Goal: Information Seeking & Learning: Learn about a topic

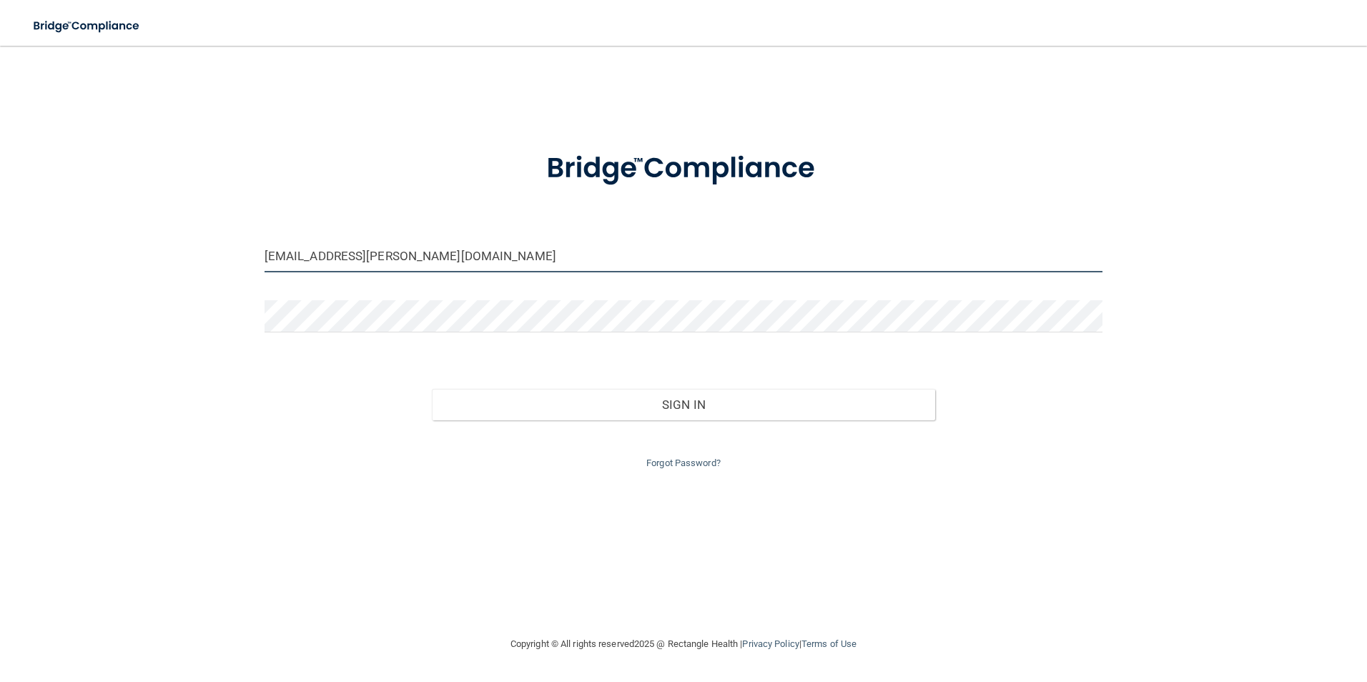
click at [456, 259] on input "[EMAIL_ADDRESS][PERSON_NAME][DOMAIN_NAME]" at bounding box center [684, 256] width 839 height 32
drag, startPoint x: 410, startPoint y: 253, endPoint x: 249, endPoint y: 253, distance: 161.6
click at [249, 253] on div "[EMAIL_ADDRESS][PERSON_NAME][DOMAIN_NAME] Invalid email/password. You don't hav…" at bounding box center [684, 340] width 1310 height 561
type input "[EMAIL_ADDRESS][DOMAIN_NAME]"
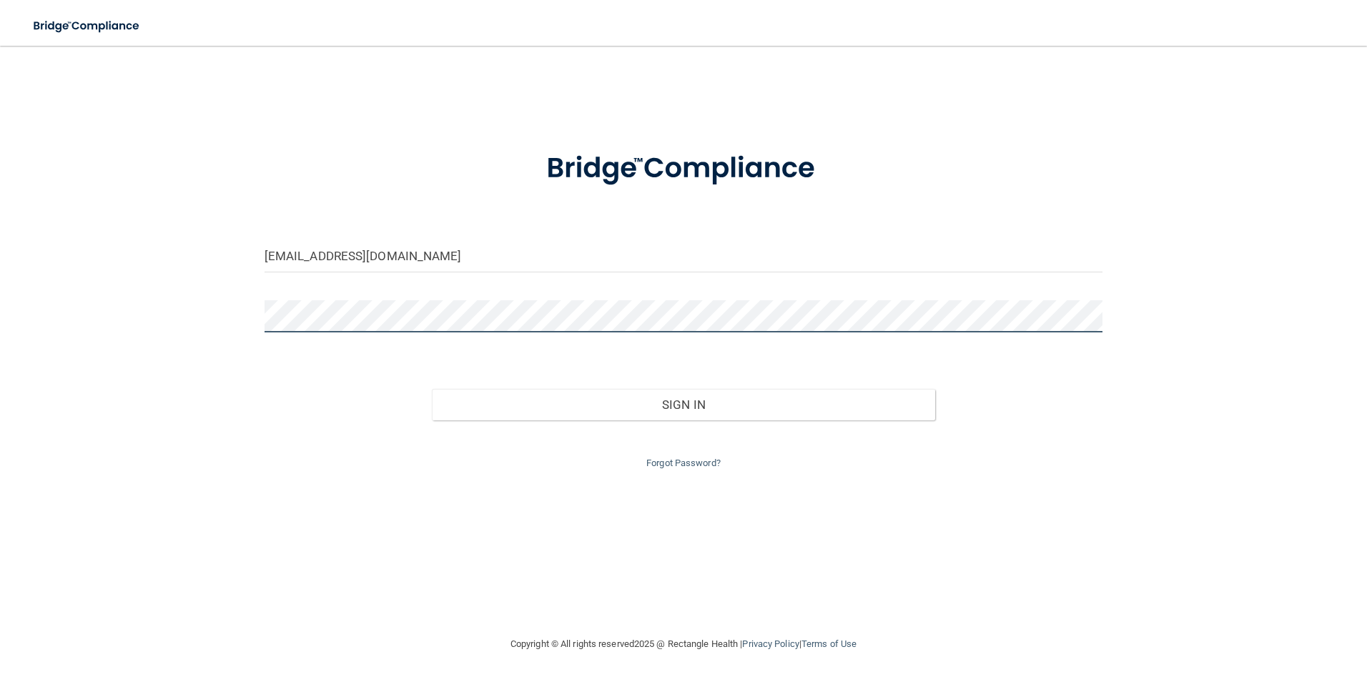
click at [432, 389] on button "Sign In" at bounding box center [683, 404] width 503 height 31
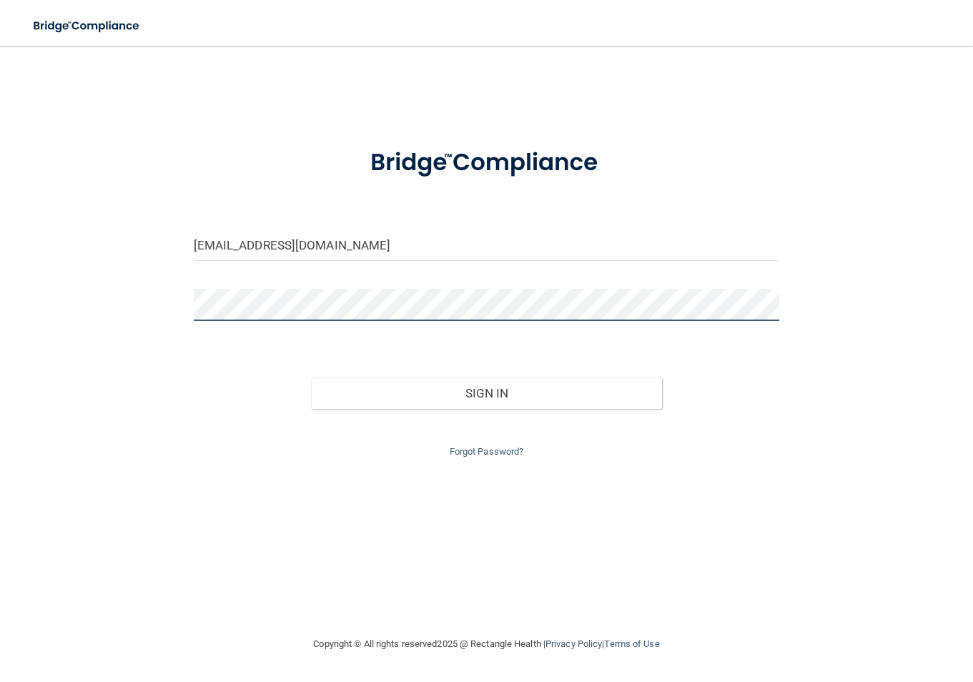
click at [311, 378] on button "Sign In" at bounding box center [487, 393] width 352 height 31
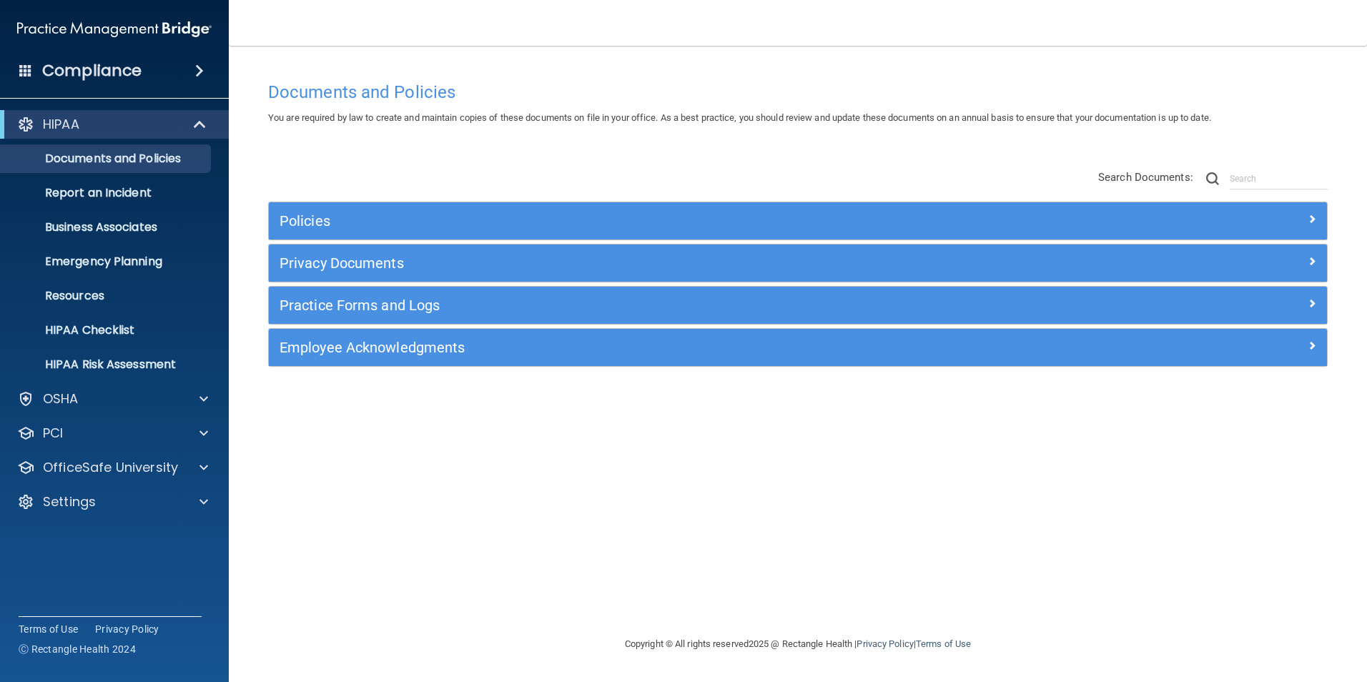
click at [588, 475] on div "Documents and Policies You are required by law to create and maintain copies of…" at bounding box center [797, 354] width 1081 height 561
click at [184, 465] on div at bounding box center [202, 467] width 36 height 17
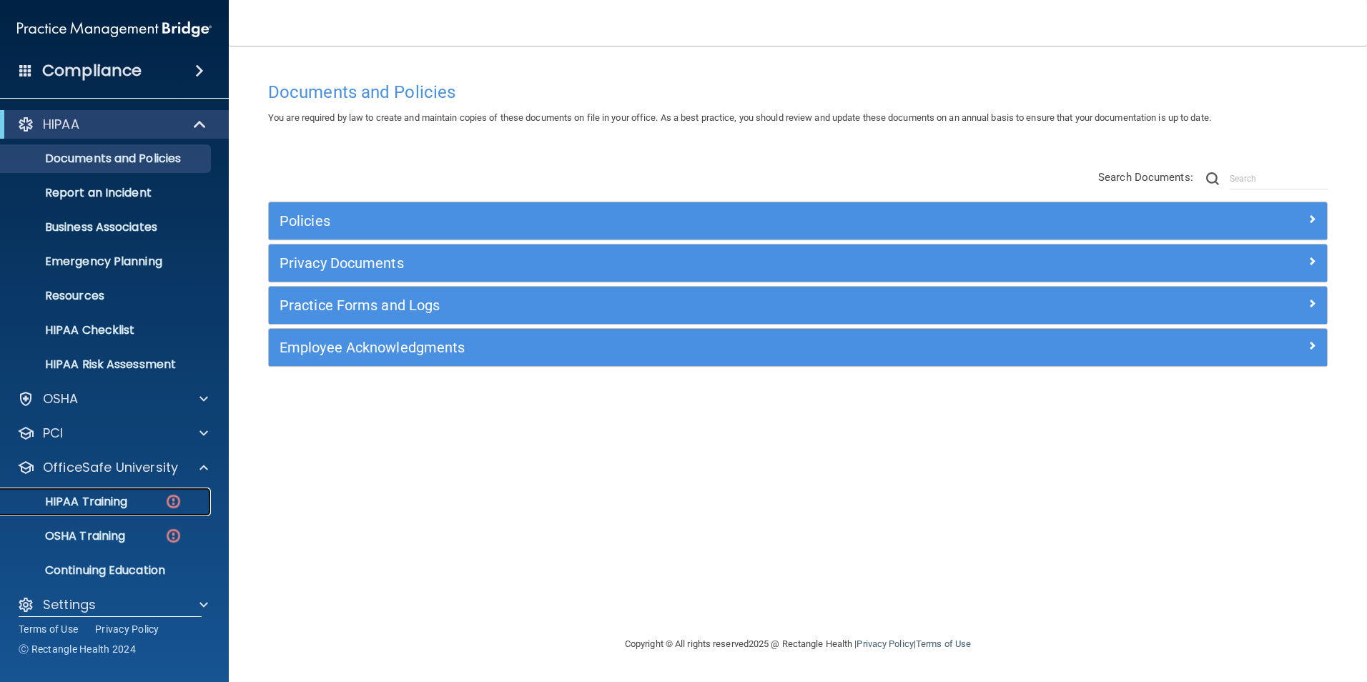
click at [112, 498] on p "HIPAA Training" at bounding box center [68, 502] width 118 height 14
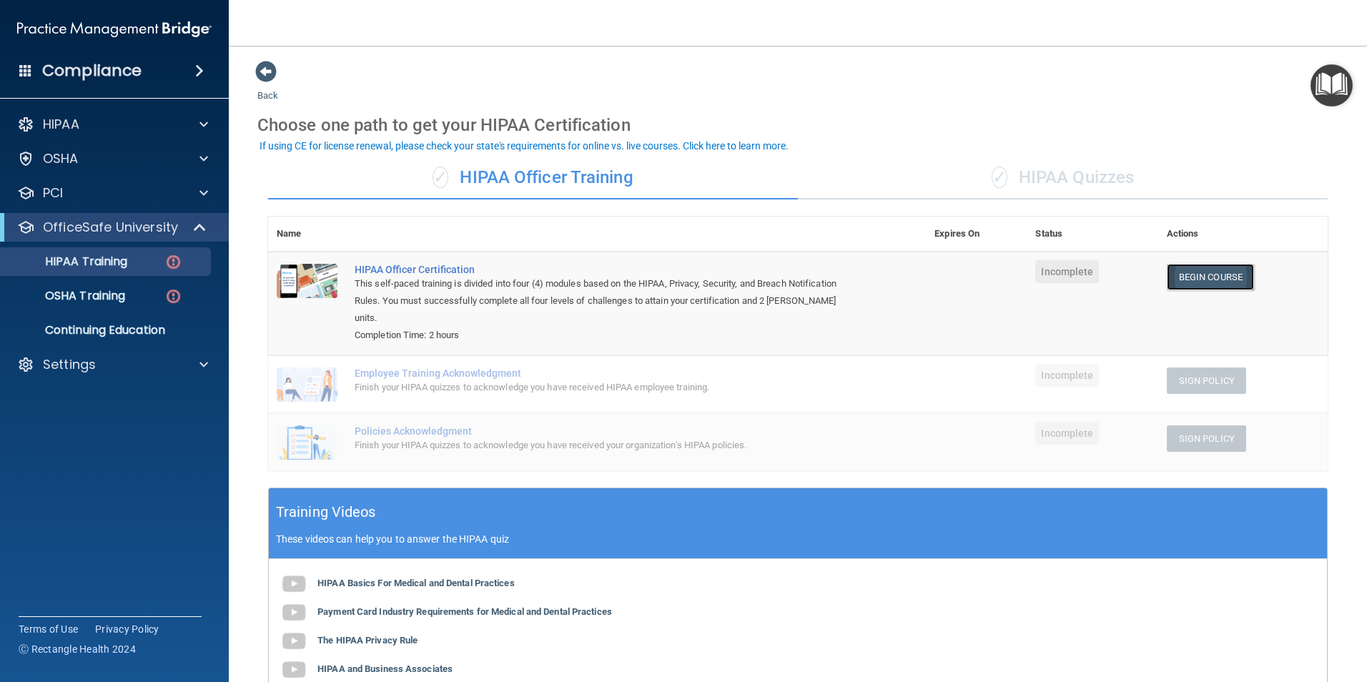
click at [1191, 276] on link "Begin Course" at bounding box center [1210, 277] width 87 height 26
click at [1032, 169] on div "✓ HIPAA Quizzes" at bounding box center [1063, 178] width 530 height 43
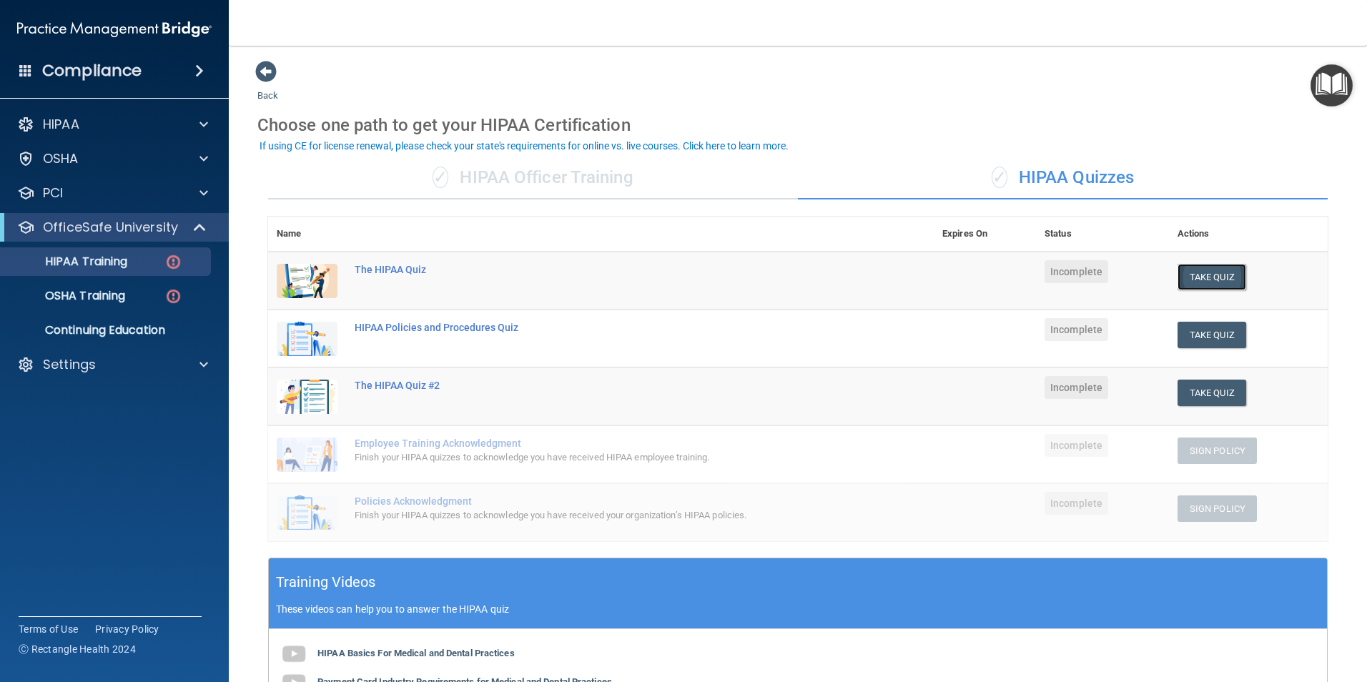
click at [1193, 276] on button "Take Quiz" at bounding box center [1212, 277] width 69 height 26
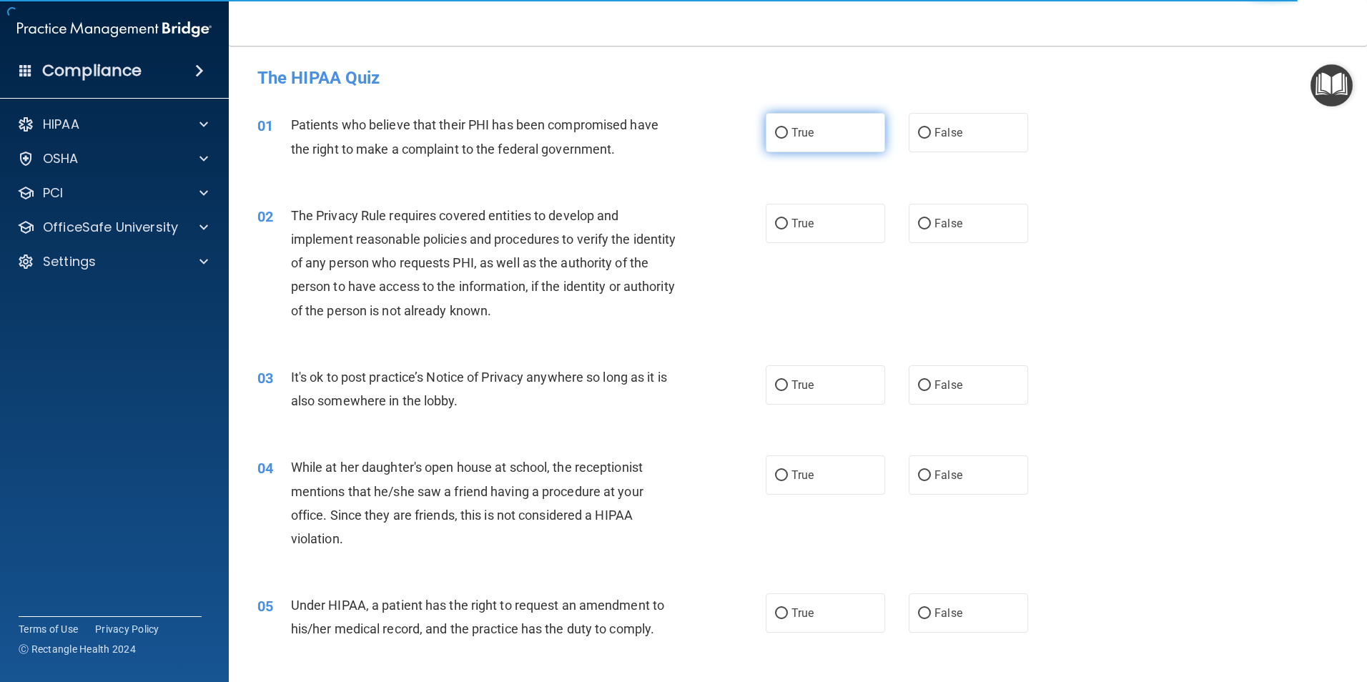
click at [775, 132] on input "True" at bounding box center [781, 133] width 13 height 11
radio input "true"
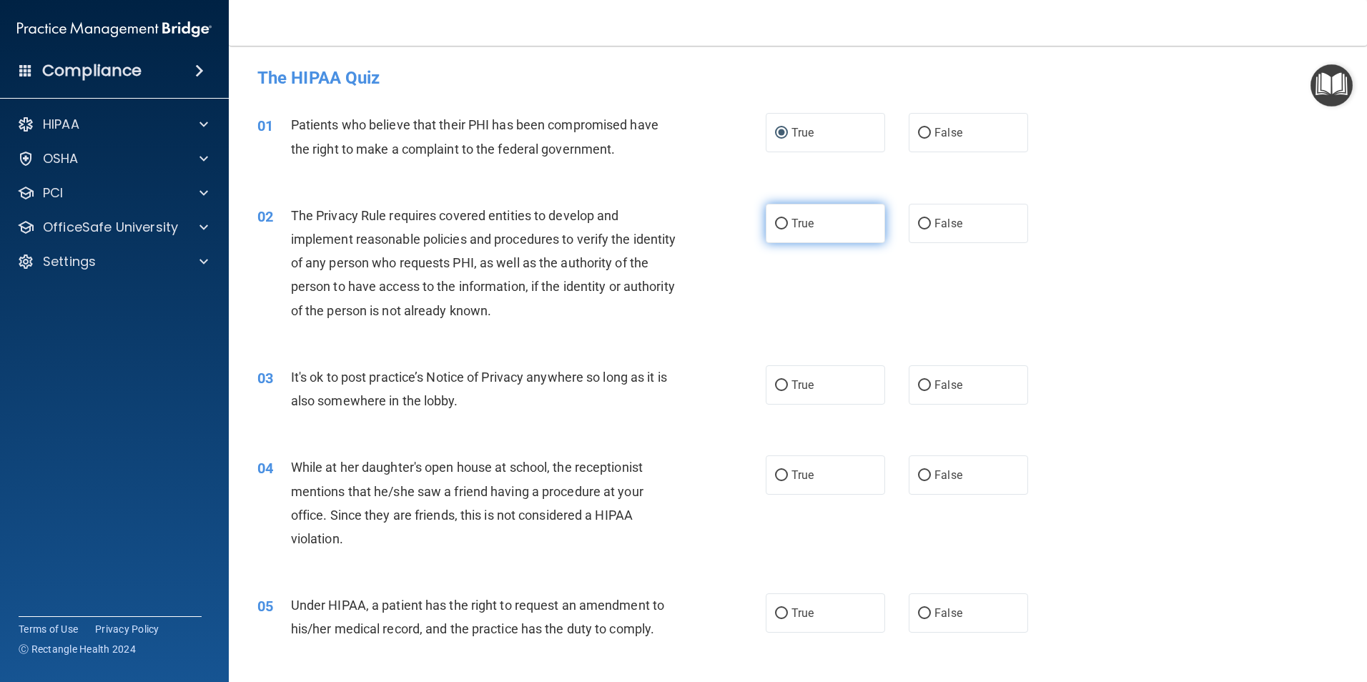
click at [775, 223] on input "True" at bounding box center [781, 224] width 13 height 11
radio input "true"
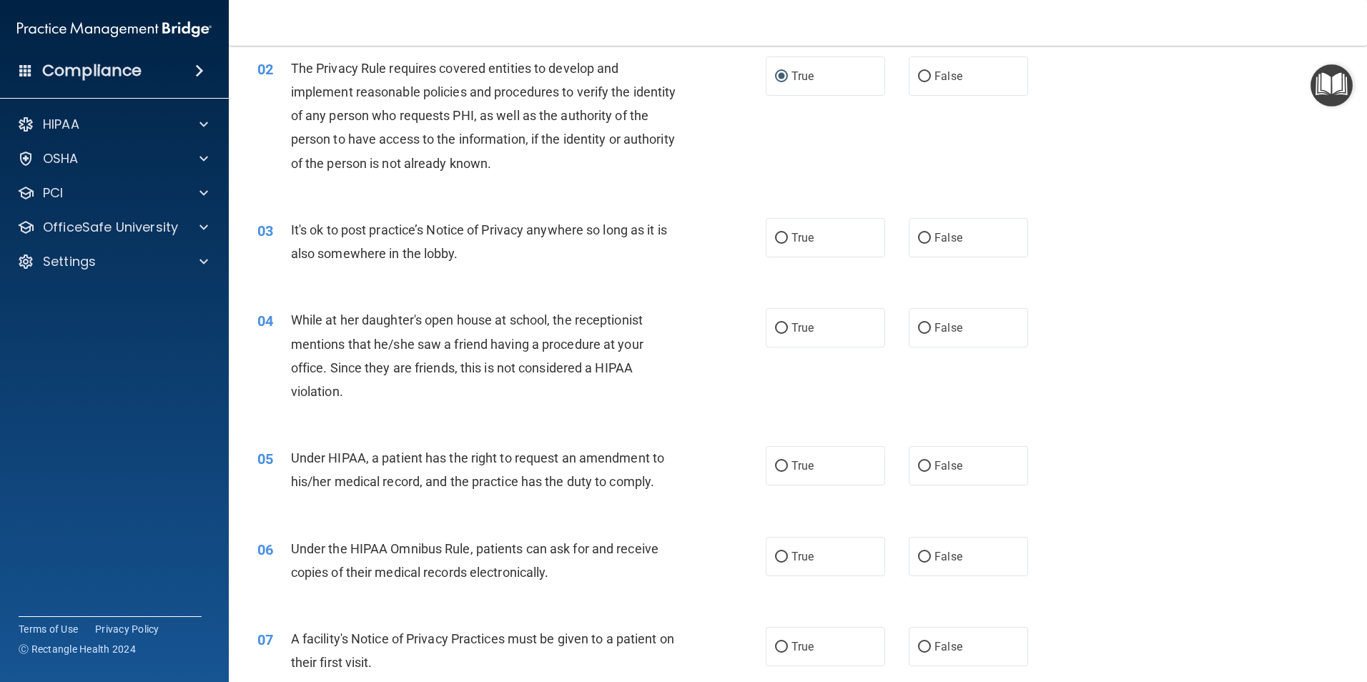
scroll to position [215, 0]
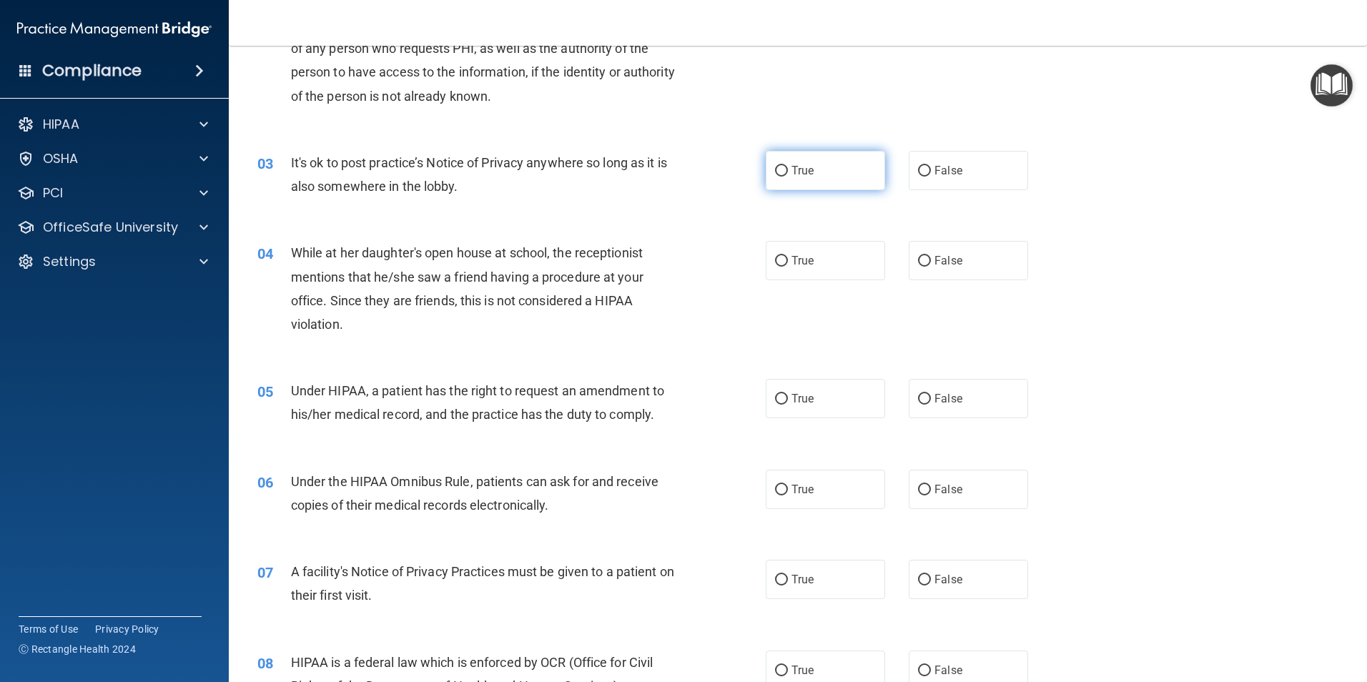
click at [775, 169] on input "True" at bounding box center [781, 171] width 13 height 11
radio input "true"
click at [920, 260] on input "False" at bounding box center [924, 261] width 13 height 11
radio input "true"
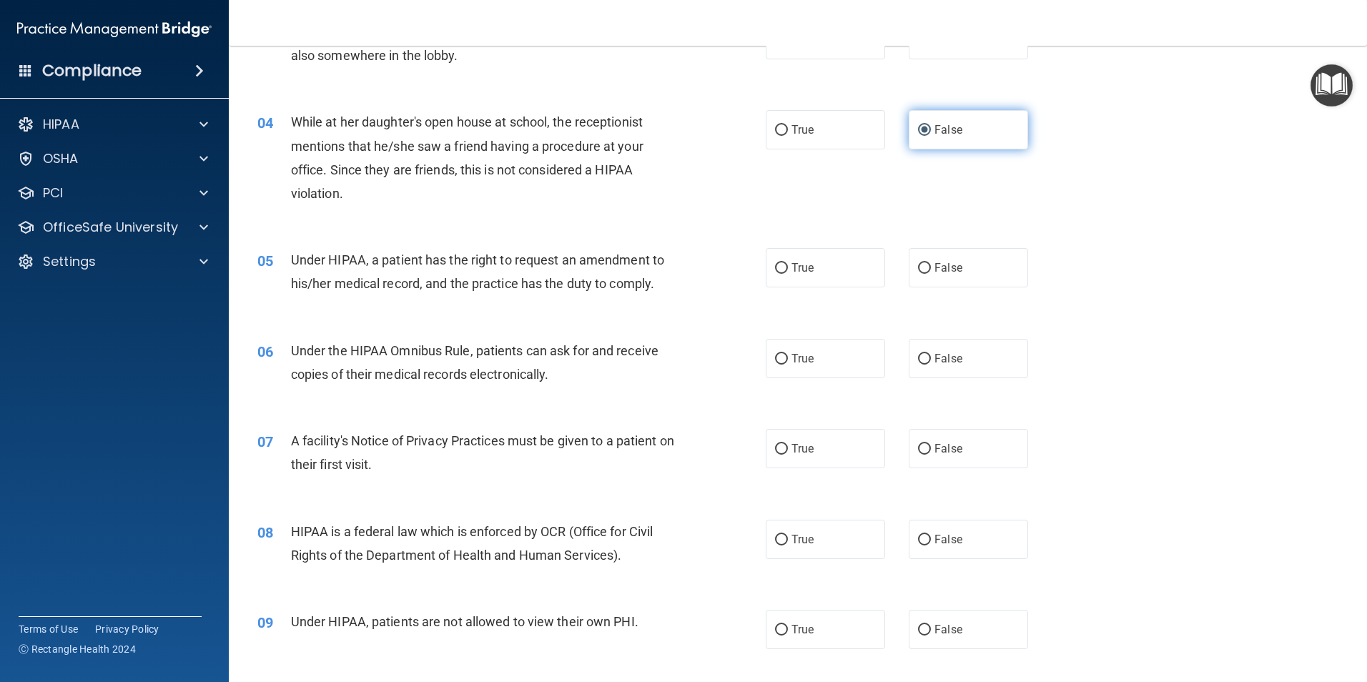
scroll to position [358, 0]
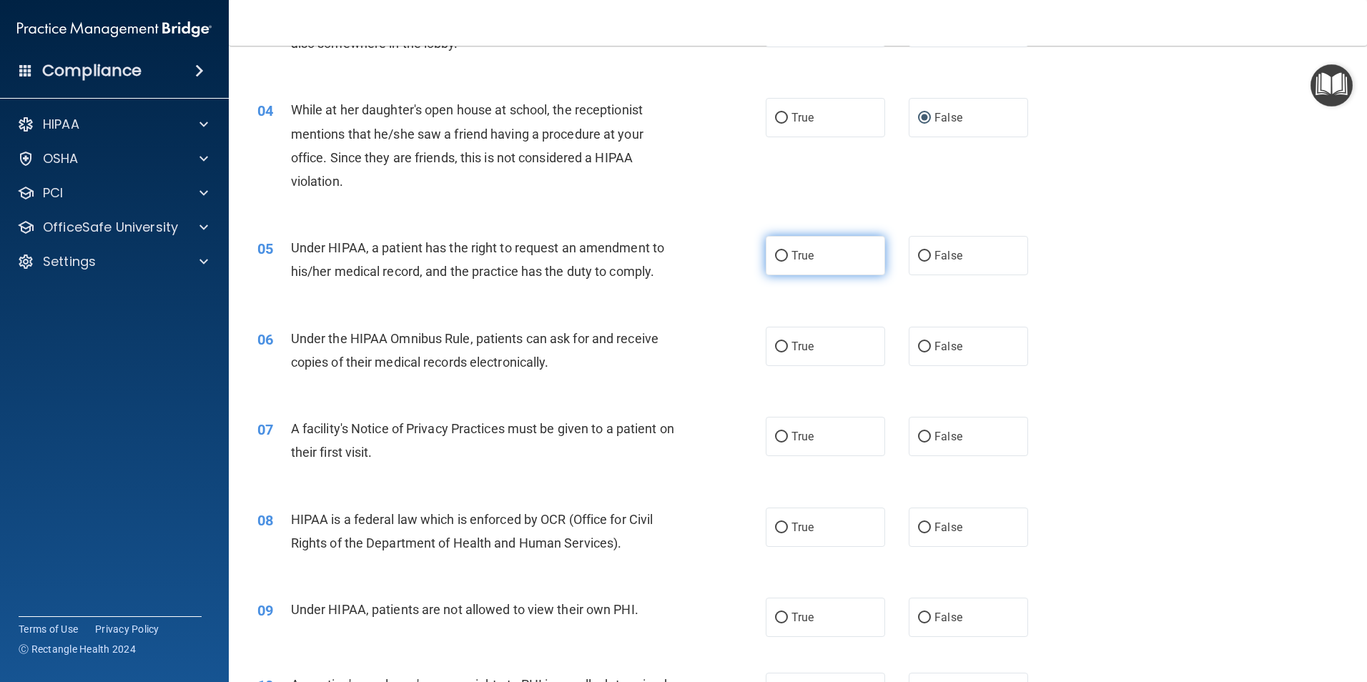
click at [777, 256] on input "True" at bounding box center [781, 256] width 13 height 11
radio input "true"
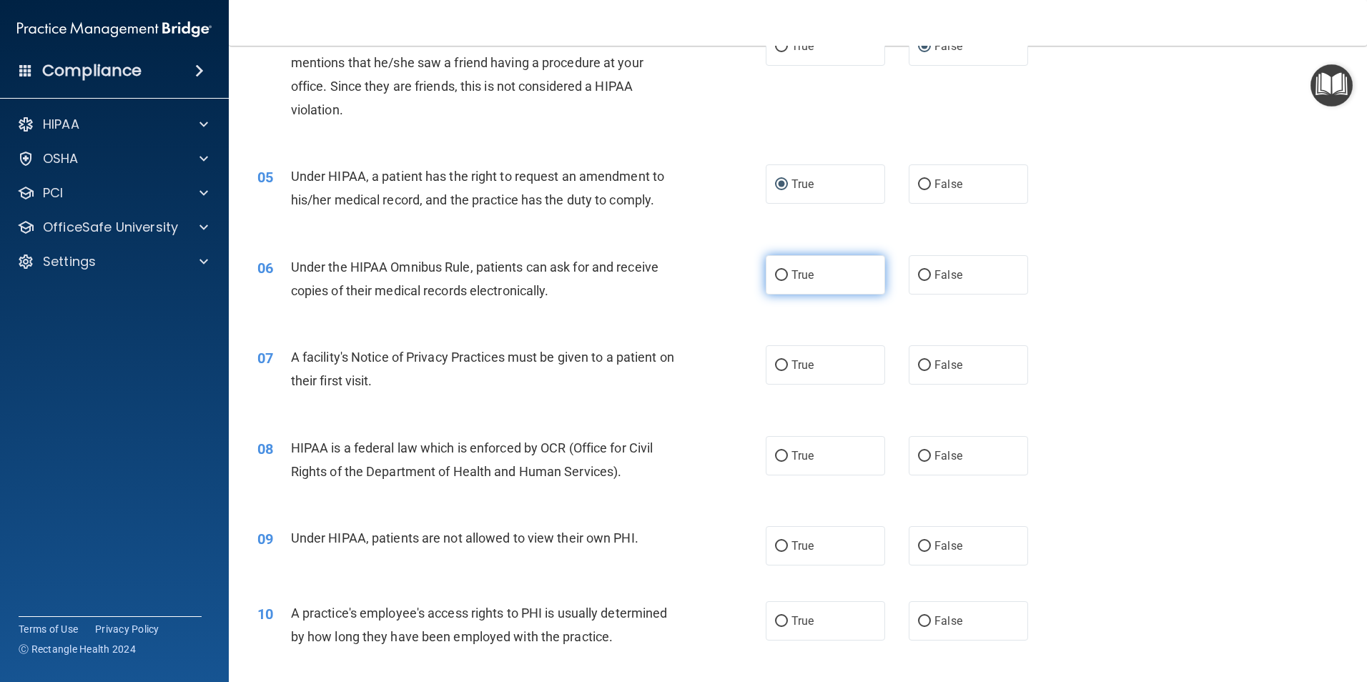
click at [779, 273] on input "True" at bounding box center [781, 275] width 13 height 11
radio input "true"
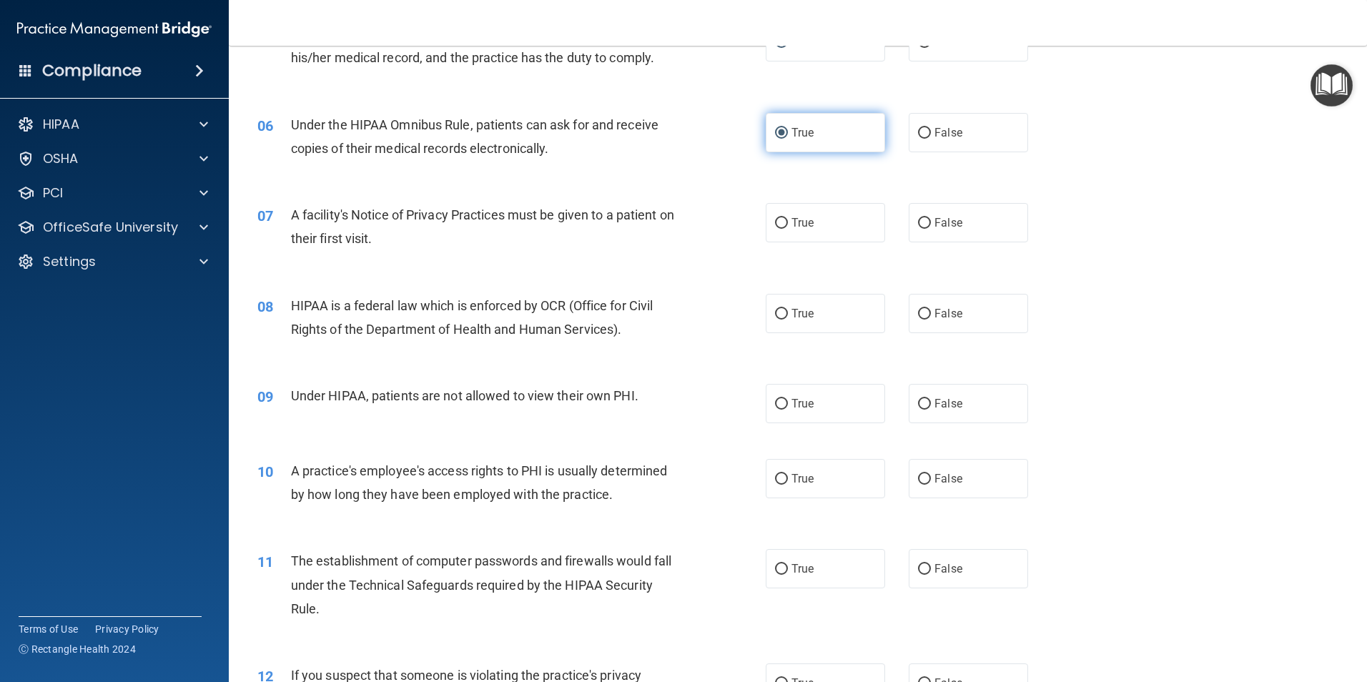
scroll to position [572, 0]
click at [775, 219] on input "True" at bounding box center [781, 222] width 13 height 11
radio input "true"
click at [778, 311] on input "True" at bounding box center [781, 313] width 13 height 11
radio input "true"
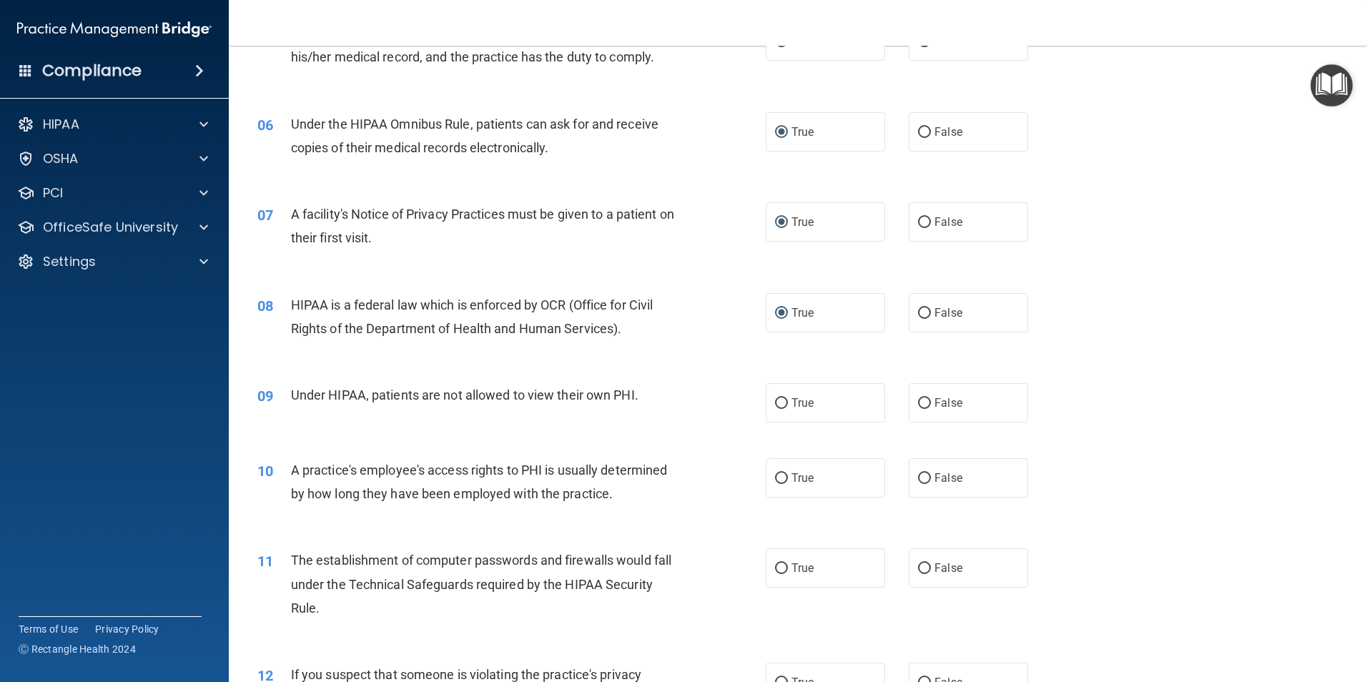
scroll to position [644, 0]
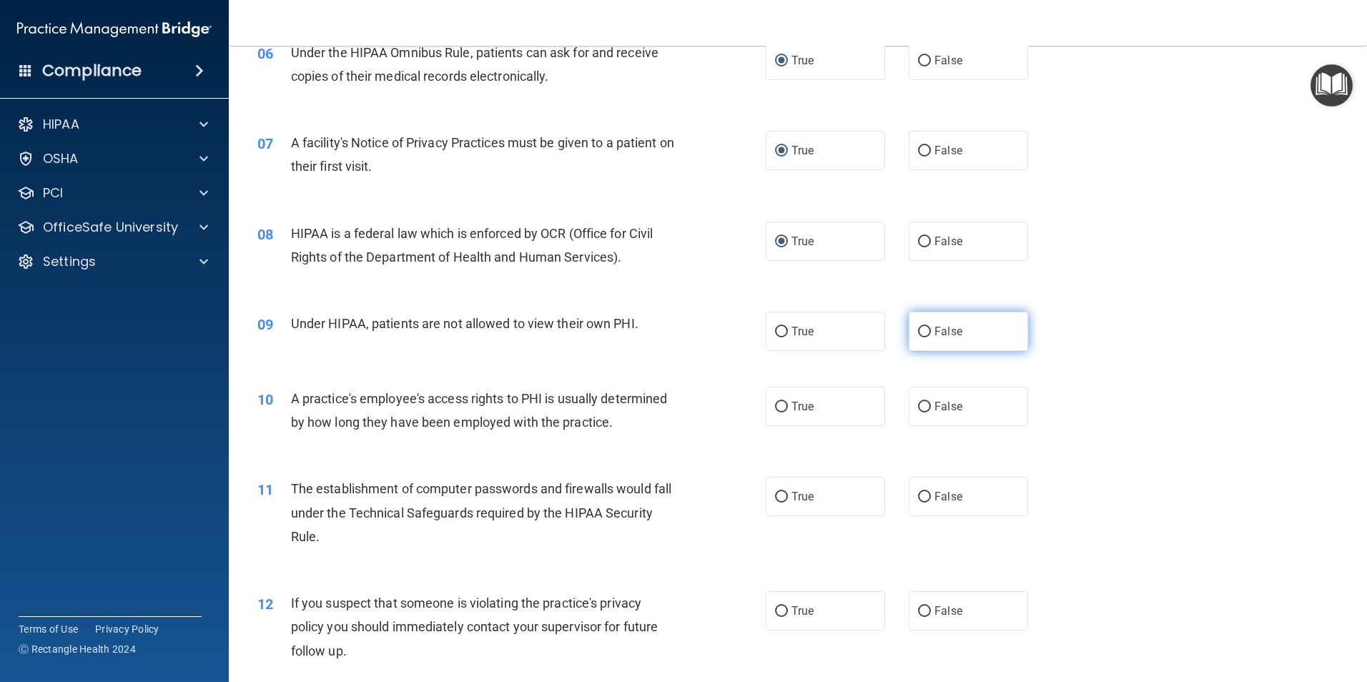
click at [920, 327] on input "False" at bounding box center [924, 332] width 13 height 11
radio input "true"
click at [922, 405] on input "False" at bounding box center [924, 407] width 13 height 11
radio input "true"
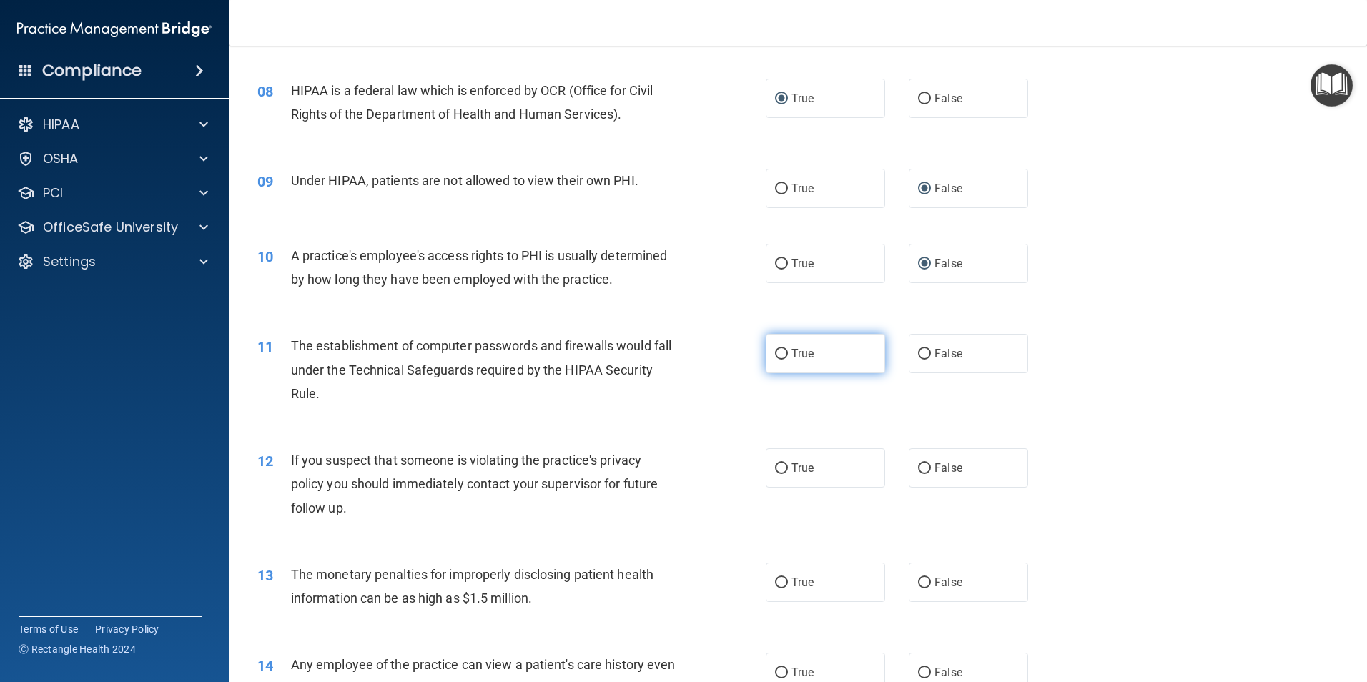
click at [777, 351] on input "True" at bounding box center [781, 354] width 13 height 11
radio input "true"
click at [793, 467] on span "True" at bounding box center [803, 468] width 22 height 14
click at [788, 467] on input "True" at bounding box center [781, 468] width 13 height 11
radio input "true"
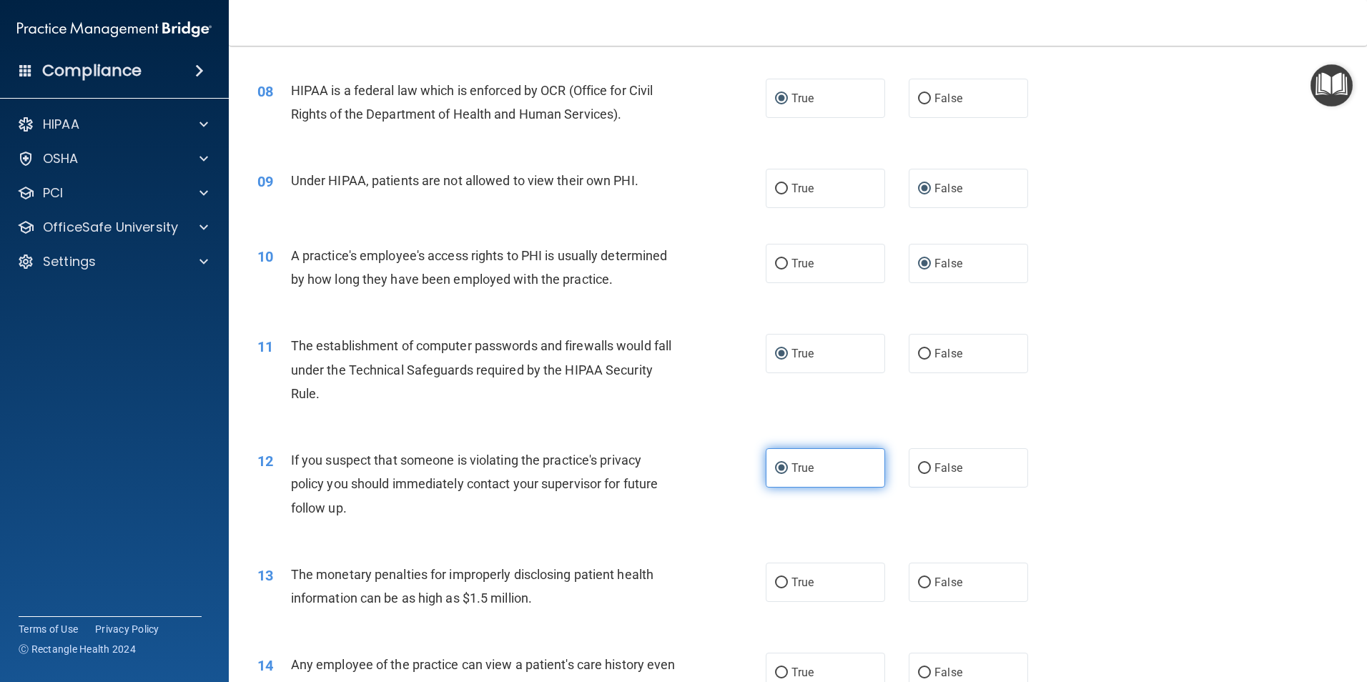
click at [778, 465] on input "True" at bounding box center [781, 468] width 13 height 11
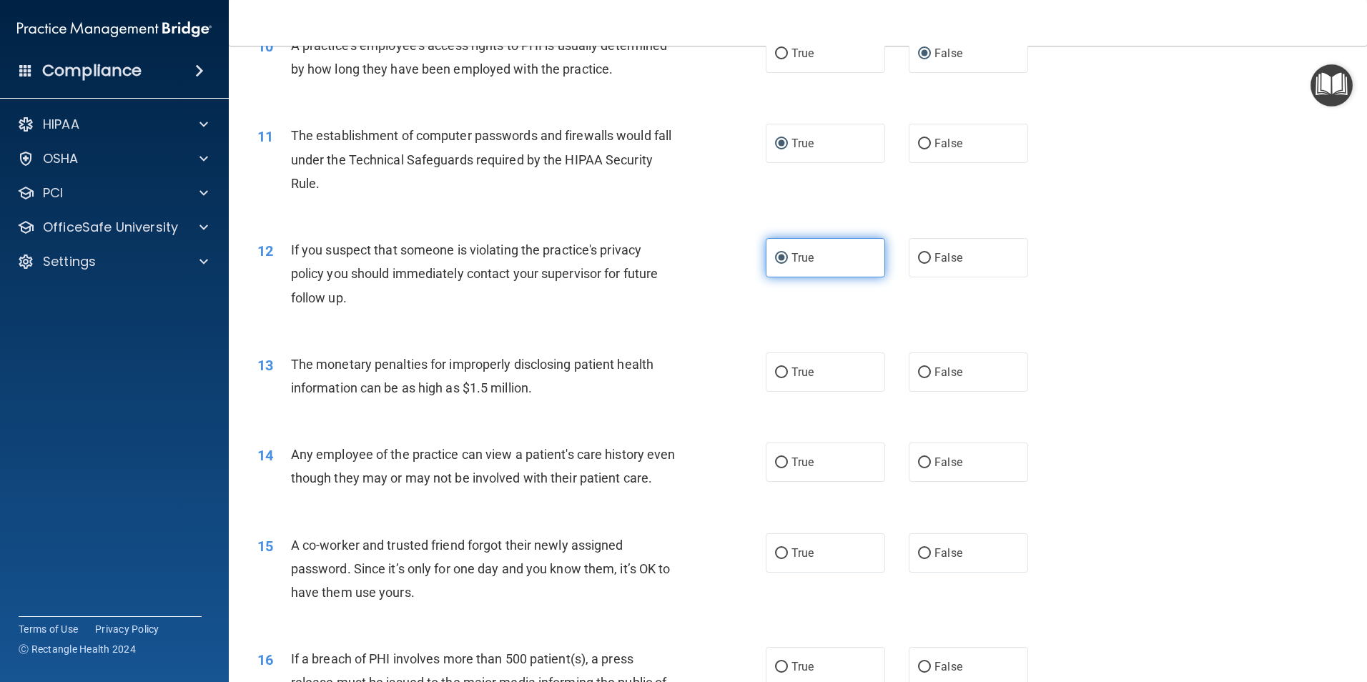
scroll to position [1001, 0]
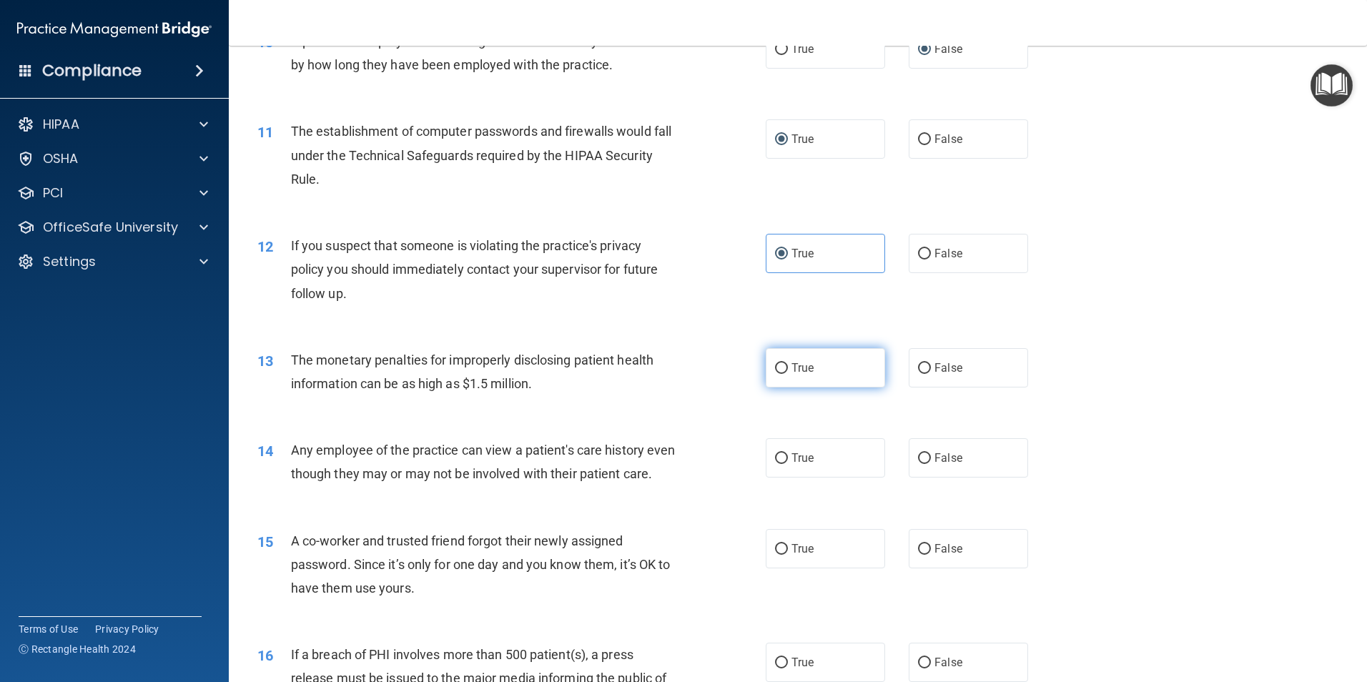
click at [775, 370] on input "True" at bounding box center [781, 368] width 13 height 11
radio input "true"
click at [778, 460] on input "True" at bounding box center [781, 458] width 13 height 11
radio input "true"
click at [922, 452] on label "False" at bounding box center [968, 457] width 119 height 39
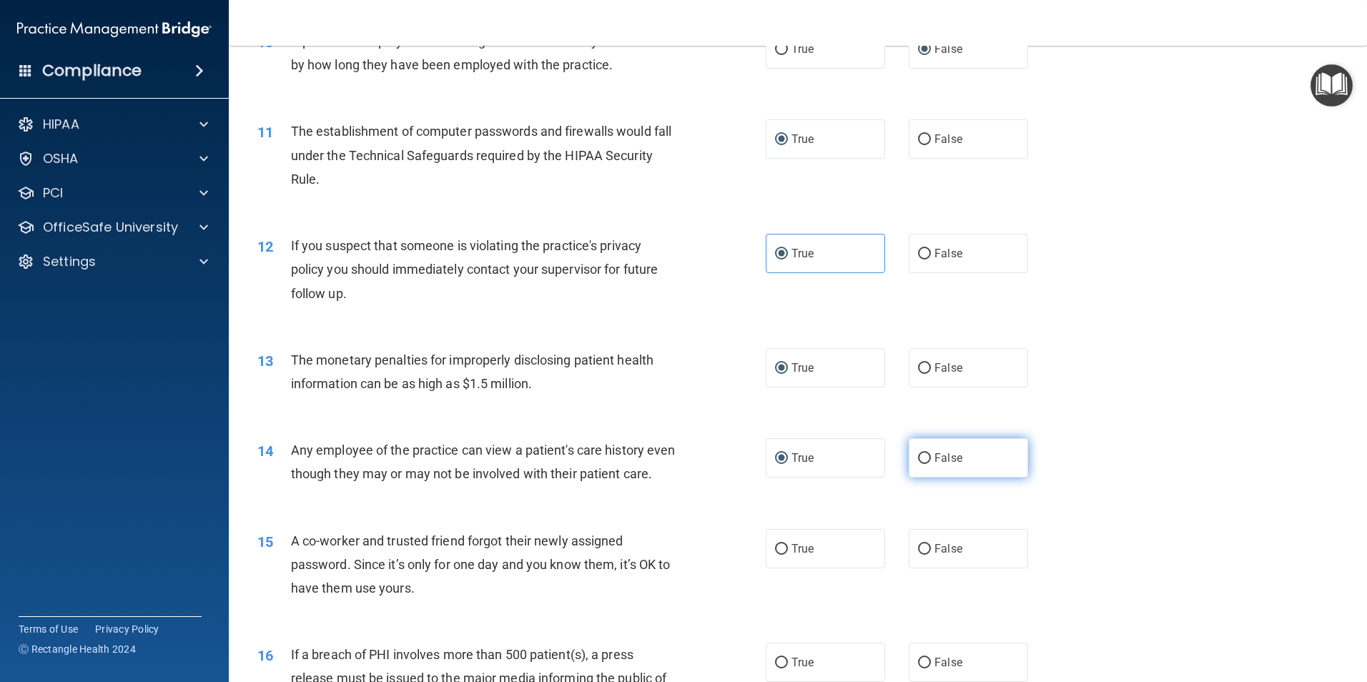
click at [922, 453] on input "False" at bounding box center [924, 458] width 13 height 11
radio input "true"
radio input "false"
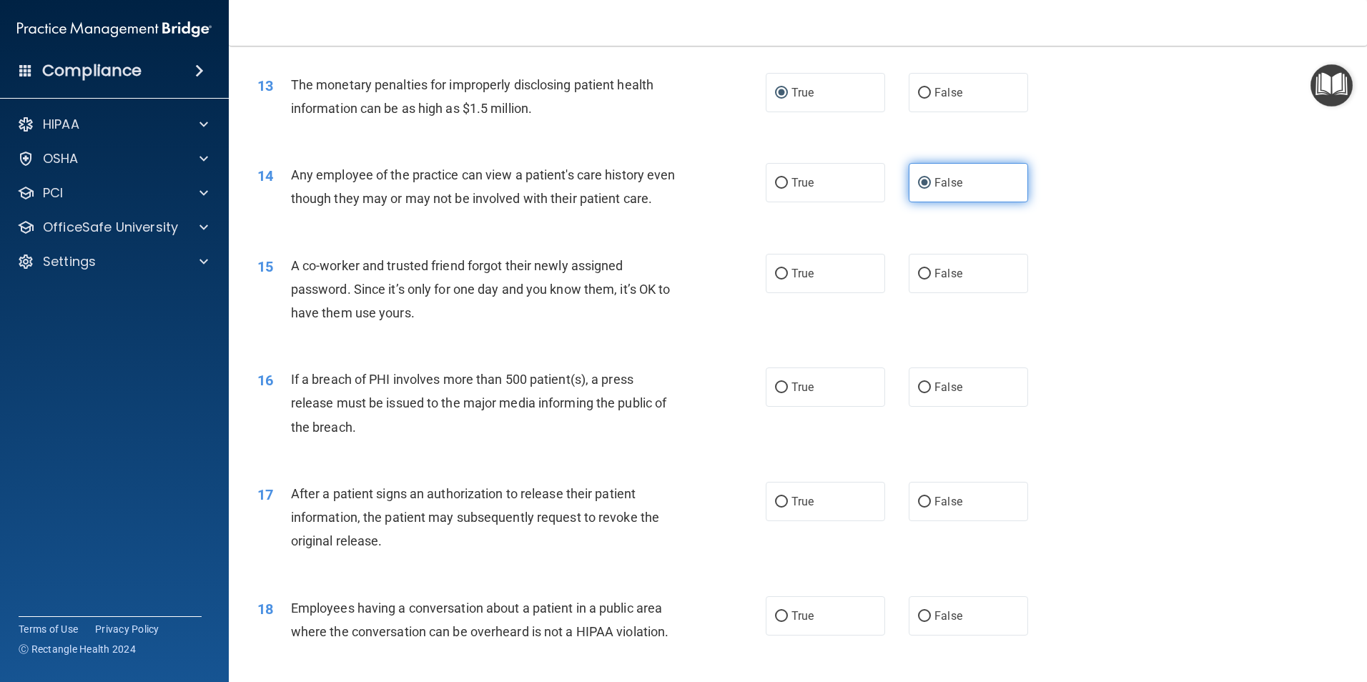
scroll to position [1287, 0]
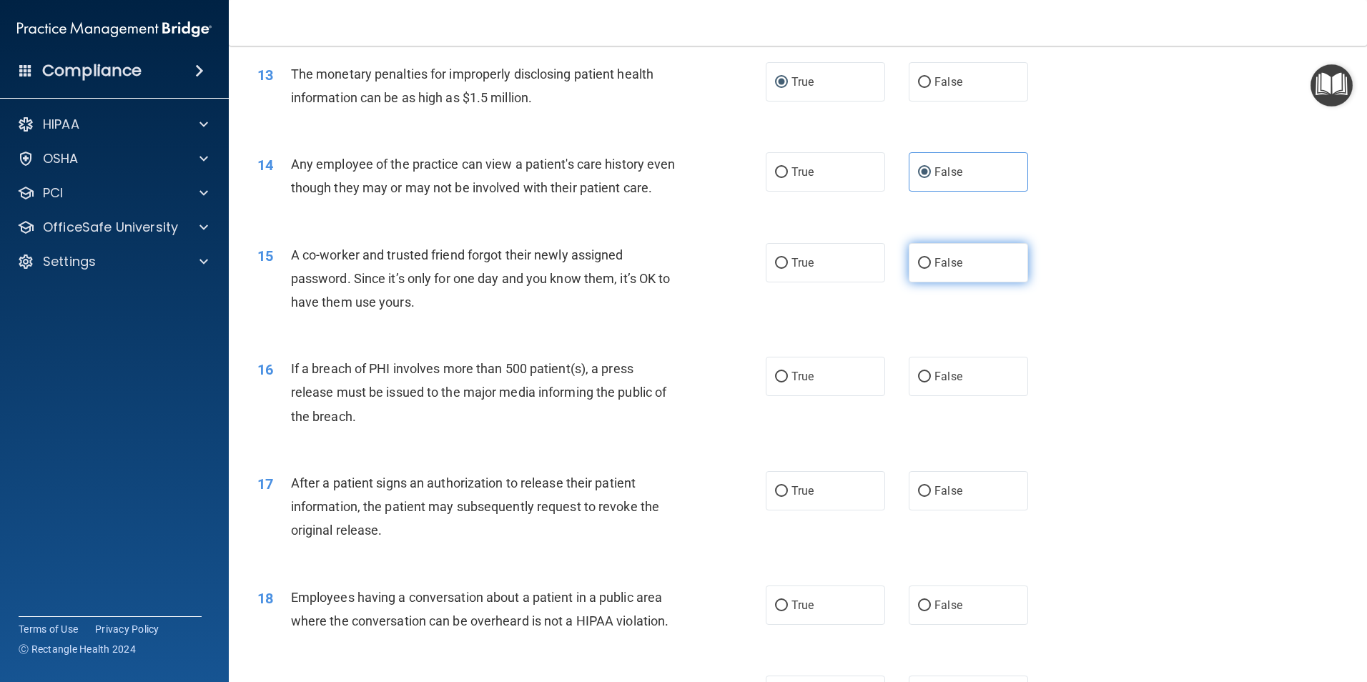
click at [919, 269] on input "False" at bounding box center [924, 263] width 13 height 11
radio input "true"
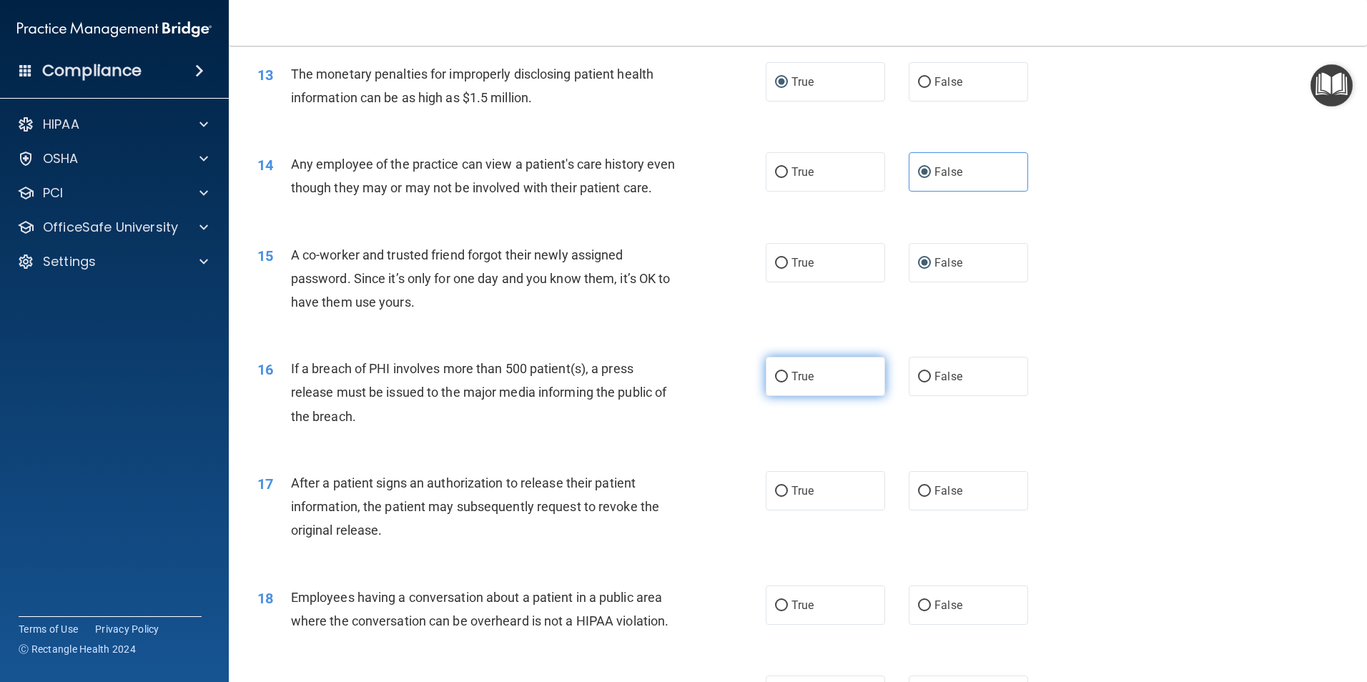
click at [775, 383] on input "True" at bounding box center [781, 377] width 13 height 11
radio input "true"
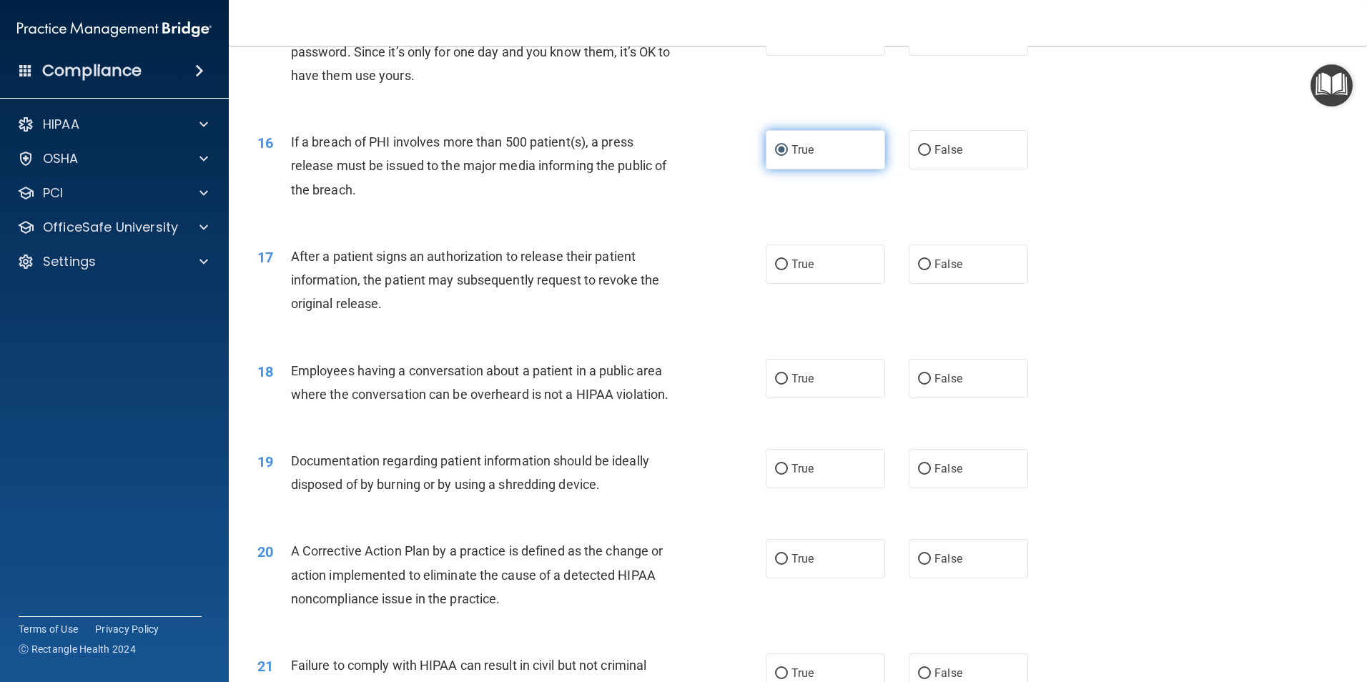
scroll to position [1573, 0]
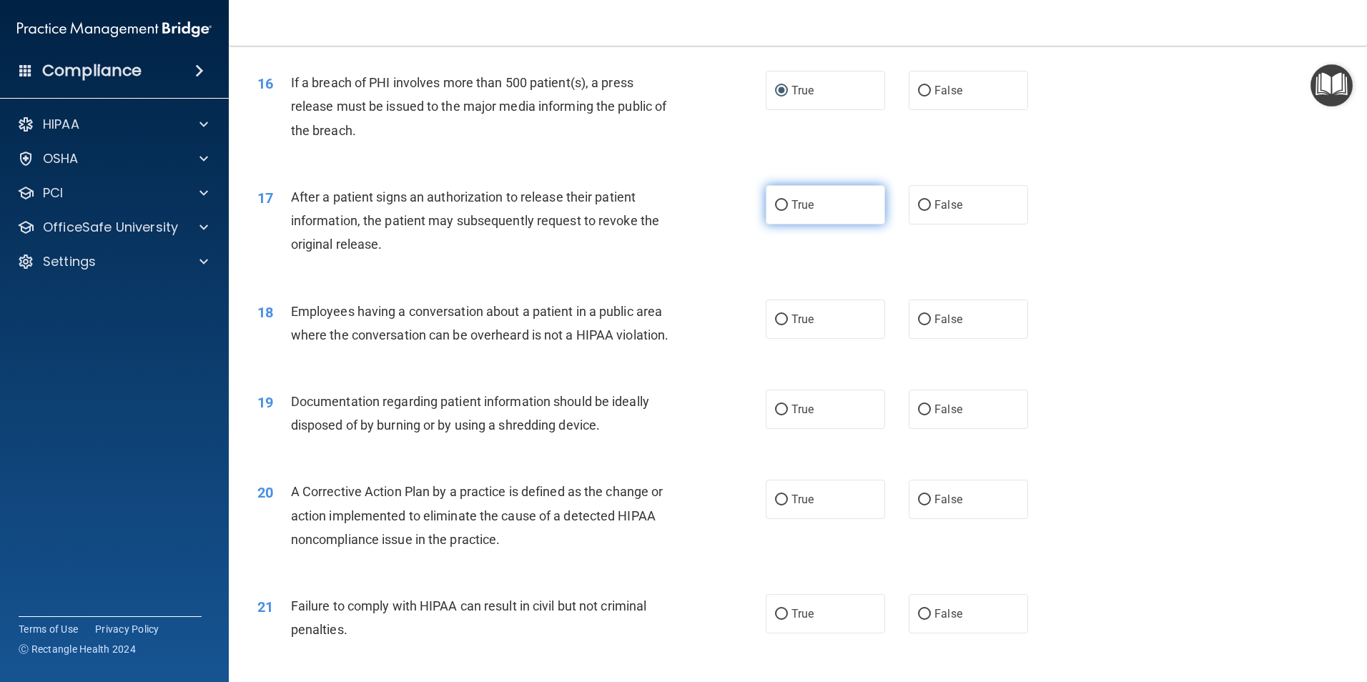
click at [775, 211] on input "True" at bounding box center [781, 205] width 13 height 11
radio input "true"
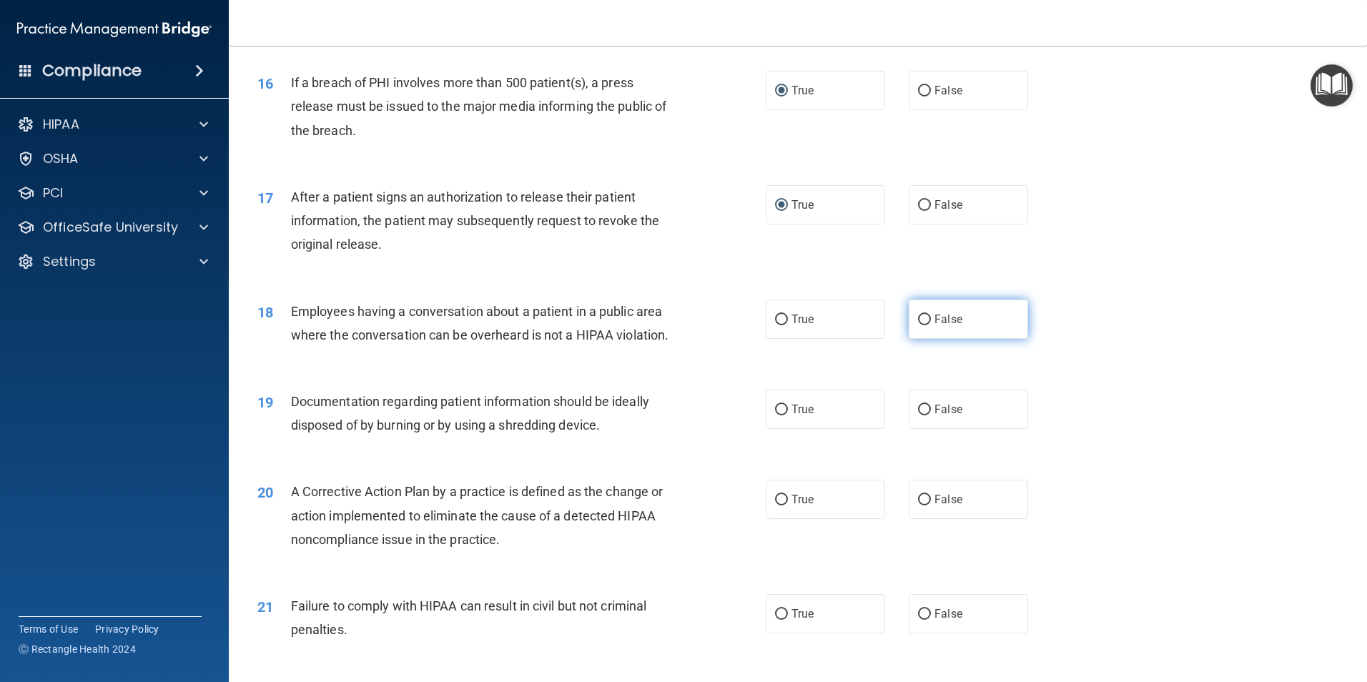
click at [918, 325] on input "False" at bounding box center [924, 320] width 13 height 11
radio input "true"
click at [777, 415] on input "True" at bounding box center [781, 410] width 13 height 11
radio input "true"
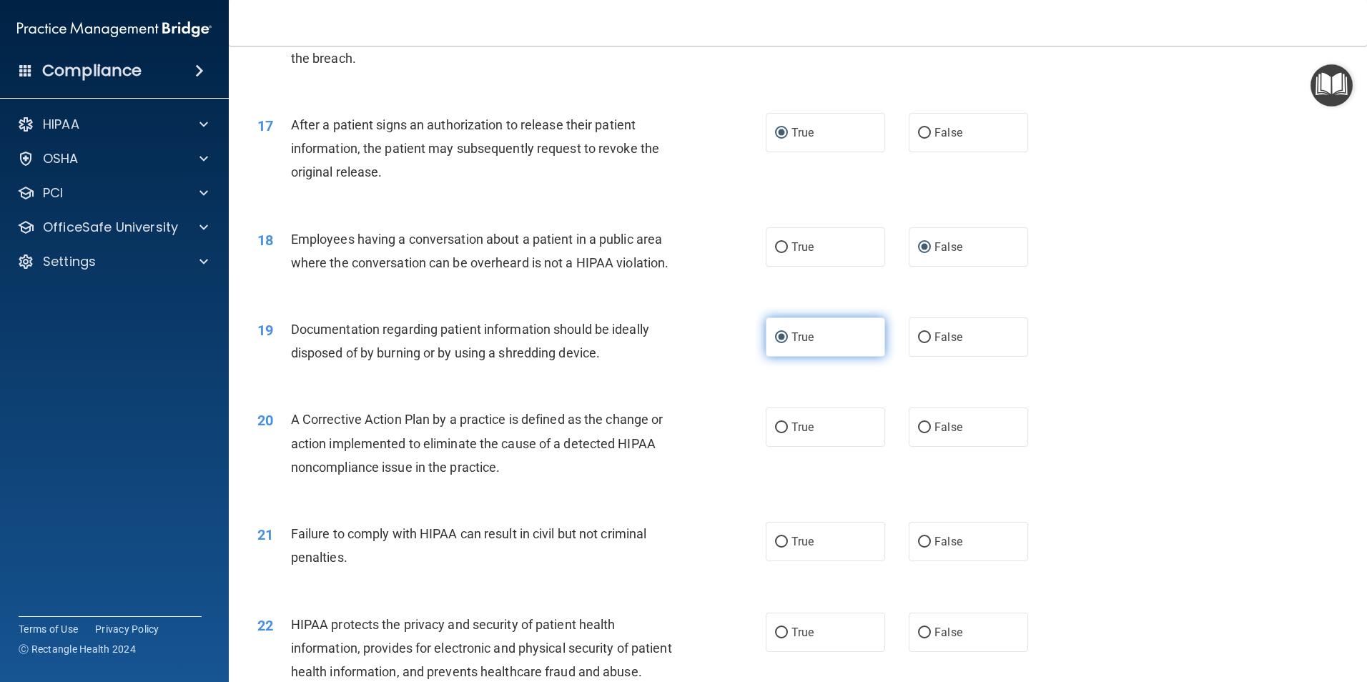
scroll to position [1859, 0]
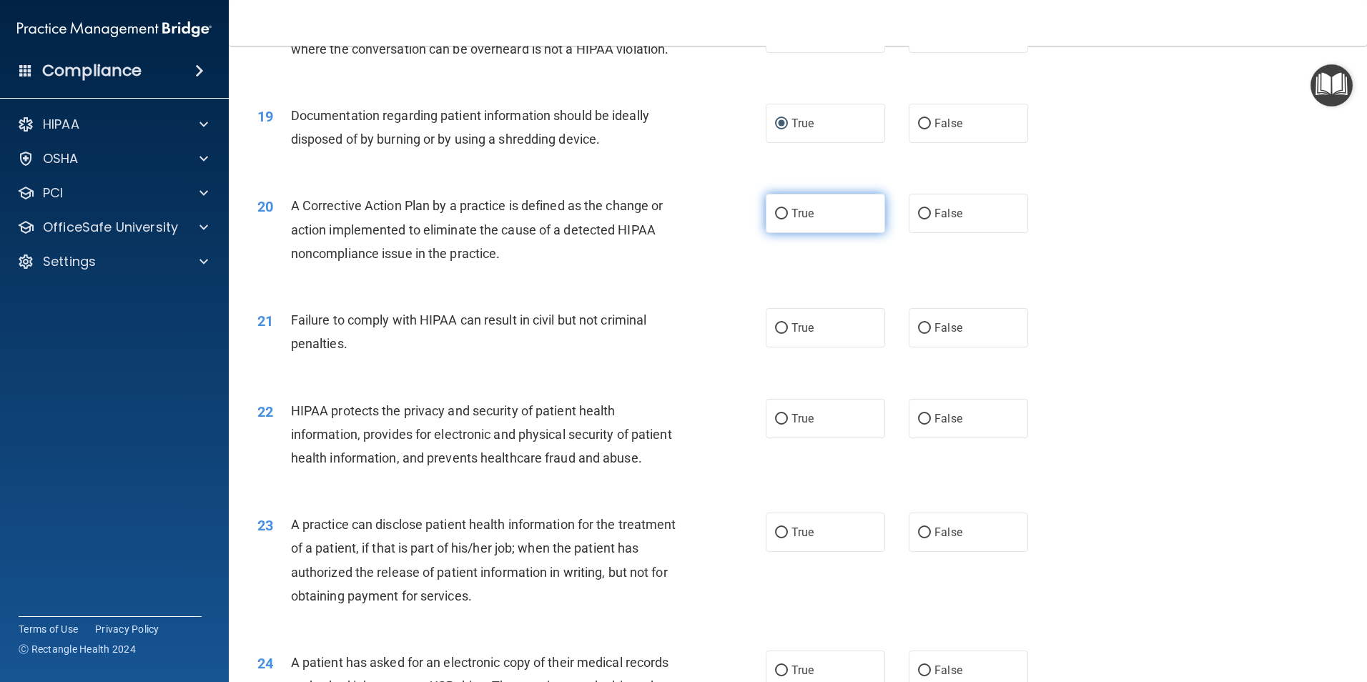
click at [775, 220] on input "True" at bounding box center [781, 214] width 13 height 11
radio input "true"
click at [923, 334] on input "False" at bounding box center [924, 328] width 13 height 11
radio input "true"
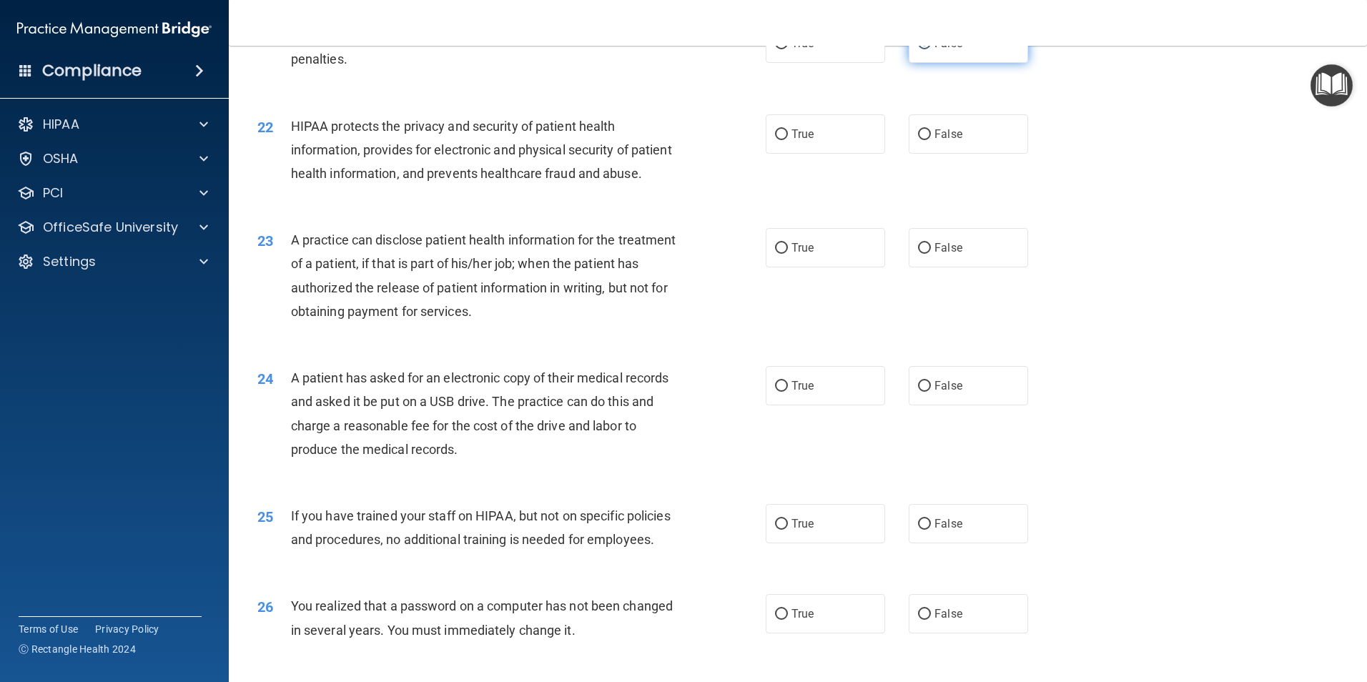
scroll to position [2145, 0]
click at [777, 139] on input "True" at bounding box center [781, 133] width 13 height 11
radio input "true"
click at [775, 252] on input "True" at bounding box center [781, 247] width 13 height 11
radio input "true"
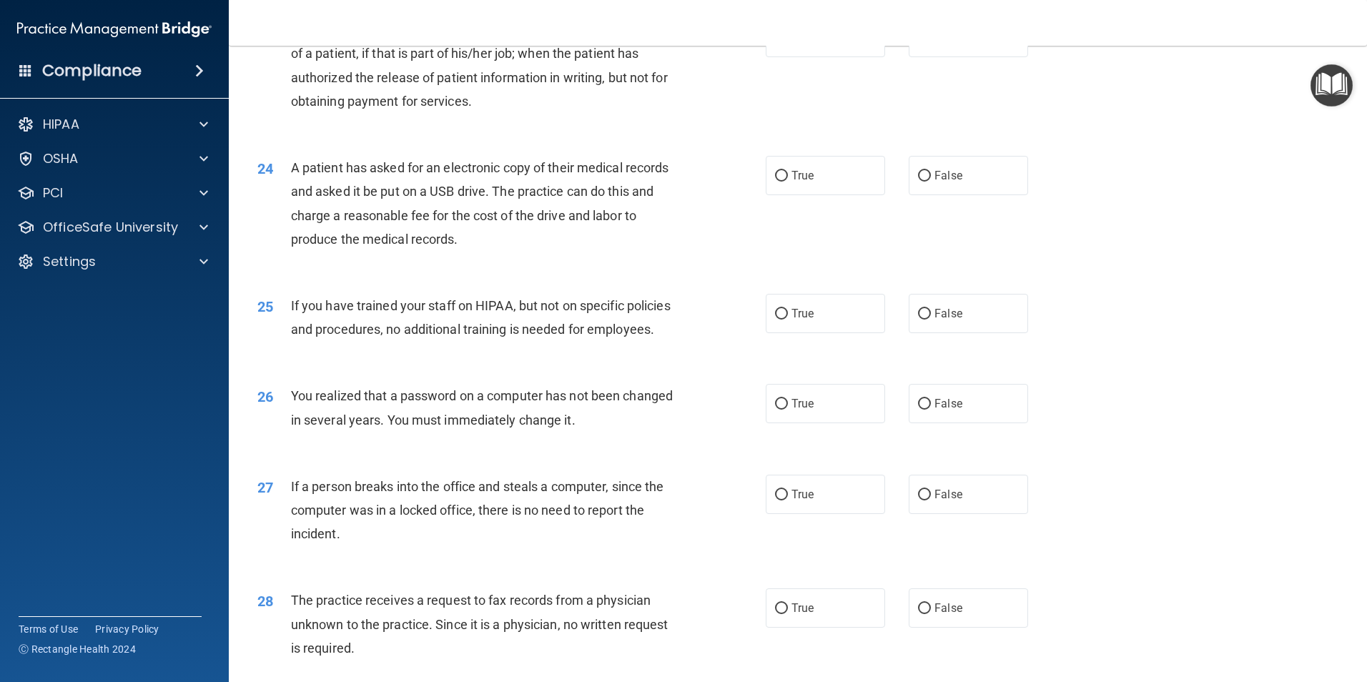
scroll to position [2360, 0]
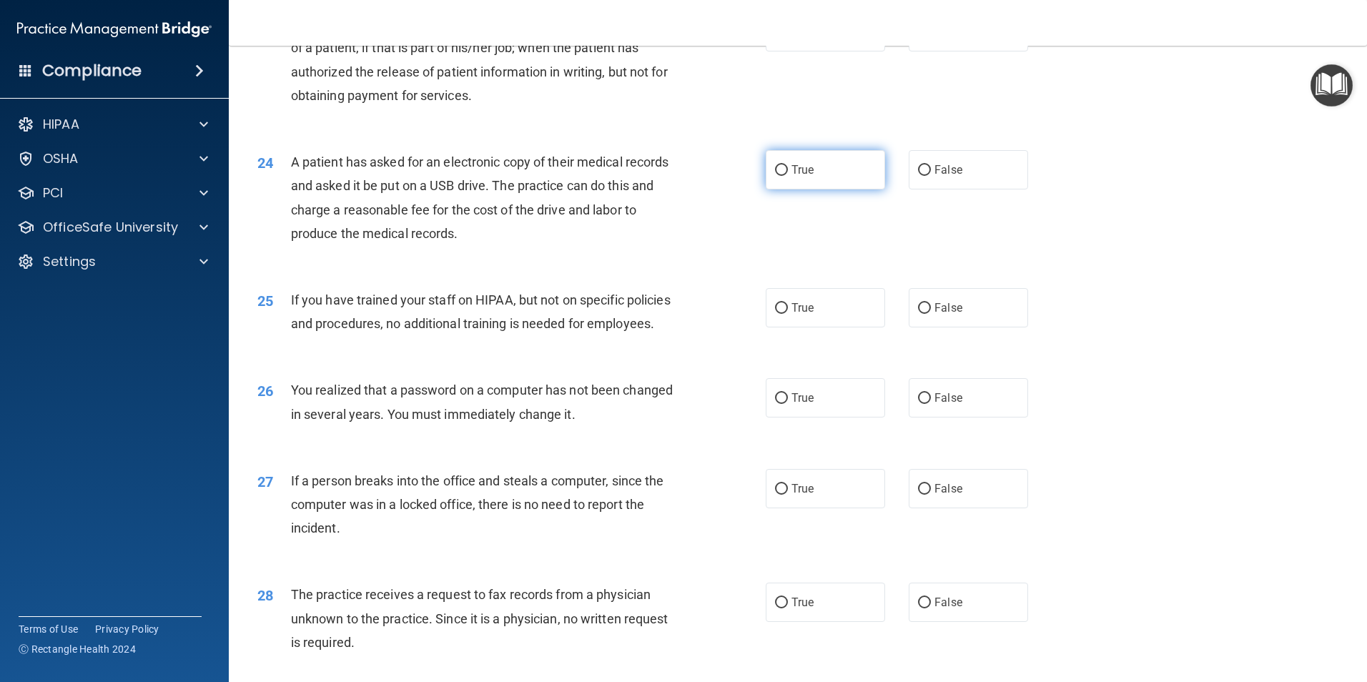
click at [777, 176] on input "True" at bounding box center [781, 170] width 13 height 11
radio input "true"
click at [920, 314] on input "False" at bounding box center [924, 308] width 13 height 11
radio input "true"
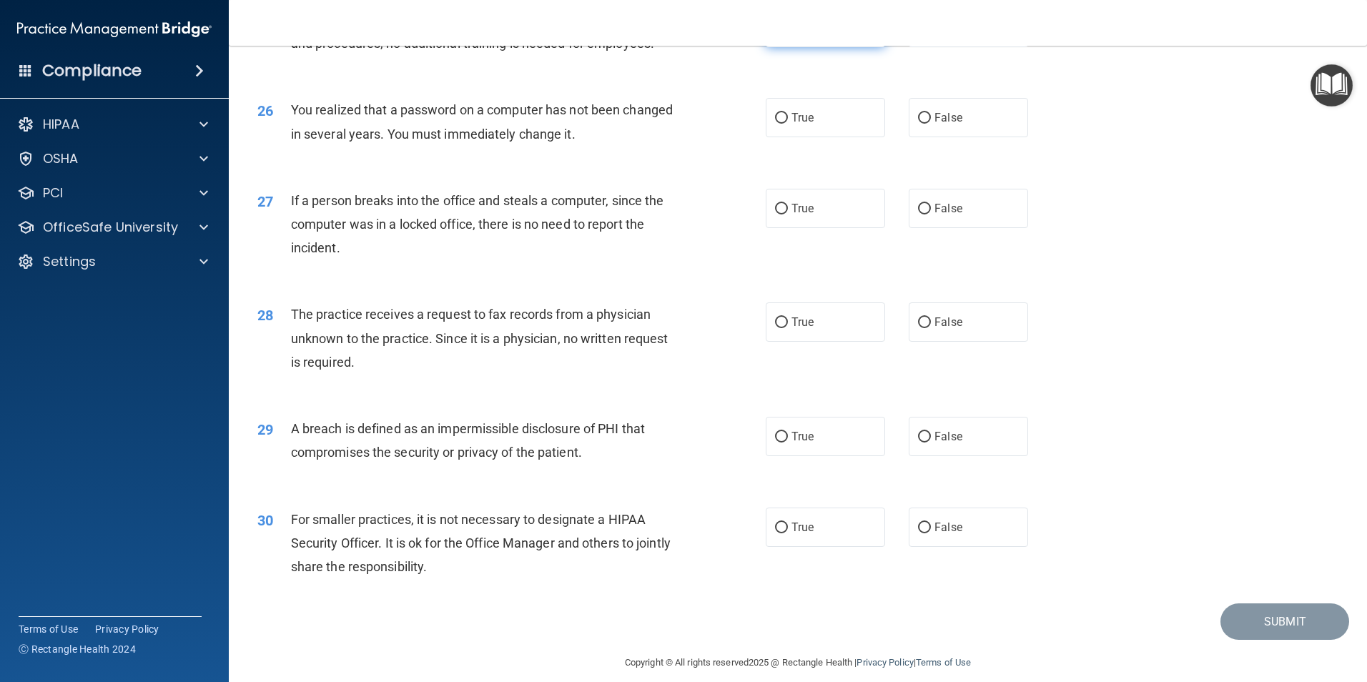
scroll to position [2646, 0]
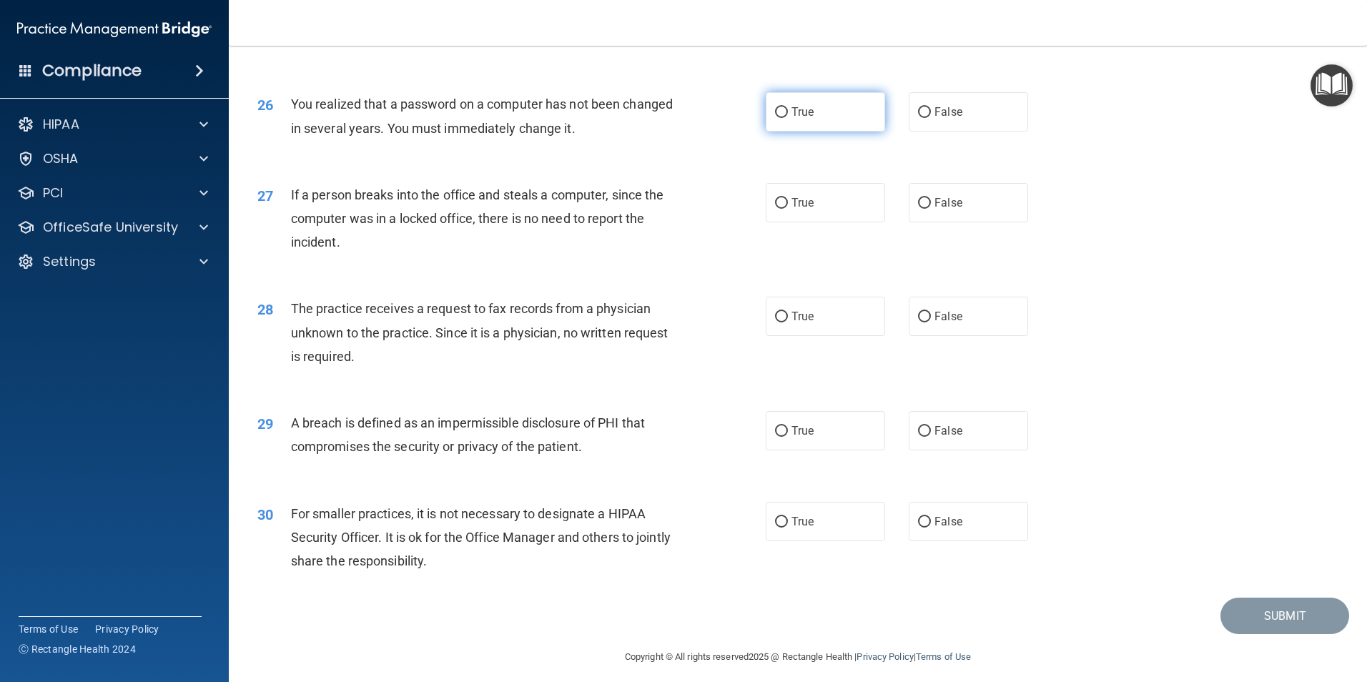
click at [777, 118] on input "True" at bounding box center [781, 112] width 13 height 11
radio input "true"
click at [918, 209] on input "False" at bounding box center [924, 203] width 13 height 11
radio input "true"
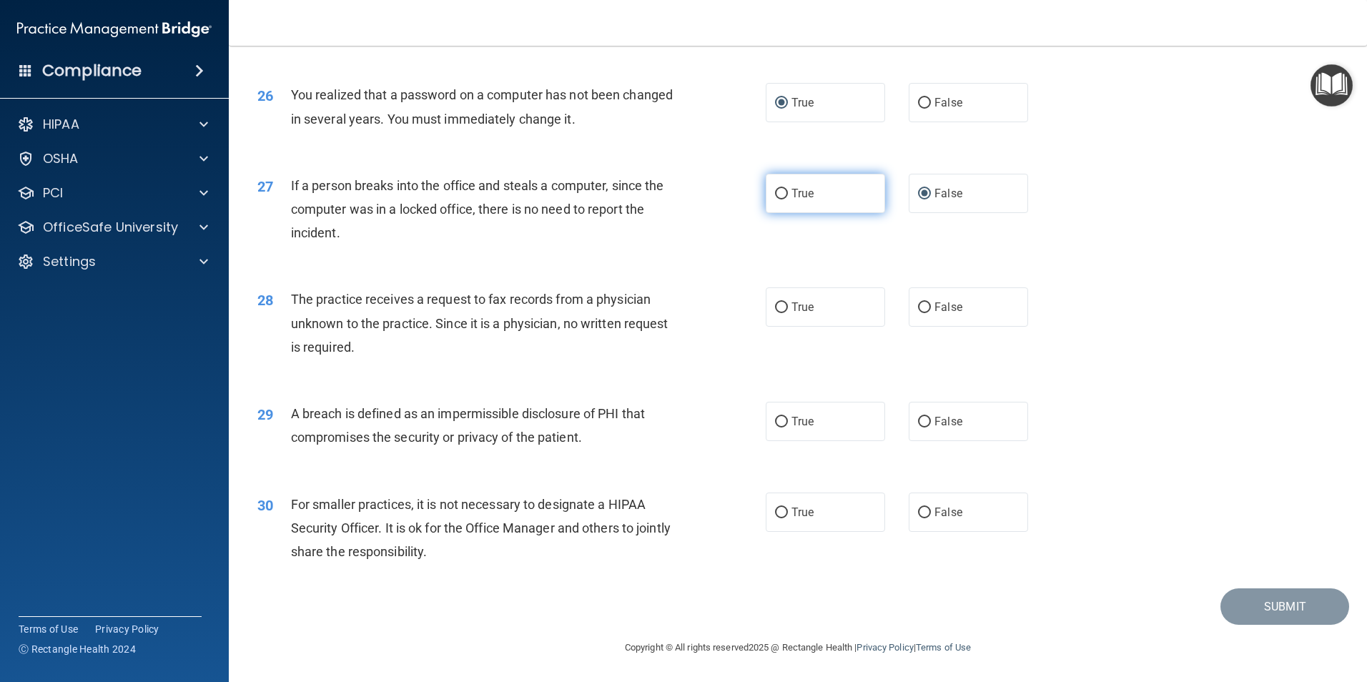
scroll to position [2726, 0]
click at [922, 307] on input "False" at bounding box center [924, 307] width 13 height 11
radio input "true"
click at [775, 422] on input "True" at bounding box center [781, 422] width 13 height 11
radio input "true"
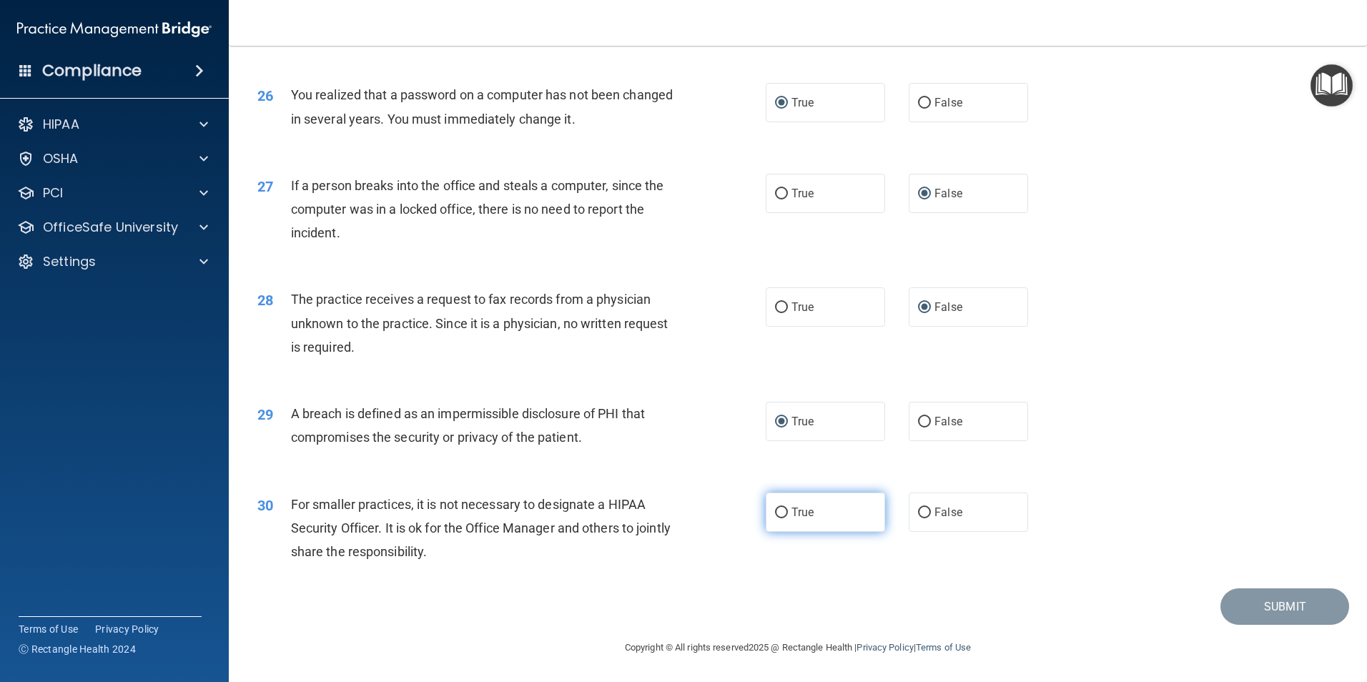
click at [777, 513] on input "True" at bounding box center [781, 513] width 13 height 11
radio input "true"
click at [1233, 611] on button "Submit" at bounding box center [1285, 606] width 129 height 36
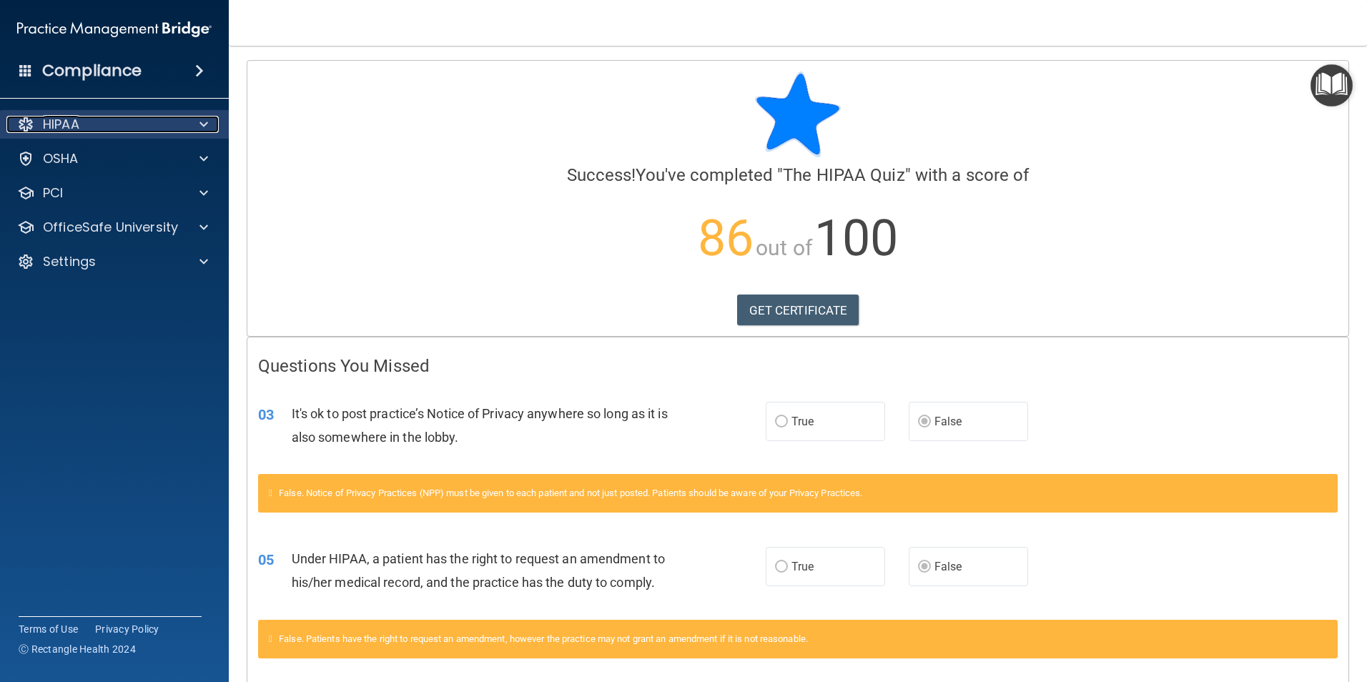
click at [191, 119] on div at bounding box center [202, 124] width 36 height 17
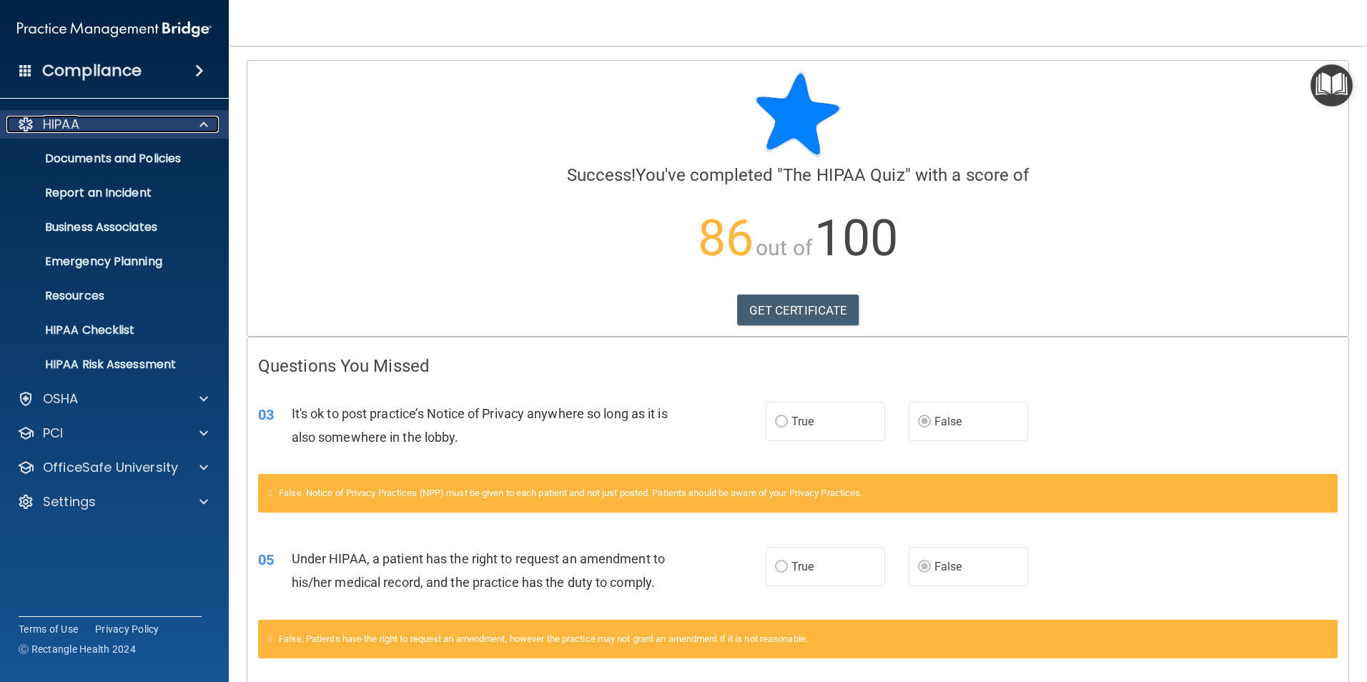
click at [191, 119] on div at bounding box center [202, 124] width 36 height 17
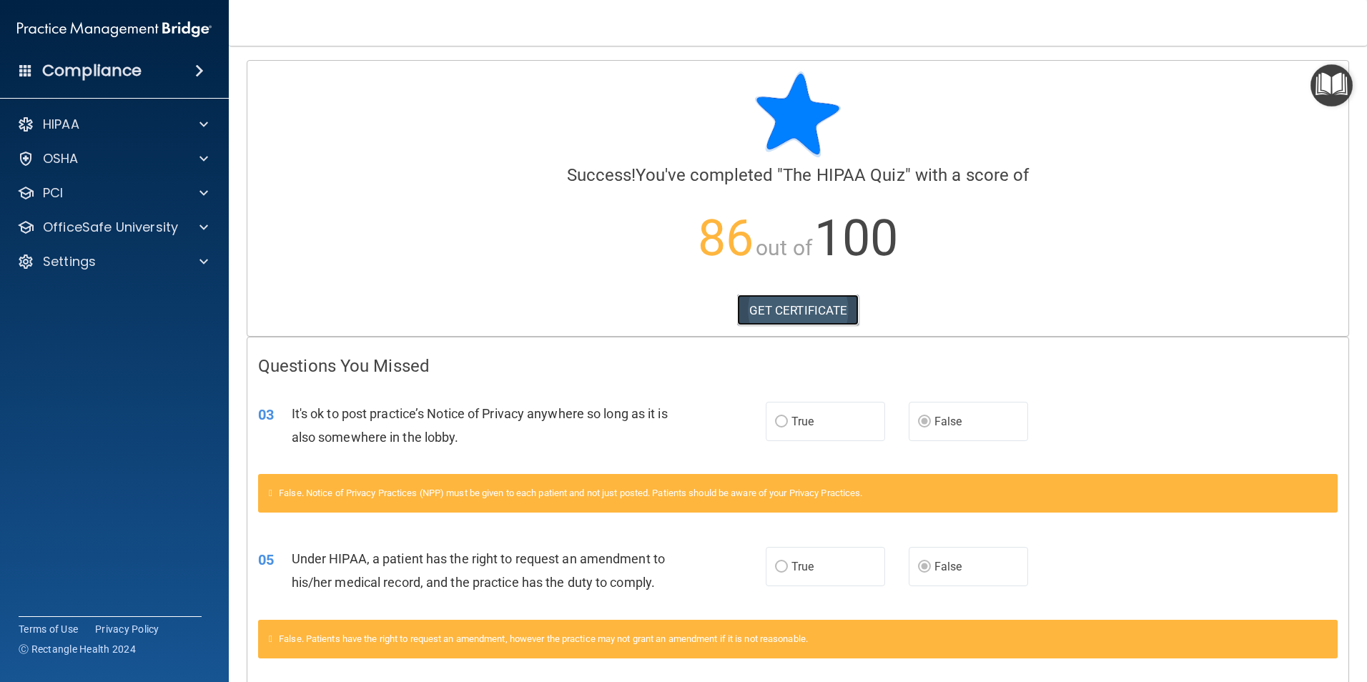
click at [797, 303] on link "GET CERTIFICATE" at bounding box center [798, 310] width 122 height 31
click at [195, 72] on span at bounding box center [199, 70] width 9 height 17
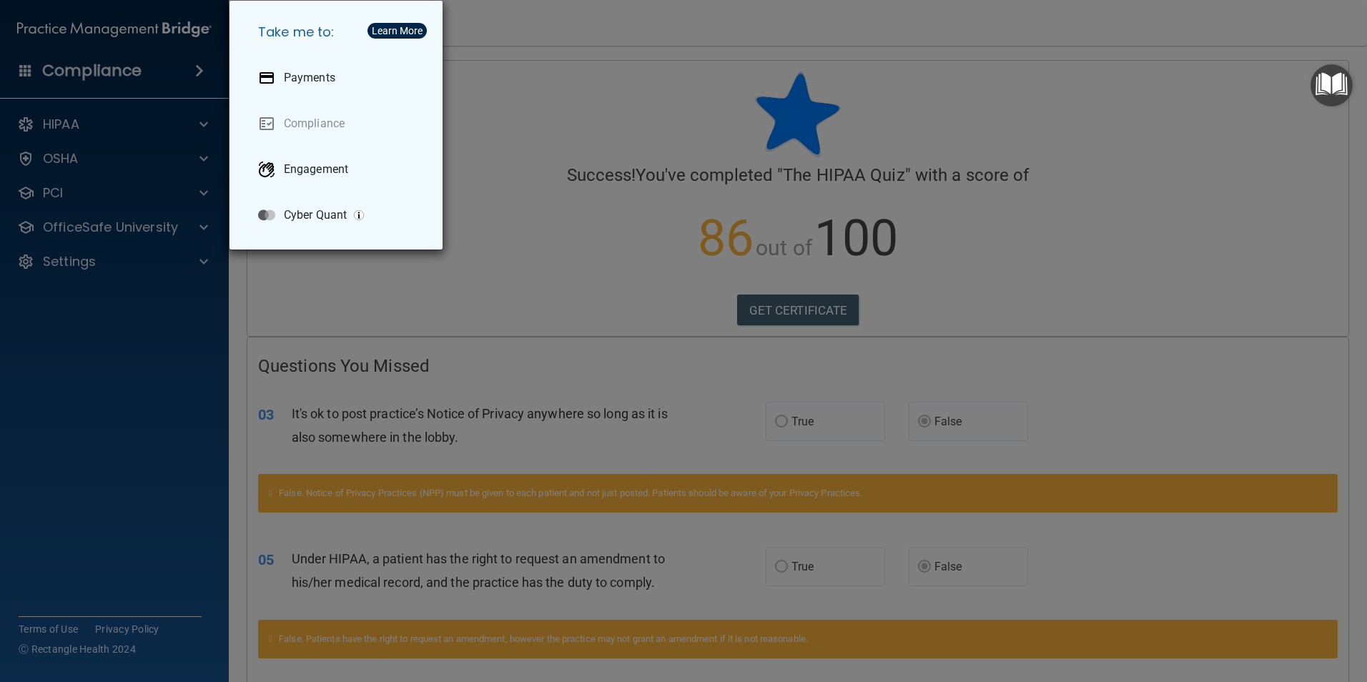
click at [205, 69] on div "Take me to: Payments Compliance Engagement Cyber Quant" at bounding box center [683, 341] width 1367 height 682
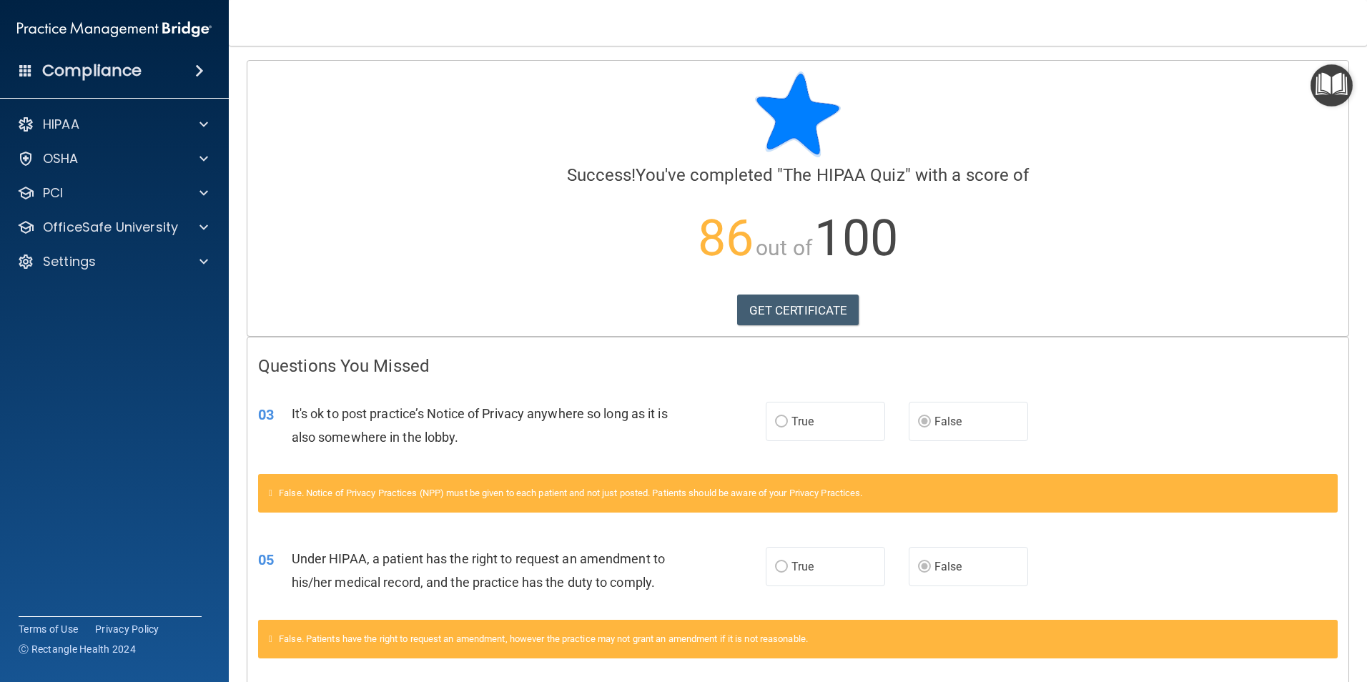
click at [199, 69] on span at bounding box center [199, 70] width 9 height 17
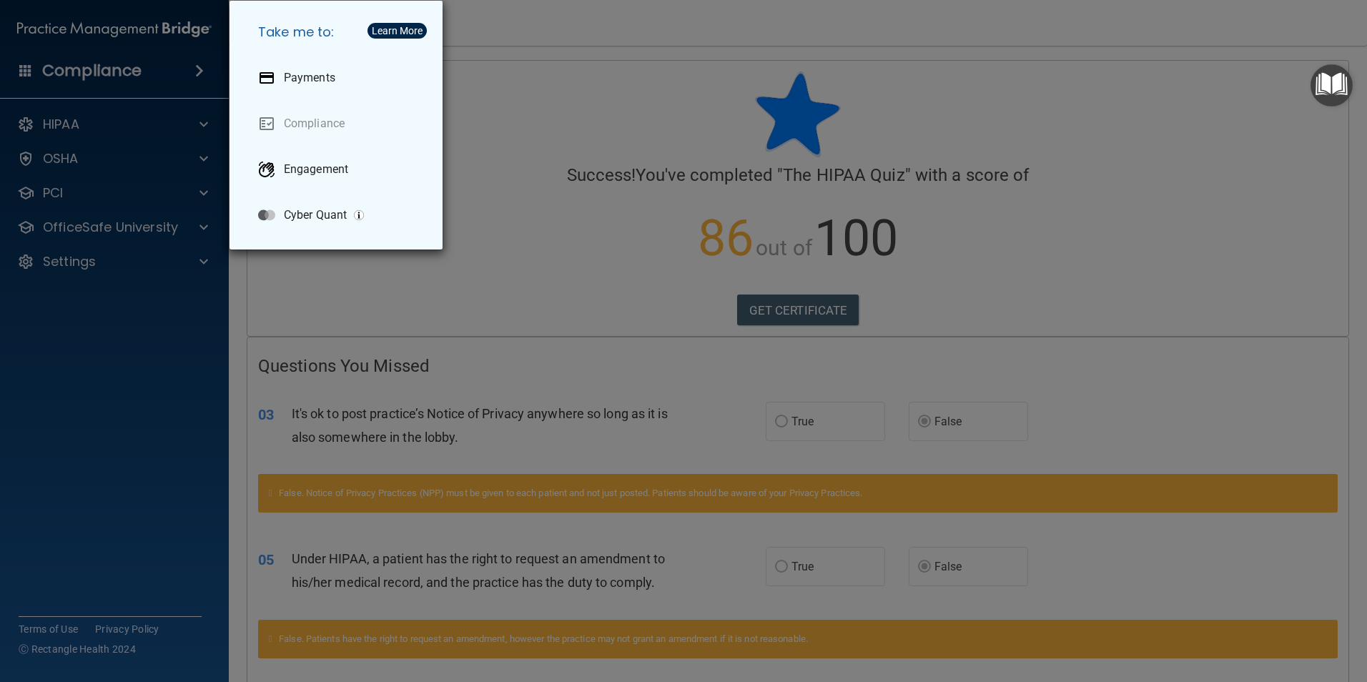
click at [199, 69] on div "Take me to: Payments Compliance Engagement Cyber Quant" at bounding box center [683, 341] width 1367 height 682
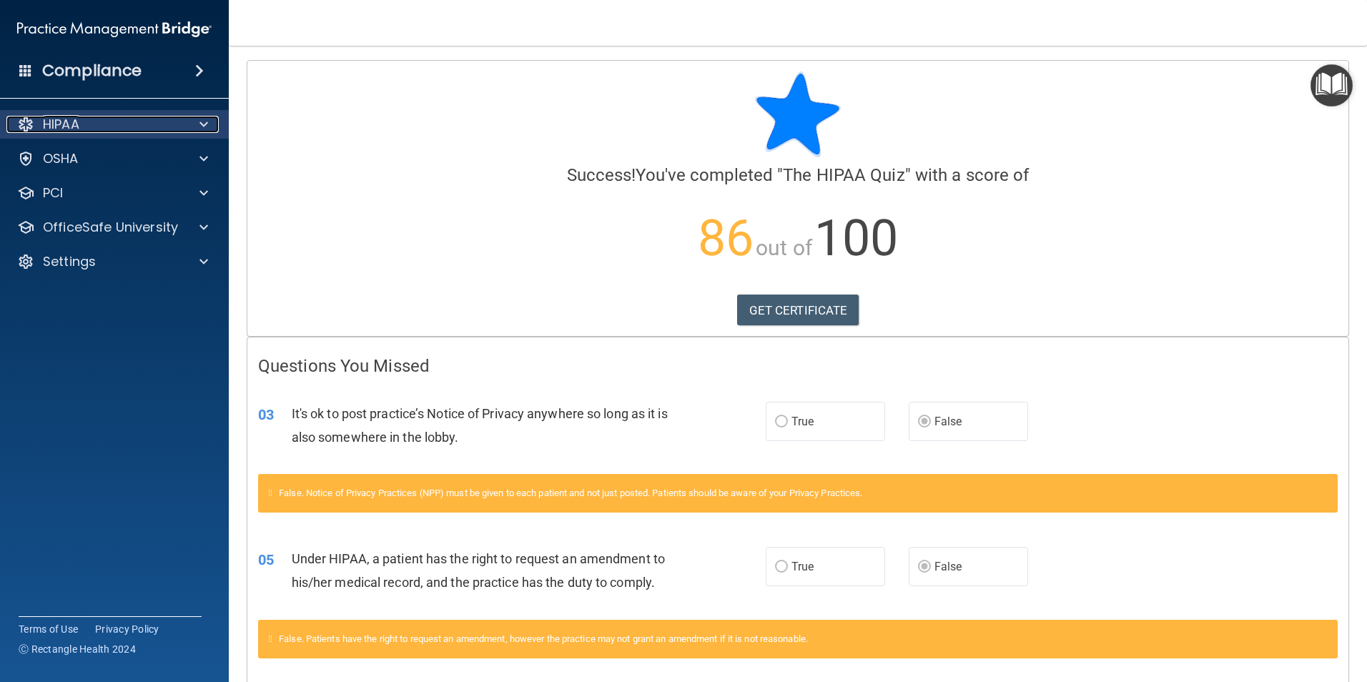
click at [194, 126] on div at bounding box center [202, 124] width 36 height 17
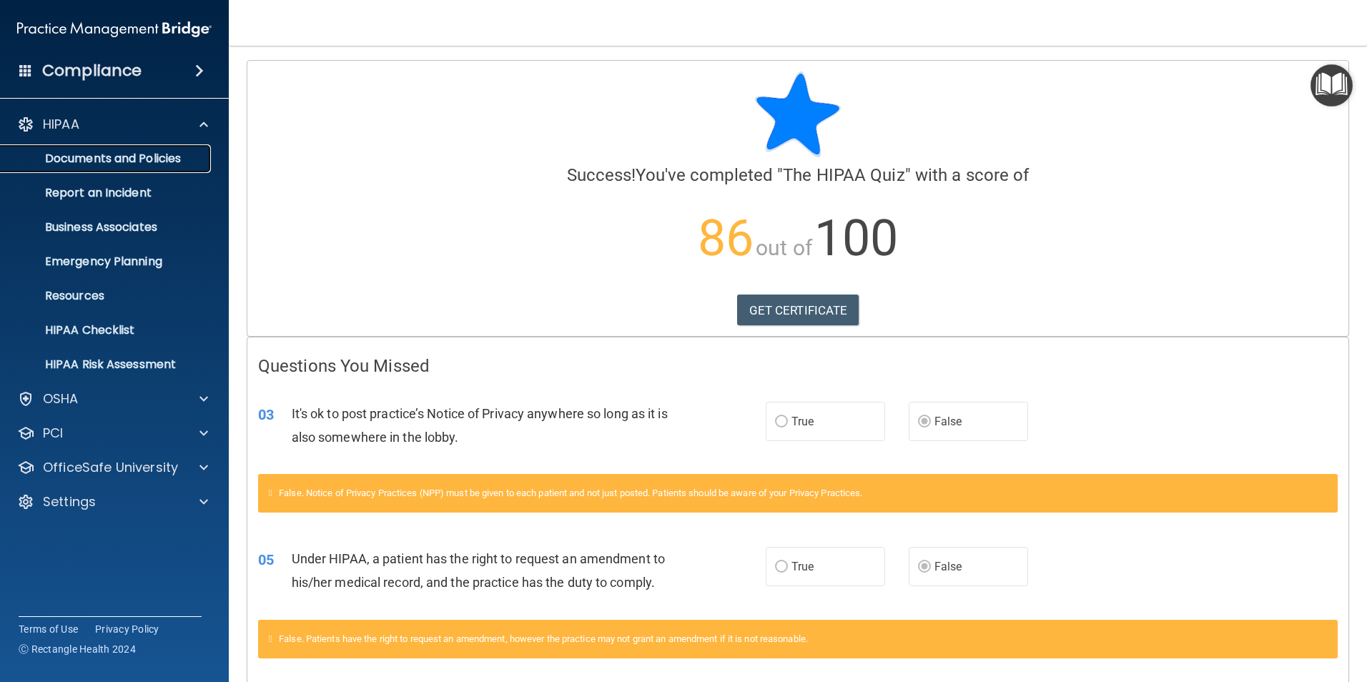
click at [72, 156] on p "Documents and Policies" at bounding box center [106, 159] width 195 height 14
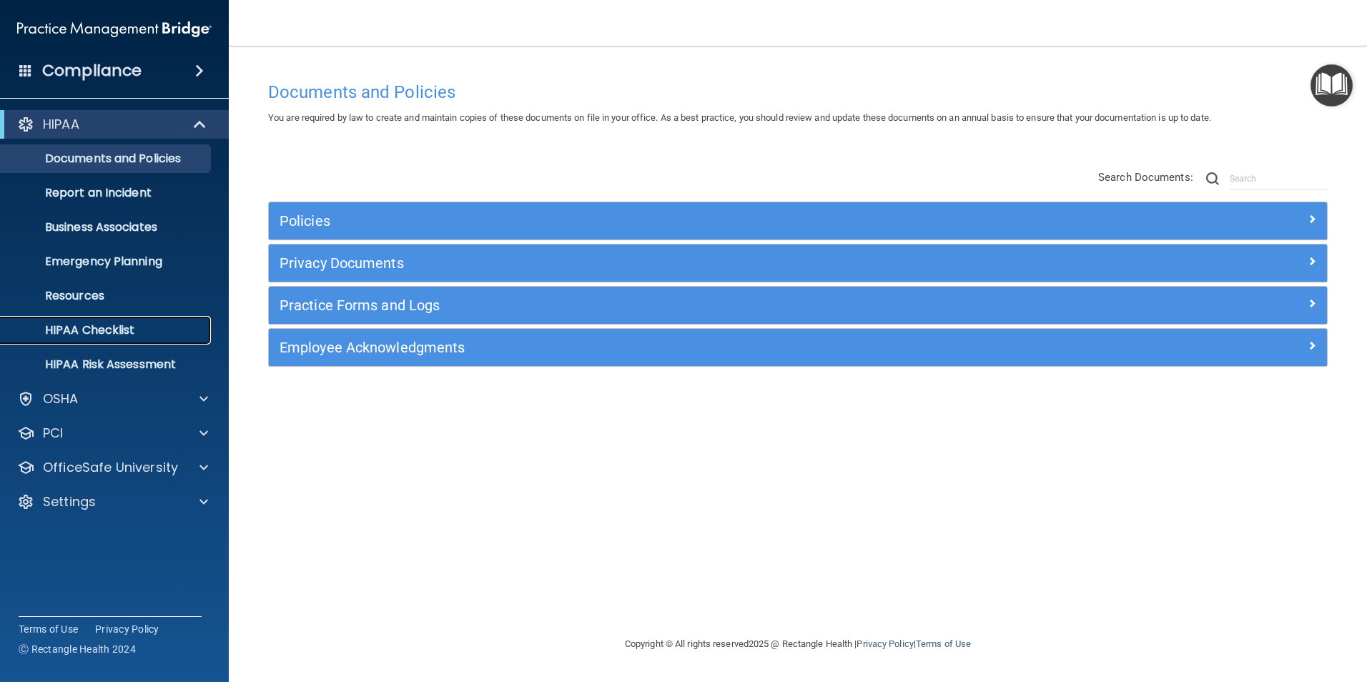
click at [87, 327] on p "HIPAA Checklist" at bounding box center [106, 330] width 195 height 14
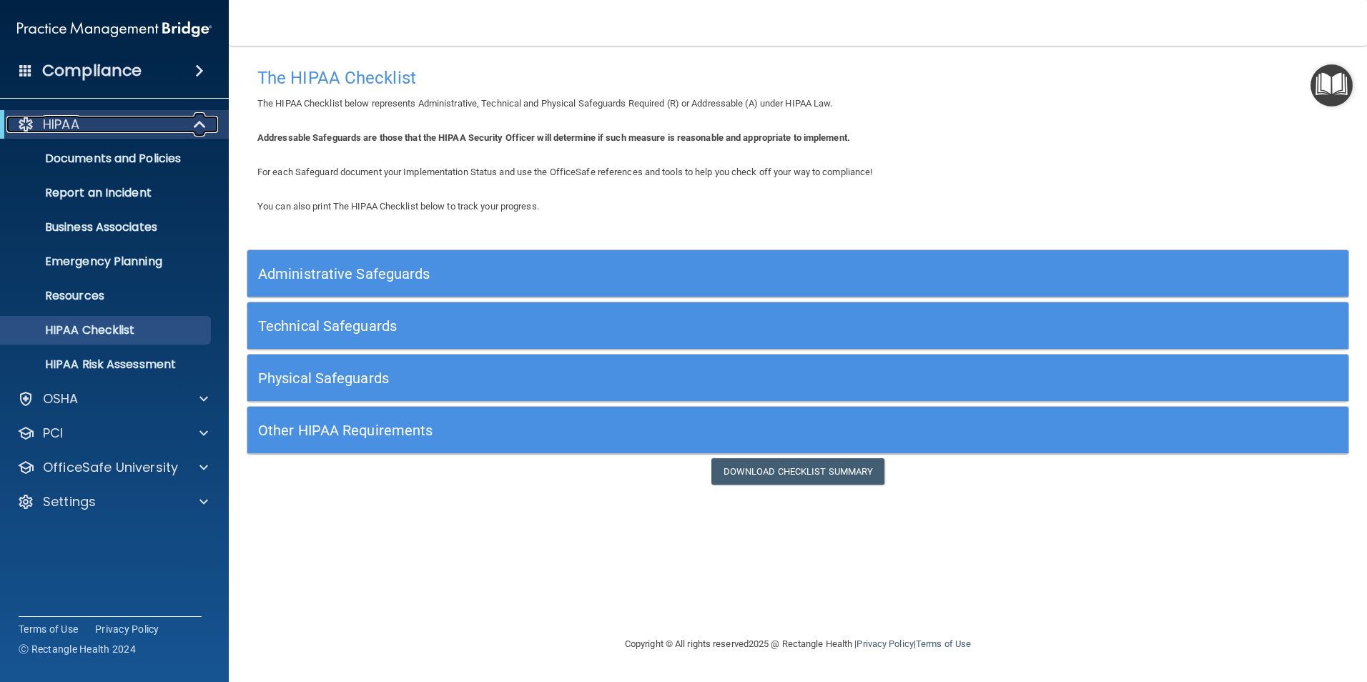
click at [92, 125] on div "HIPAA" at bounding box center [94, 124] width 177 height 17
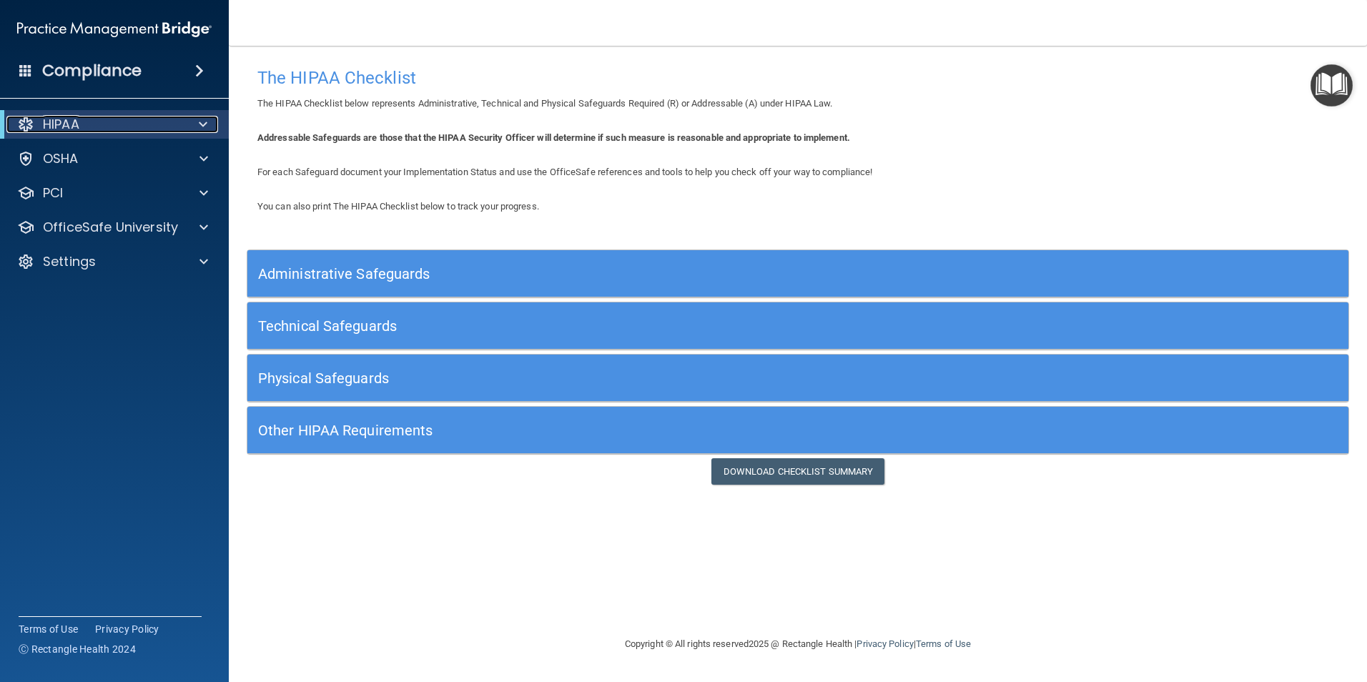
click at [201, 132] on span at bounding box center [203, 124] width 9 height 17
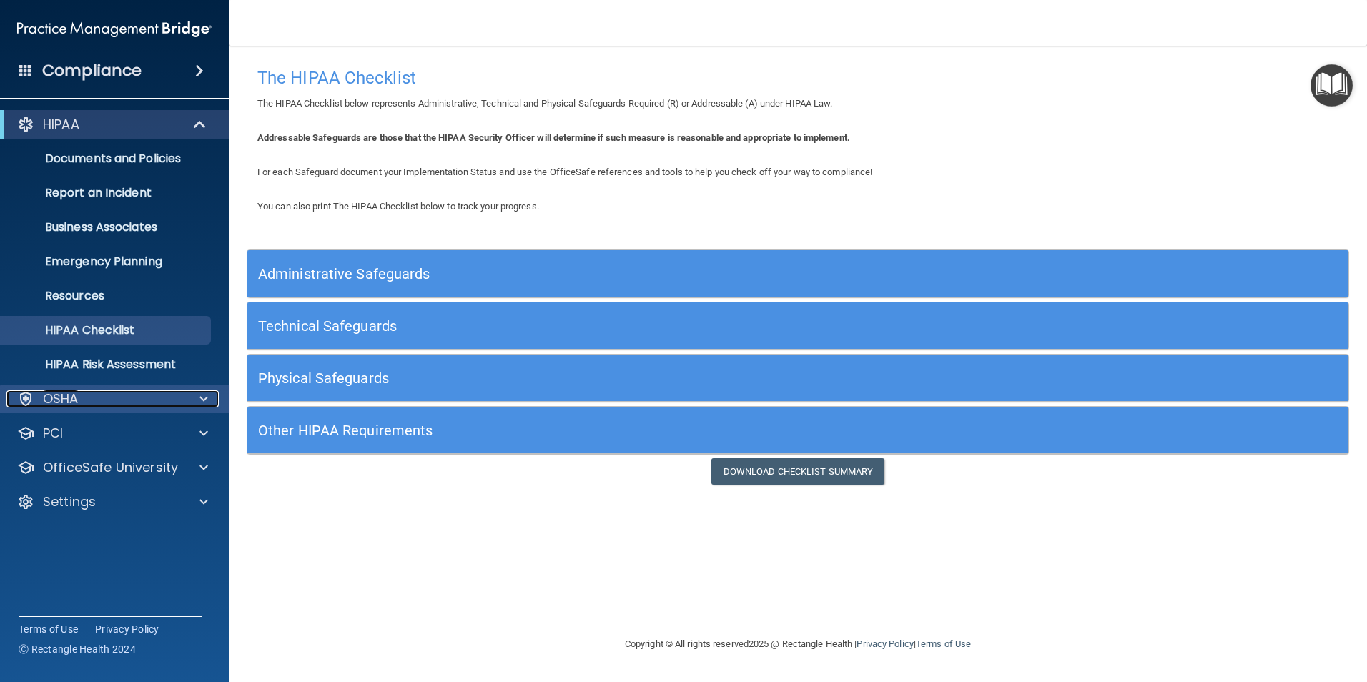
click at [190, 395] on div at bounding box center [202, 398] width 36 height 17
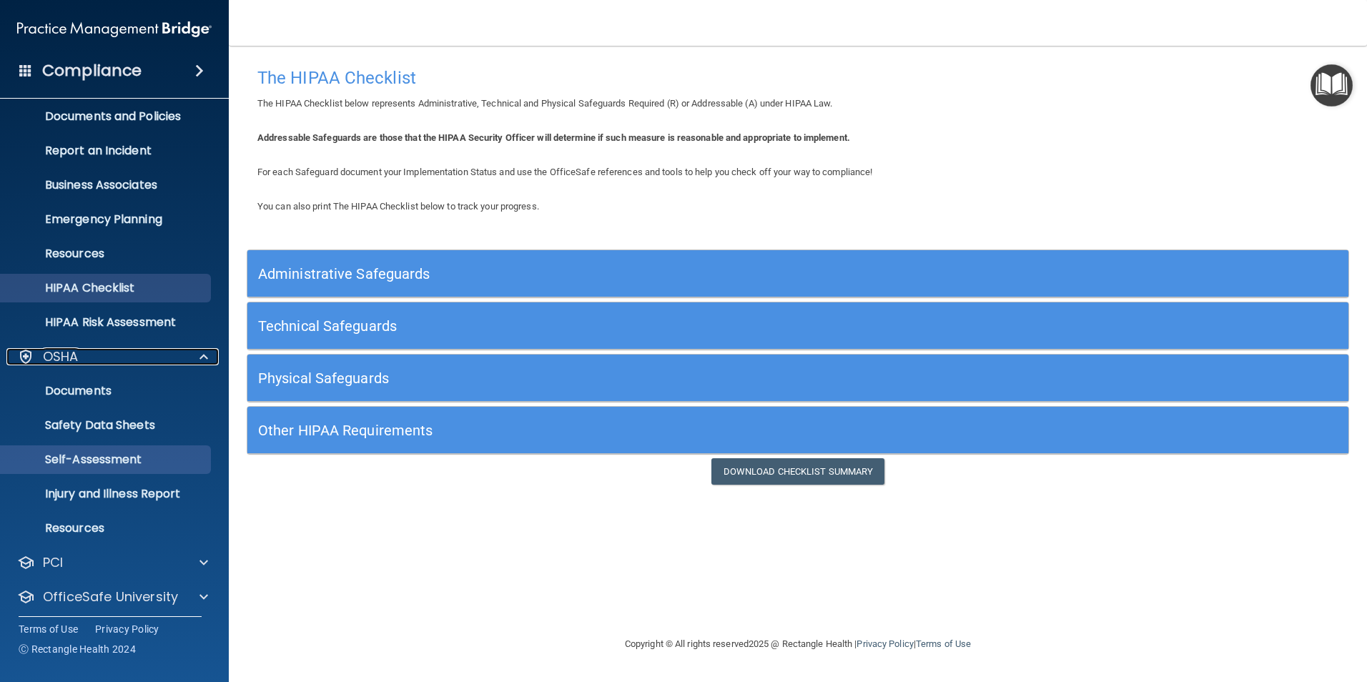
scroll to position [83, 0]
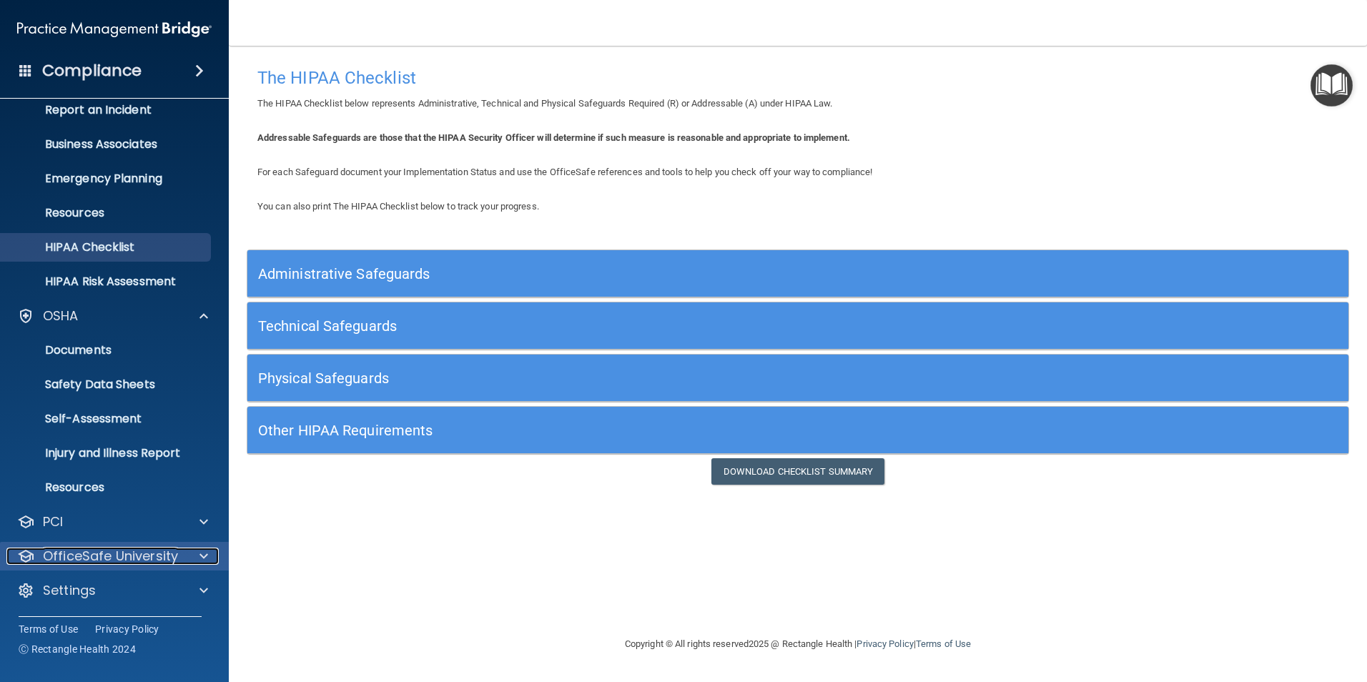
click at [199, 556] on span at bounding box center [203, 556] width 9 height 17
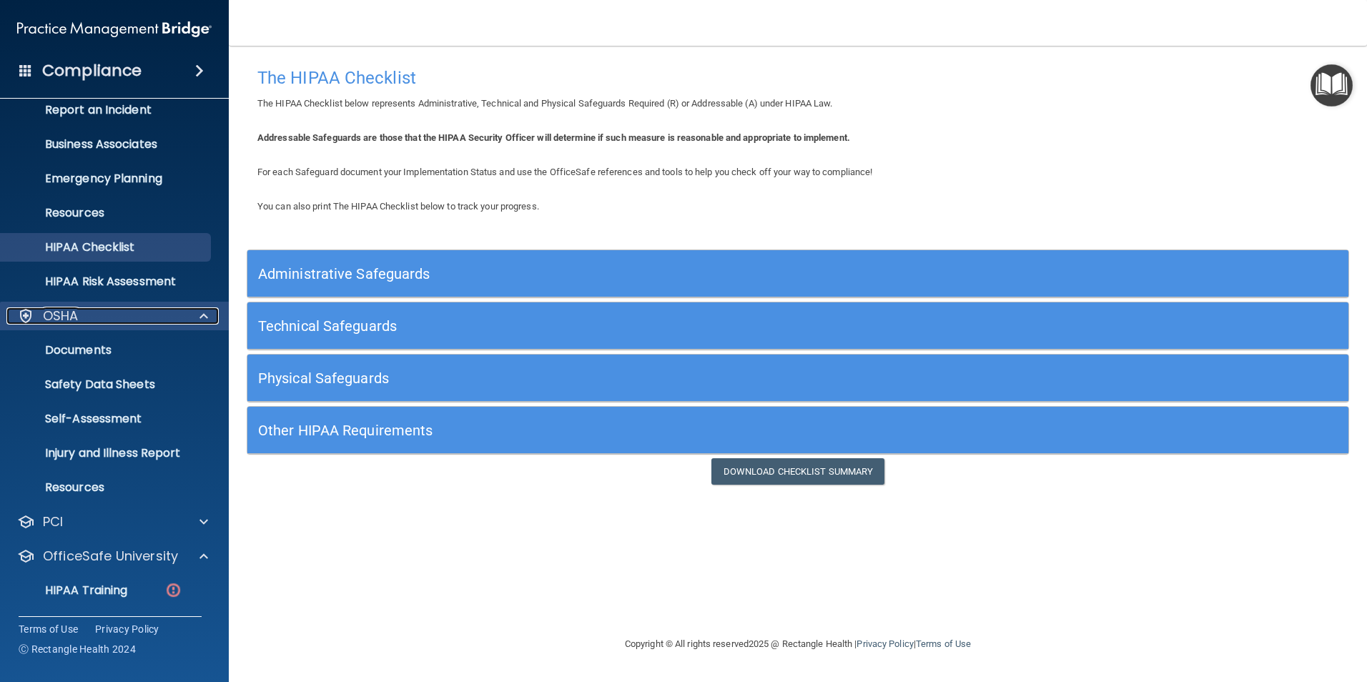
click at [201, 318] on span at bounding box center [203, 315] width 9 height 17
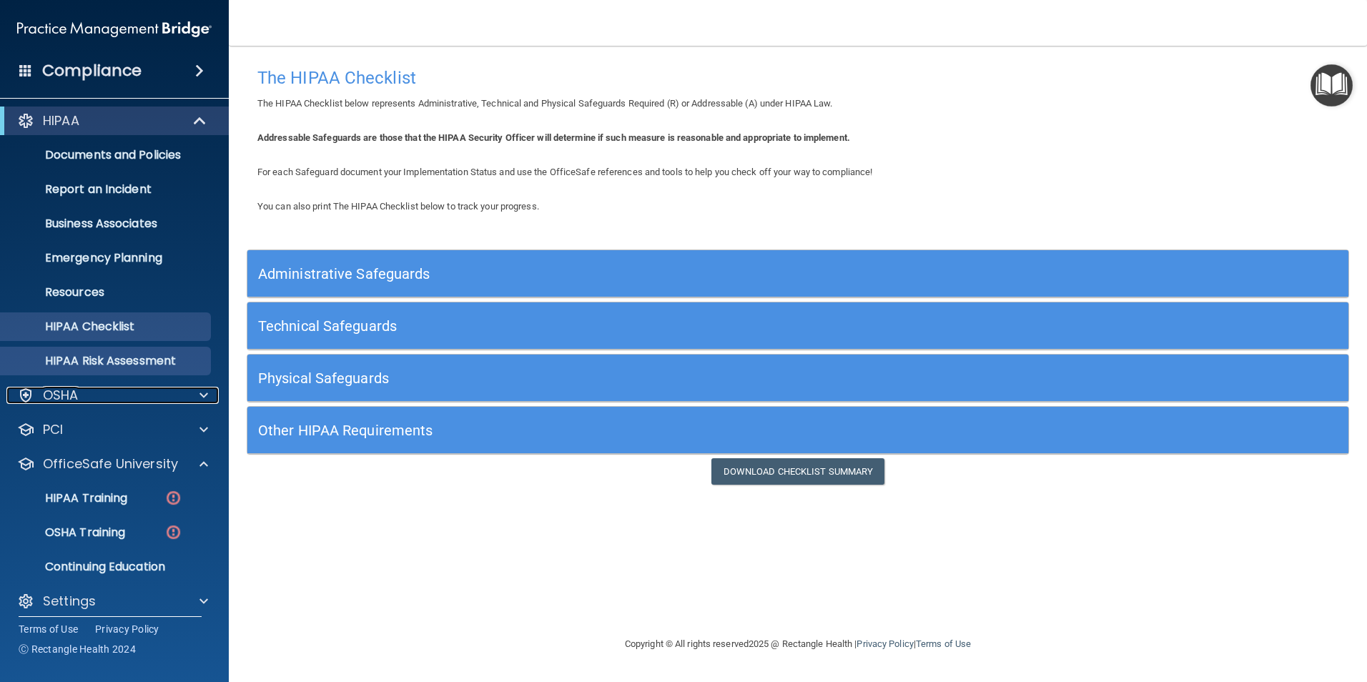
scroll to position [0, 0]
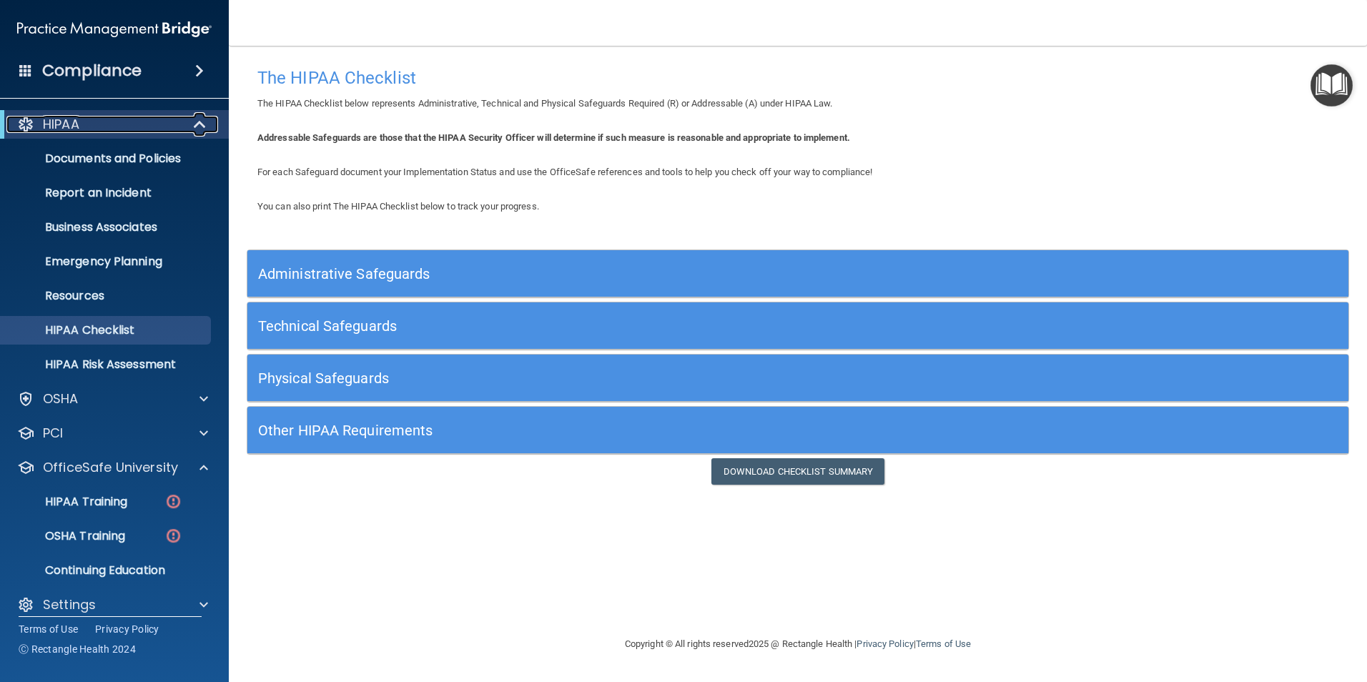
click at [203, 124] on span at bounding box center [201, 124] width 12 height 17
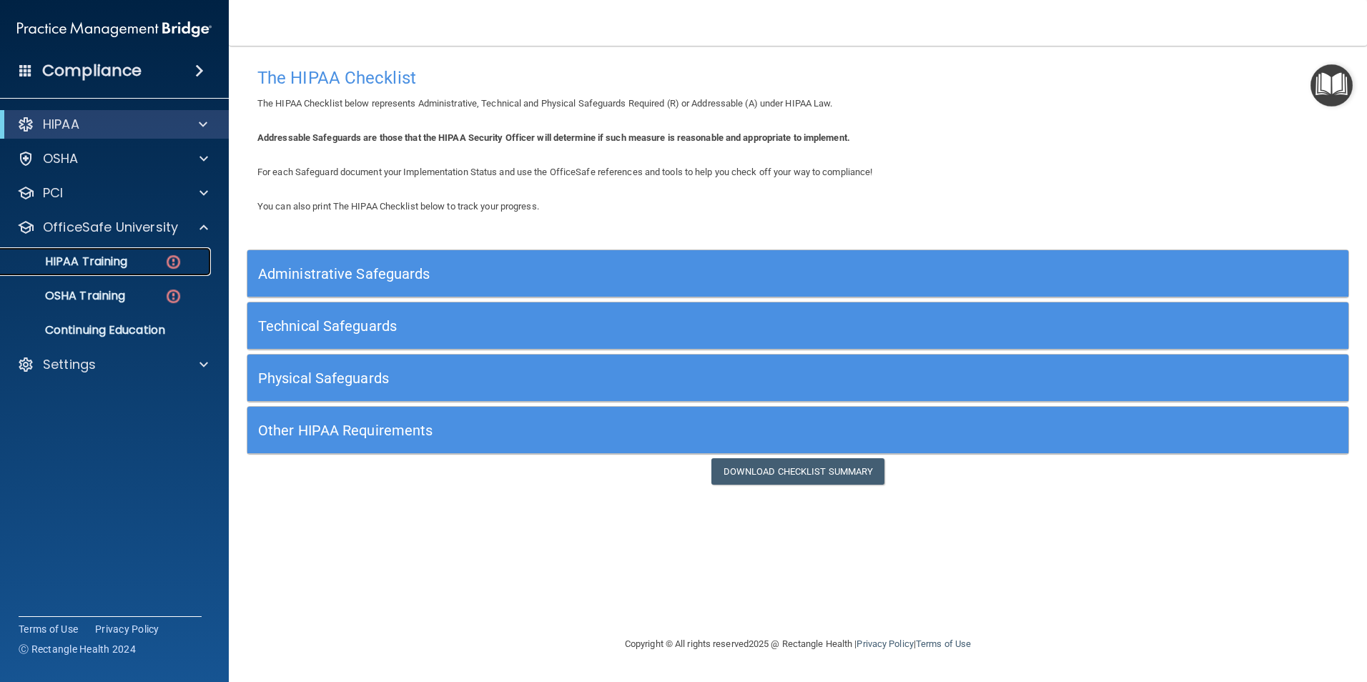
click at [145, 261] on div "HIPAA Training" at bounding box center [106, 262] width 195 height 14
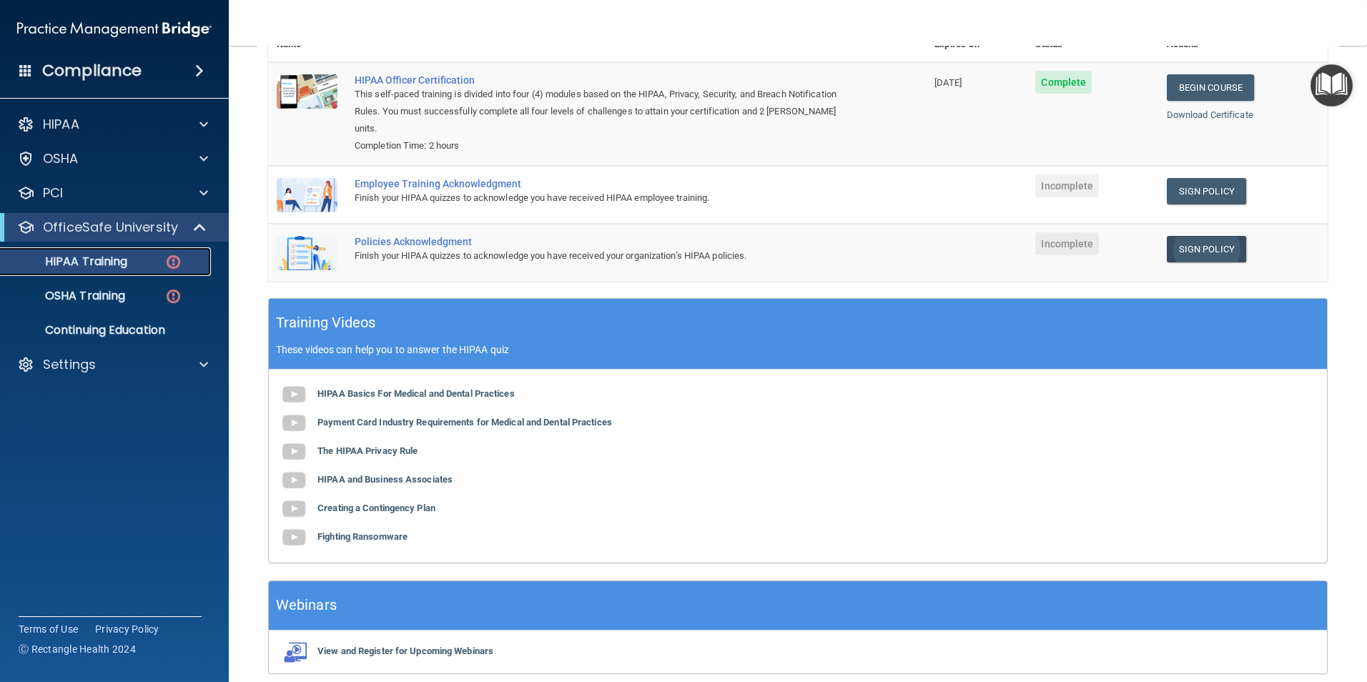
scroll to position [215, 0]
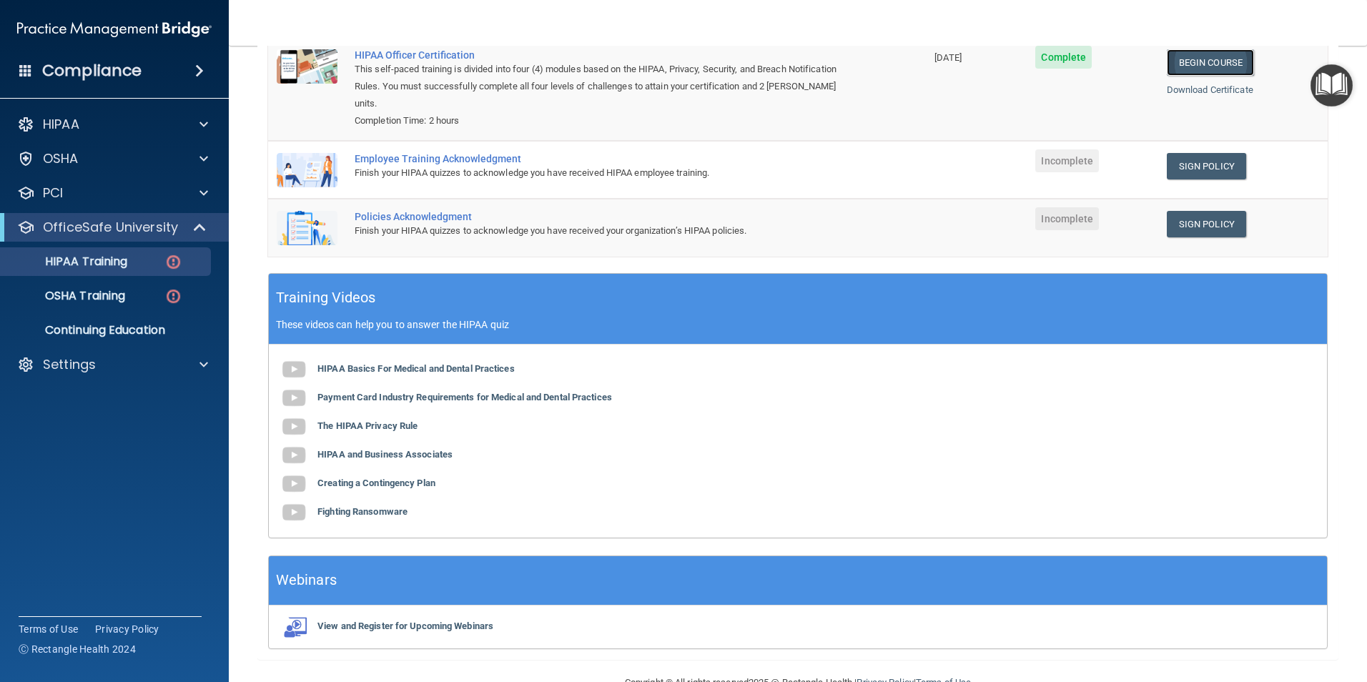
click at [1187, 63] on link "Begin Course" at bounding box center [1210, 62] width 87 height 26
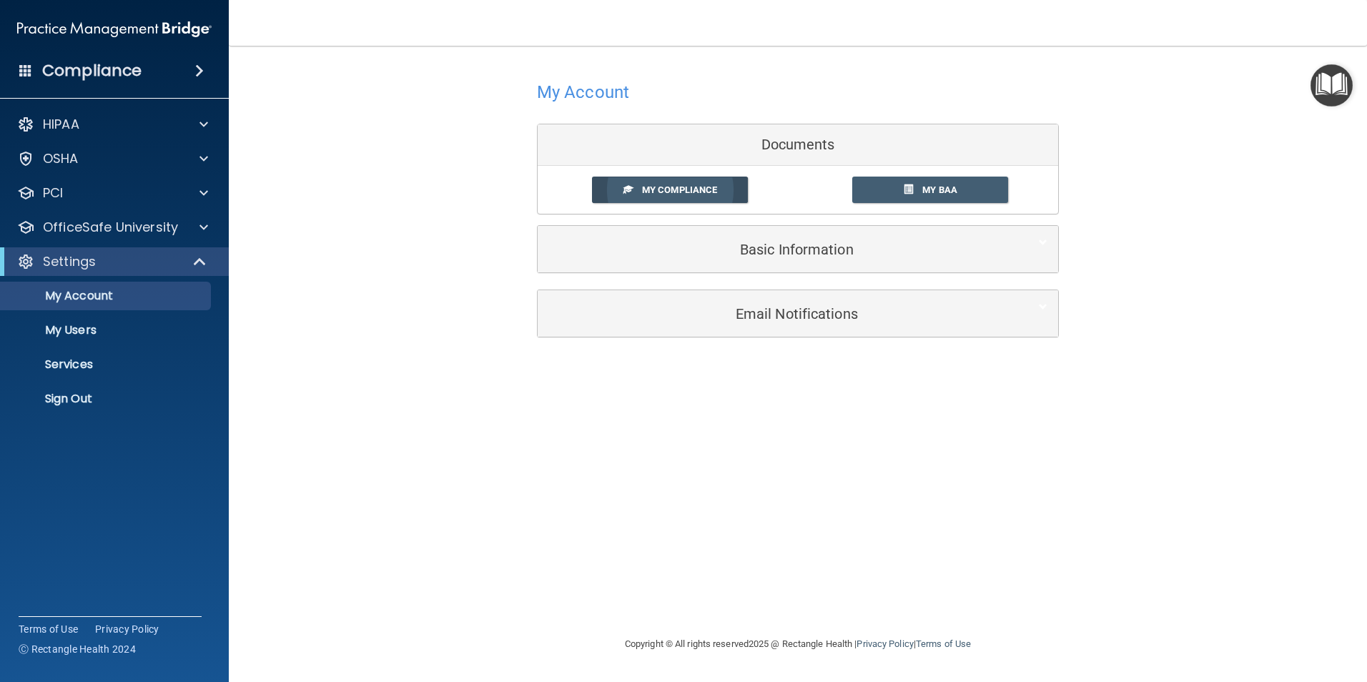
click at [694, 190] on span "My Compliance" at bounding box center [679, 189] width 75 height 11
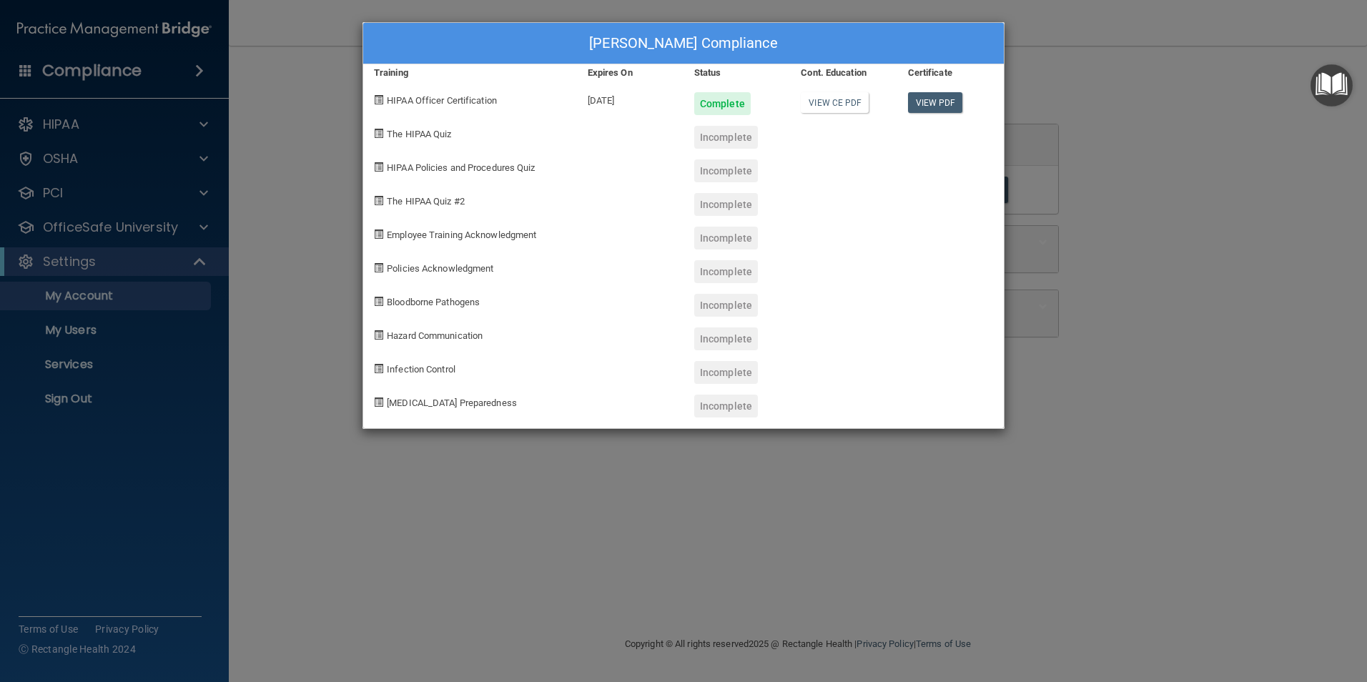
click at [716, 136] on div "Incomplete" at bounding box center [726, 137] width 64 height 23
click at [277, 116] on div "Maria Amador's Compliance Training Expires On Status Cont. Education Certificat…" at bounding box center [683, 341] width 1367 height 682
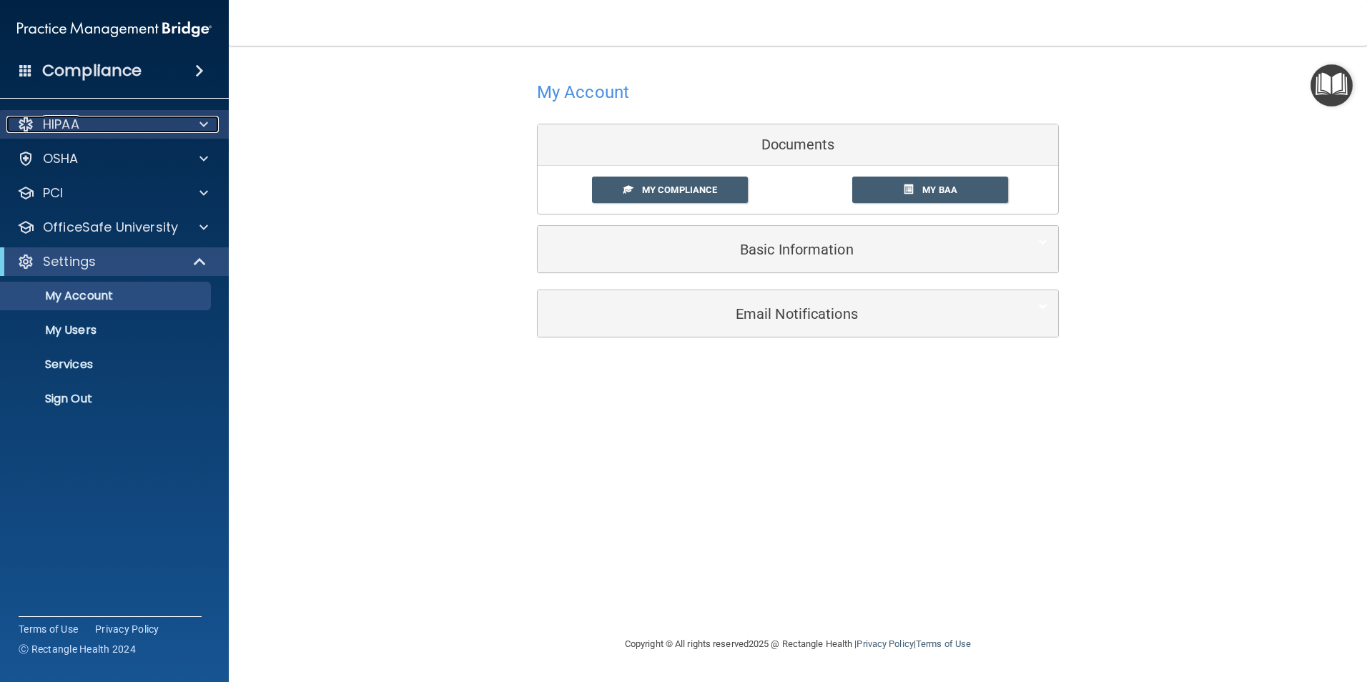
click at [147, 121] on div "HIPAA" at bounding box center [94, 124] width 177 height 17
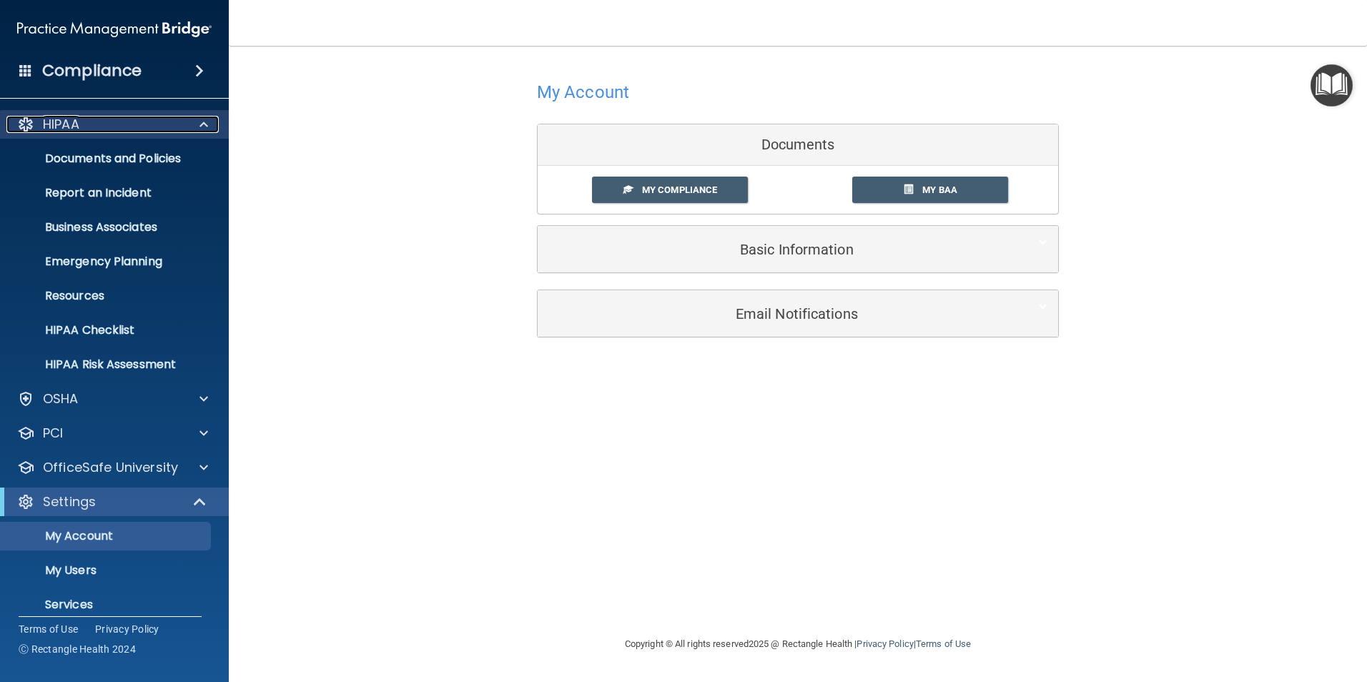
click at [103, 124] on div "HIPAA" at bounding box center [94, 124] width 177 height 17
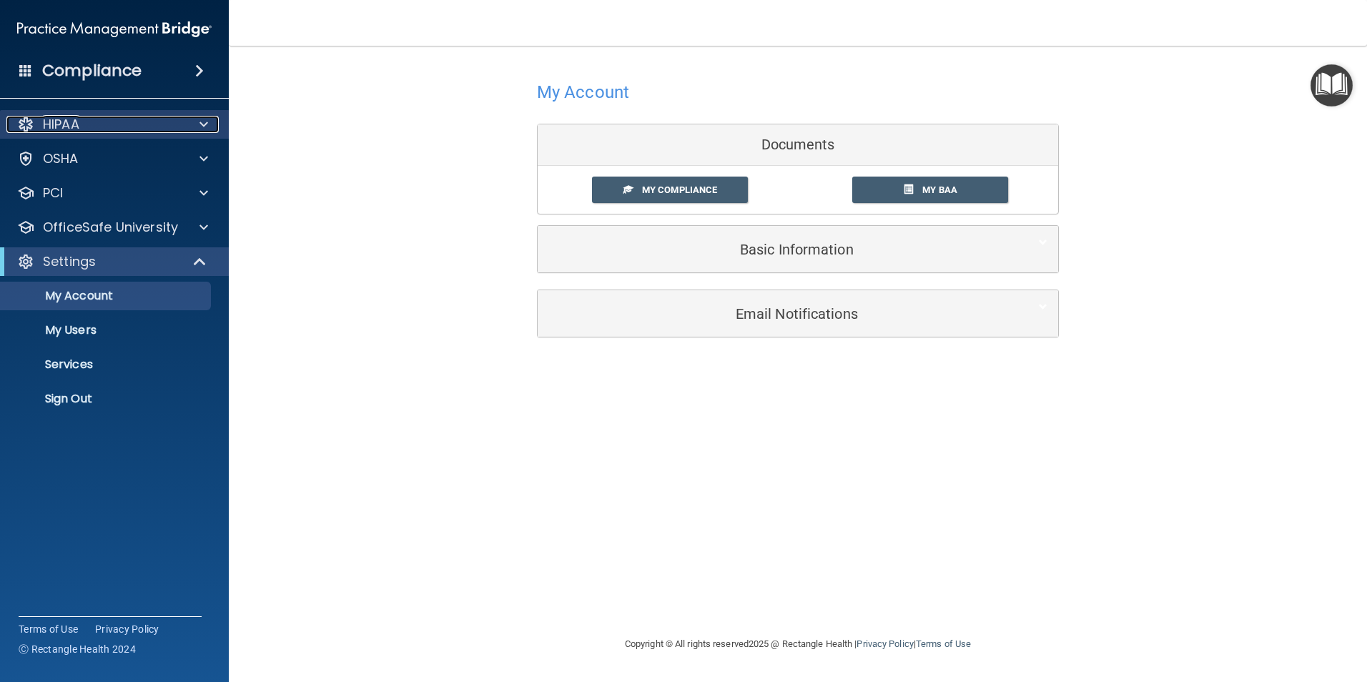
click at [103, 124] on div "HIPAA" at bounding box center [94, 124] width 177 height 17
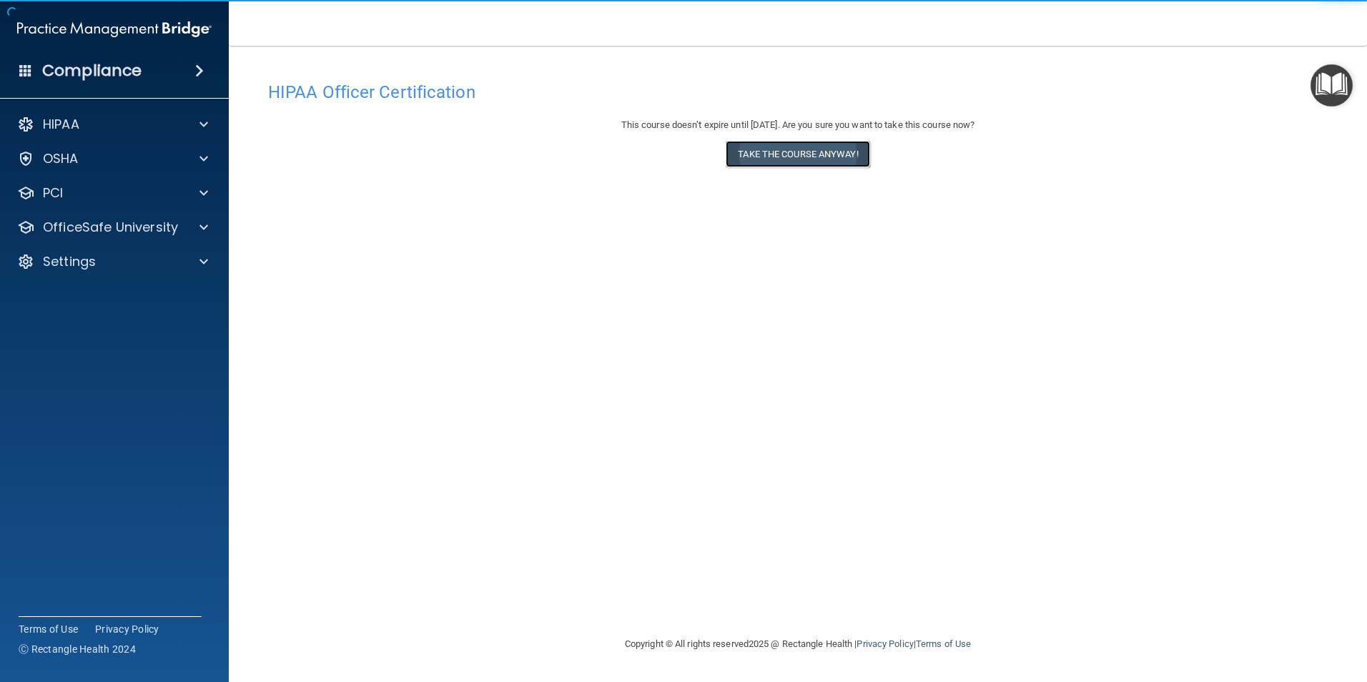
click at [776, 153] on button "Take the course anyway!" at bounding box center [798, 154] width 144 height 26
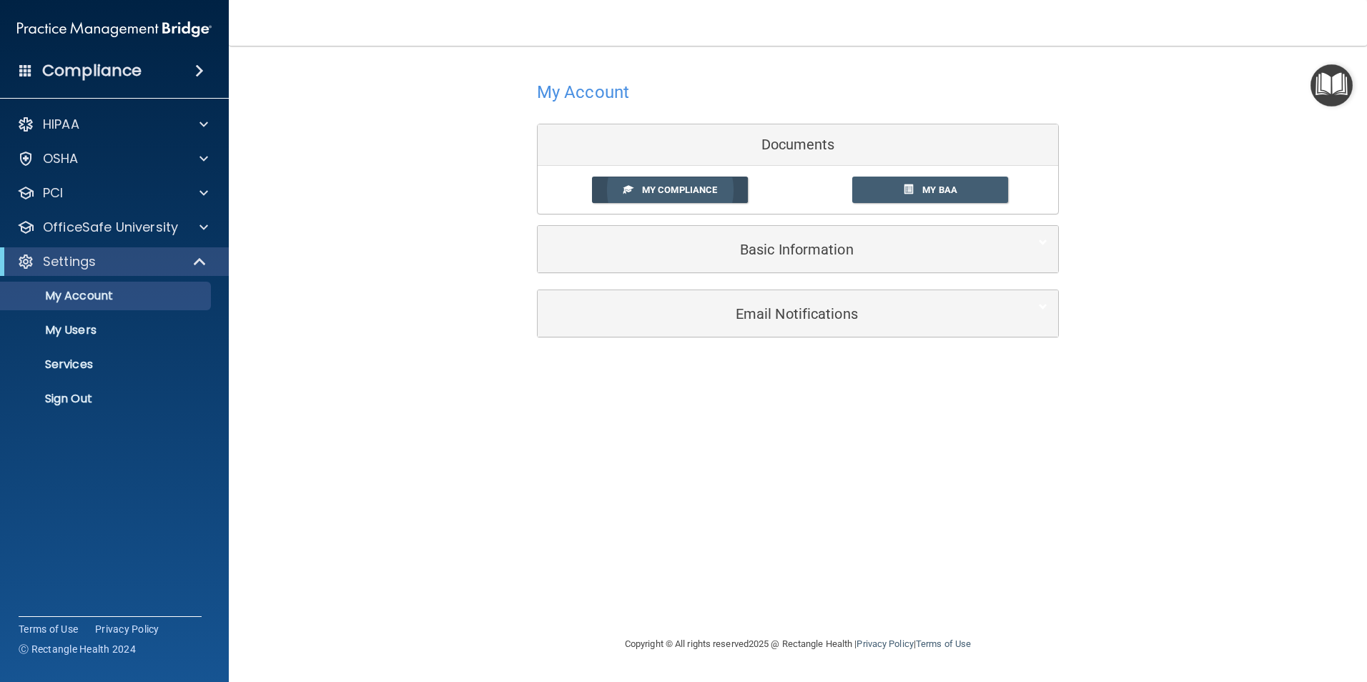
click at [723, 186] on link "My Compliance" at bounding box center [670, 190] width 157 height 26
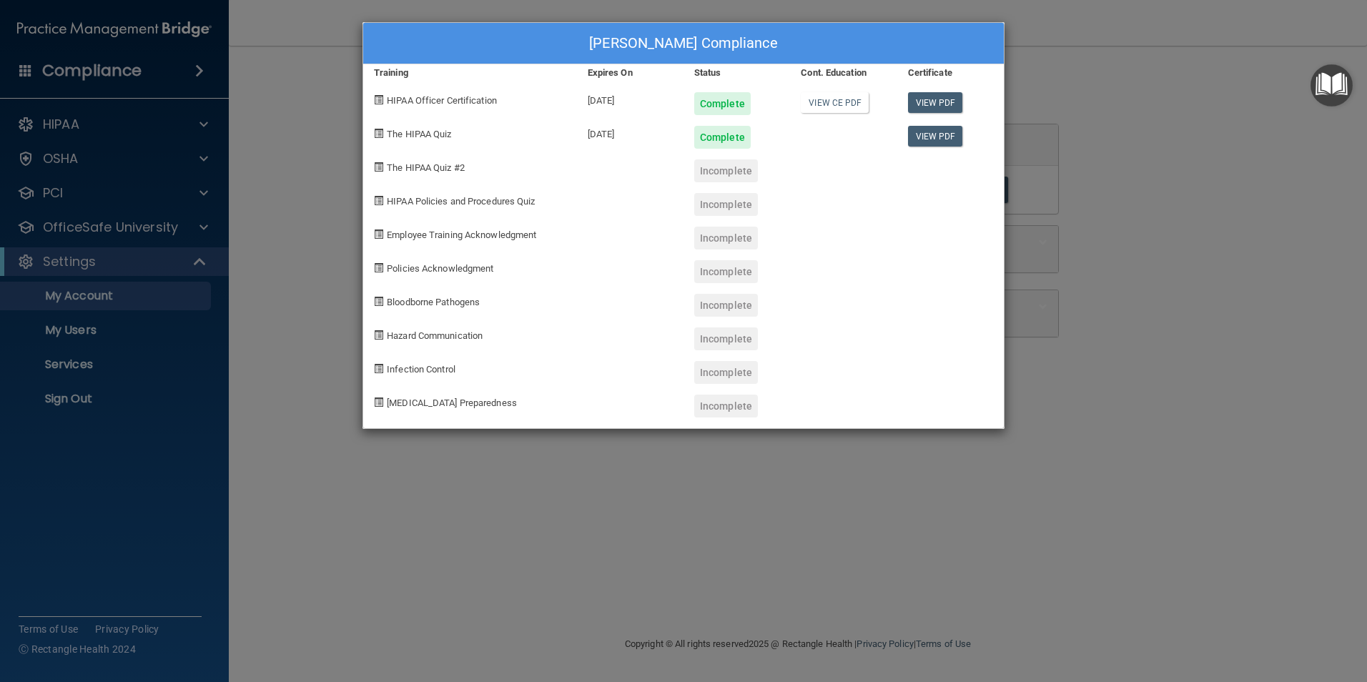
click at [342, 168] on div "Maria Amador's Compliance Training Expires On Status Cont. Education Certificat…" at bounding box center [683, 341] width 1367 height 682
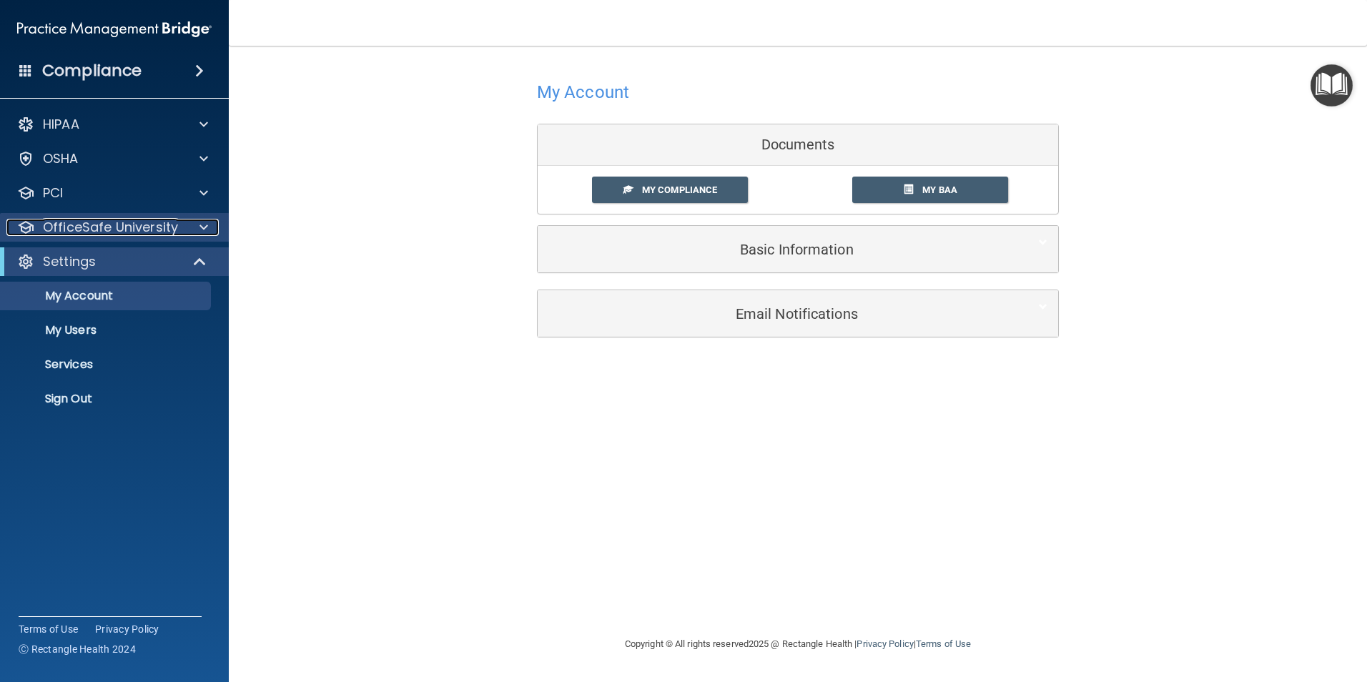
click at [144, 225] on p "OfficeSafe University" at bounding box center [110, 227] width 135 height 17
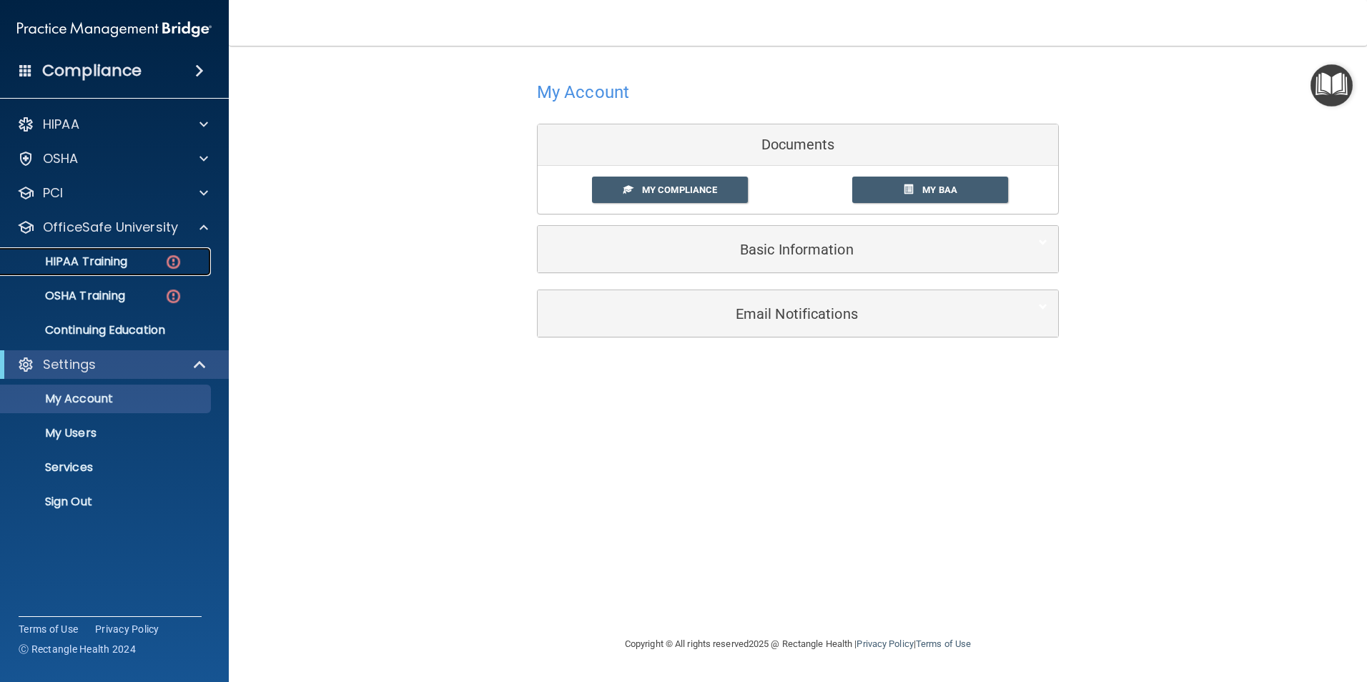
click at [112, 264] on p "HIPAA Training" at bounding box center [68, 262] width 118 height 14
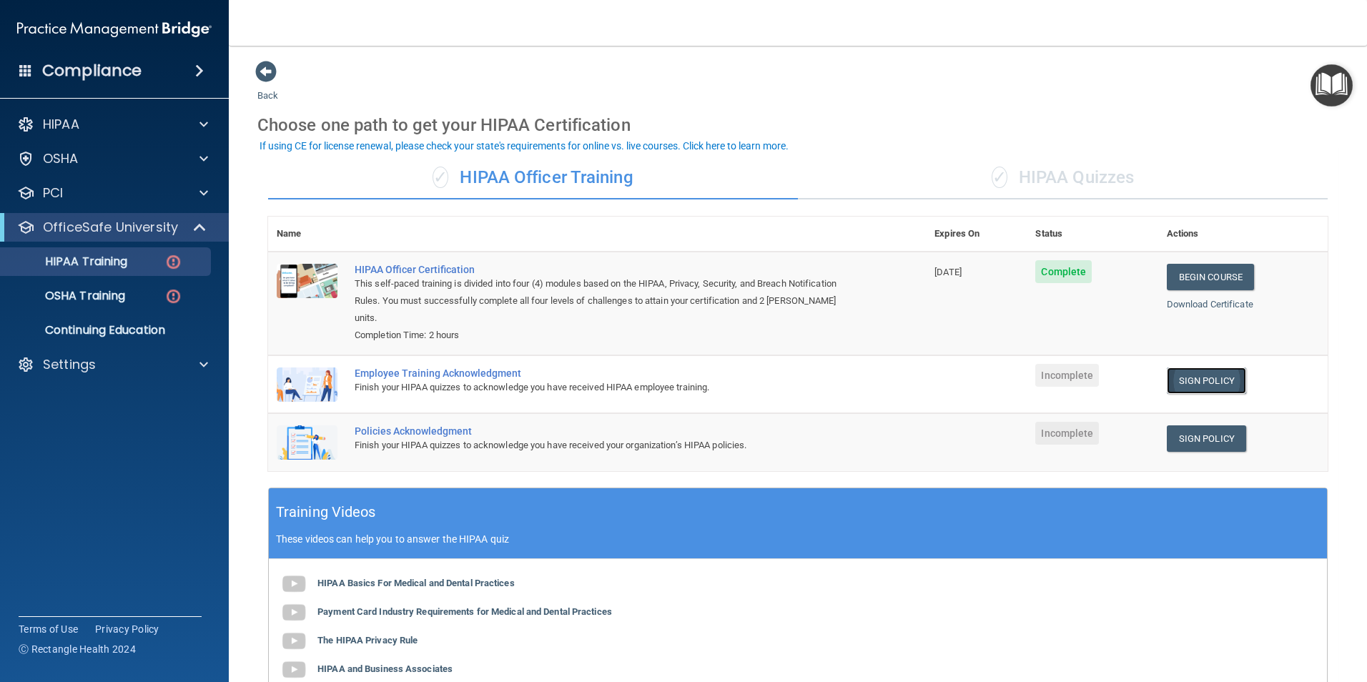
click at [1193, 382] on link "Sign Policy" at bounding box center [1206, 381] width 79 height 26
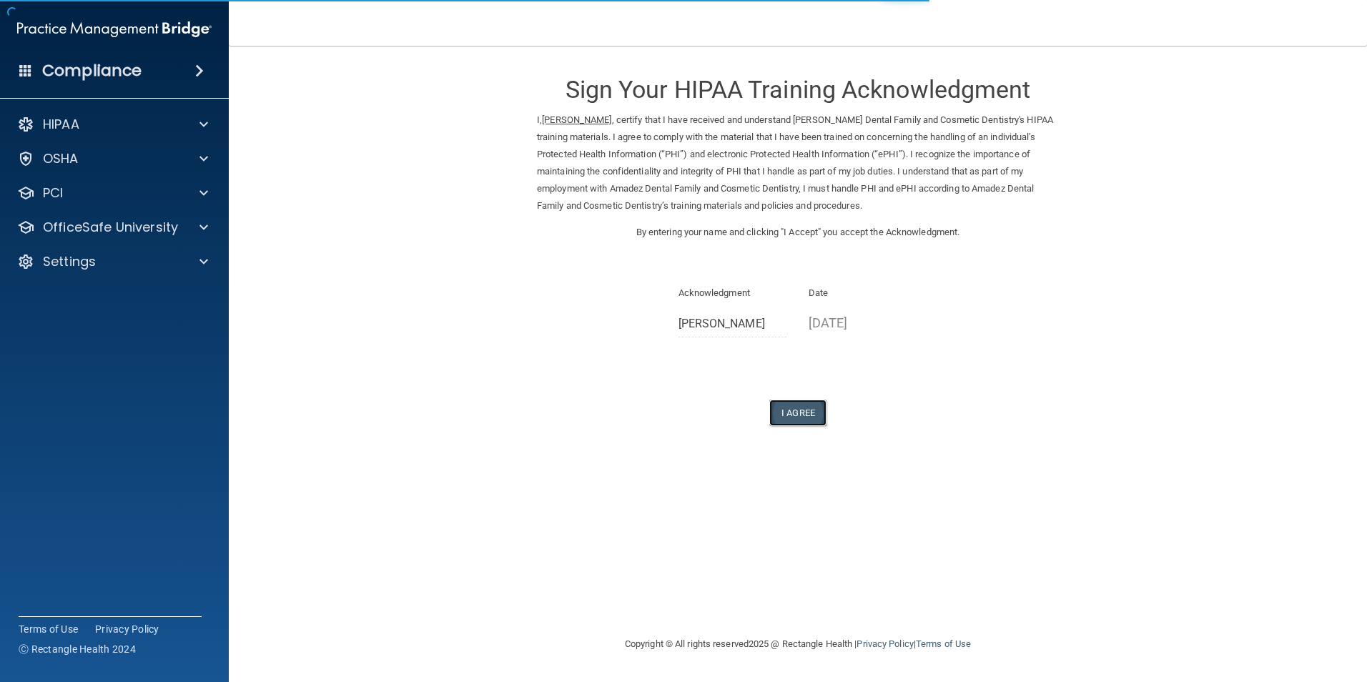
click at [801, 410] on button "I Agree" at bounding box center [797, 413] width 57 height 26
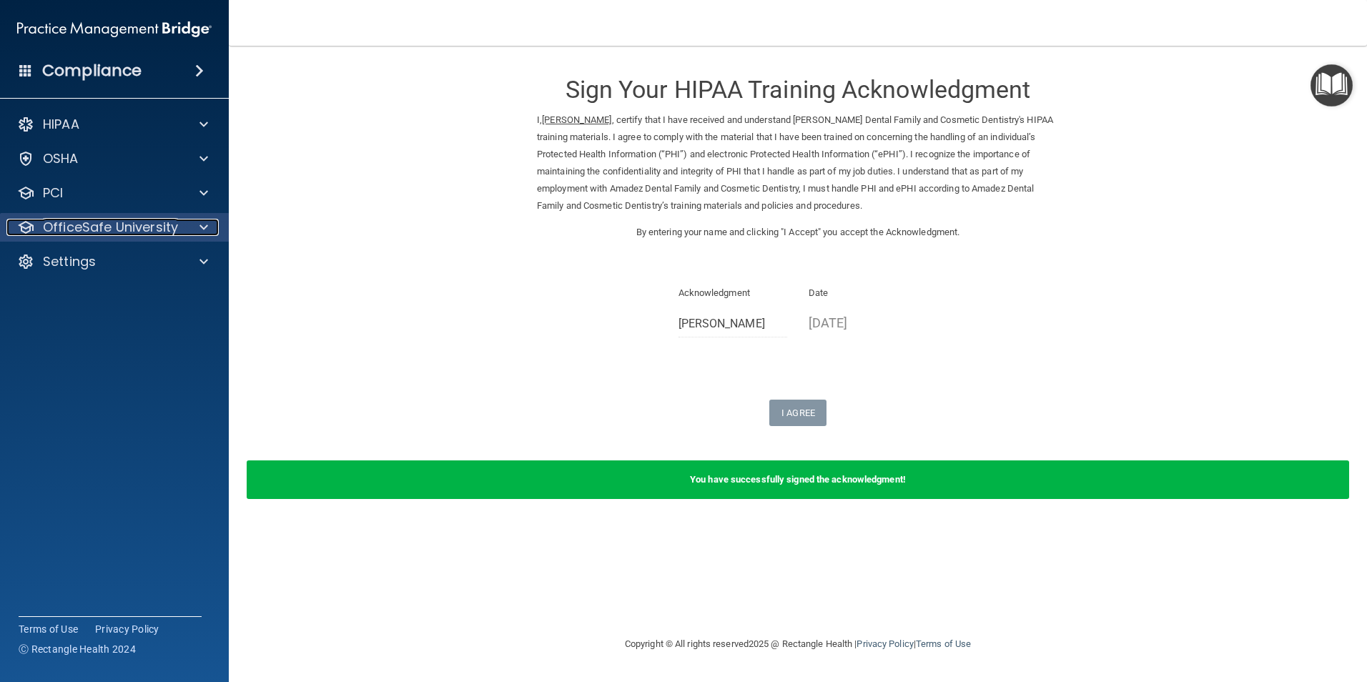
click at [128, 222] on p "OfficeSafe University" at bounding box center [110, 227] width 135 height 17
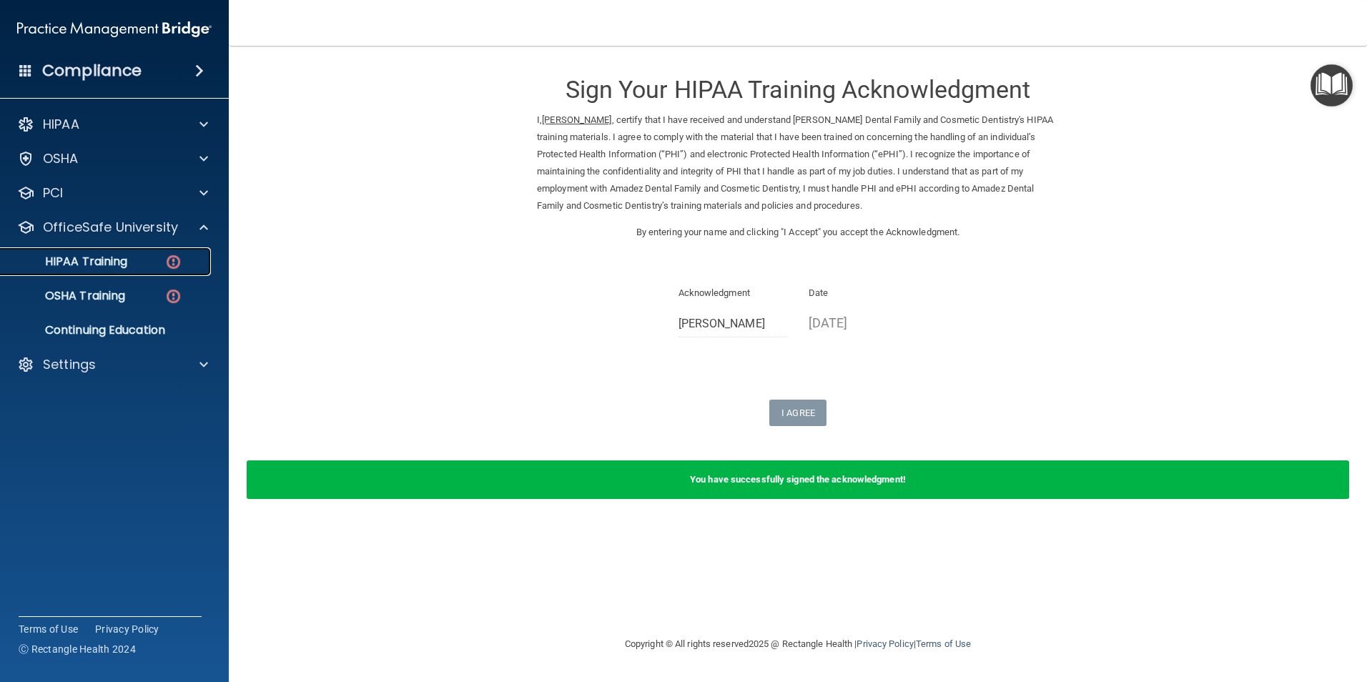
click at [119, 258] on p "HIPAA Training" at bounding box center [68, 262] width 118 height 14
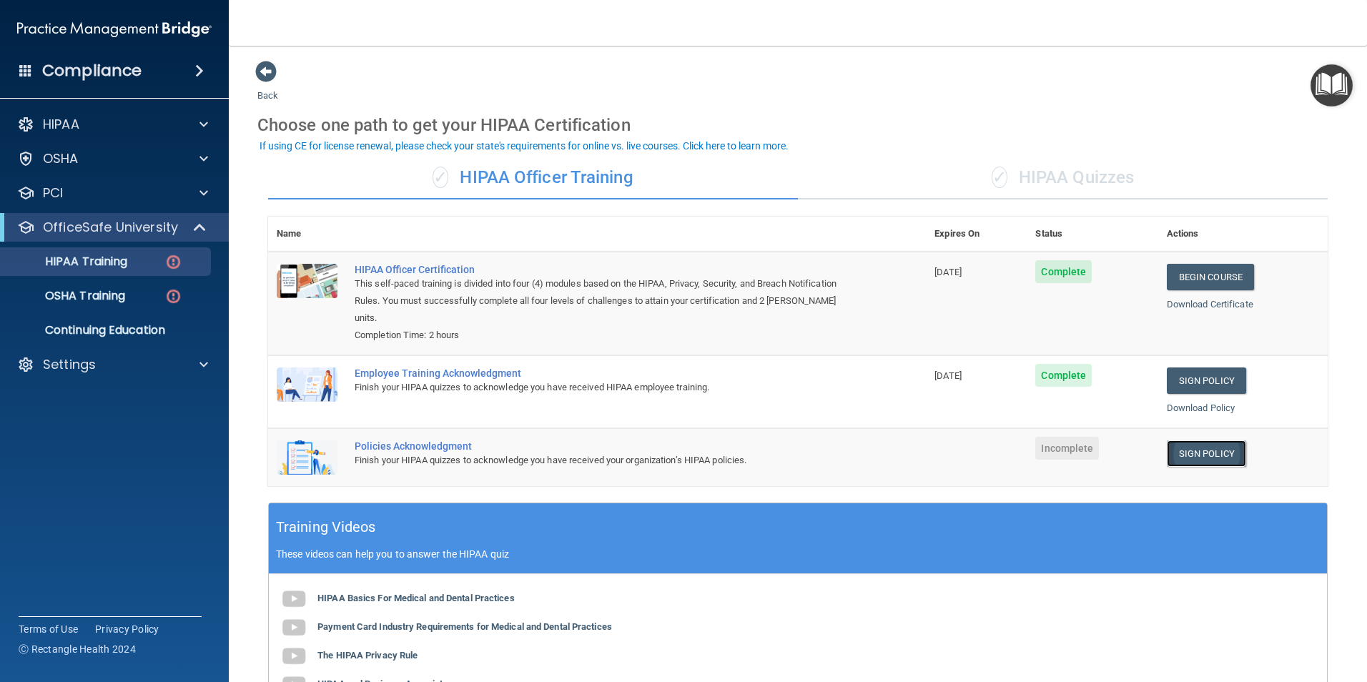
click at [1188, 454] on link "Sign Policy" at bounding box center [1206, 453] width 79 height 26
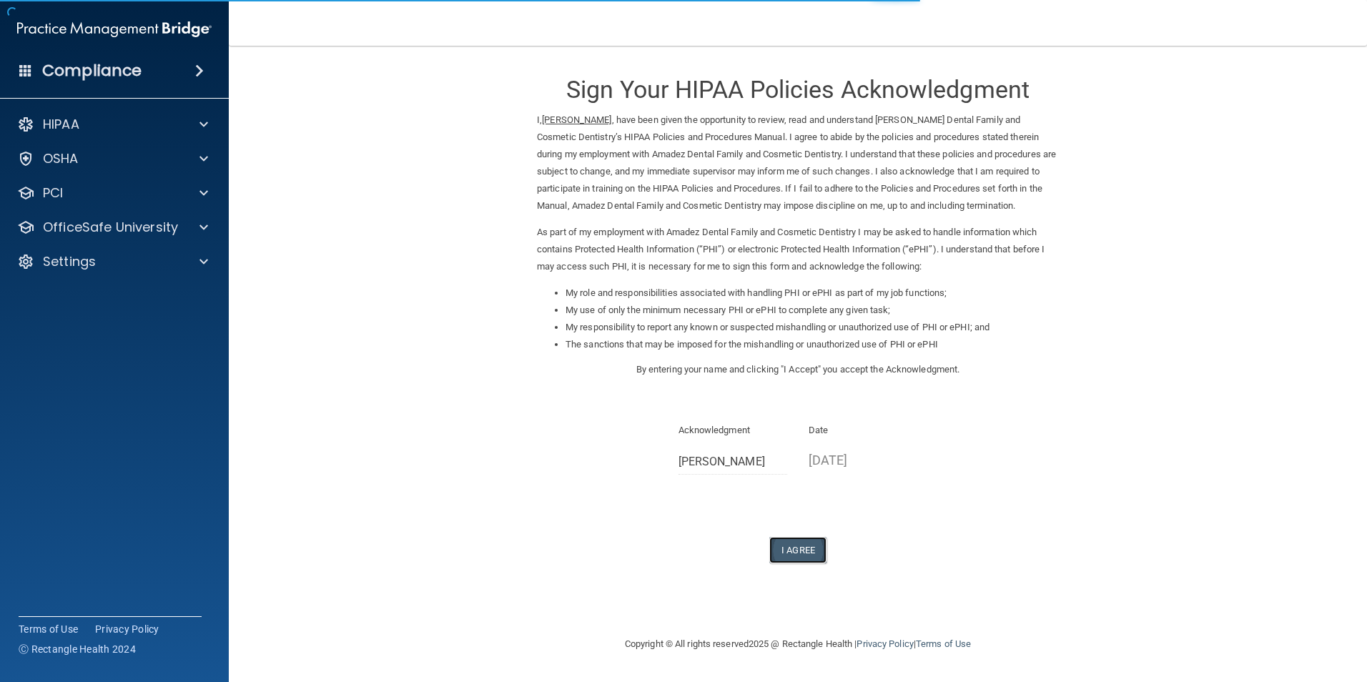
click at [793, 546] on button "I Agree" at bounding box center [797, 550] width 57 height 26
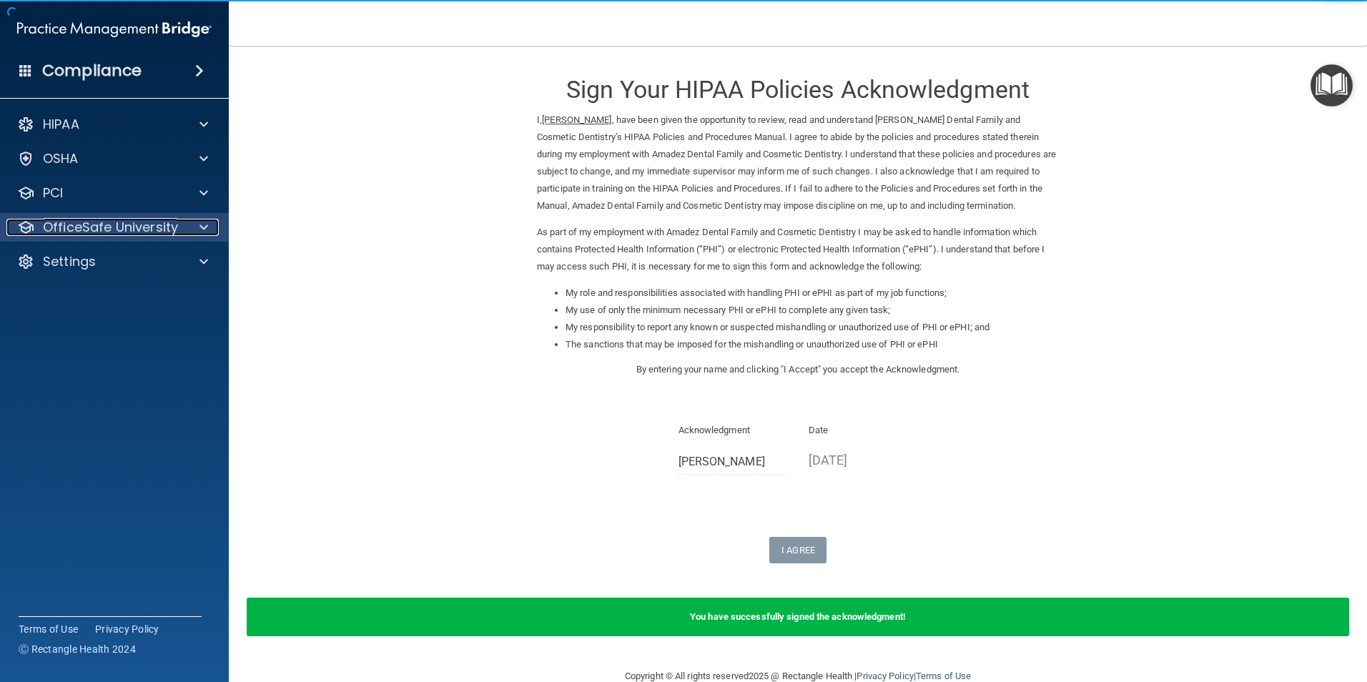
click at [103, 222] on p "OfficeSafe University" at bounding box center [110, 227] width 135 height 17
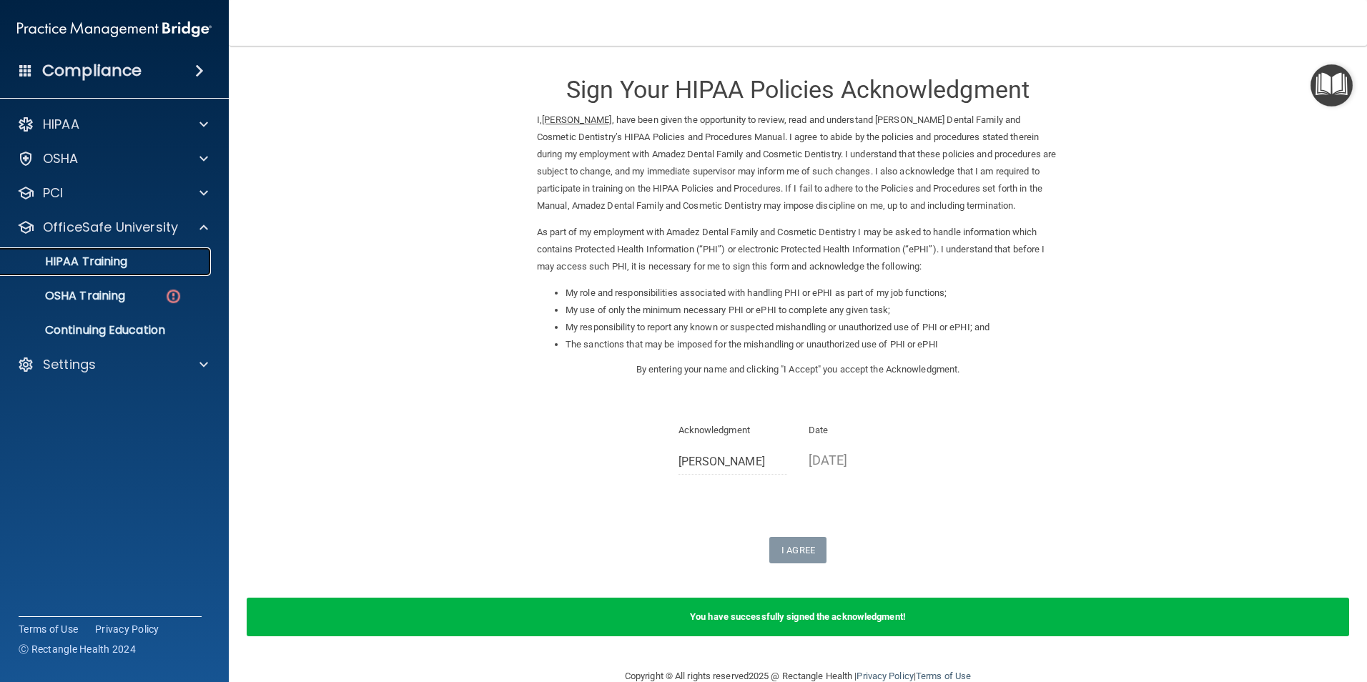
click at [98, 255] on p "HIPAA Training" at bounding box center [68, 262] width 118 height 14
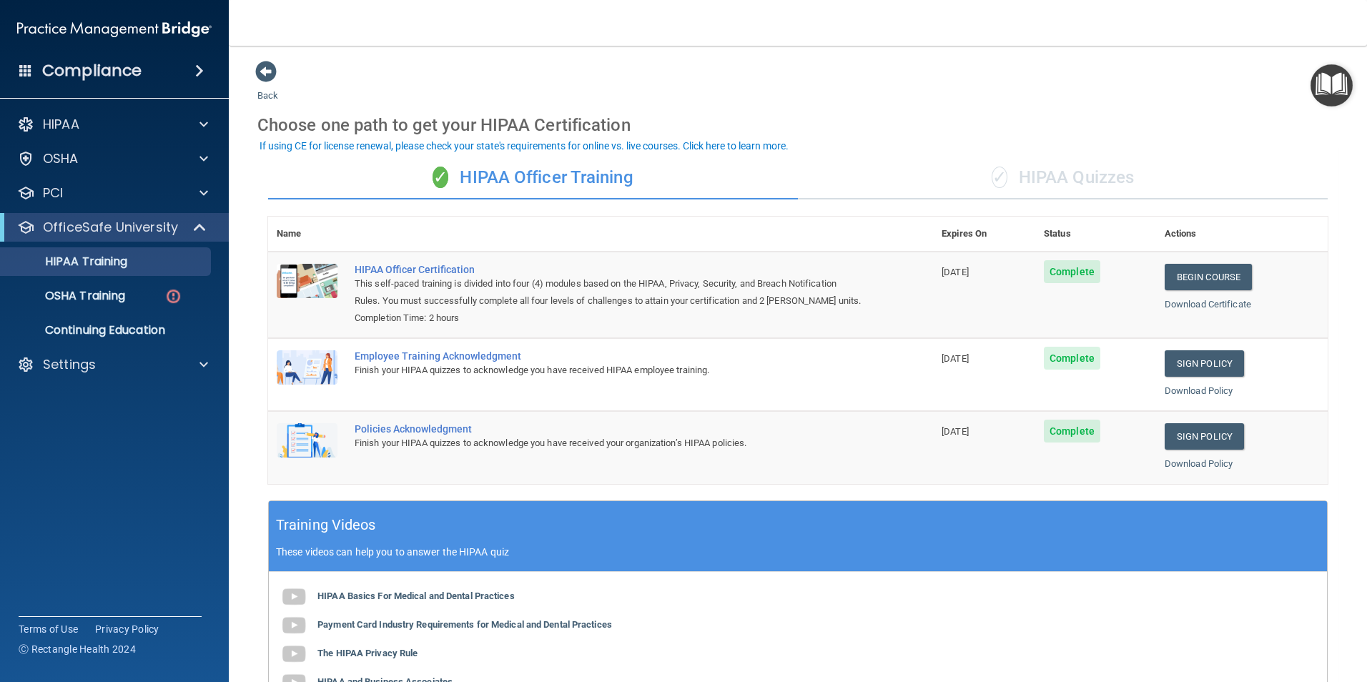
click at [1043, 176] on div "✓ HIPAA Quizzes" at bounding box center [1063, 178] width 530 height 43
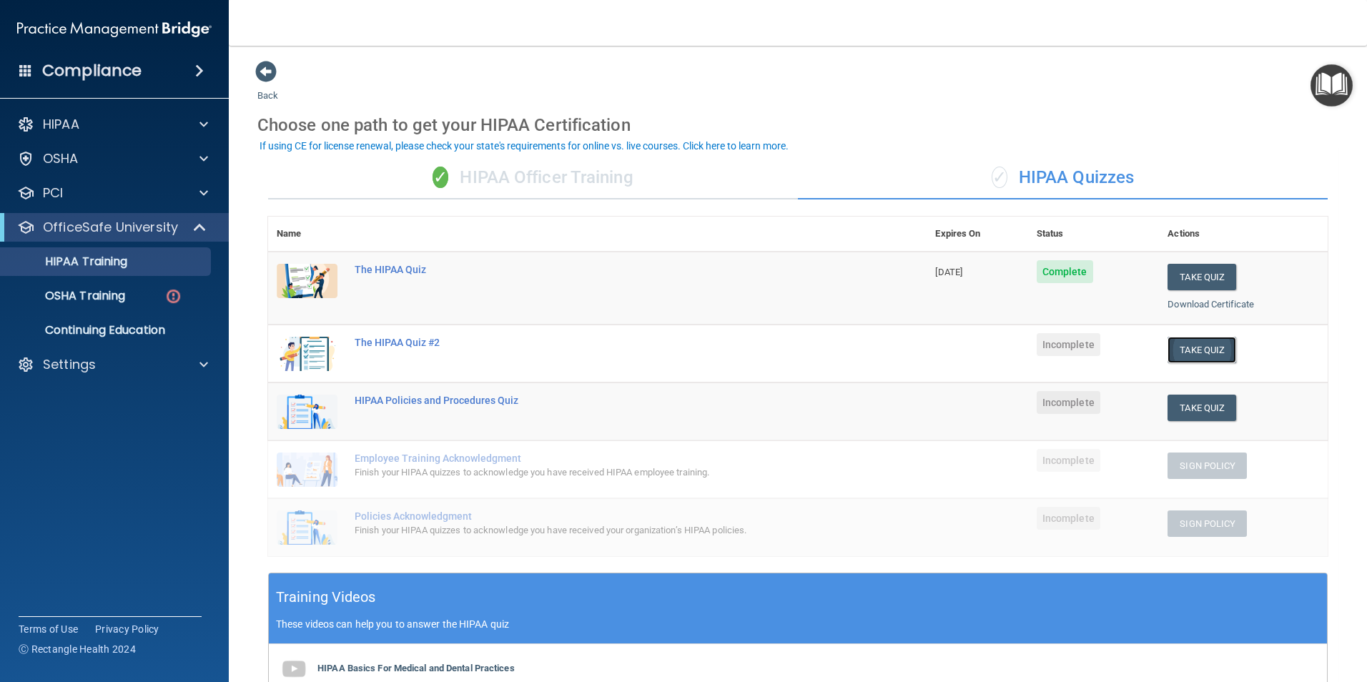
click at [1173, 348] on button "Take Quiz" at bounding box center [1202, 350] width 69 height 26
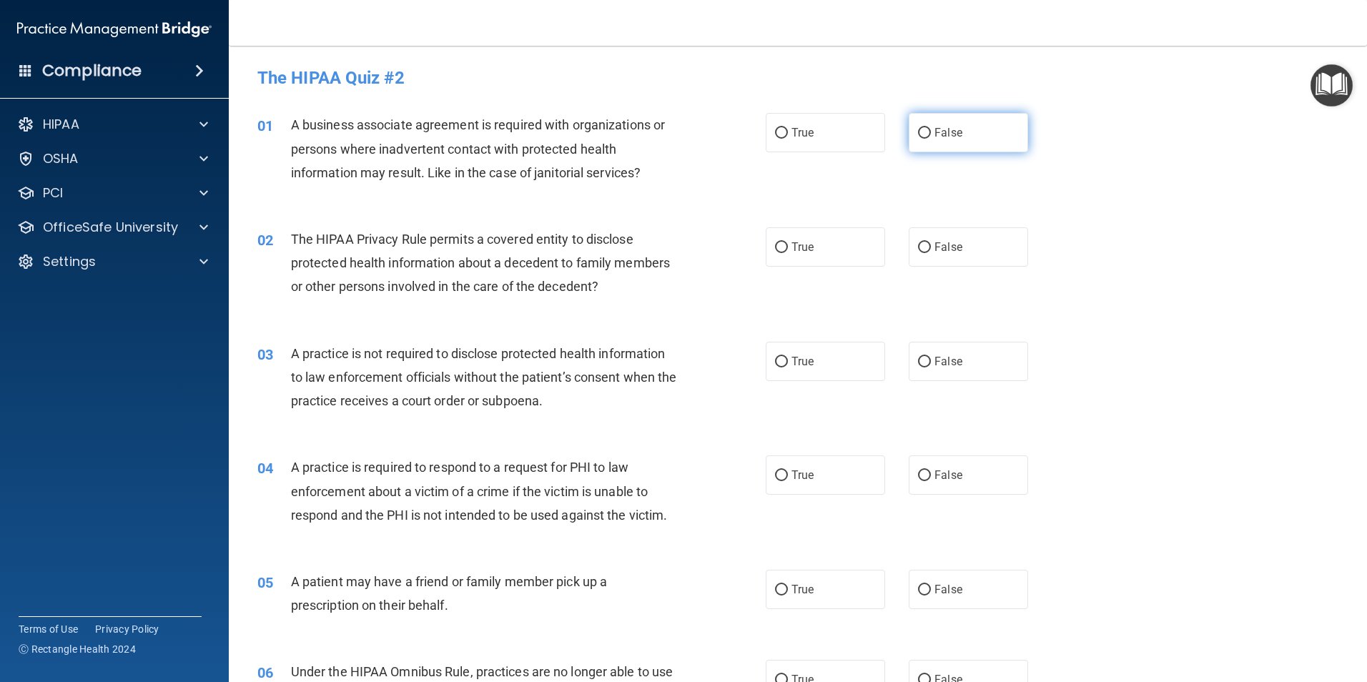
click at [921, 129] on input "False" at bounding box center [924, 133] width 13 height 11
radio input "true"
click at [779, 242] on input "True" at bounding box center [781, 247] width 13 height 11
radio input "true"
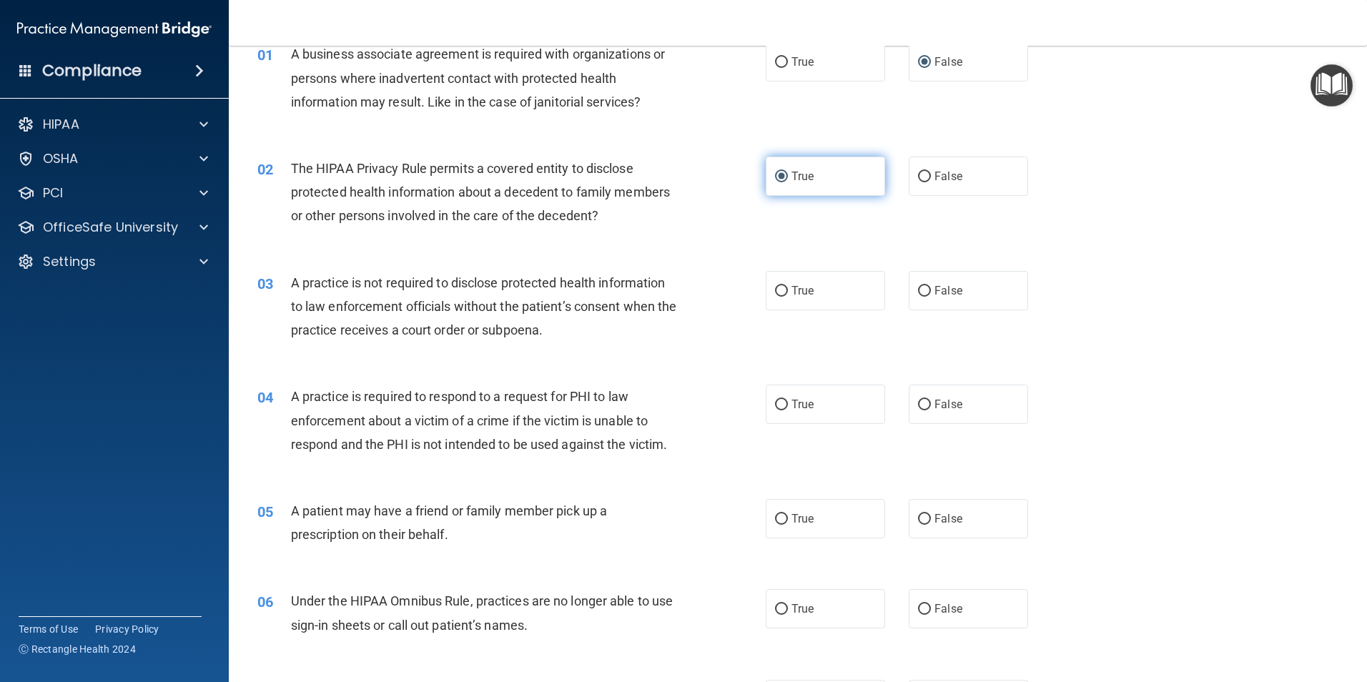
scroll to position [72, 0]
click at [920, 290] on input "False" at bounding box center [924, 290] width 13 height 11
radio input "true"
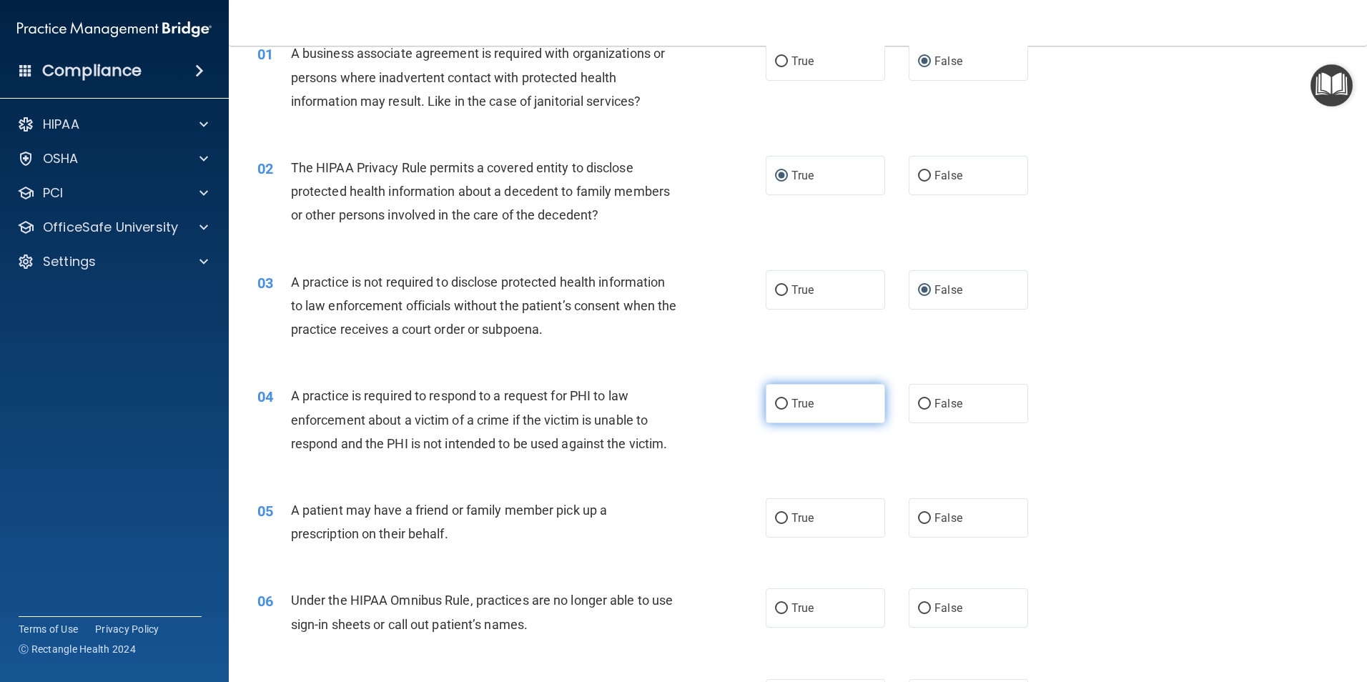
click at [775, 400] on input "True" at bounding box center [781, 404] width 13 height 11
radio input "true"
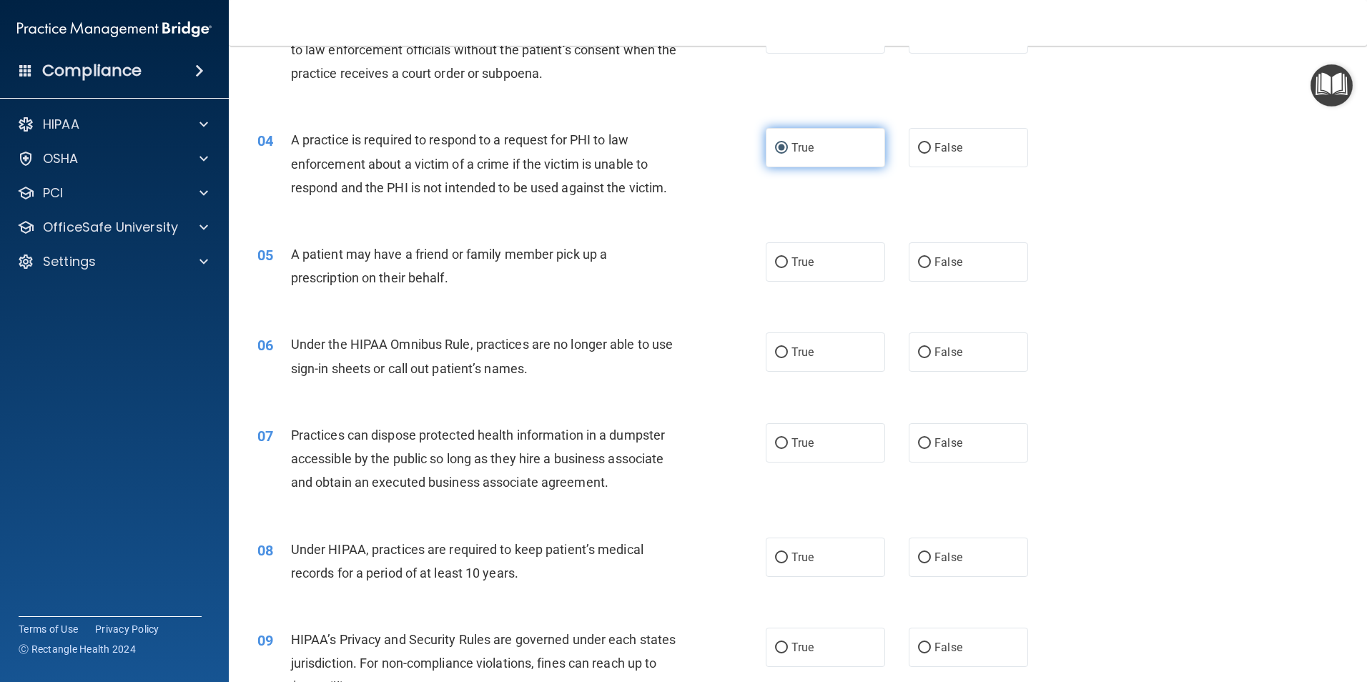
scroll to position [358, 0]
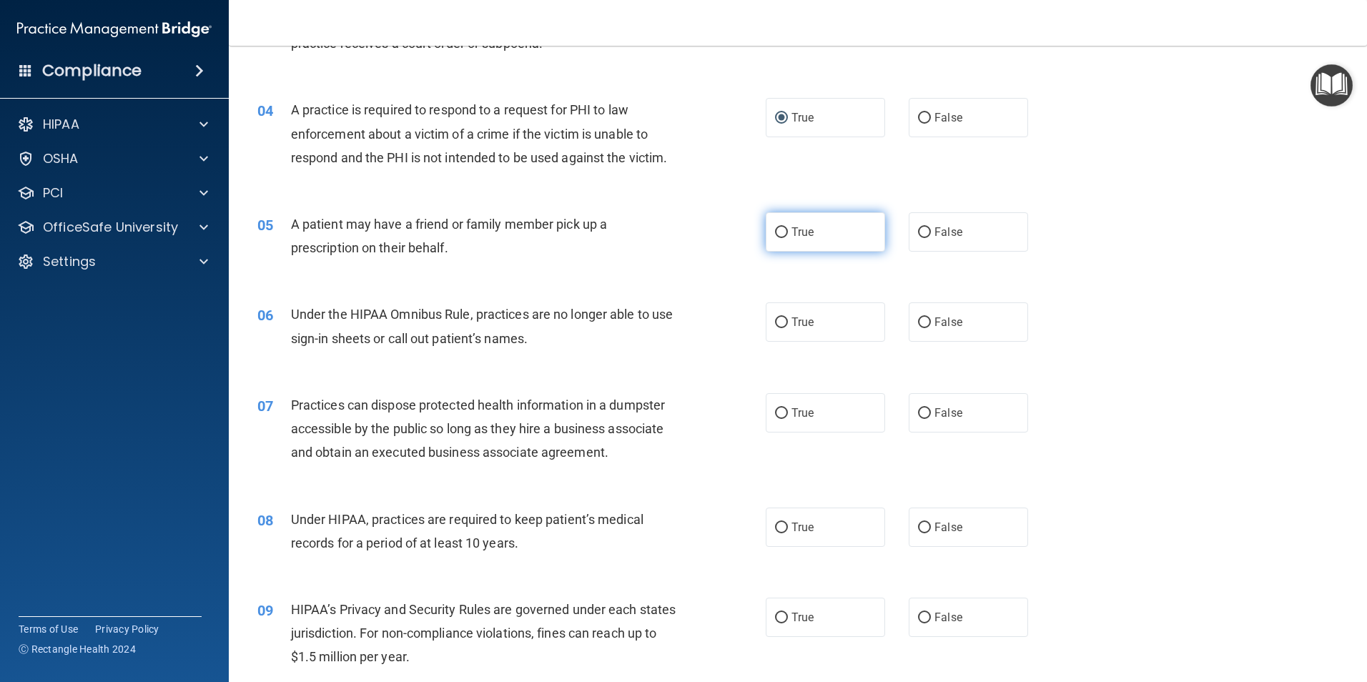
click at [775, 232] on input "True" at bounding box center [781, 232] width 13 height 11
radio input "true"
click at [918, 323] on input "False" at bounding box center [924, 322] width 13 height 11
radio input "true"
click at [918, 412] on input "False" at bounding box center [924, 413] width 13 height 11
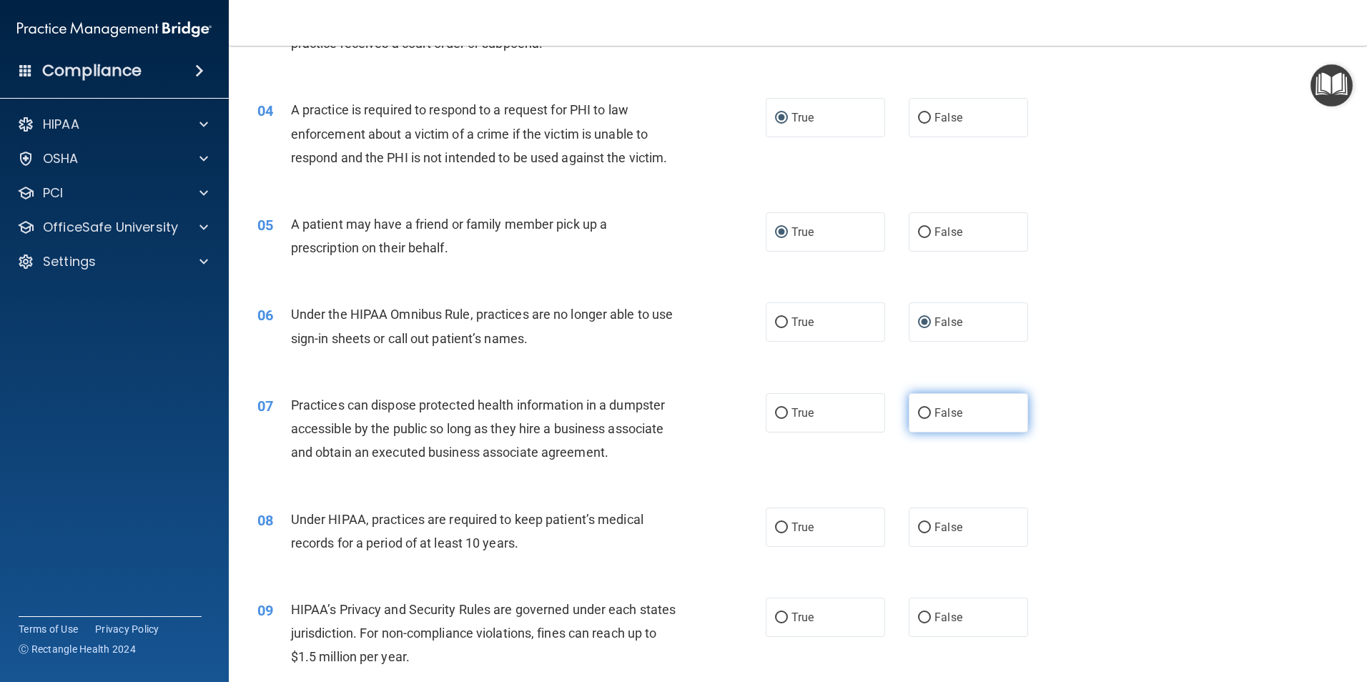
radio input "true"
click at [920, 523] on input "False" at bounding box center [924, 528] width 13 height 11
radio input "true"
click at [921, 617] on input "False" at bounding box center [924, 618] width 13 height 11
radio input "true"
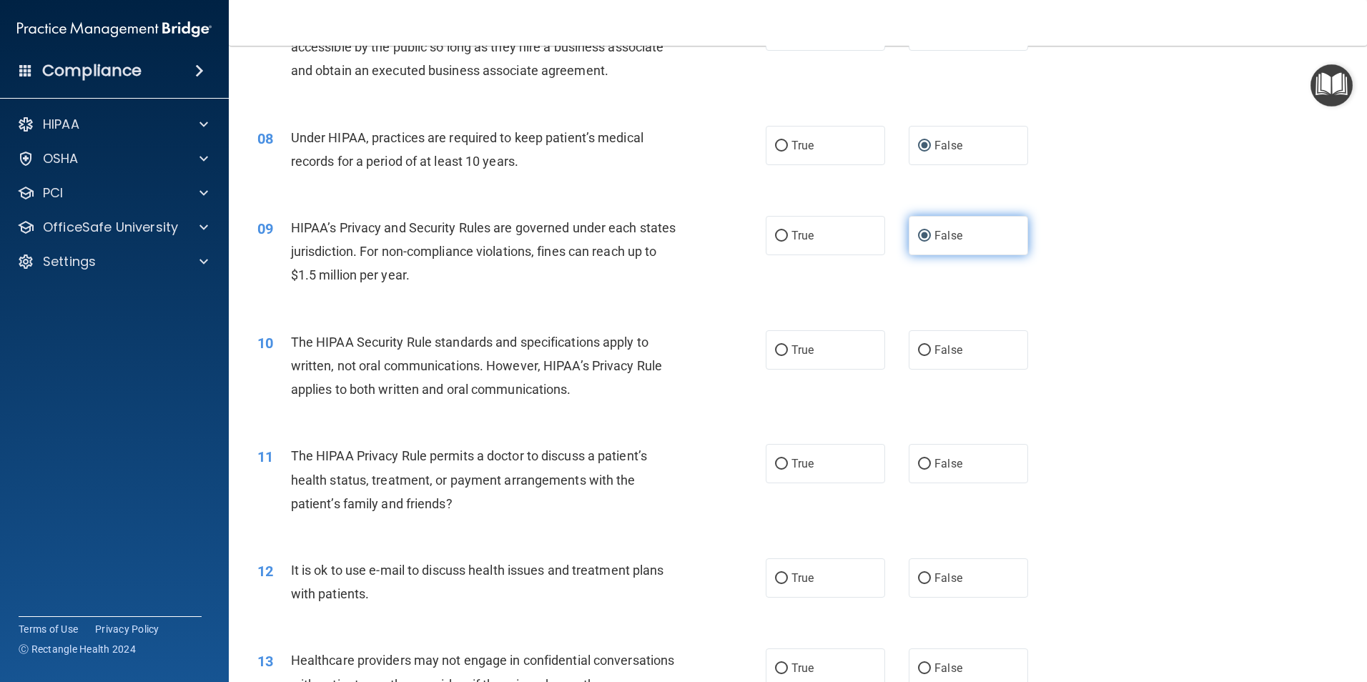
scroll to position [787, 0]
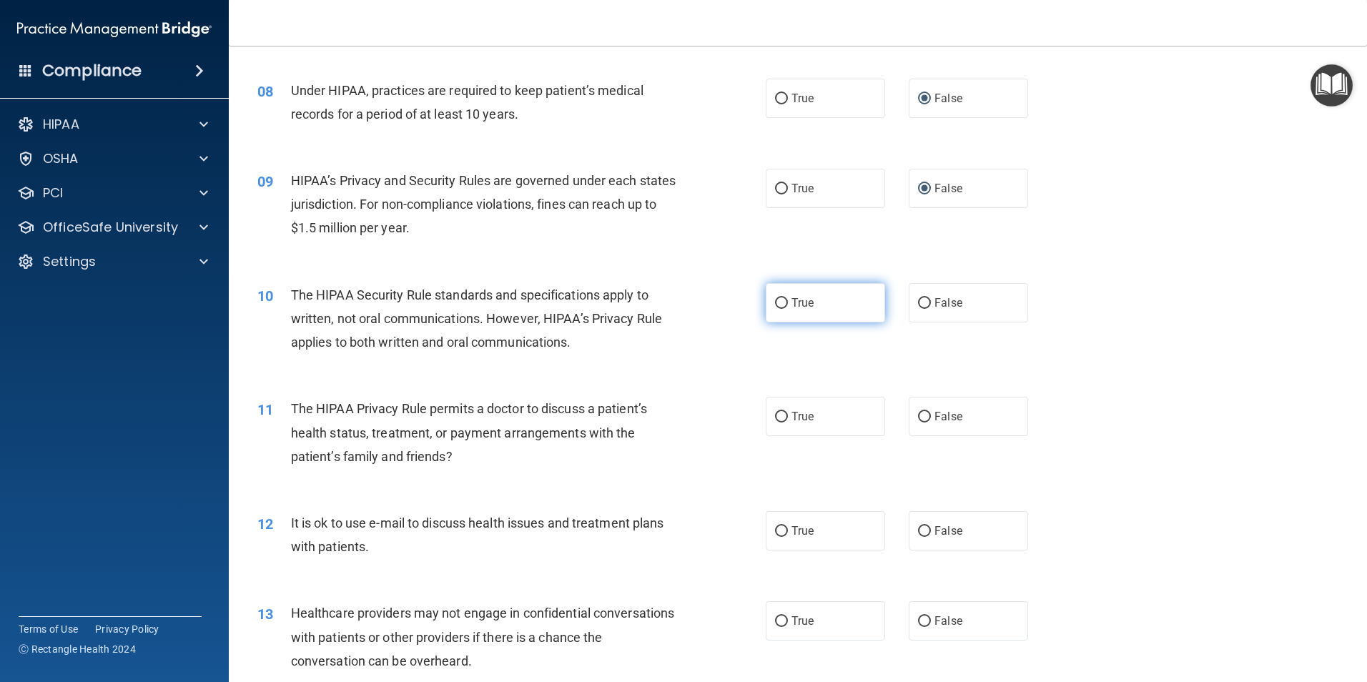
click at [779, 302] on input "True" at bounding box center [781, 303] width 13 height 11
radio input "true"
click at [779, 417] on input "True" at bounding box center [781, 417] width 13 height 11
radio input "true"
click at [775, 530] on input "True" at bounding box center [781, 531] width 13 height 11
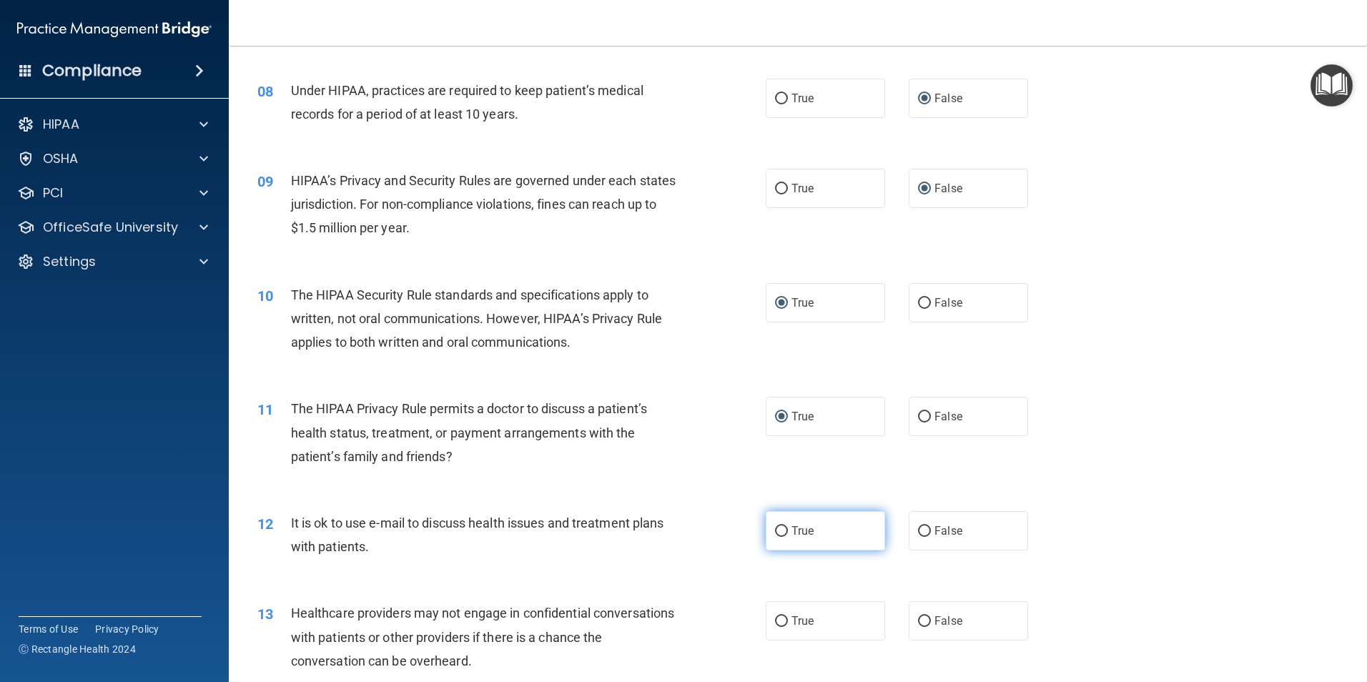
radio input "true"
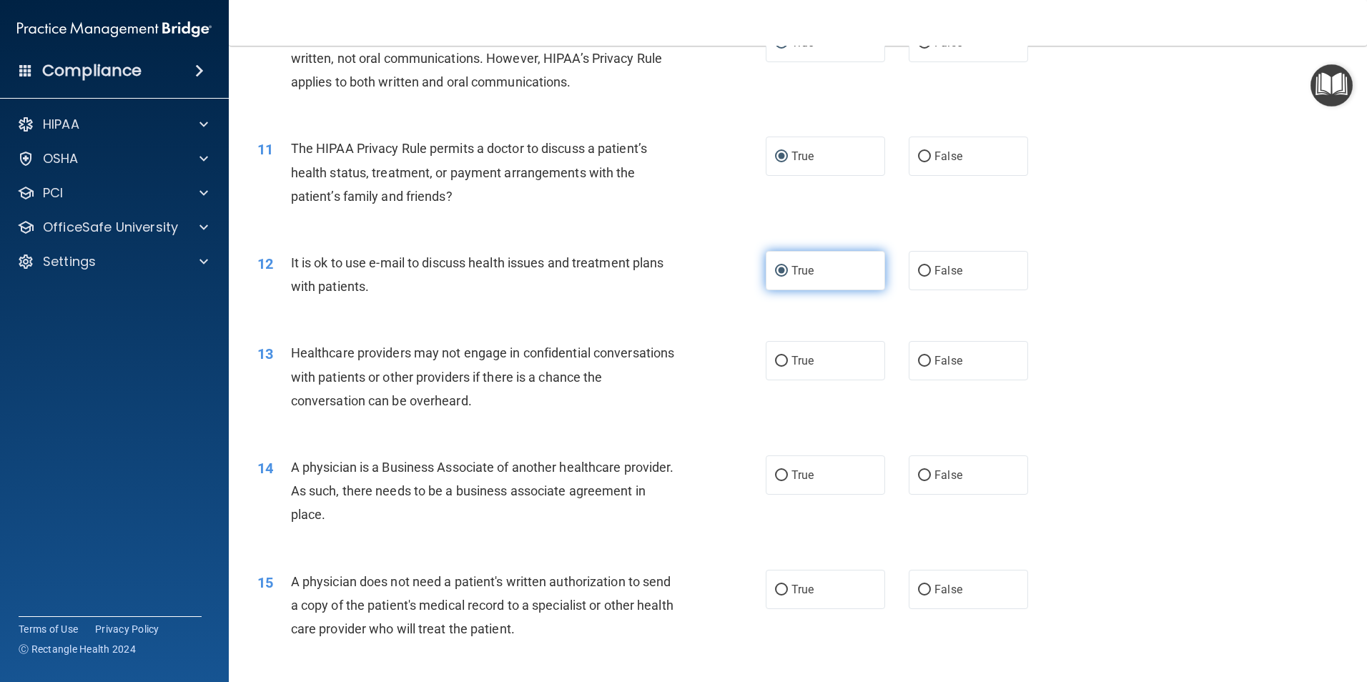
scroll to position [1073, 0]
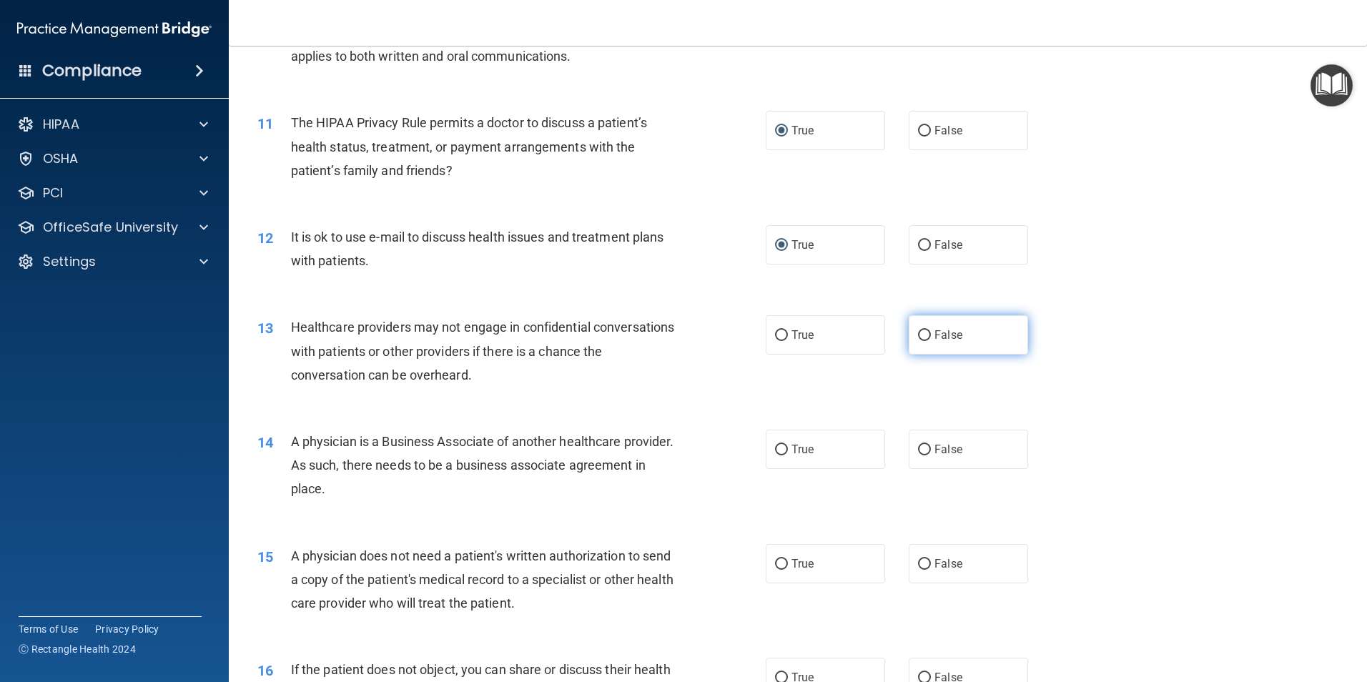
click at [918, 334] on input "False" at bounding box center [924, 335] width 13 height 11
radio input "true"
click at [918, 450] on input "False" at bounding box center [924, 450] width 13 height 11
radio input "true"
click at [778, 330] on input "True" at bounding box center [781, 335] width 13 height 11
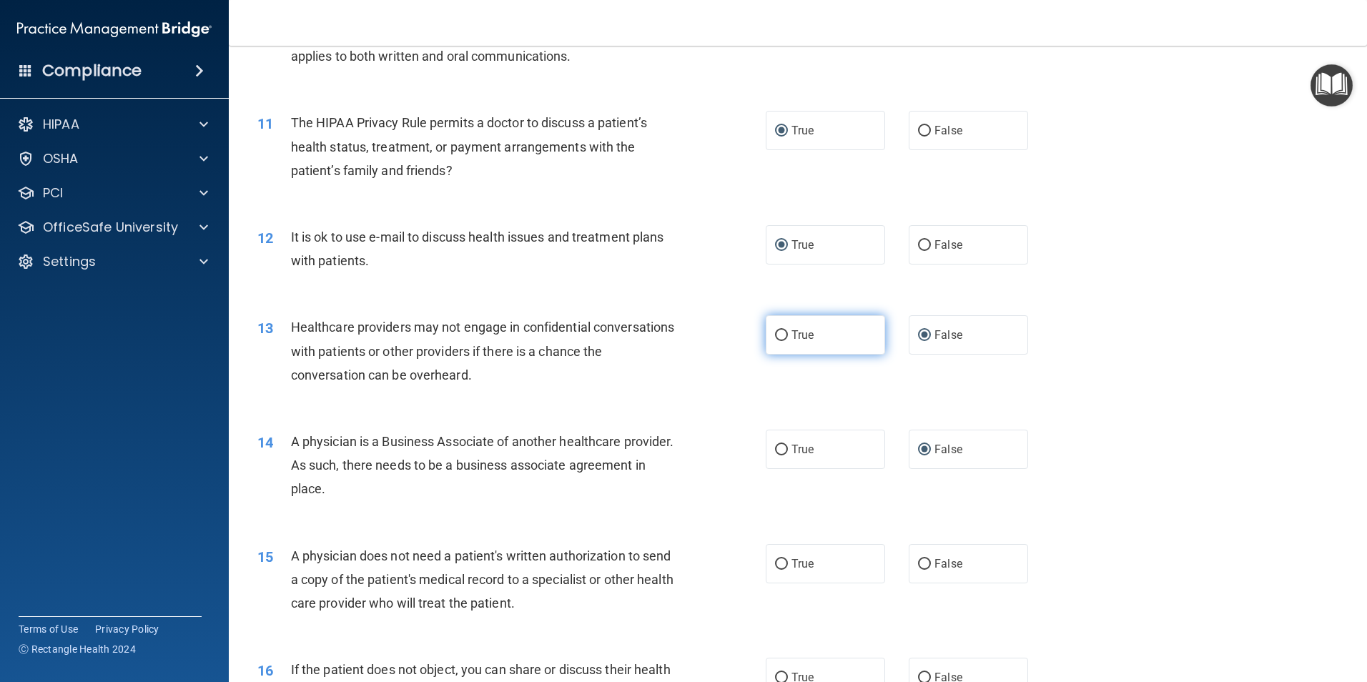
radio input "true"
radio input "false"
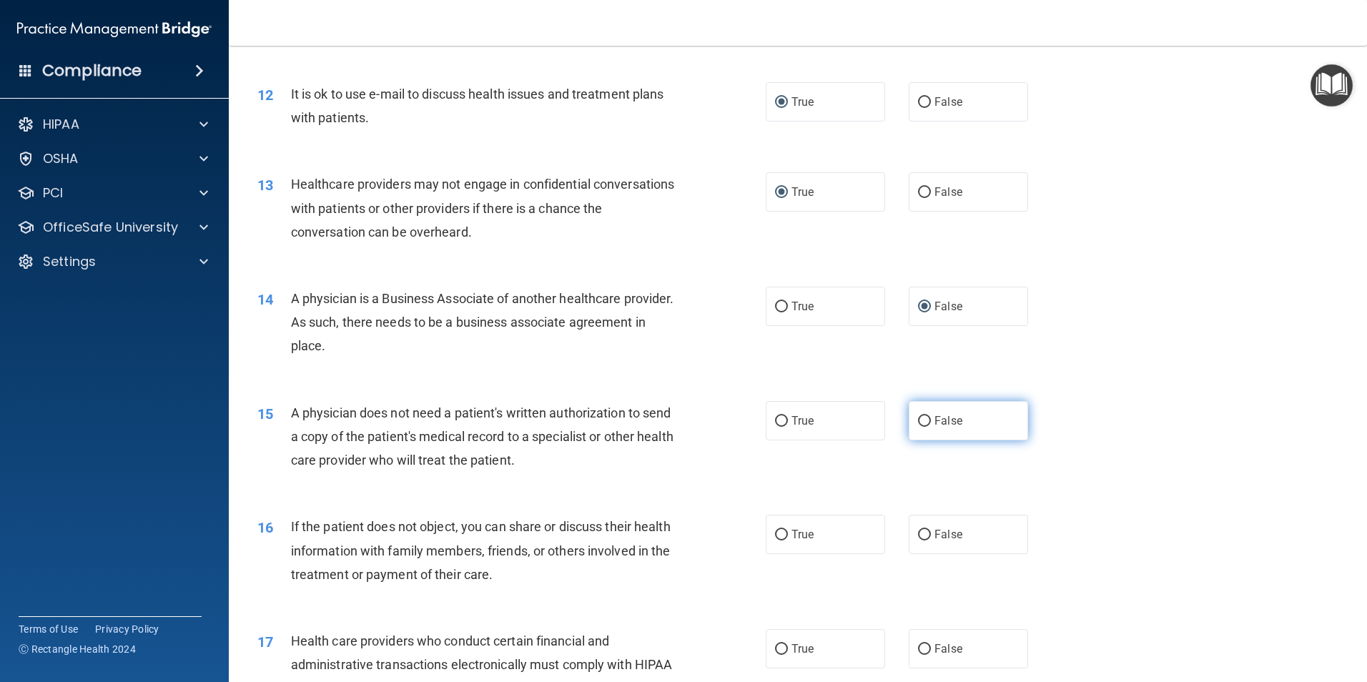
click at [920, 418] on input "False" at bounding box center [924, 421] width 13 height 11
radio input "true"
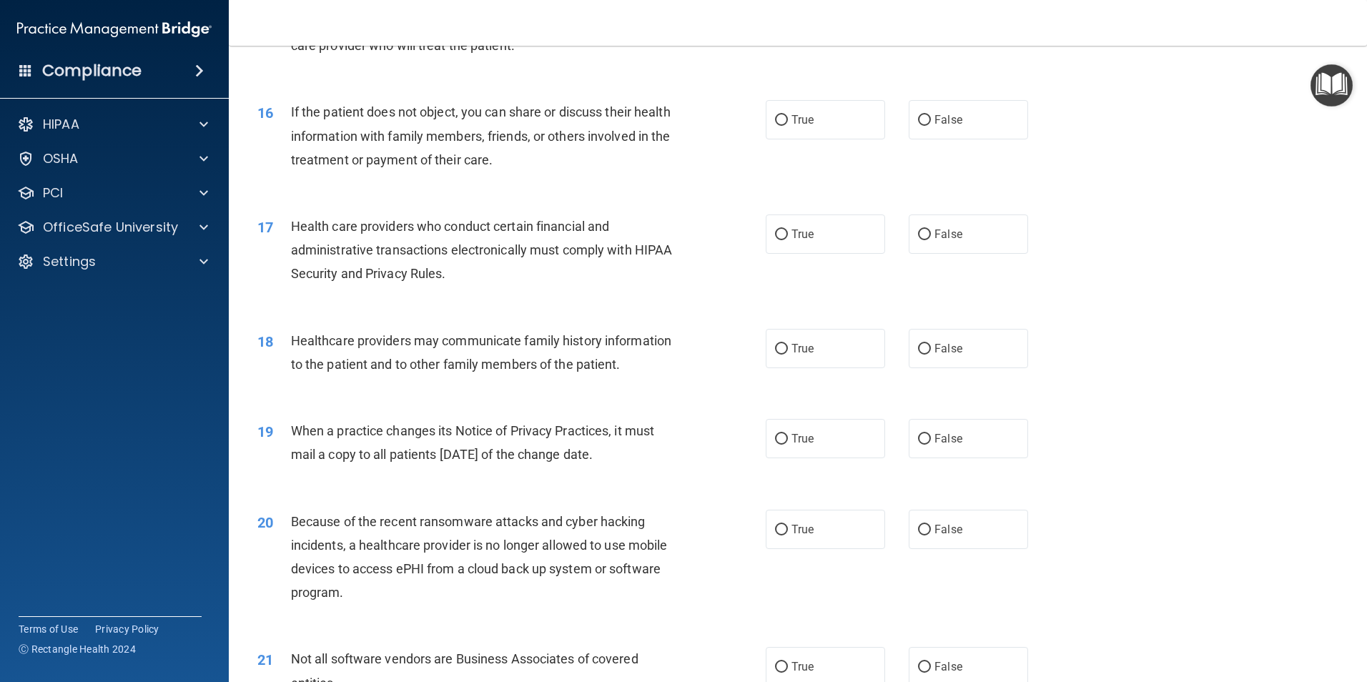
scroll to position [1645, 0]
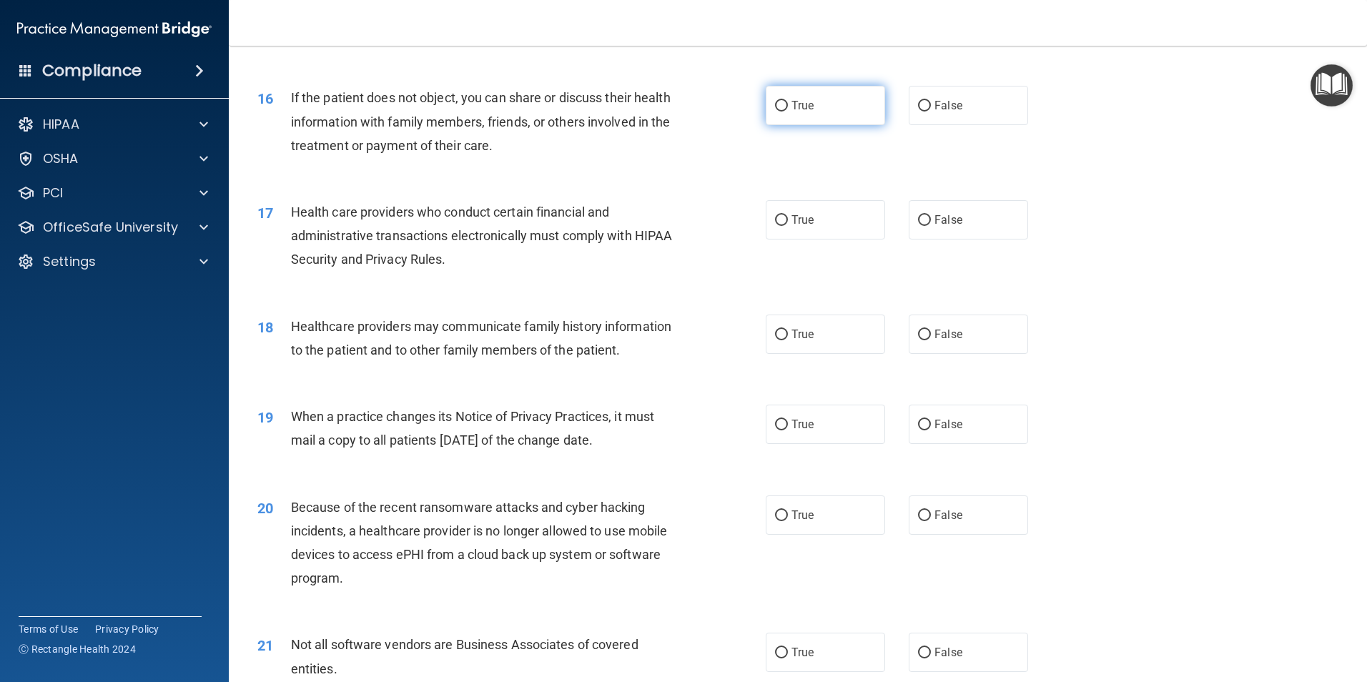
click at [776, 104] on input "True" at bounding box center [781, 106] width 13 height 11
radio input "true"
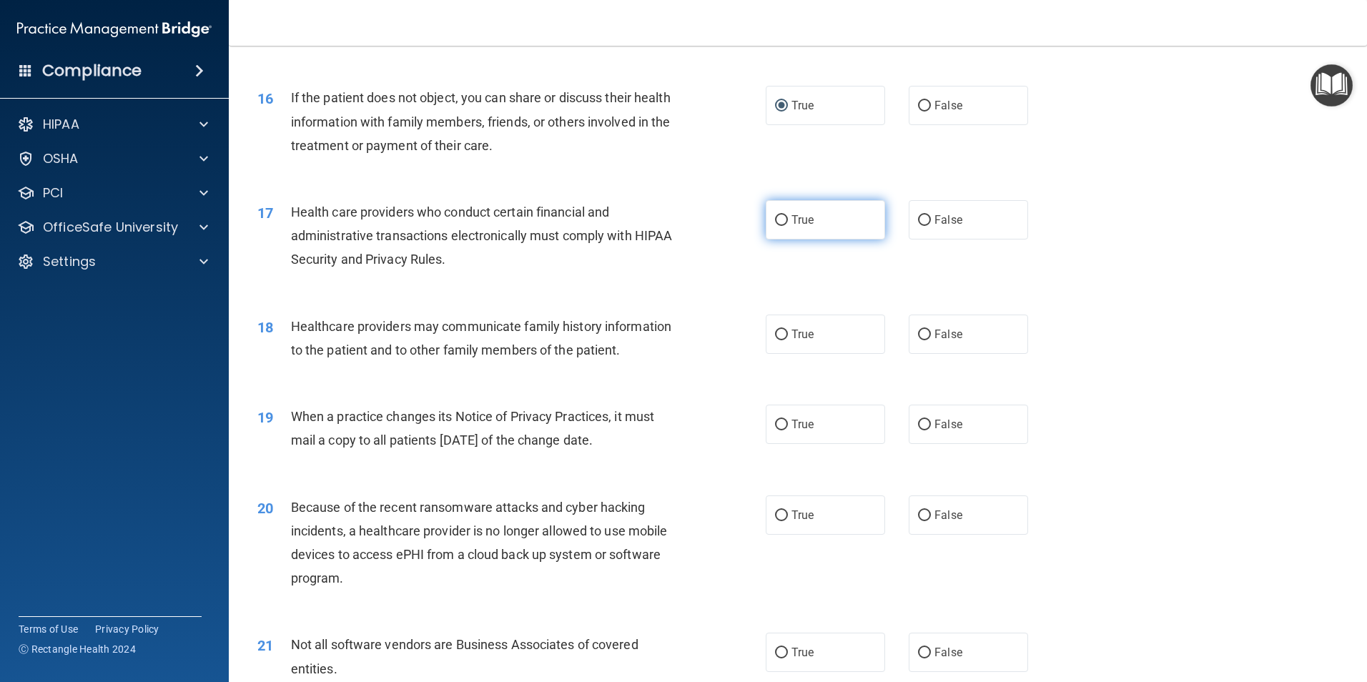
click at [780, 219] on input "True" at bounding box center [781, 220] width 13 height 11
radio input "true"
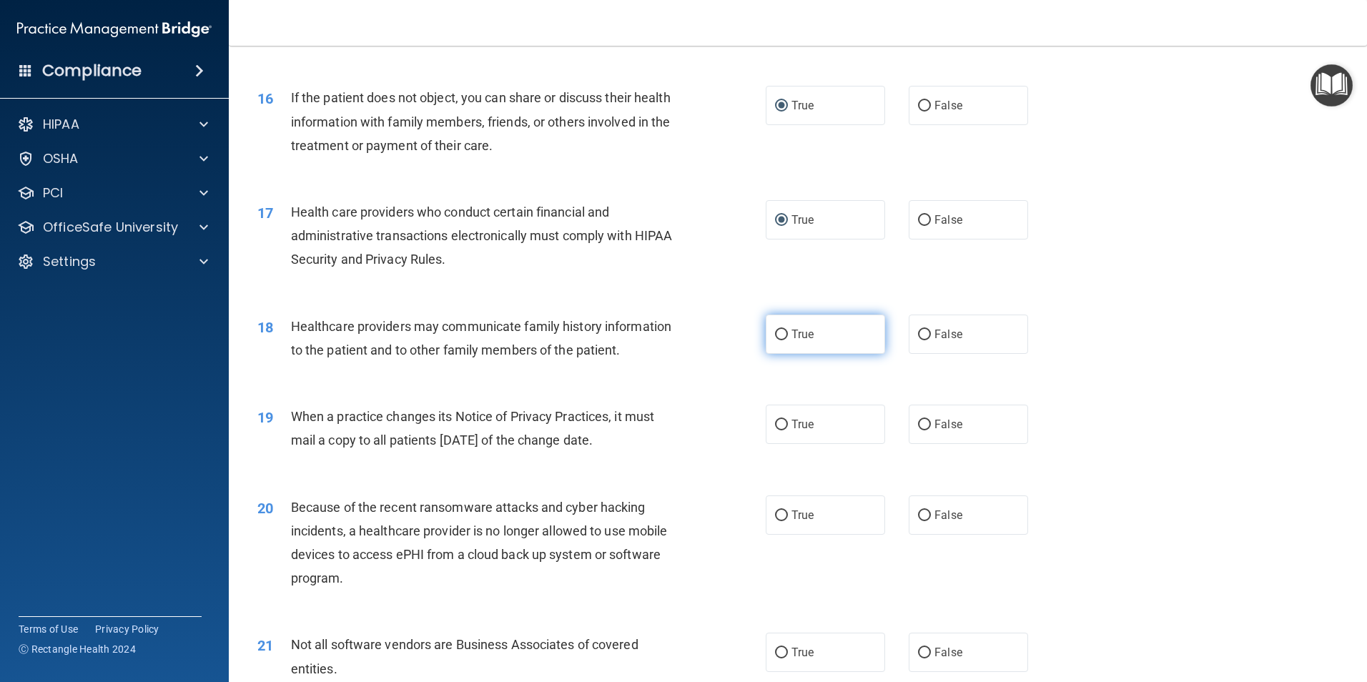
click at [777, 336] on input "True" at bounding box center [781, 335] width 13 height 11
radio input "true"
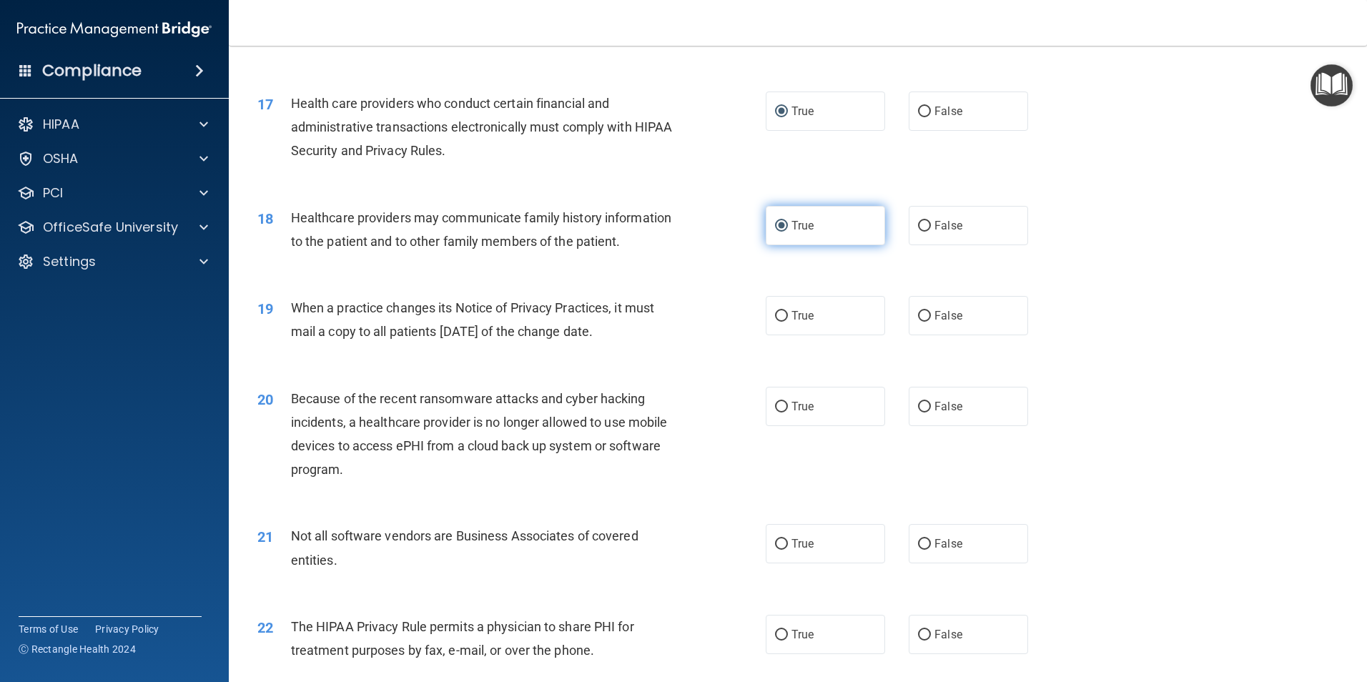
scroll to position [1788, 0]
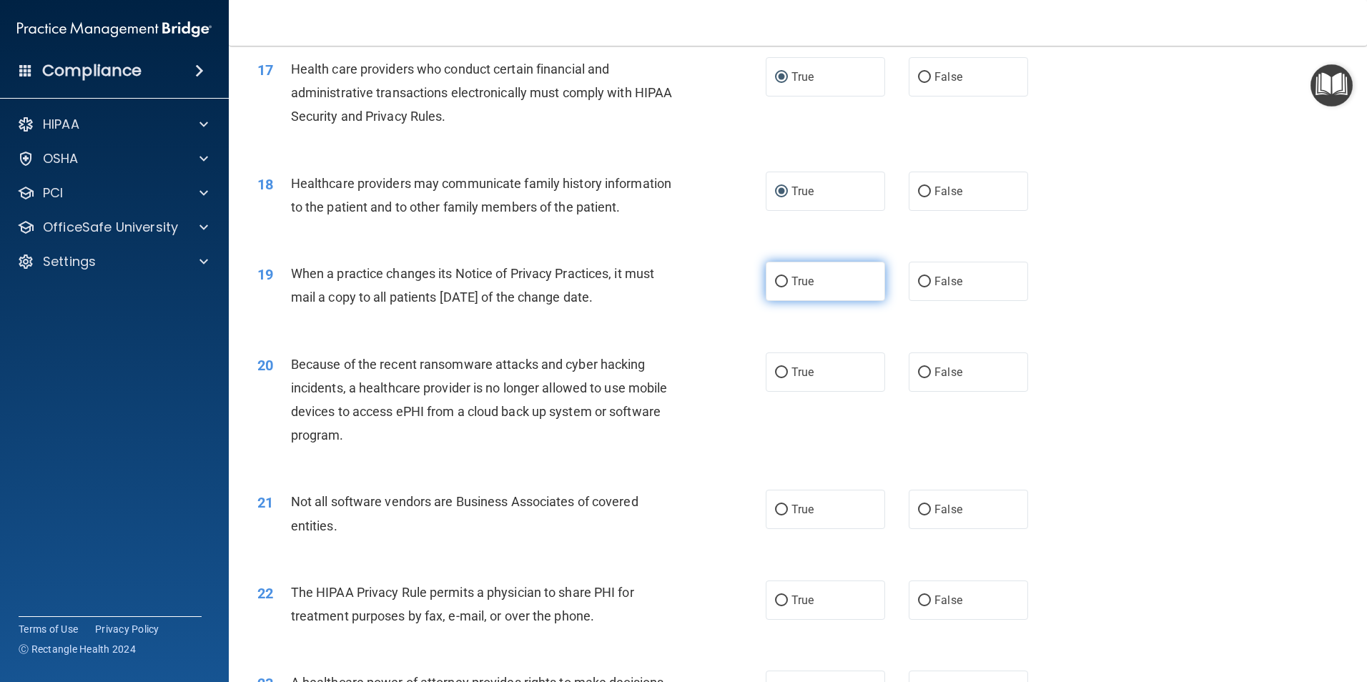
click at [777, 280] on input "True" at bounding box center [781, 282] width 13 height 11
radio input "true"
click at [775, 372] on input "True" at bounding box center [781, 373] width 13 height 11
radio input "true"
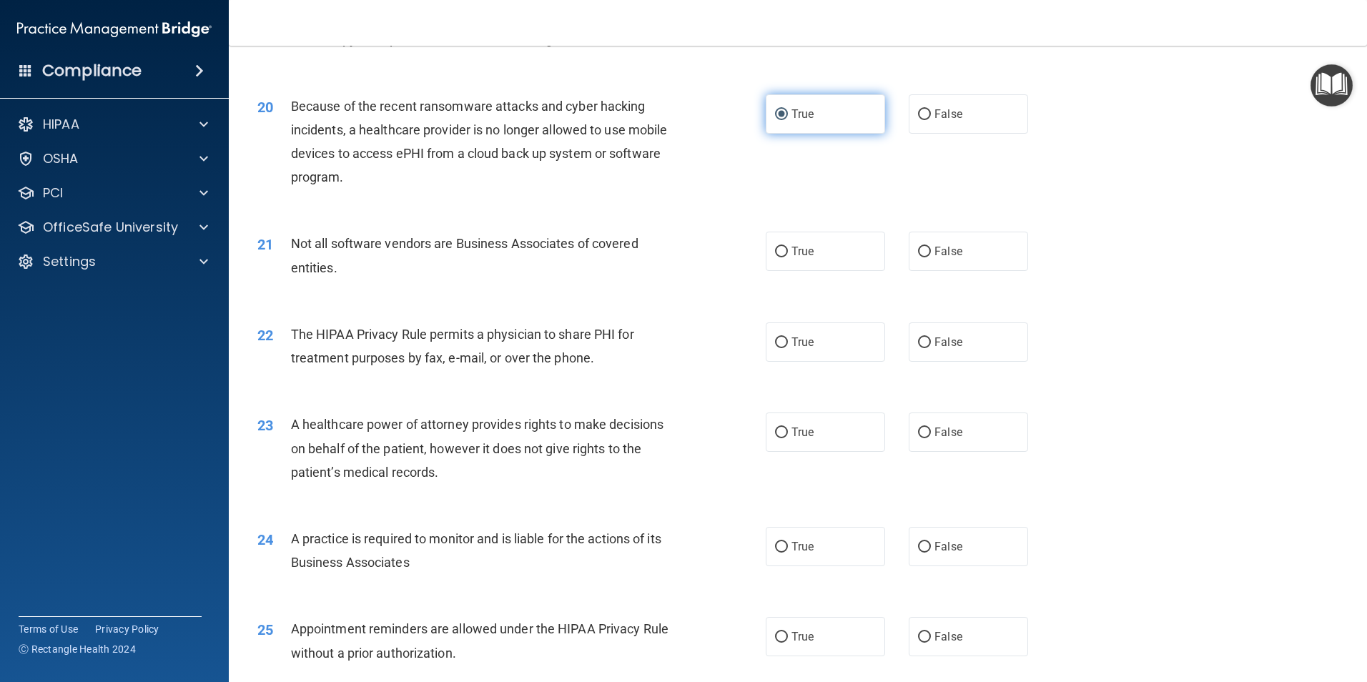
scroll to position [2074, 0]
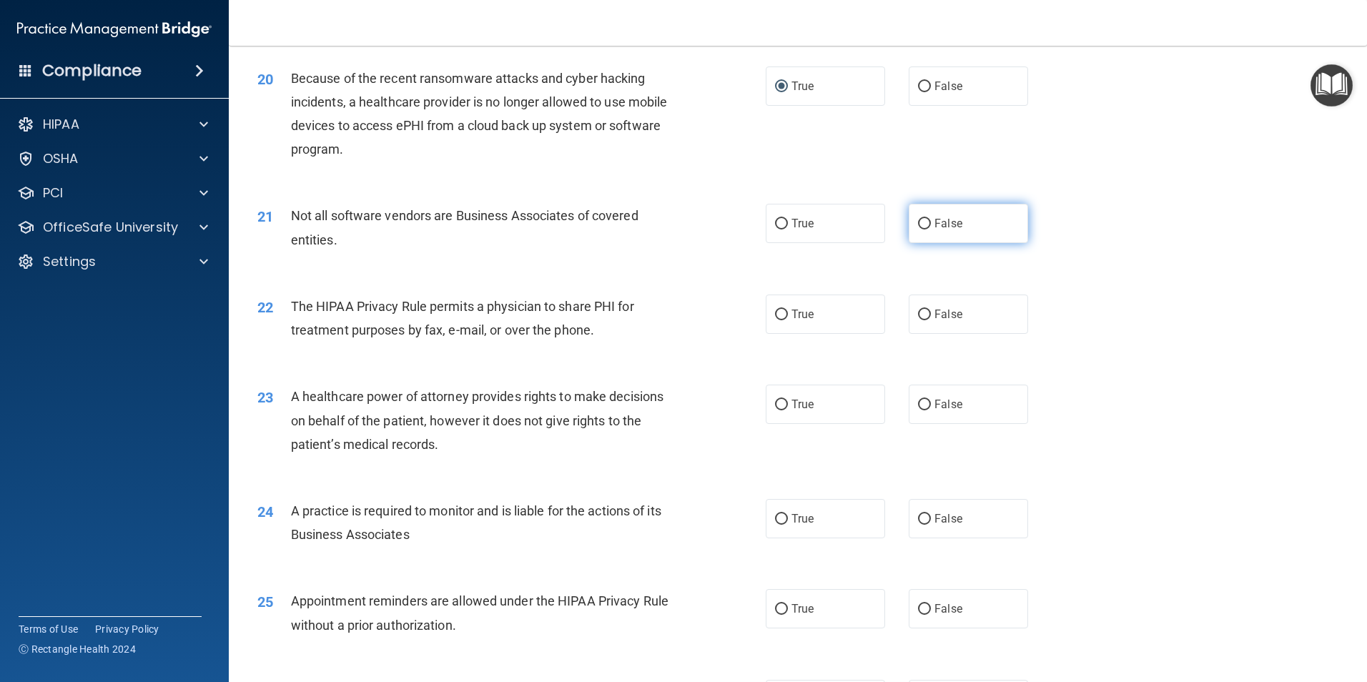
click at [918, 220] on input "False" at bounding box center [924, 224] width 13 height 11
radio input "true"
click at [919, 312] on input "False" at bounding box center [924, 315] width 13 height 11
radio input "true"
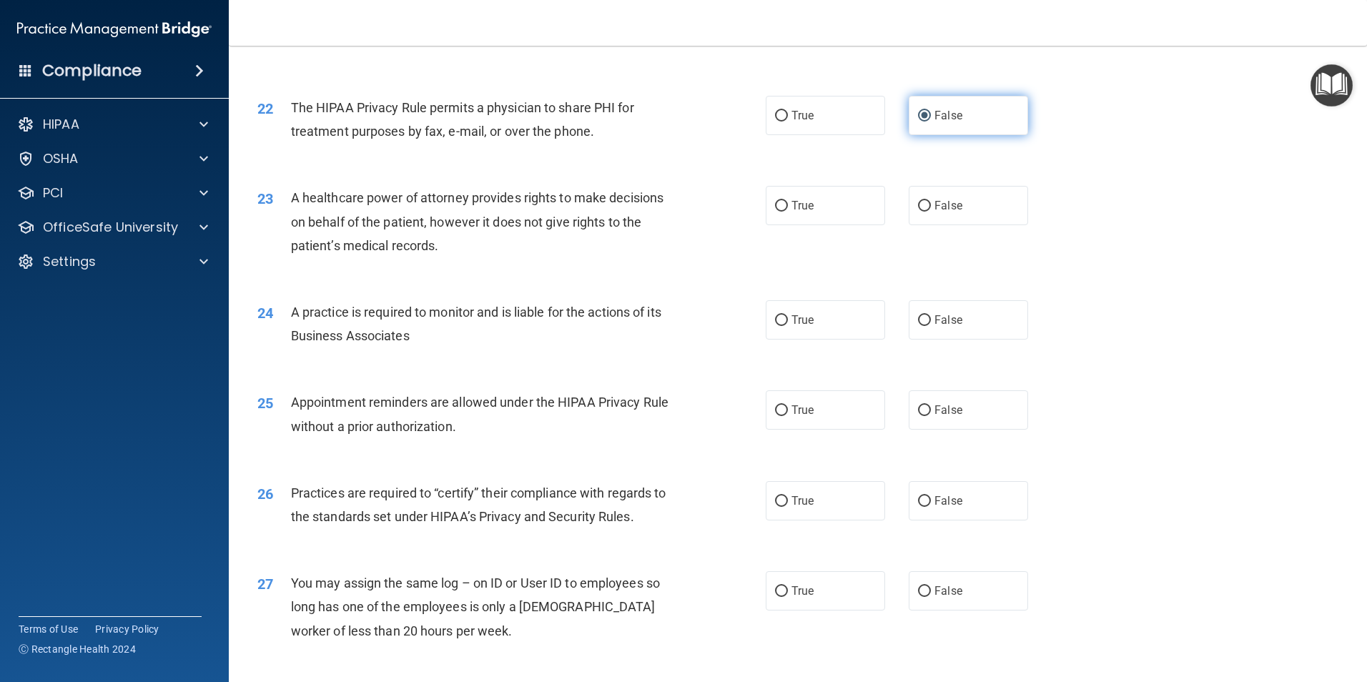
scroll to position [2288, 0]
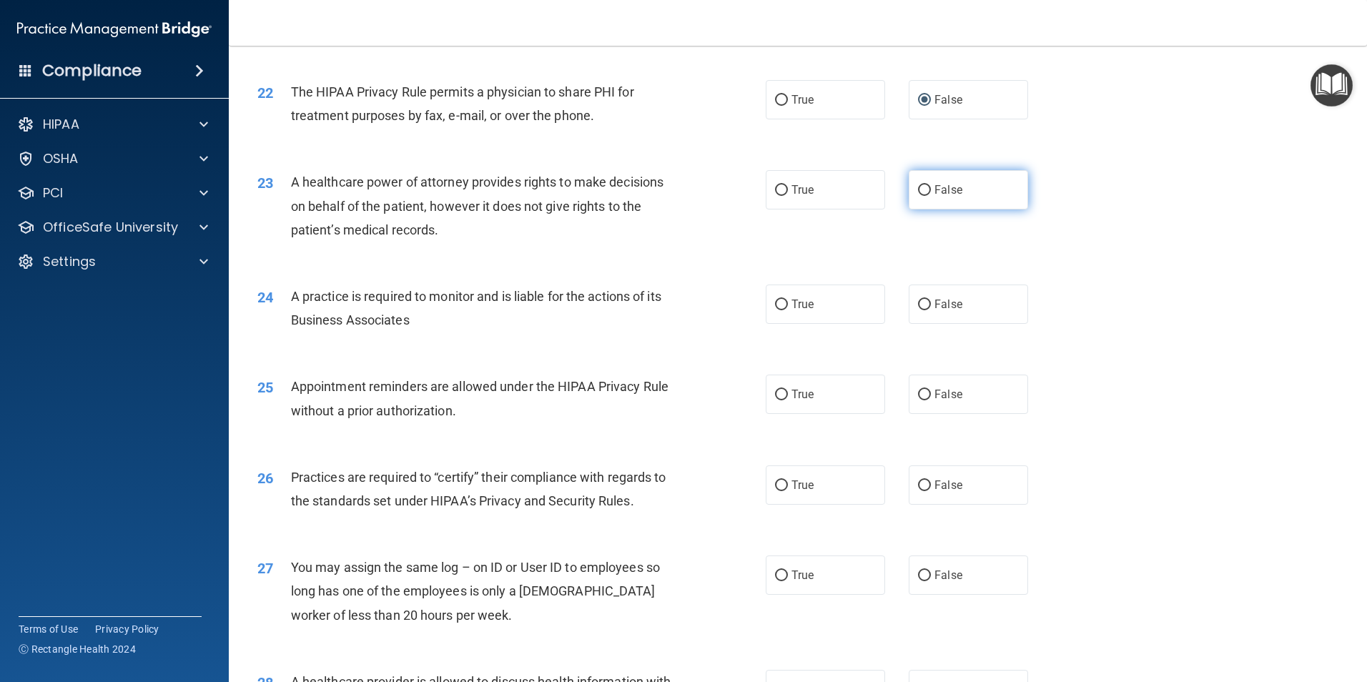
click at [918, 188] on input "False" at bounding box center [924, 190] width 13 height 11
radio input "true"
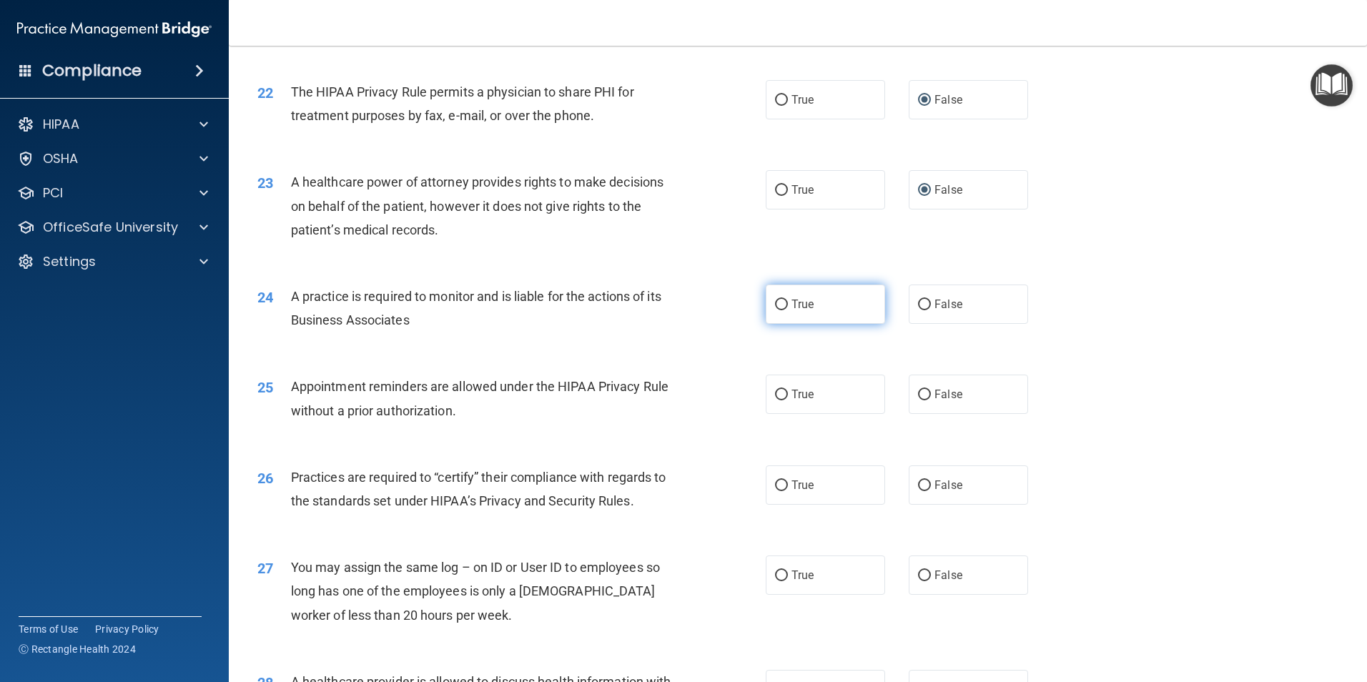
click at [777, 305] on input "True" at bounding box center [781, 305] width 13 height 11
radio input "true"
click at [918, 393] on input "False" at bounding box center [924, 395] width 13 height 11
radio input "true"
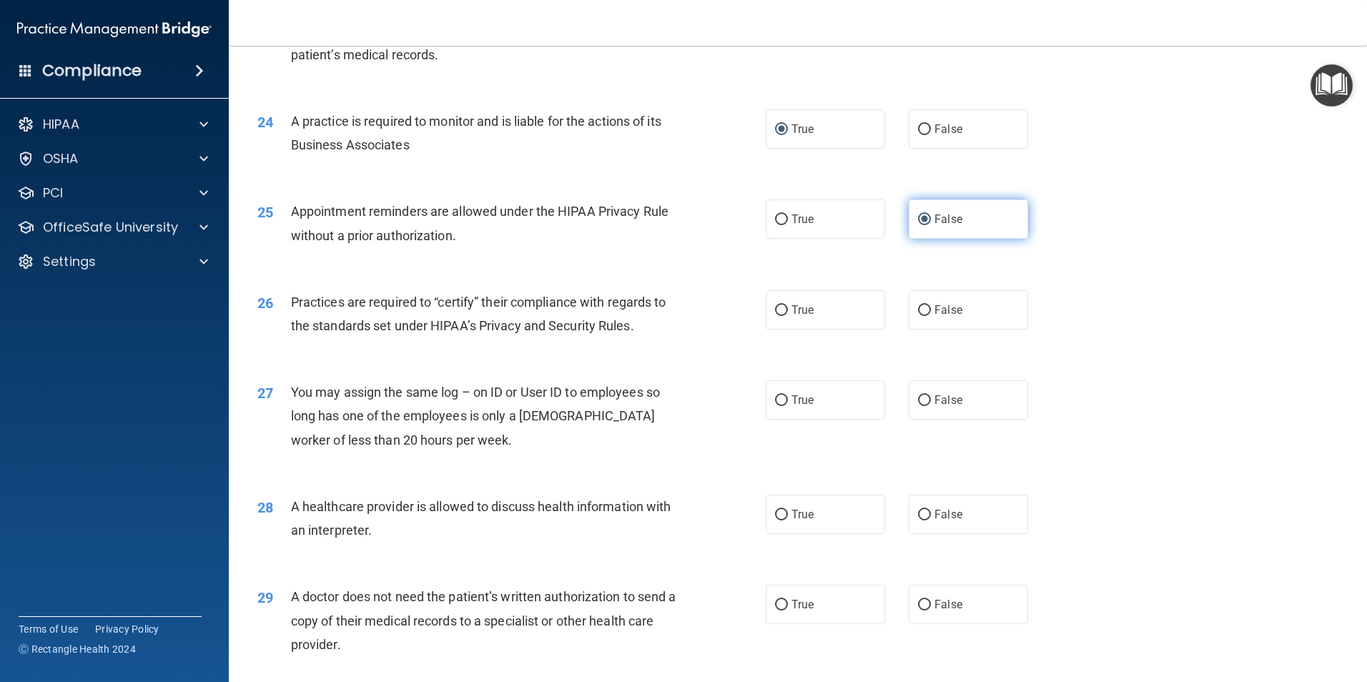
scroll to position [2503, 0]
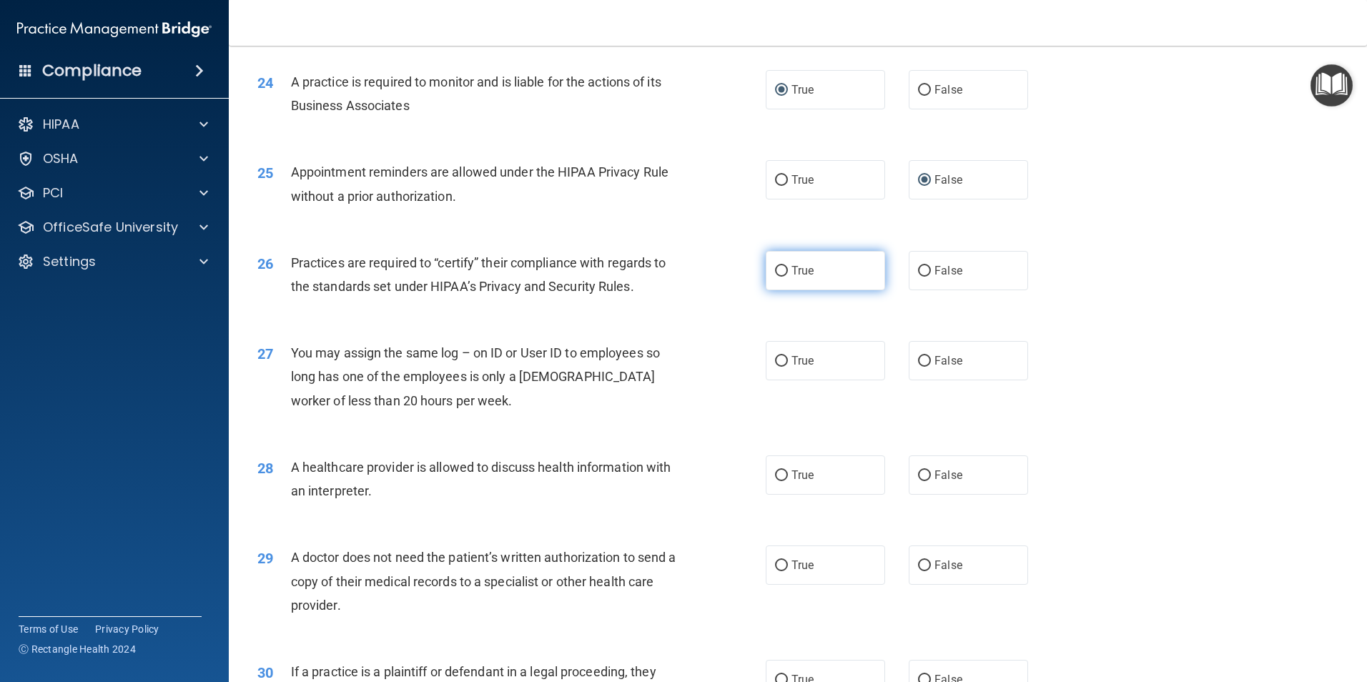
click at [776, 267] on input "True" at bounding box center [781, 271] width 13 height 11
radio input "true"
click at [918, 358] on input "False" at bounding box center [924, 361] width 13 height 11
radio input "true"
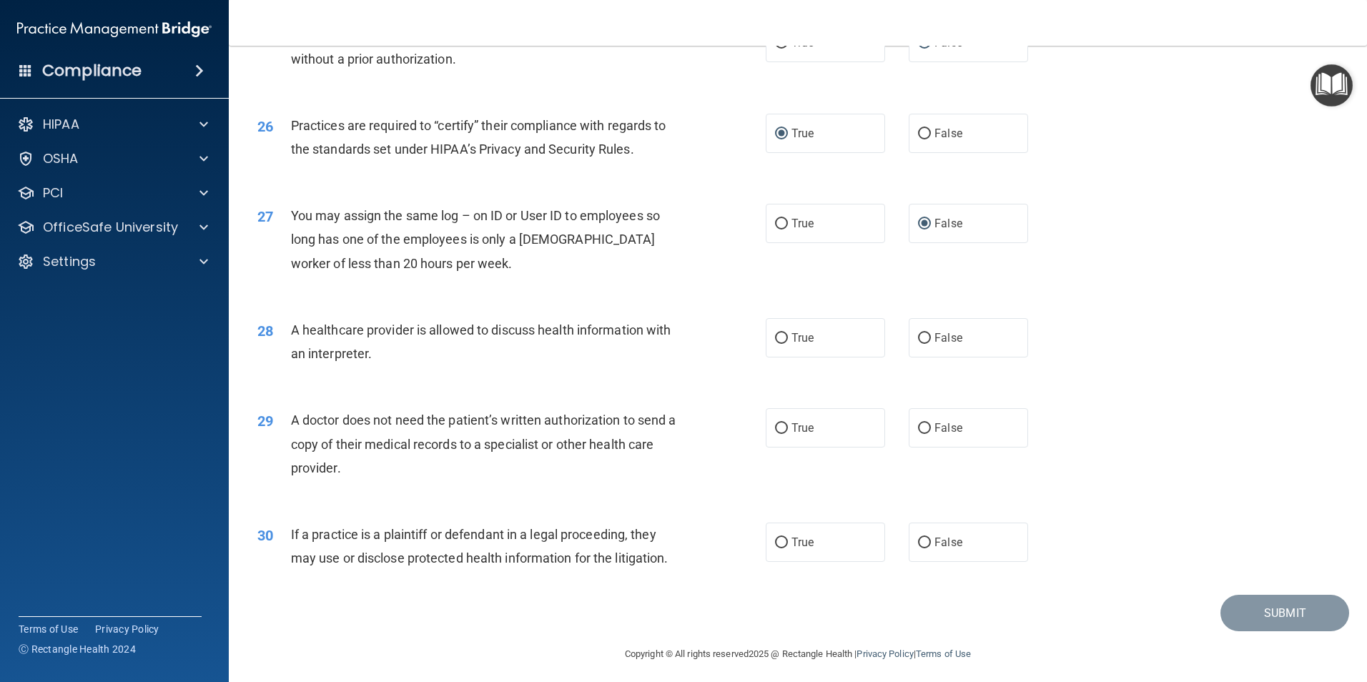
scroll to position [2646, 0]
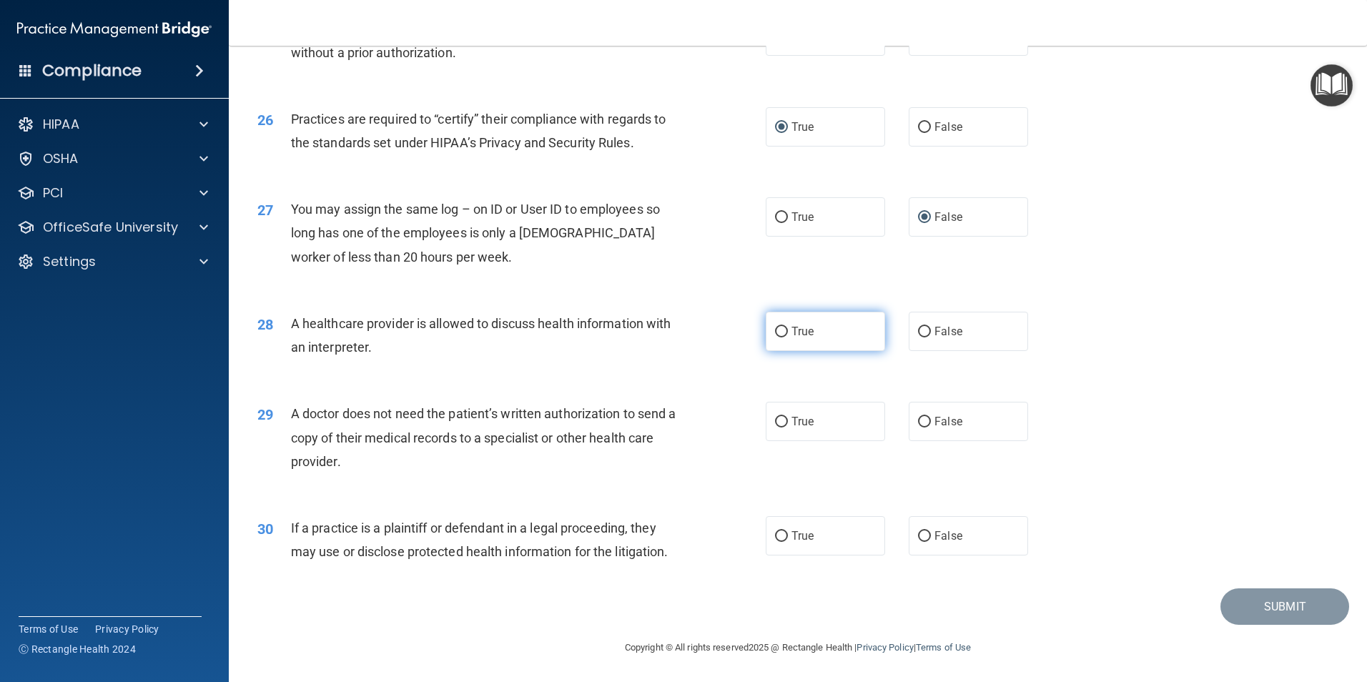
click at [779, 328] on input "True" at bounding box center [781, 332] width 13 height 11
radio input "true"
click at [919, 420] on input "False" at bounding box center [924, 422] width 13 height 11
radio input "true"
click at [777, 534] on input "True" at bounding box center [781, 536] width 13 height 11
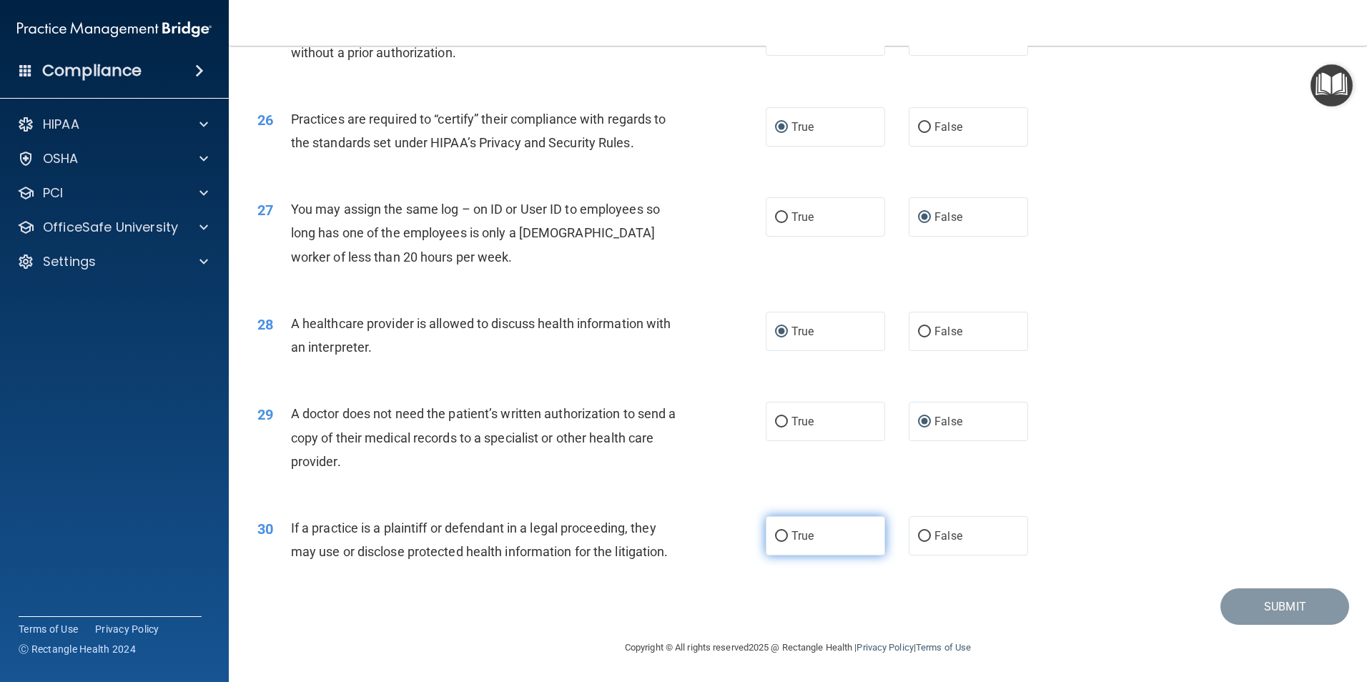
radio input "true"
click at [1266, 600] on button "Submit" at bounding box center [1285, 606] width 129 height 36
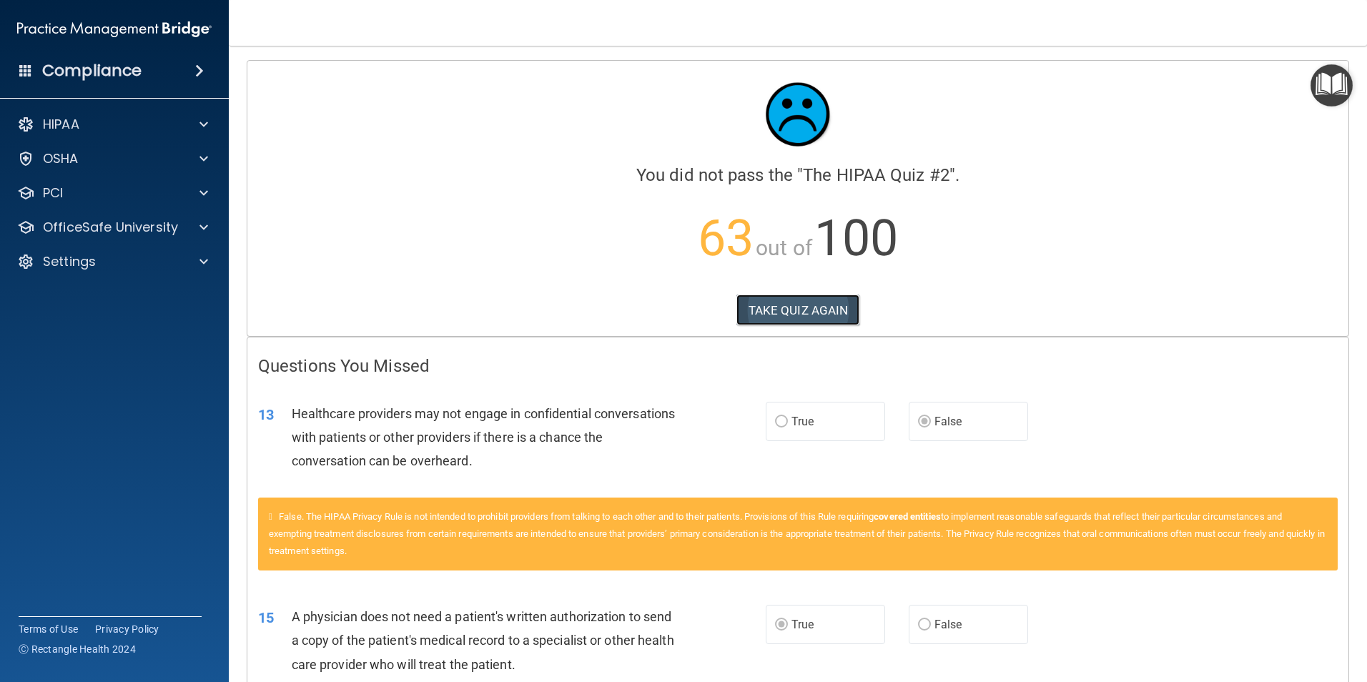
click at [824, 306] on button "TAKE QUIZ AGAIN" at bounding box center [798, 310] width 124 height 31
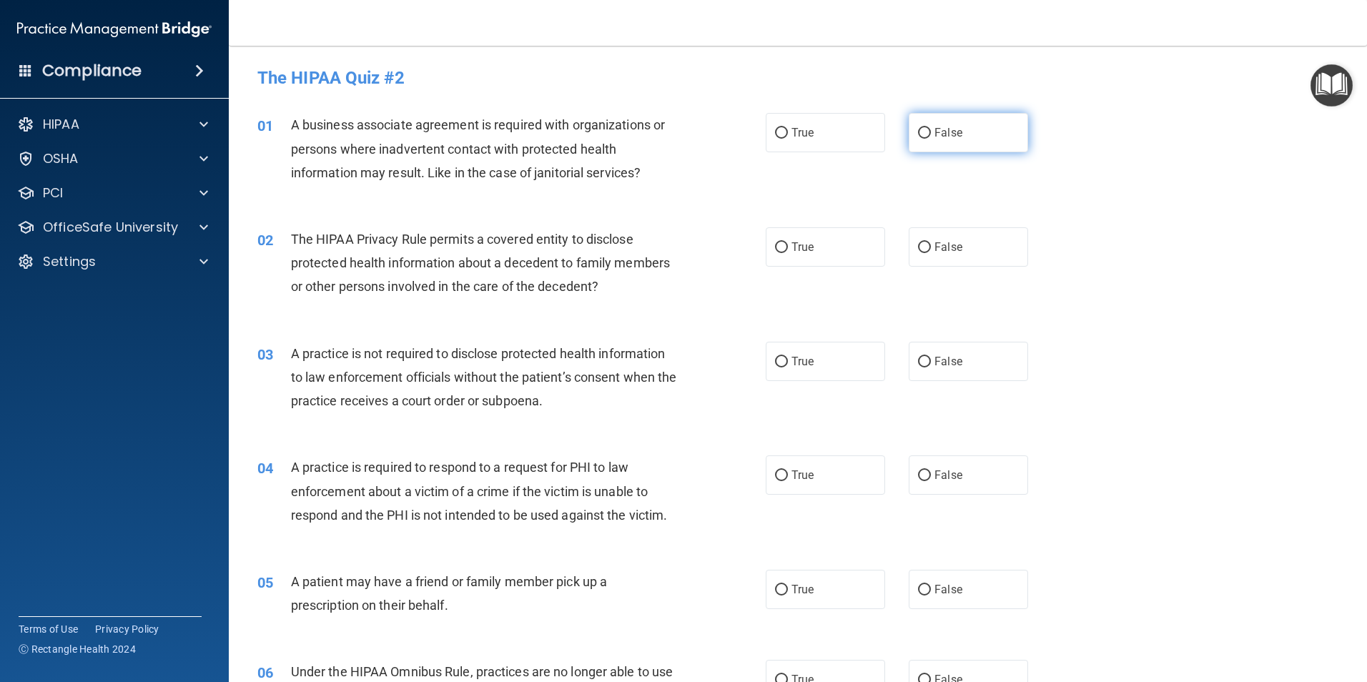
click at [919, 132] on input "False" at bounding box center [924, 133] width 13 height 11
radio input "true"
click at [776, 245] on input "True" at bounding box center [781, 247] width 13 height 11
radio input "true"
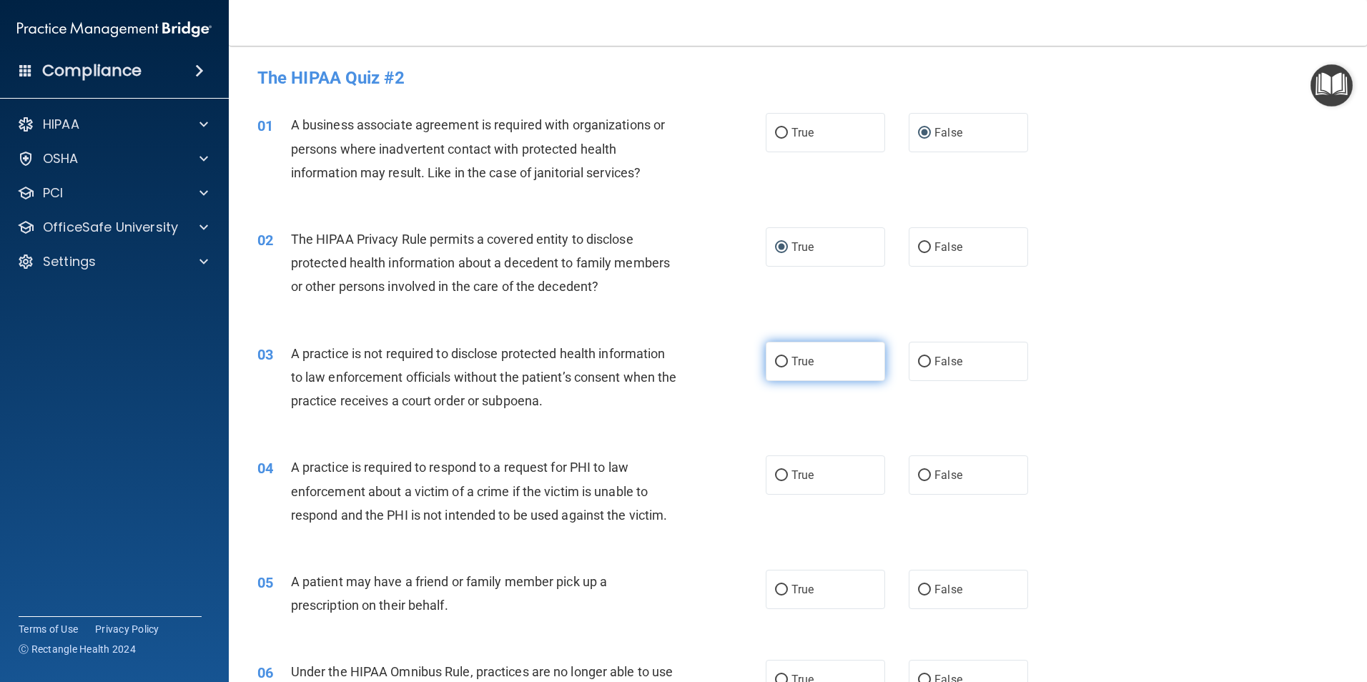
click at [775, 361] on input "True" at bounding box center [781, 362] width 13 height 11
radio input "true"
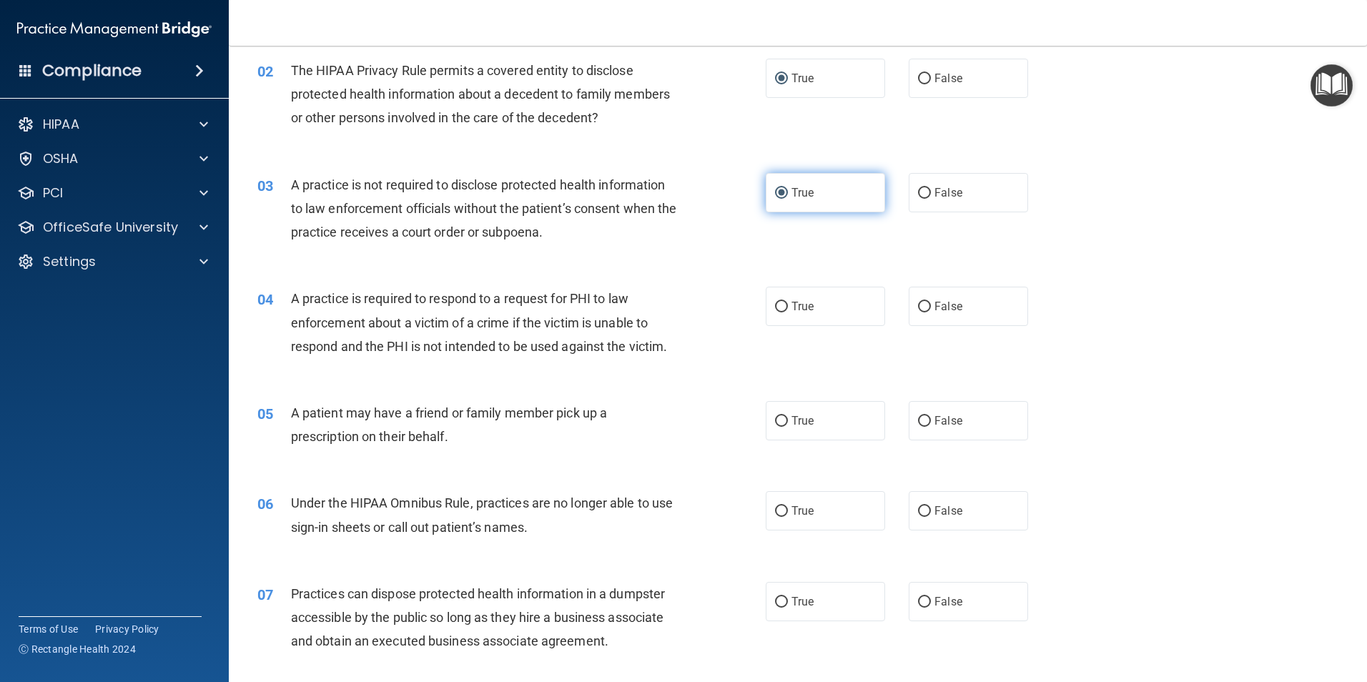
scroll to position [215, 0]
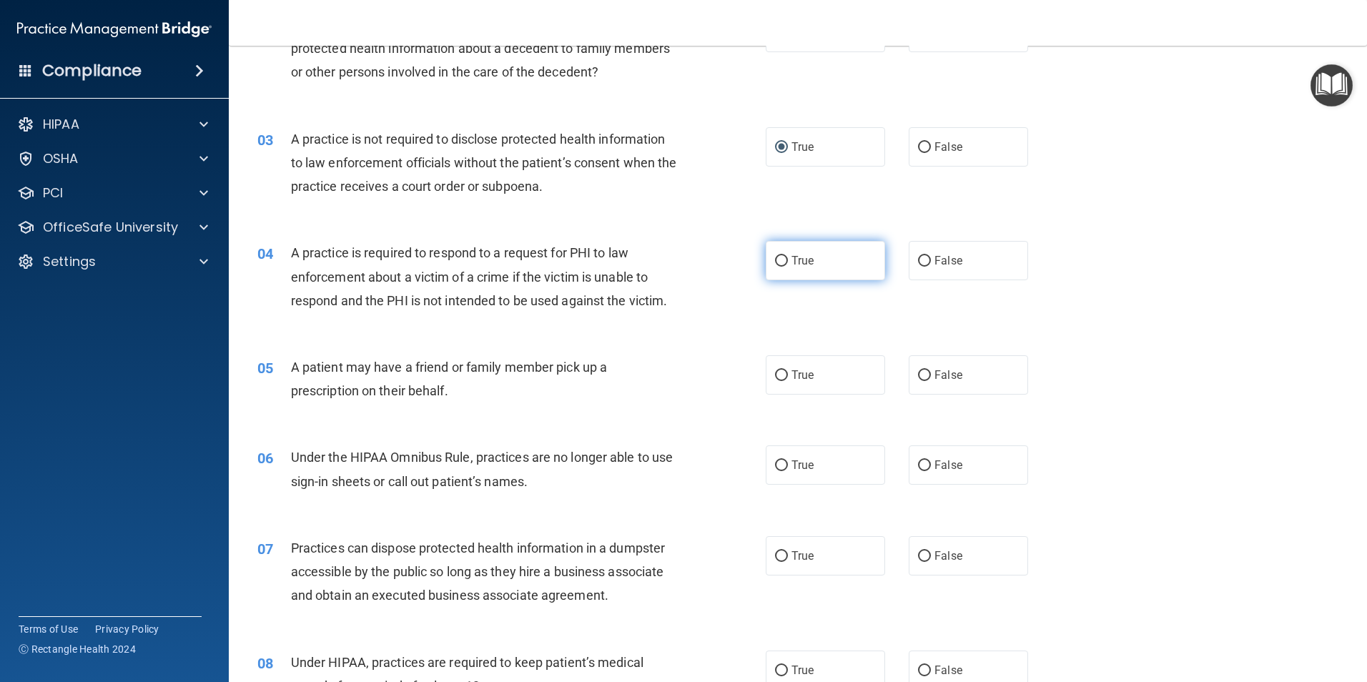
click at [779, 262] on input "True" at bounding box center [781, 261] width 13 height 11
radio input "true"
click at [775, 375] on input "True" at bounding box center [781, 375] width 13 height 11
radio input "true"
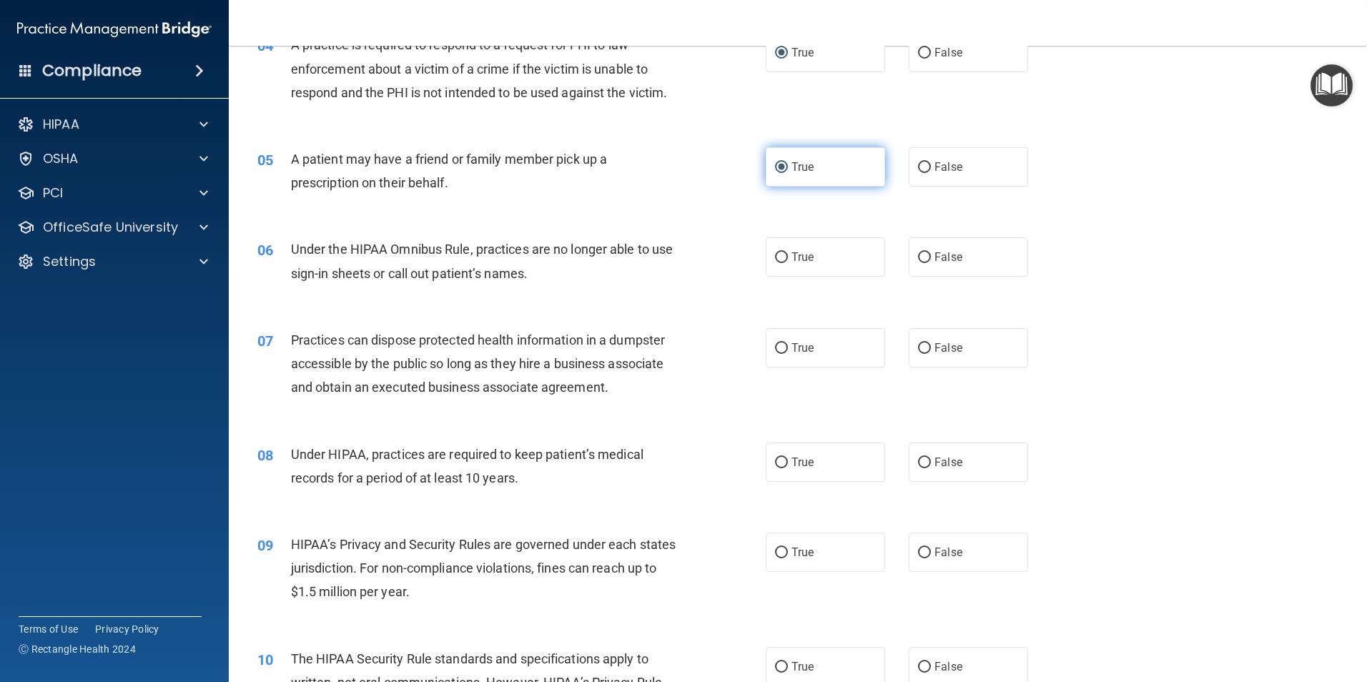
scroll to position [429, 0]
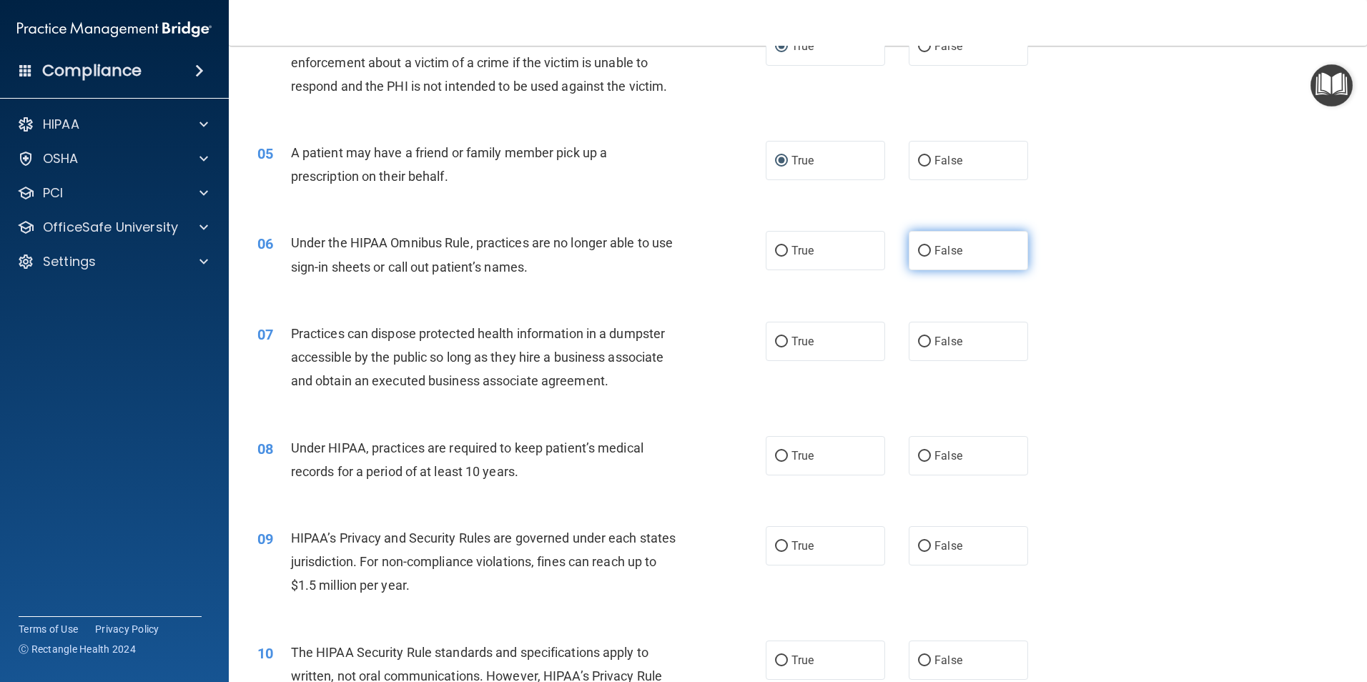
click at [920, 246] on input "False" at bounding box center [924, 251] width 13 height 11
radio input "true"
click at [918, 340] on input "False" at bounding box center [924, 342] width 13 height 11
radio input "true"
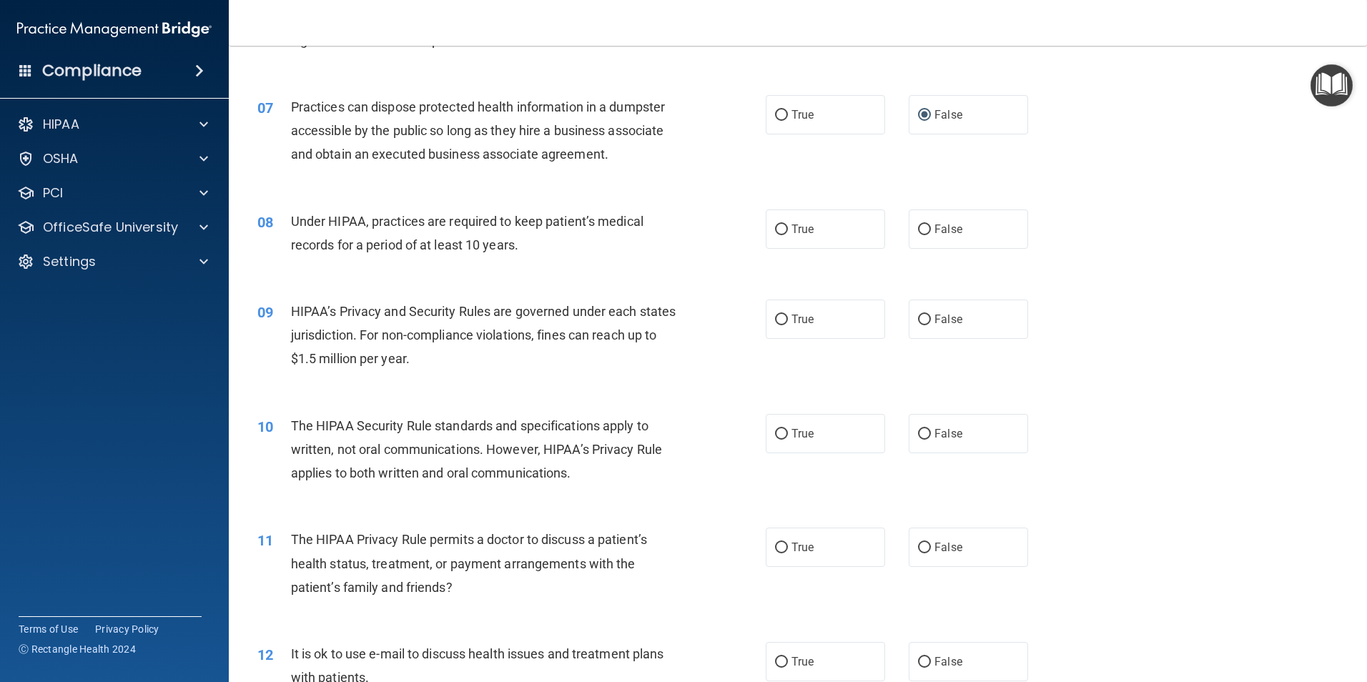
scroll to position [715, 0]
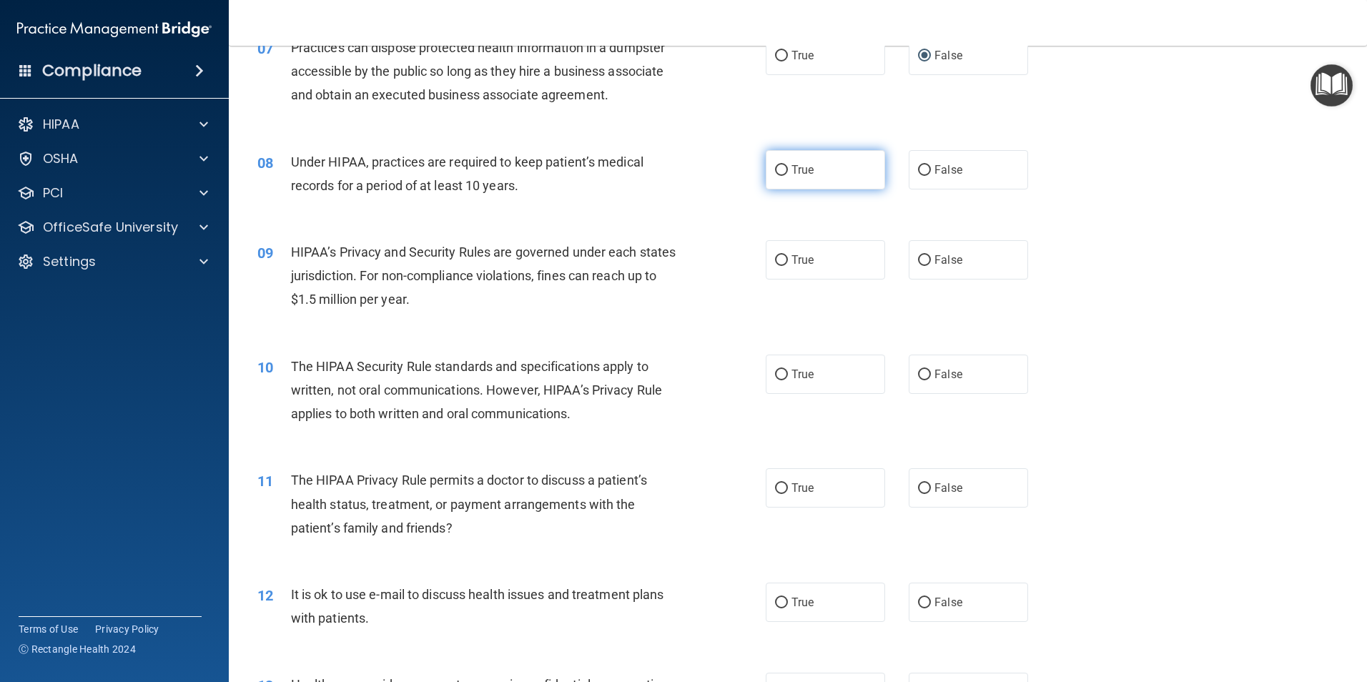
click at [777, 173] on input "True" at bounding box center [781, 170] width 13 height 11
radio input "true"
click at [777, 255] on input "True" at bounding box center [781, 260] width 13 height 11
radio input "true"
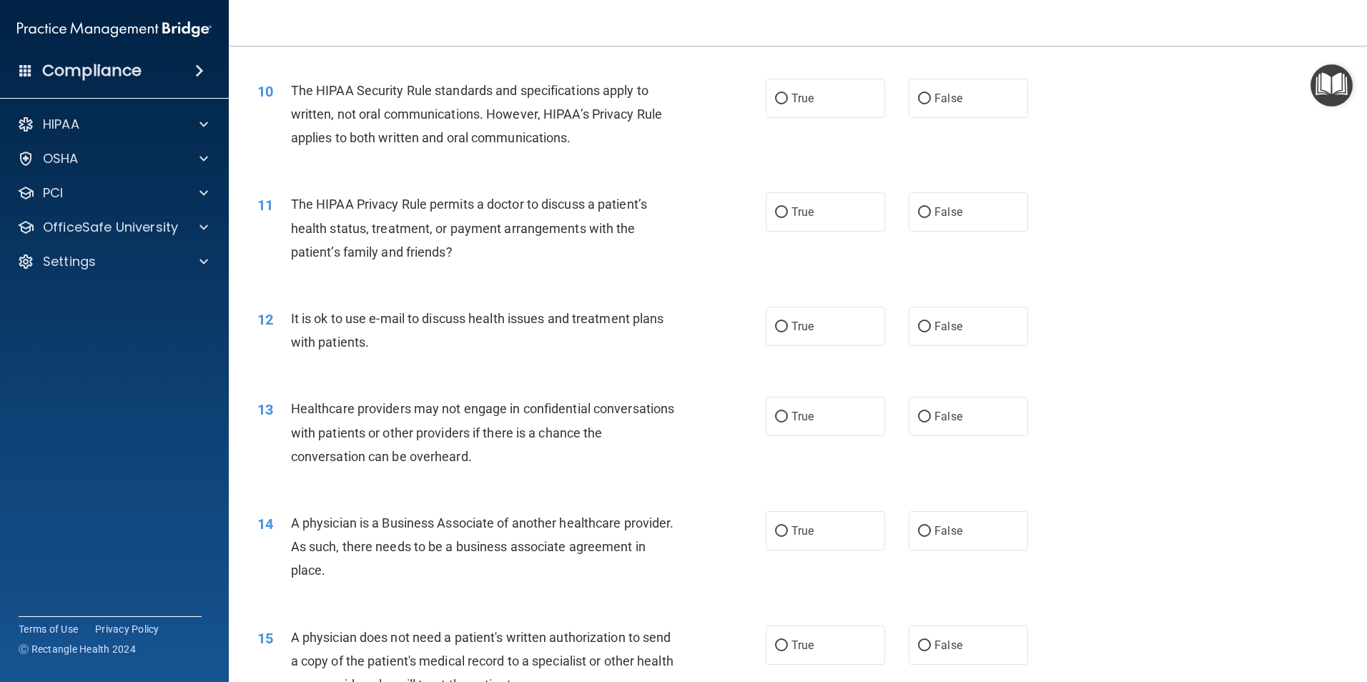
scroll to position [1001, 0]
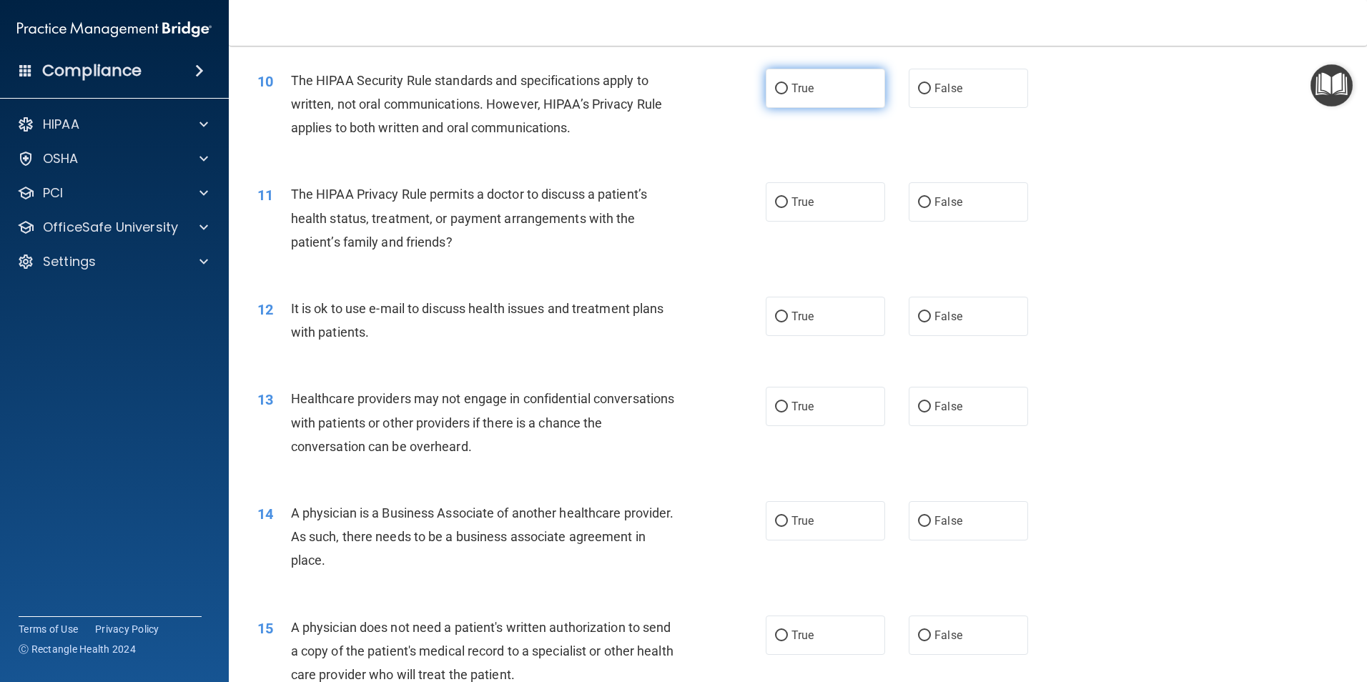
click at [775, 87] on input "True" at bounding box center [781, 89] width 13 height 11
radio input "true"
click at [775, 198] on input "True" at bounding box center [781, 202] width 13 height 11
radio input "true"
click at [778, 316] on input "True" at bounding box center [781, 317] width 13 height 11
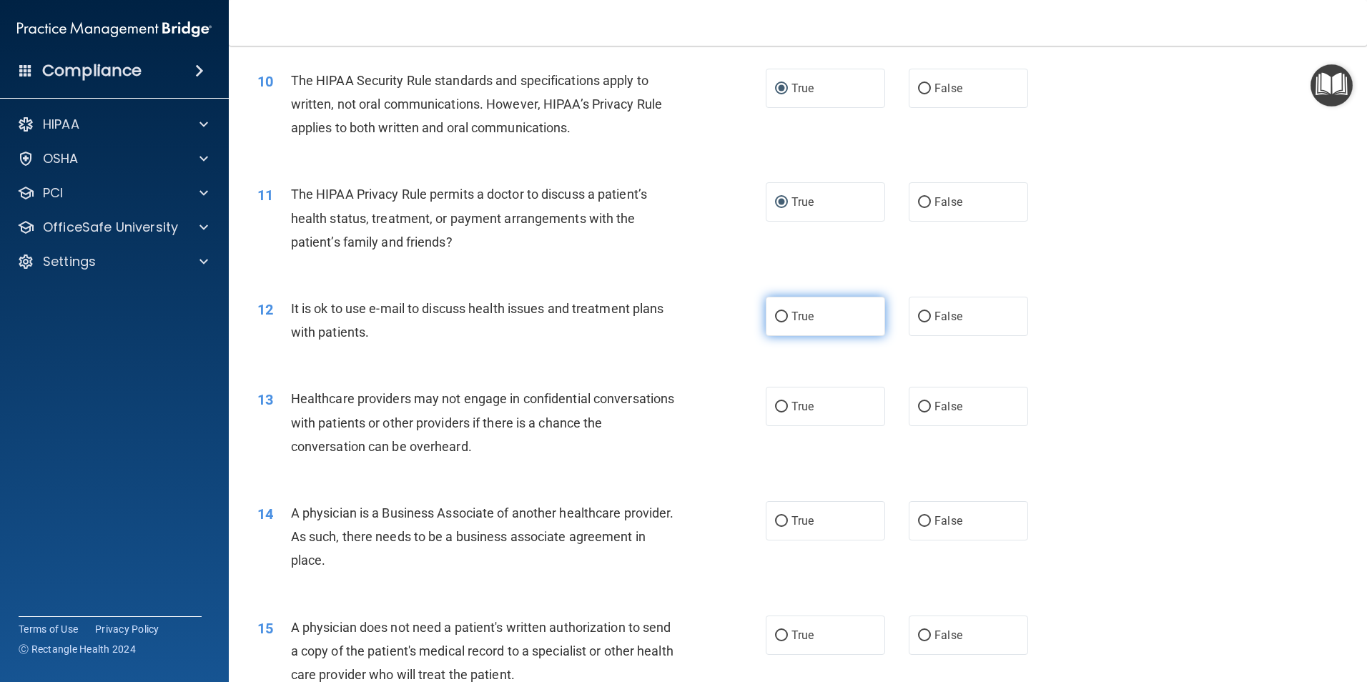
radio input "true"
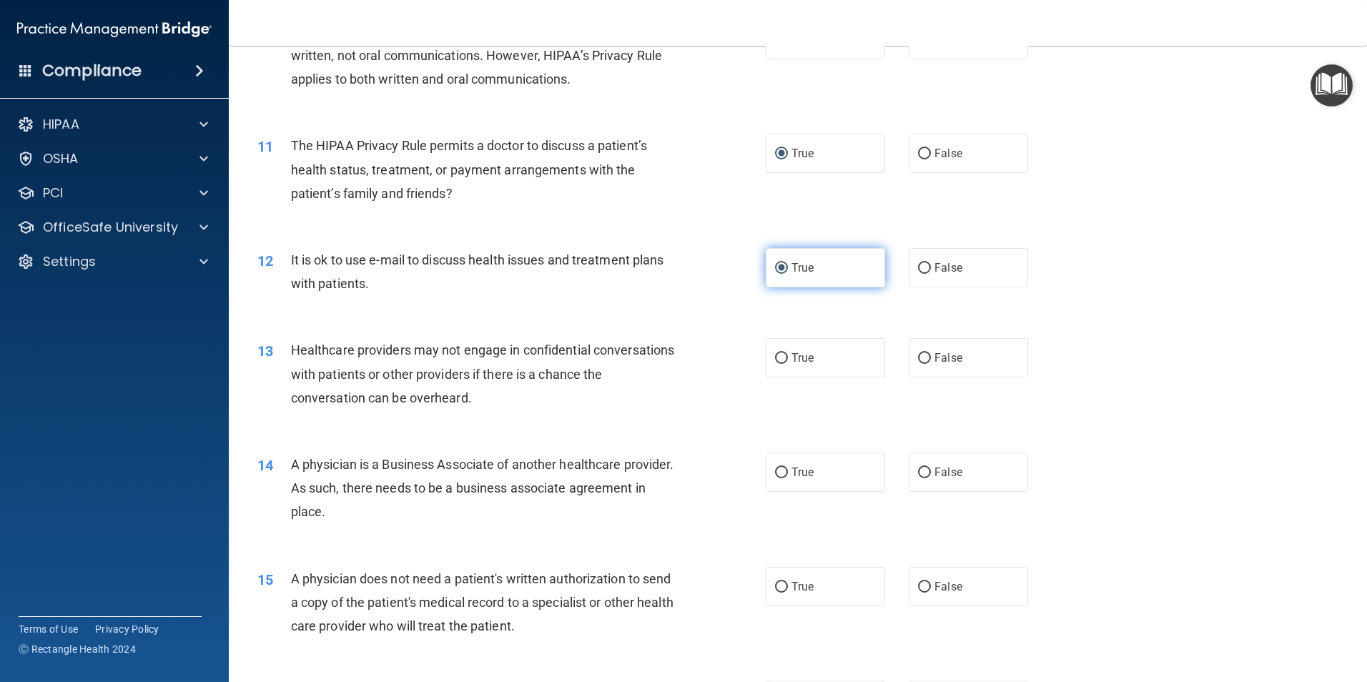
scroll to position [1216, 0]
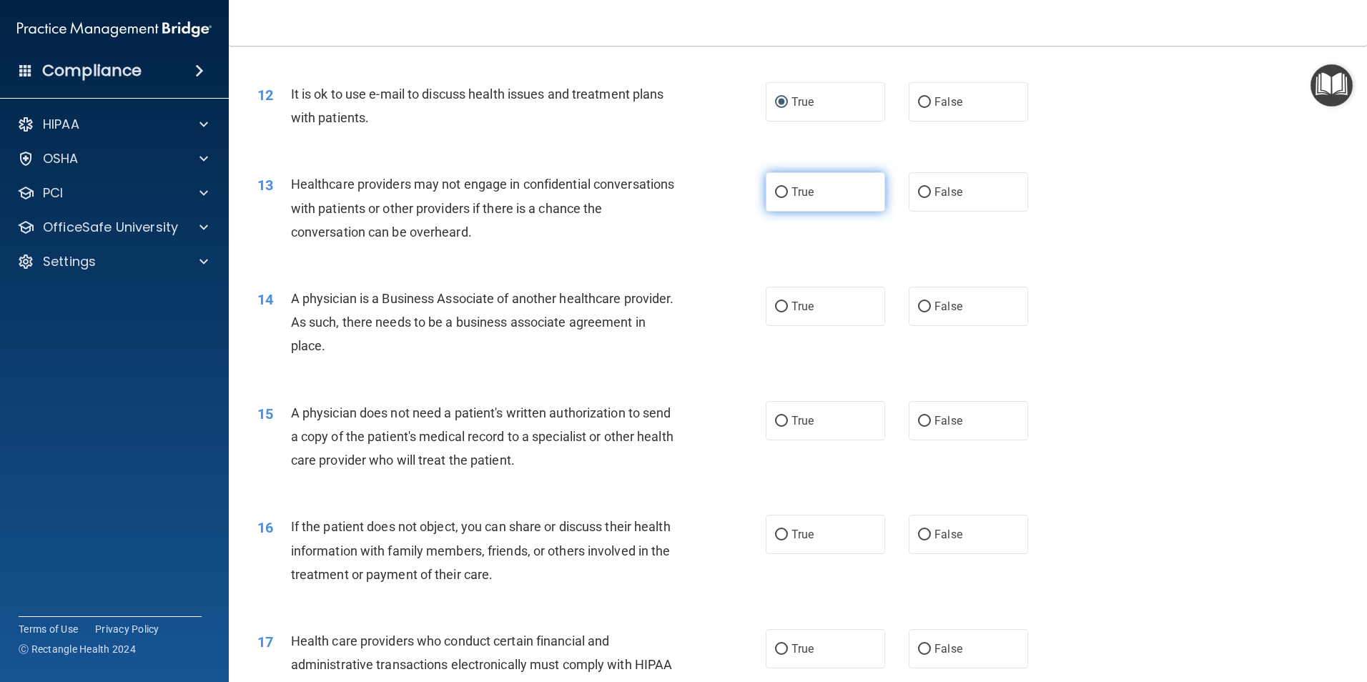
click at [777, 191] on input "True" at bounding box center [781, 192] width 13 height 11
radio input "true"
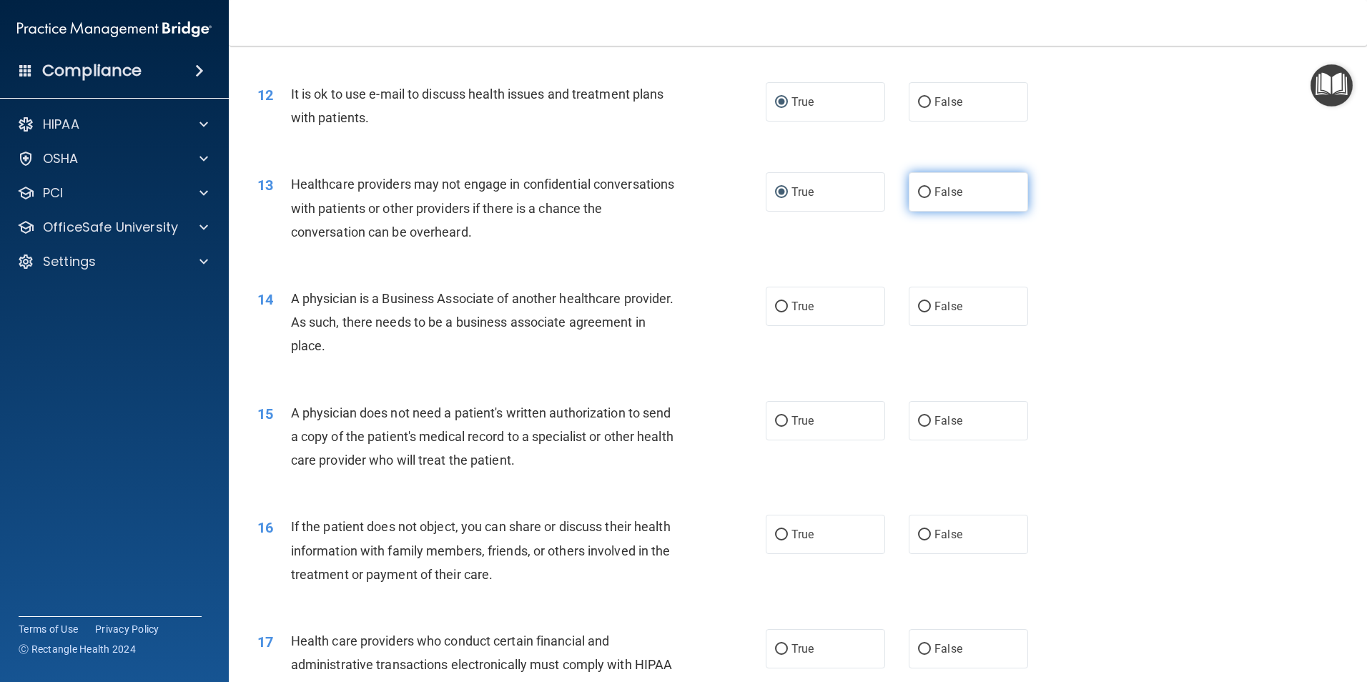
click at [918, 192] on input "False" at bounding box center [924, 192] width 13 height 11
radio input "true"
radio input "false"
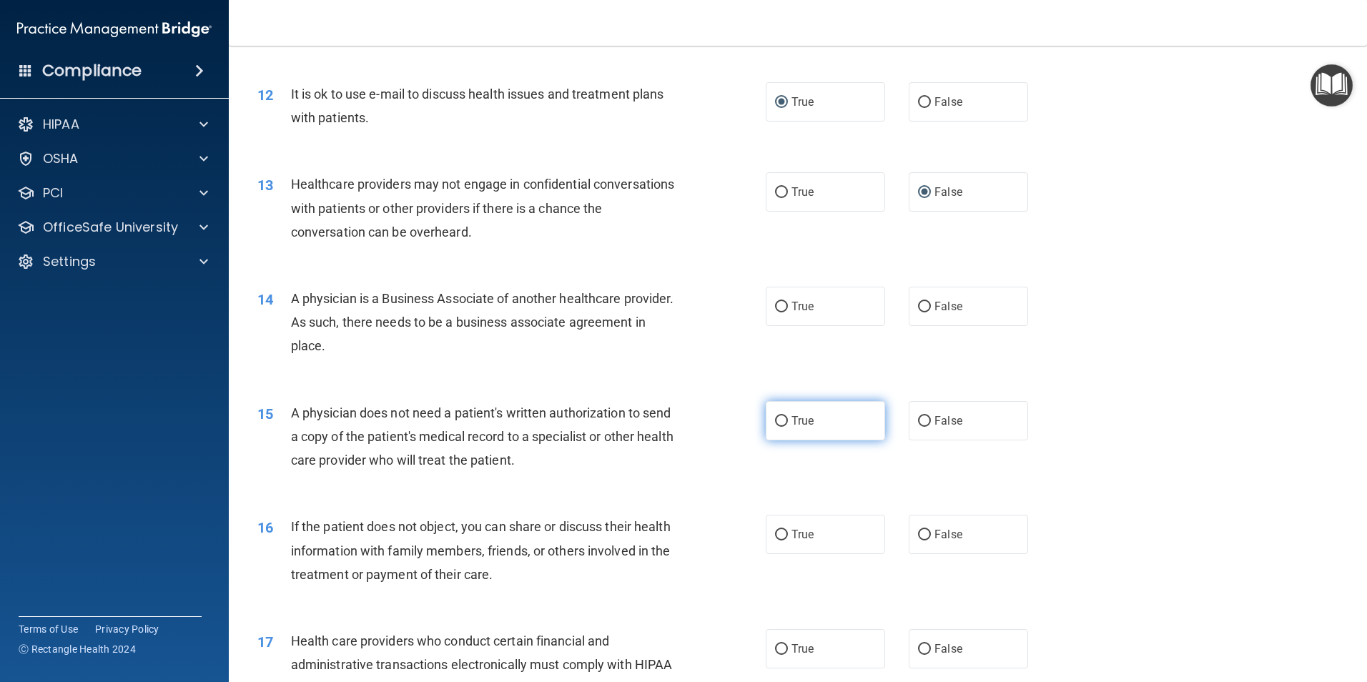
click at [775, 421] on input "True" at bounding box center [781, 421] width 13 height 11
radio input "true"
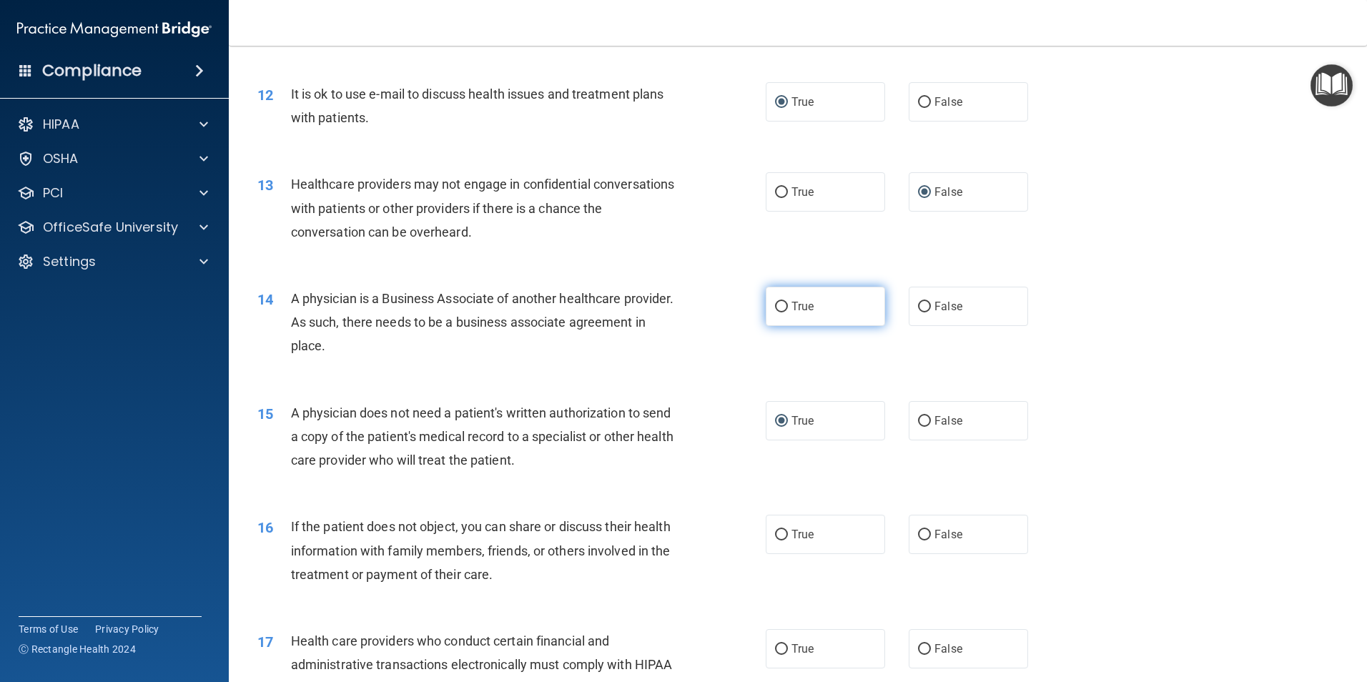
click at [775, 305] on input "True" at bounding box center [781, 307] width 13 height 11
radio input "true"
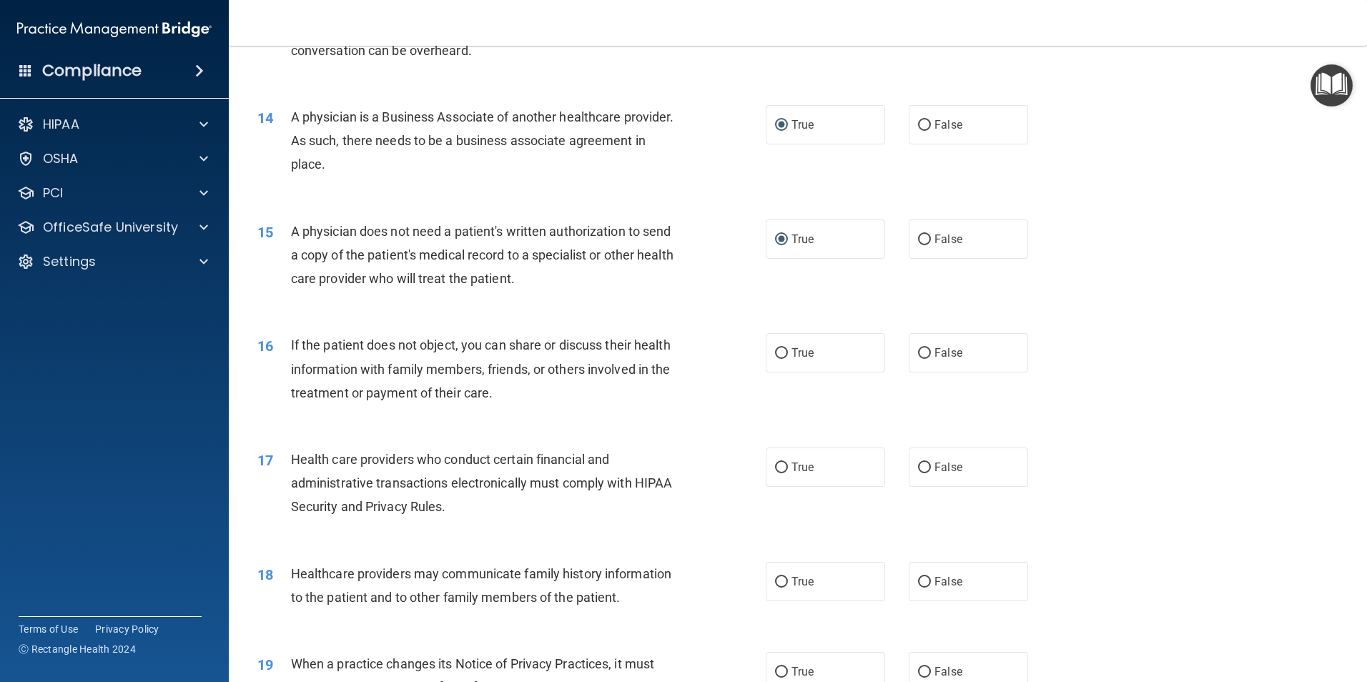
scroll to position [1430, 0]
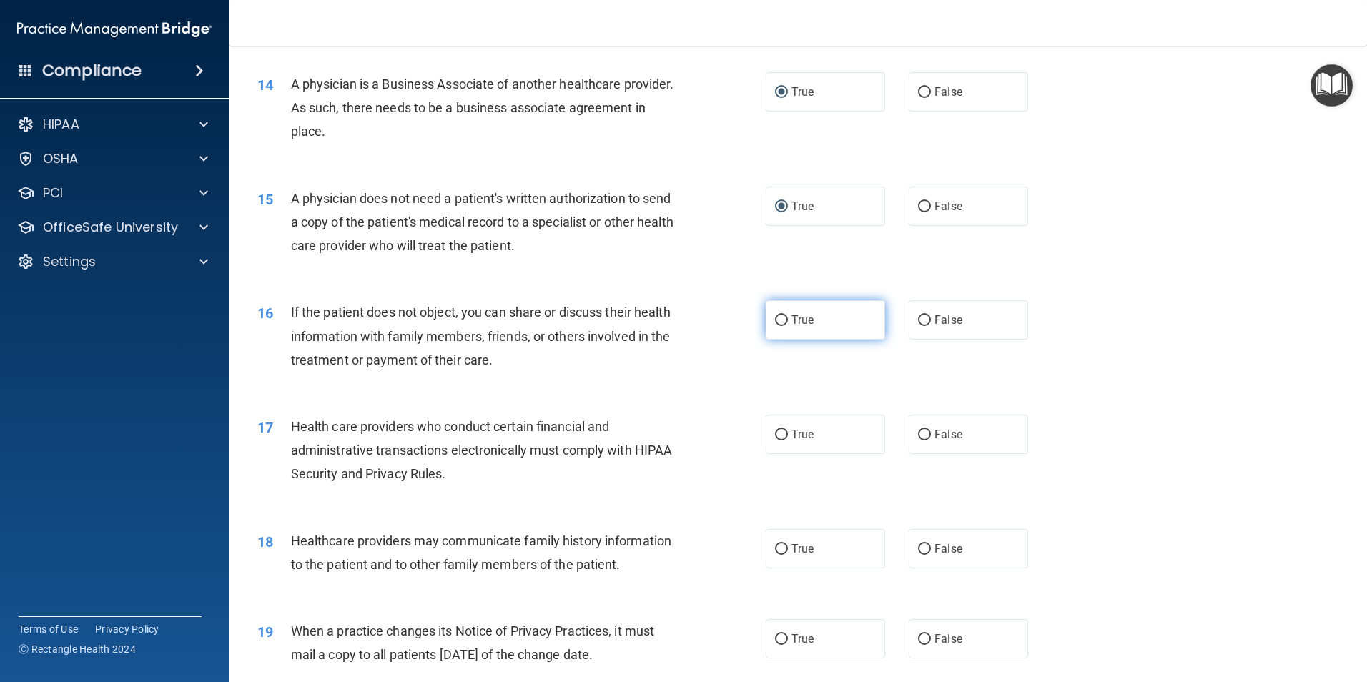
click at [777, 320] on input "True" at bounding box center [781, 320] width 13 height 11
radio input "true"
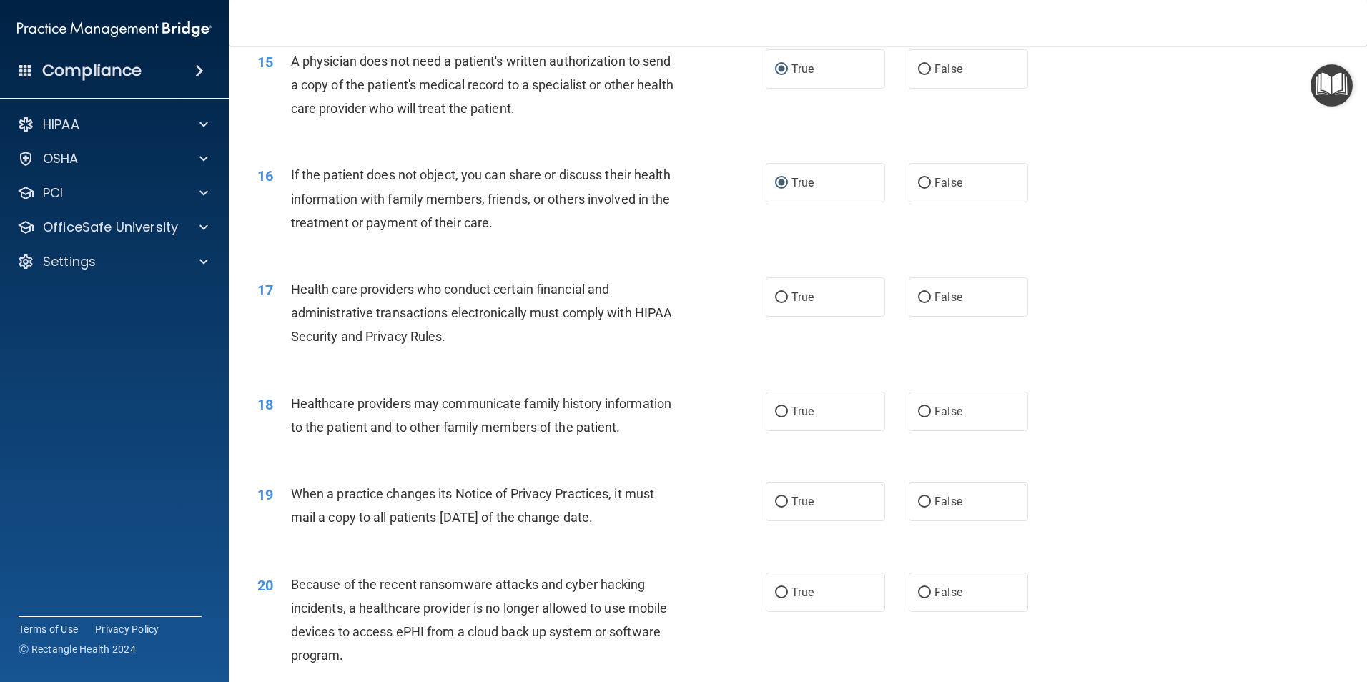
scroll to position [1573, 0]
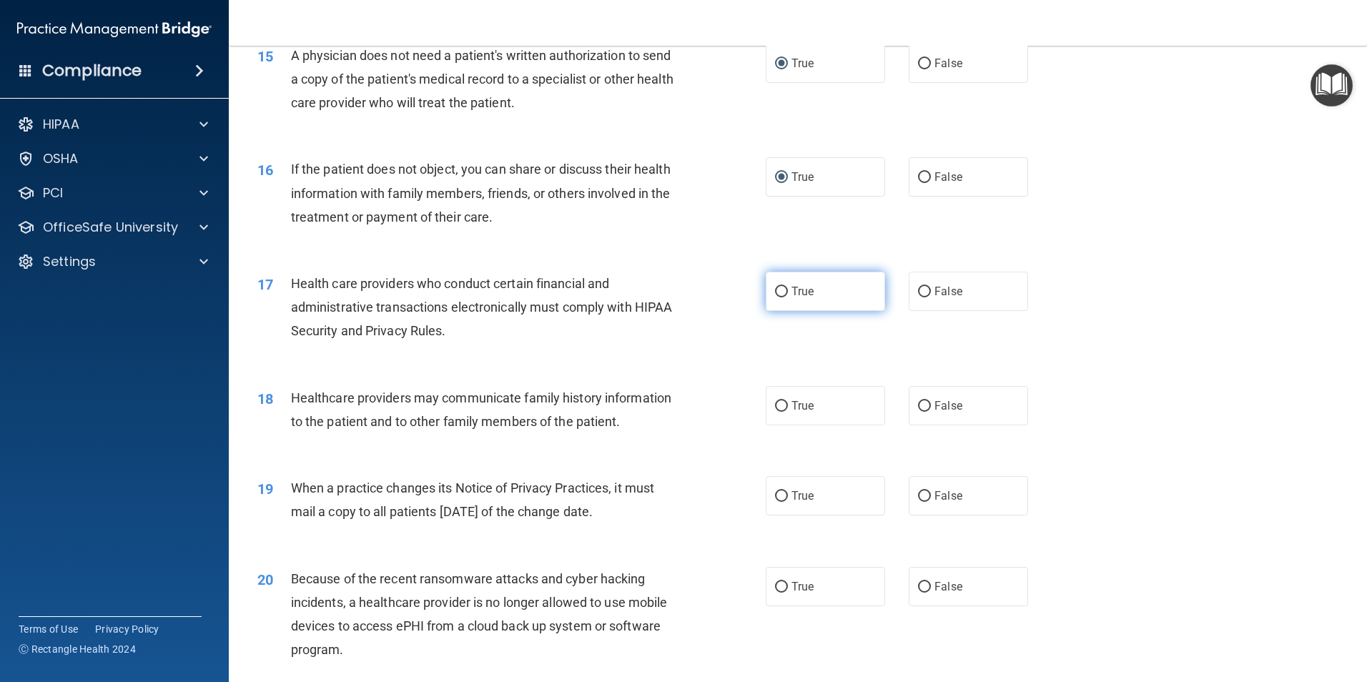
click at [777, 292] on input "True" at bounding box center [781, 292] width 13 height 11
radio input "true"
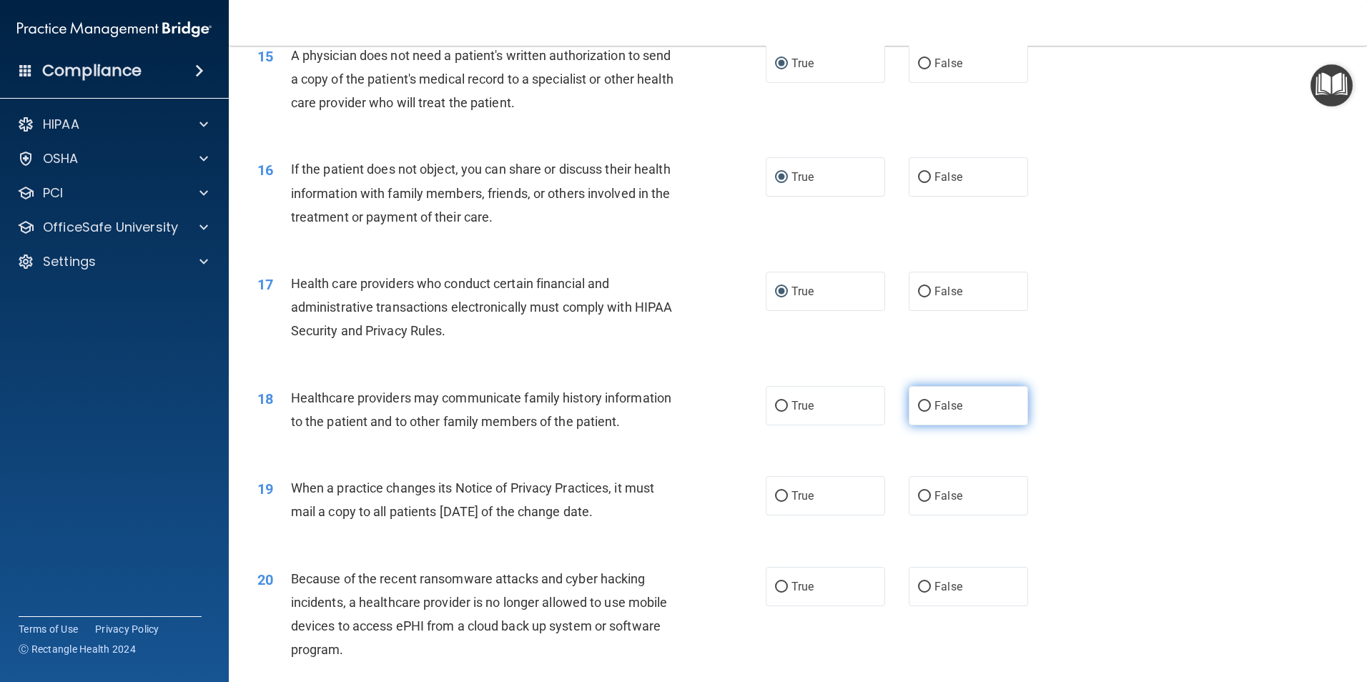
click at [922, 407] on input "False" at bounding box center [924, 406] width 13 height 11
radio input "true"
click at [921, 494] on input "False" at bounding box center [924, 496] width 13 height 11
radio input "true"
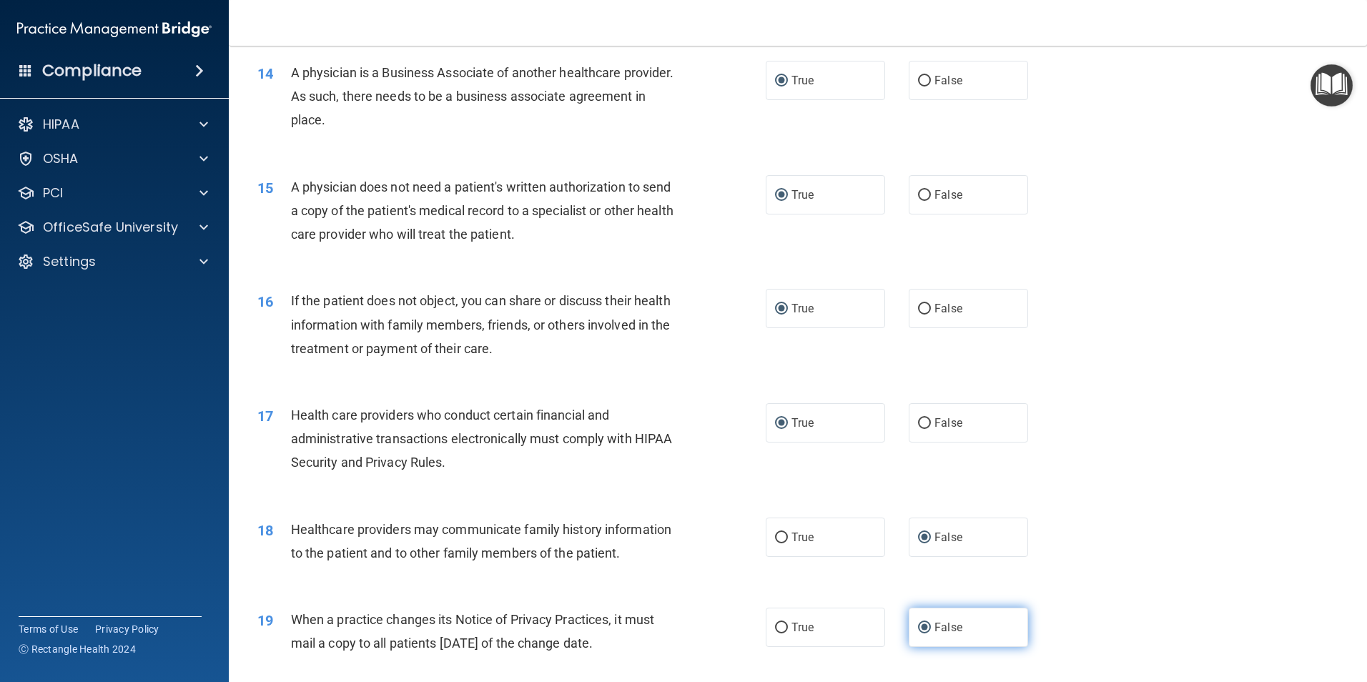
scroll to position [1430, 0]
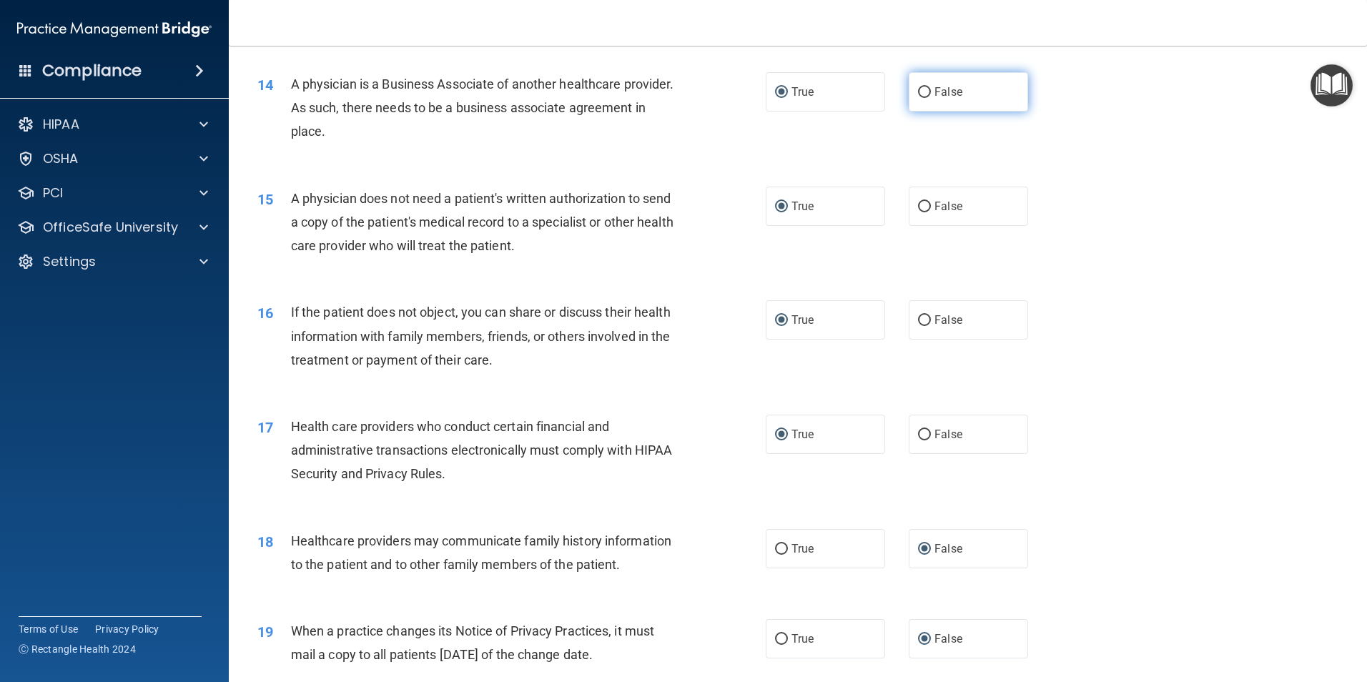
click at [918, 89] on input "False" at bounding box center [924, 92] width 13 height 11
radio input "true"
radio input "false"
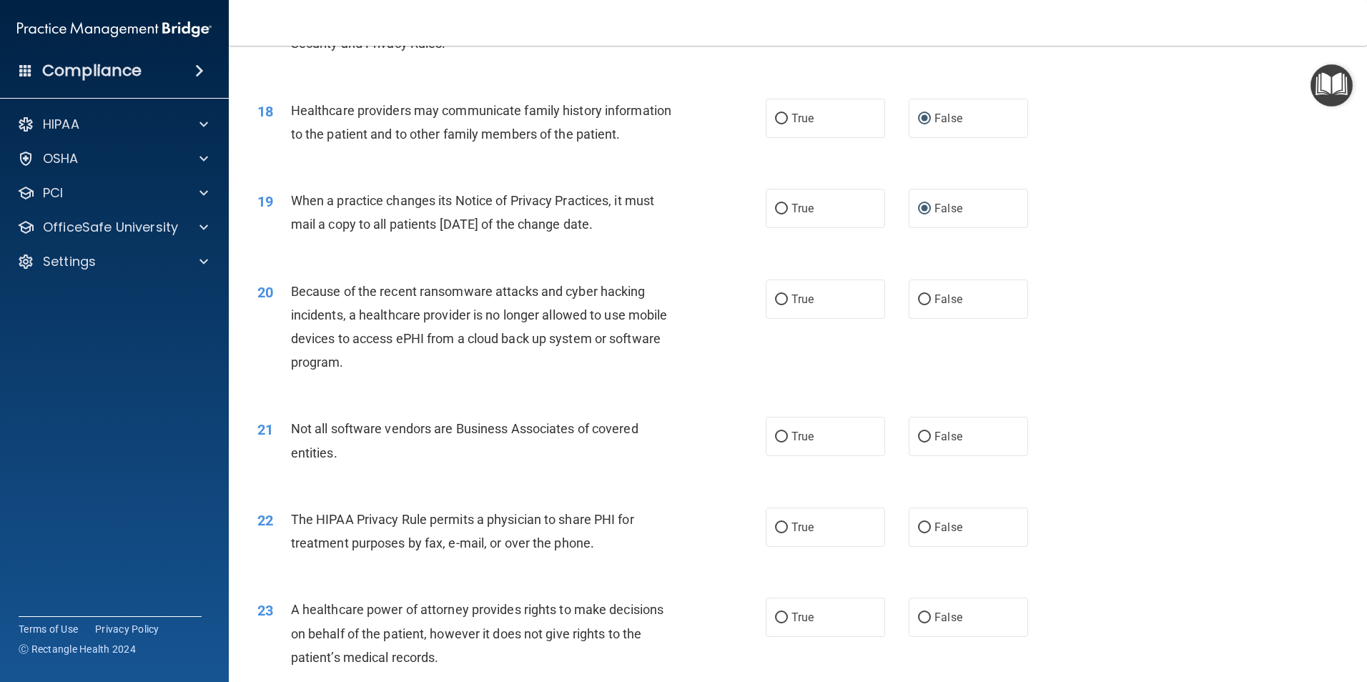
scroll to position [1859, 0]
click at [918, 302] on input "False" at bounding box center [924, 301] width 13 height 11
radio input "true"
click at [779, 435] on input "True" at bounding box center [781, 438] width 13 height 11
radio input "true"
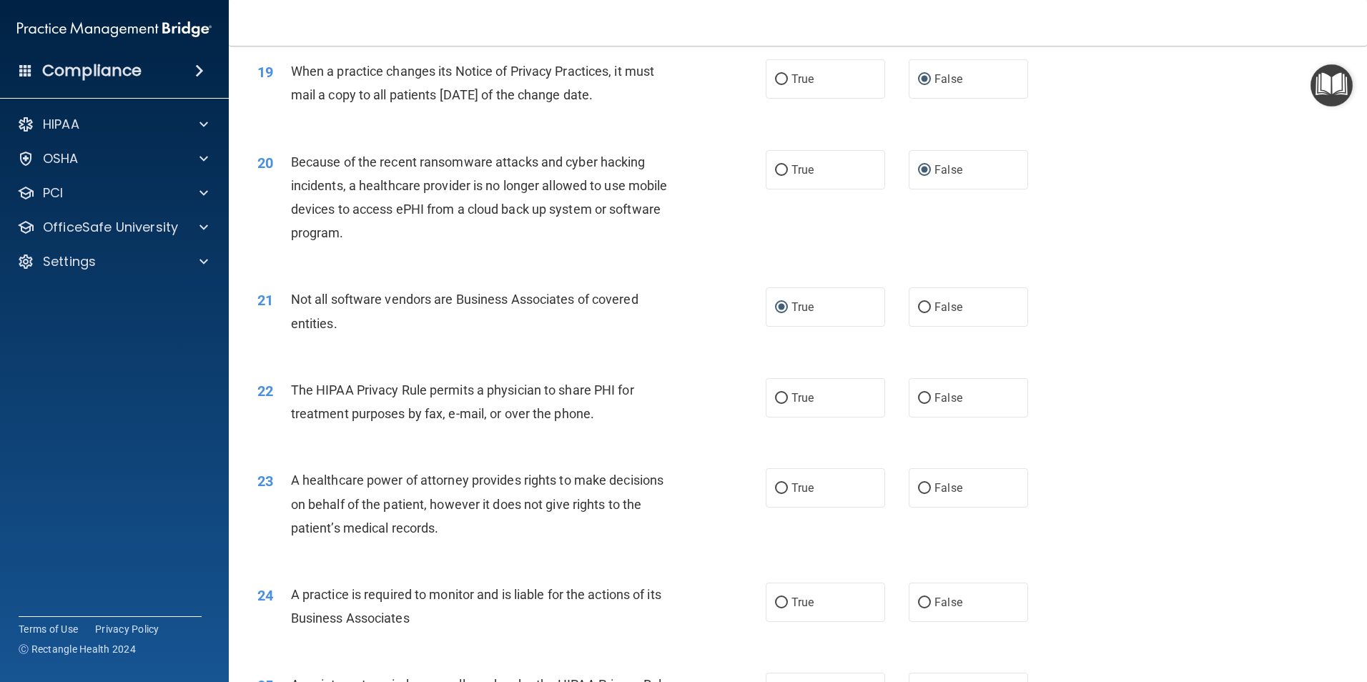
scroll to position [2074, 0]
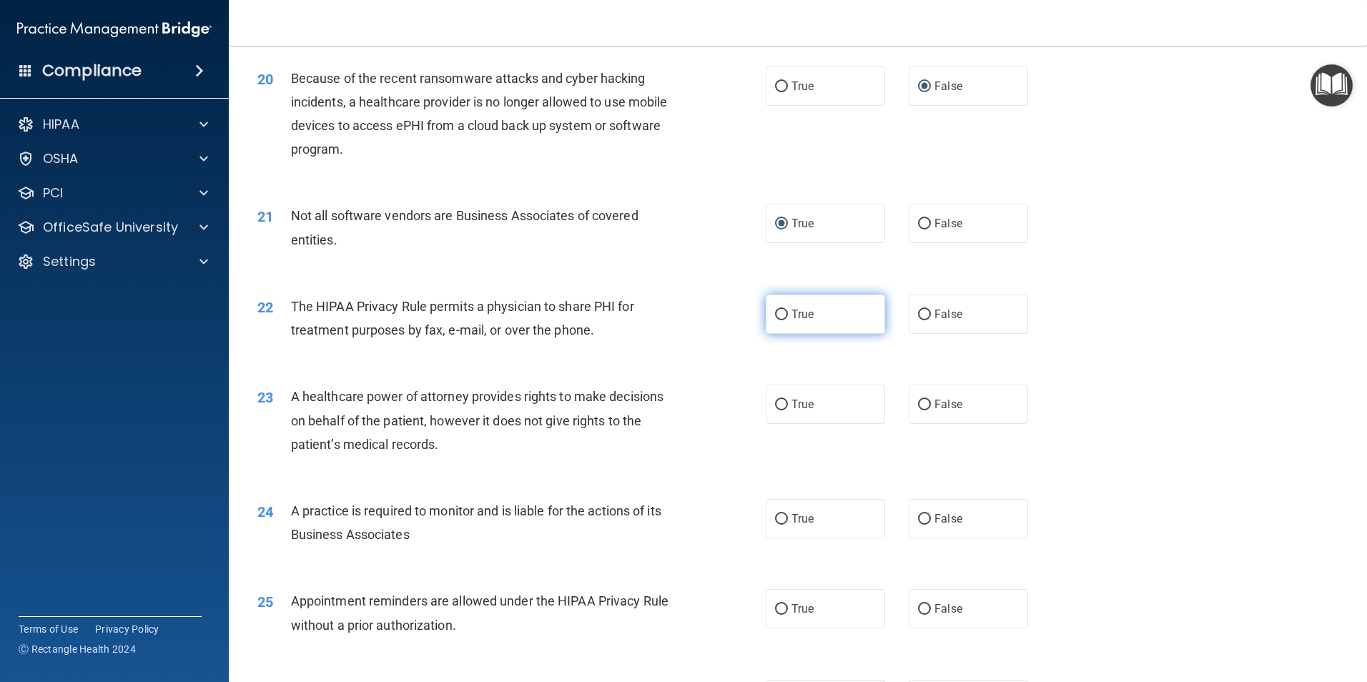
click at [777, 310] on input "True" at bounding box center [781, 315] width 13 height 11
radio input "true"
click at [918, 405] on input "False" at bounding box center [924, 405] width 13 height 11
radio input "true"
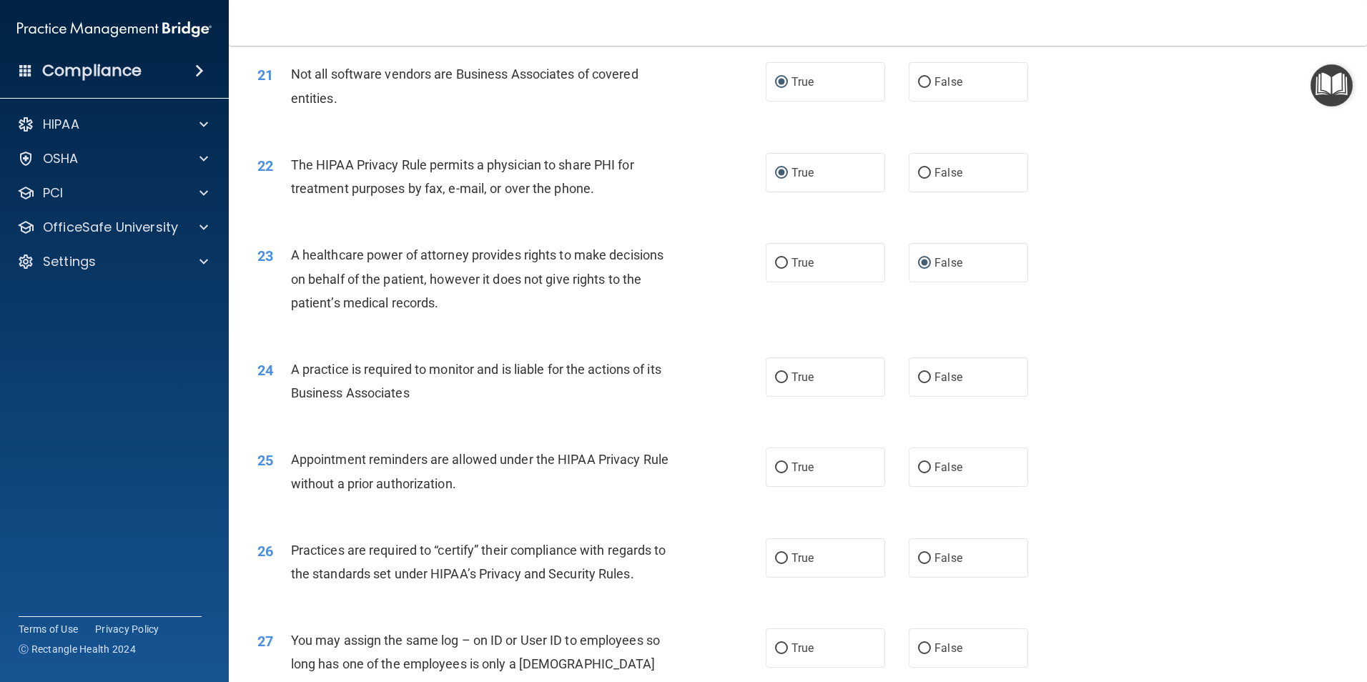
scroll to position [2217, 0]
click at [776, 375] on input "True" at bounding box center [781, 376] width 13 height 11
radio input "true"
click at [918, 376] on input "False" at bounding box center [924, 376] width 13 height 11
radio input "true"
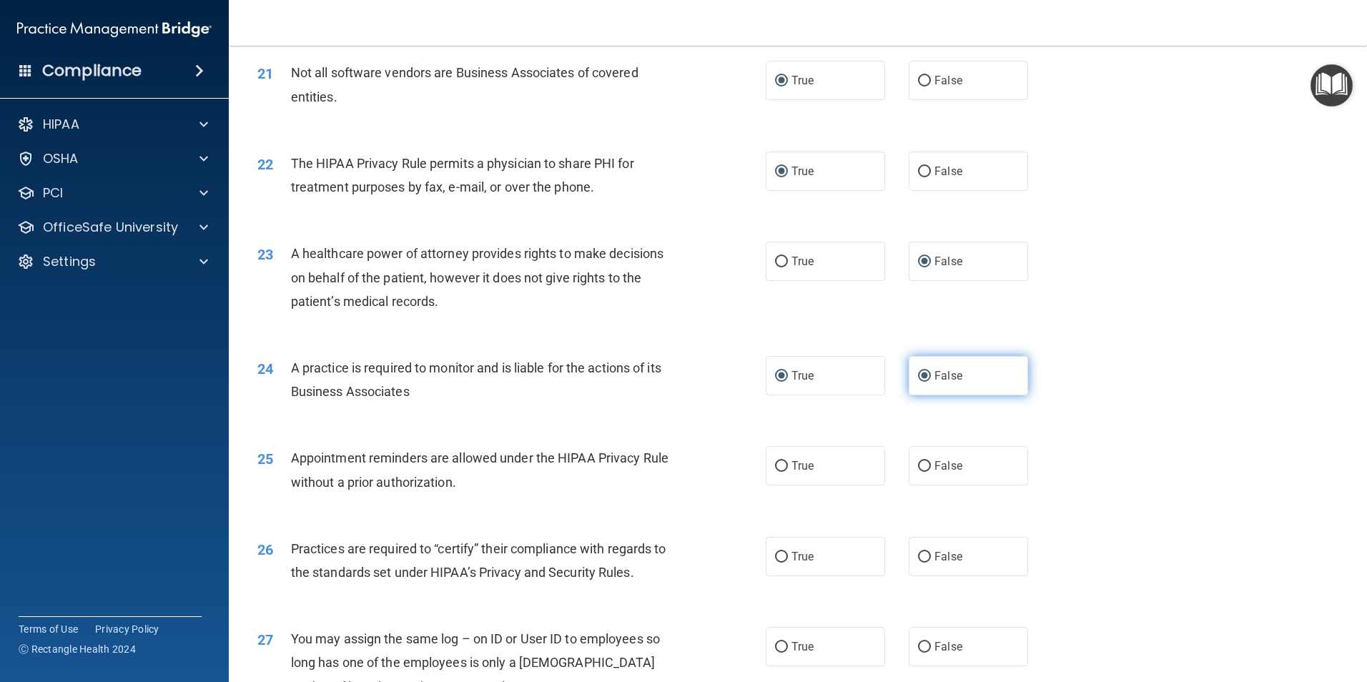
radio input "false"
click at [775, 465] on input "True" at bounding box center [781, 466] width 13 height 11
radio input "true"
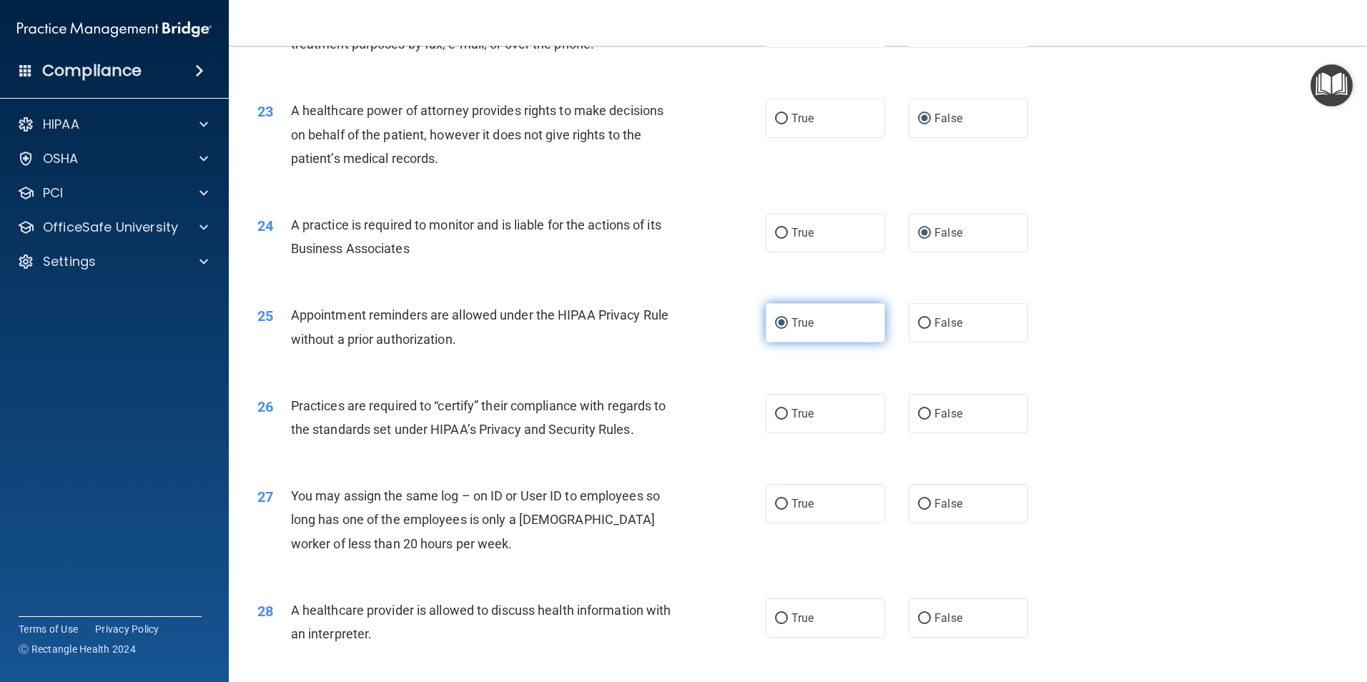
scroll to position [2503, 0]
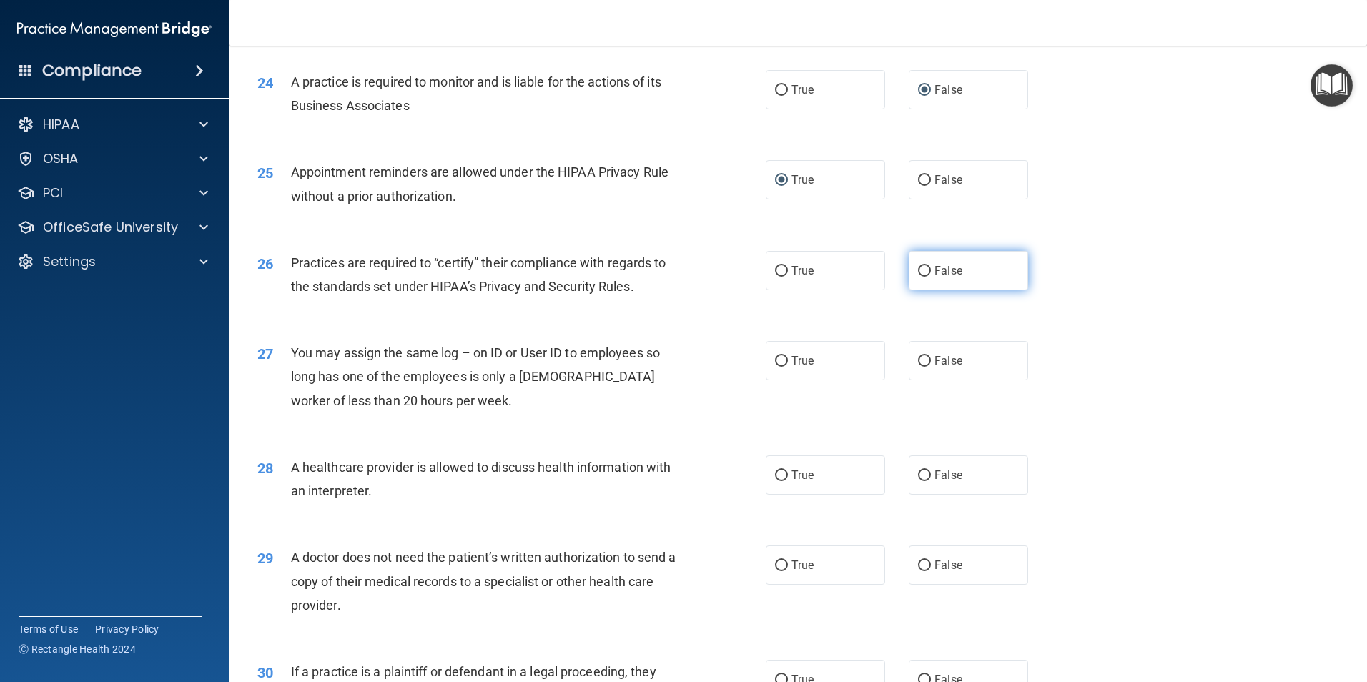
click at [918, 270] on input "False" at bounding box center [924, 271] width 13 height 11
radio input "true"
click at [918, 362] on input "False" at bounding box center [924, 361] width 13 height 11
radio input "true"
click at [776, 477] on input "True" at bounding box center [781, 475] width 13 height 11
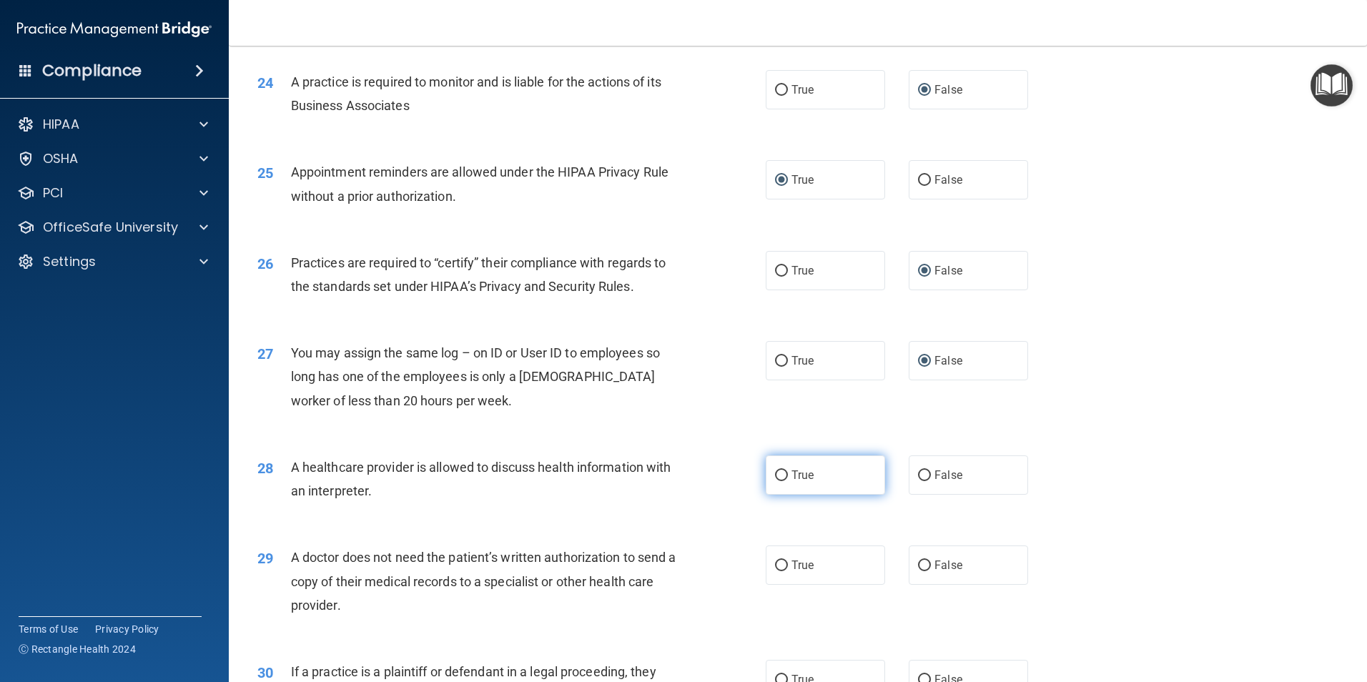
radio input "true"
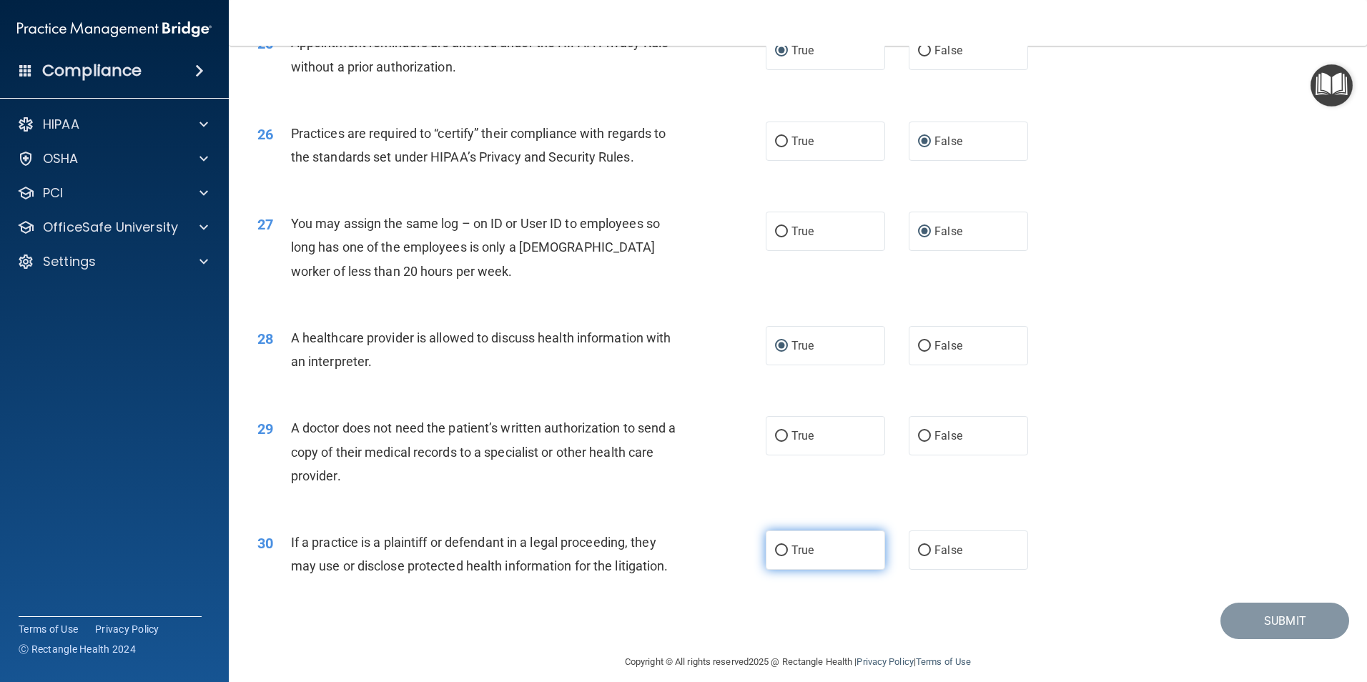
scroll to position [2646, 0]
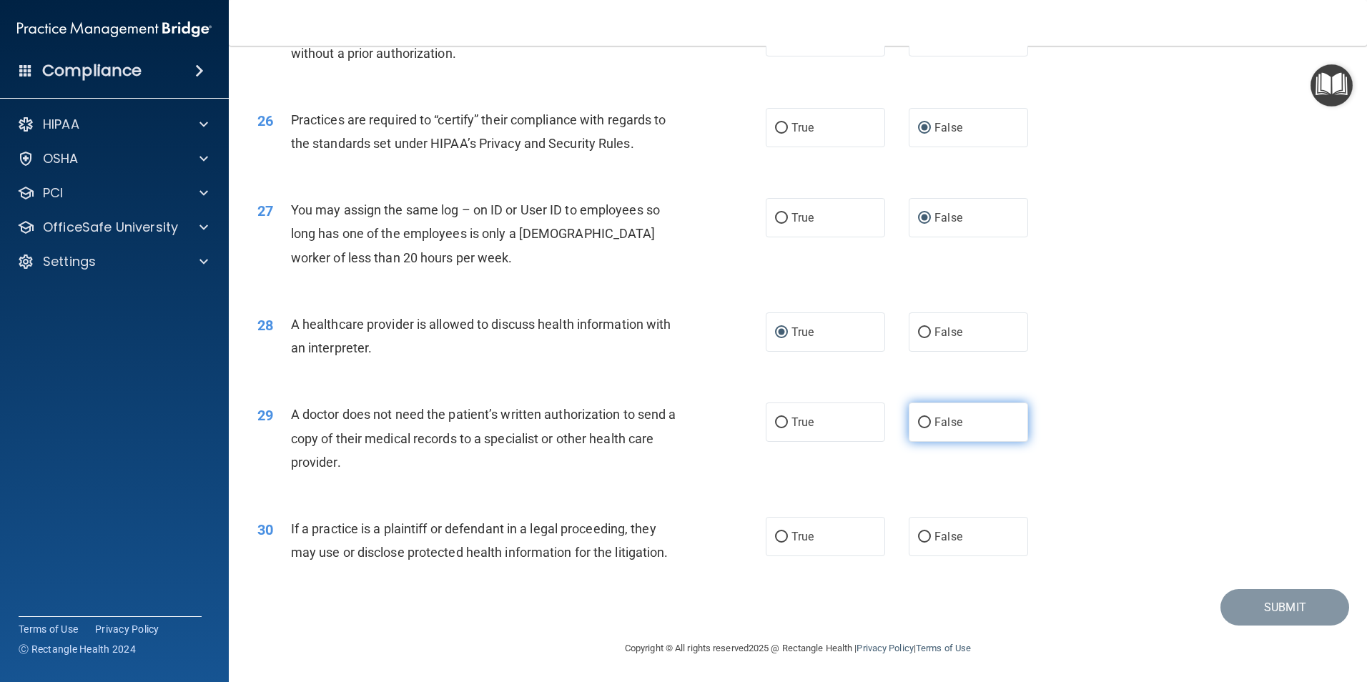
click at [920, 422] on input "False" at bounding box center [924, 423] width 13 height 11
radio input "true"
click at [775, 423] on input "True" at bounding box center [781, 423] width 13 height 11
radio input "true"
radio input "false"
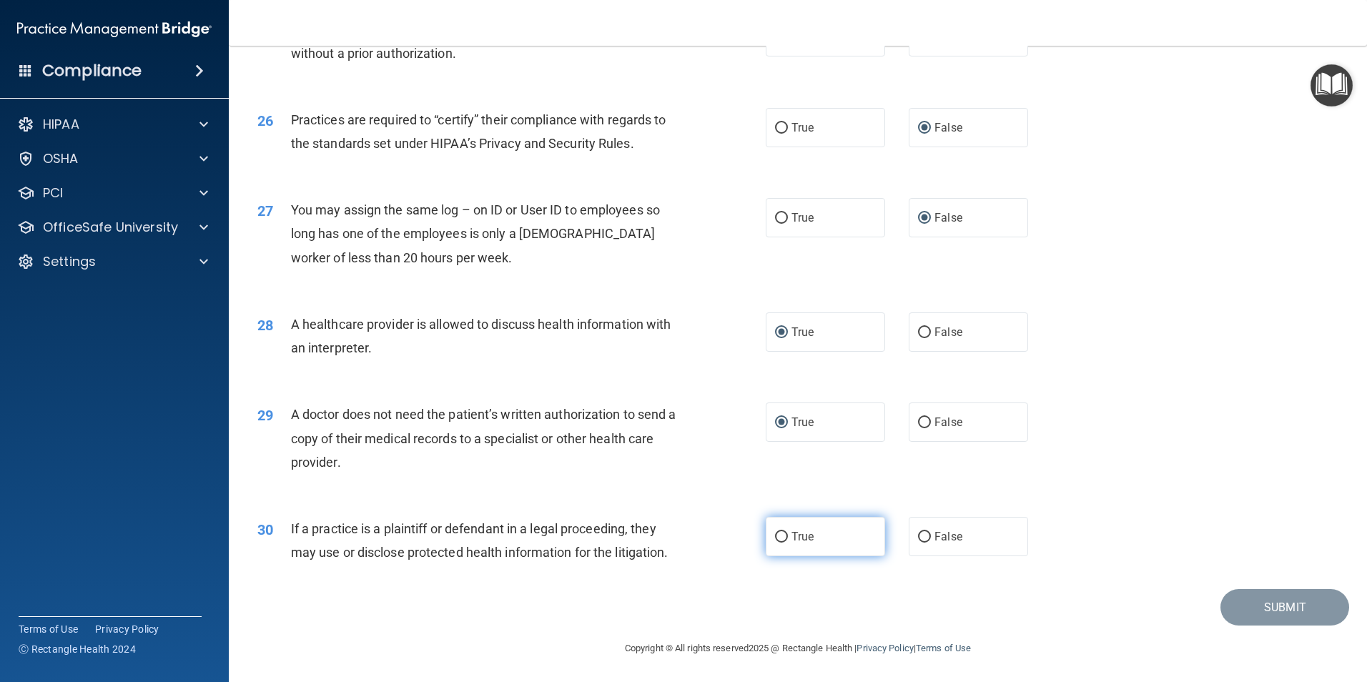
click at [775, 538] on input "True" at bounding box center [781, 537] width 13 height 11
radio input "true"
click at [1262, 603] on button "Submit" at bounding box center [1285, 607] width 129 height 36
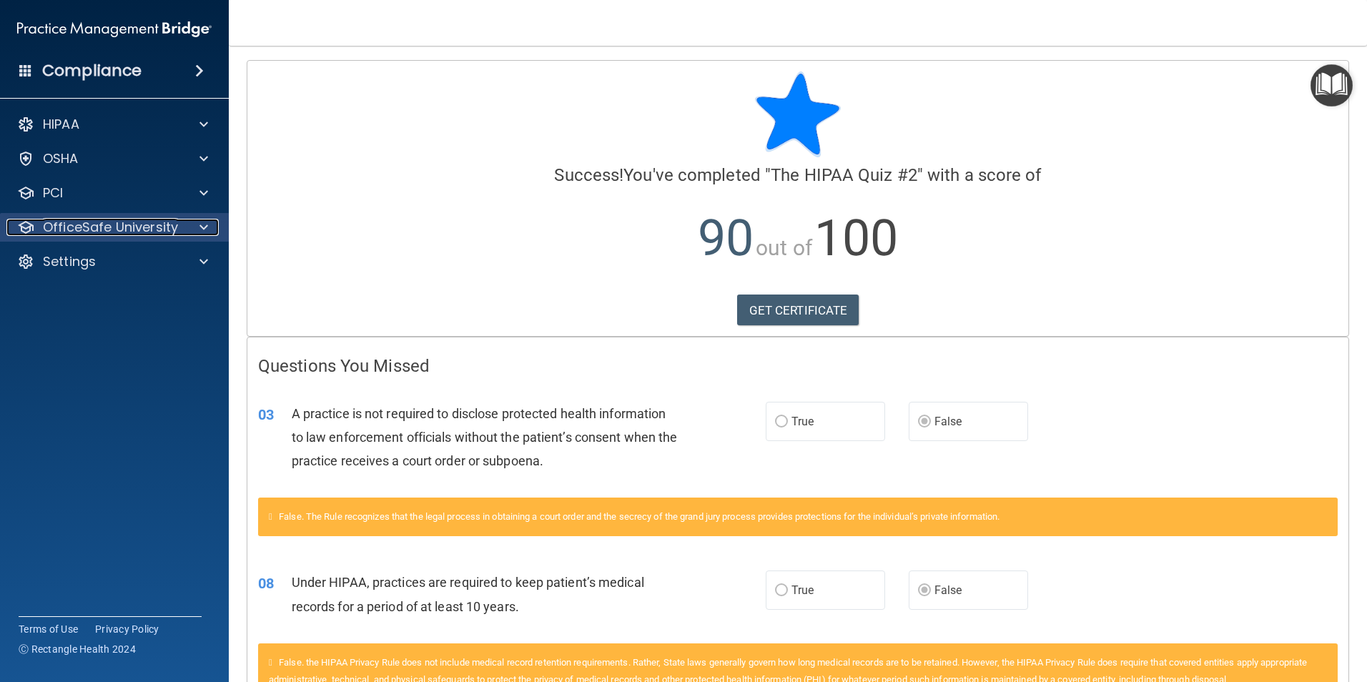
click at [147, 221] on p "OfficeSafe University" at bounding box center [110, 227] width 135 height 17
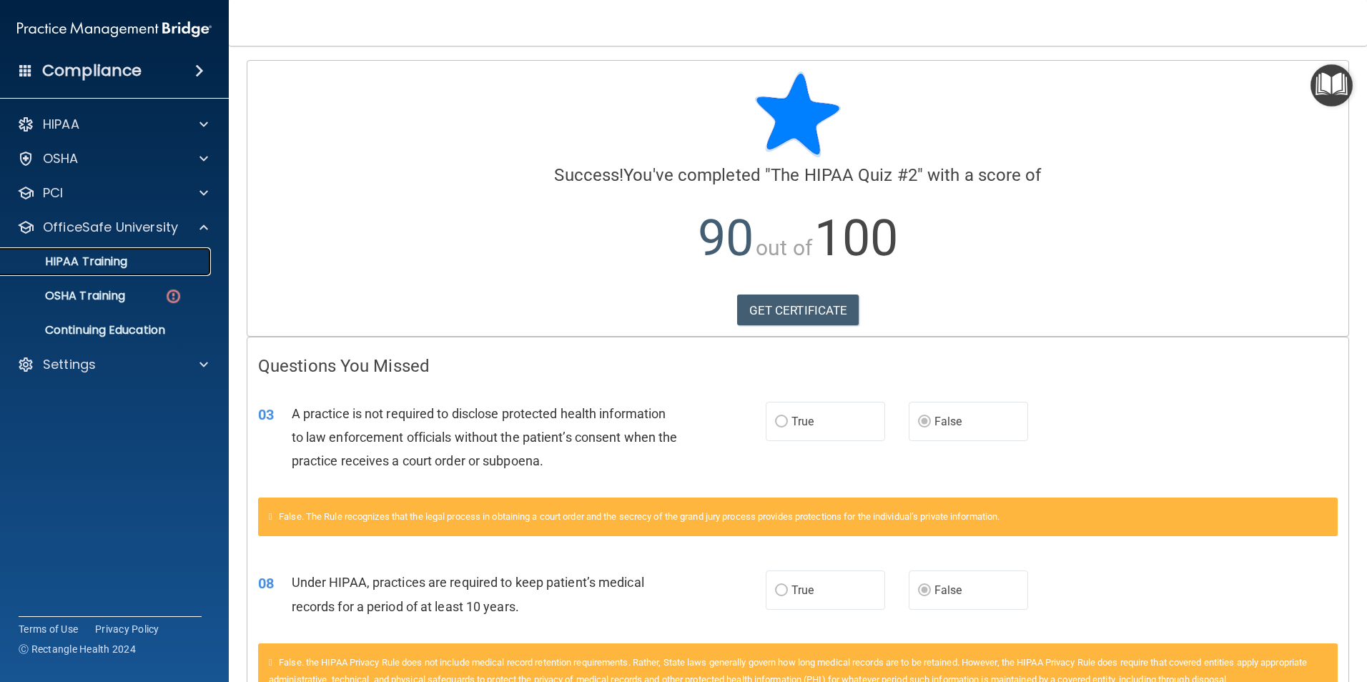
click at [117, 257] on p "HIPAA Training" at bounding box center [68, 262] width 118 height 14
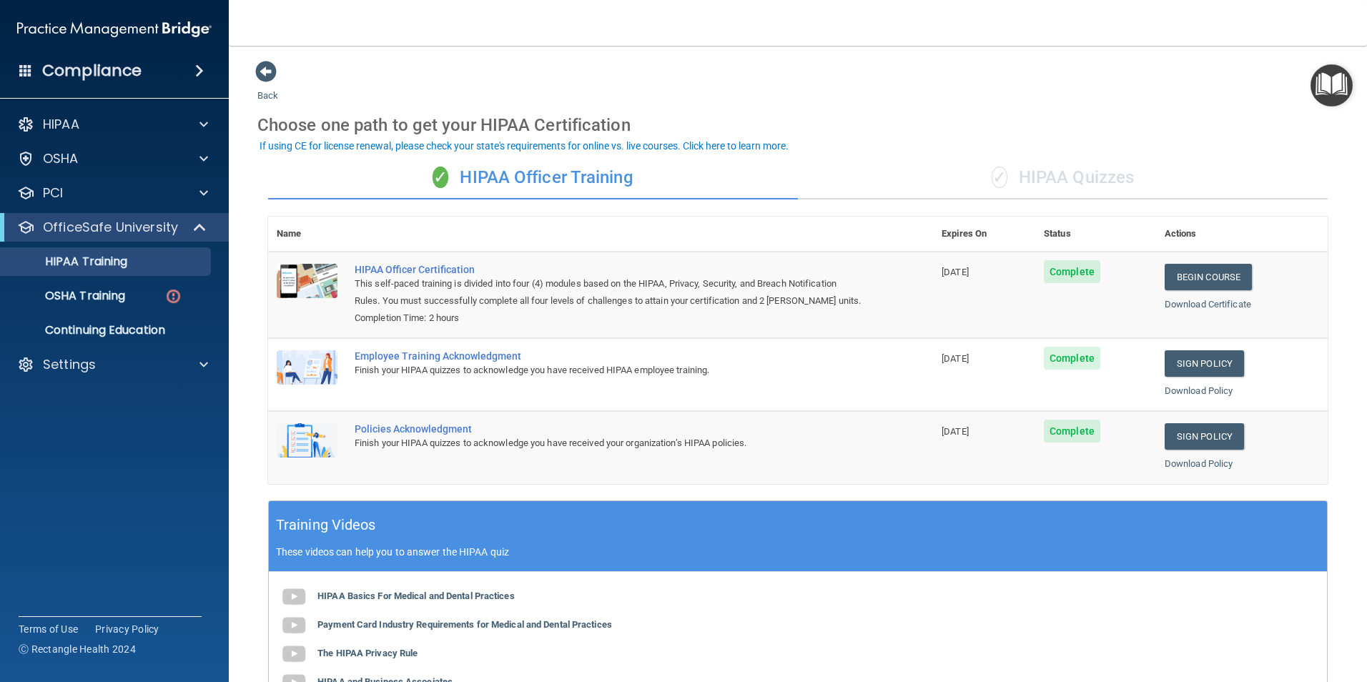
click at [1098, 178] on div "✓ HIPAA Quizzes" at bounding box center [1063, 178] width 530 height 43
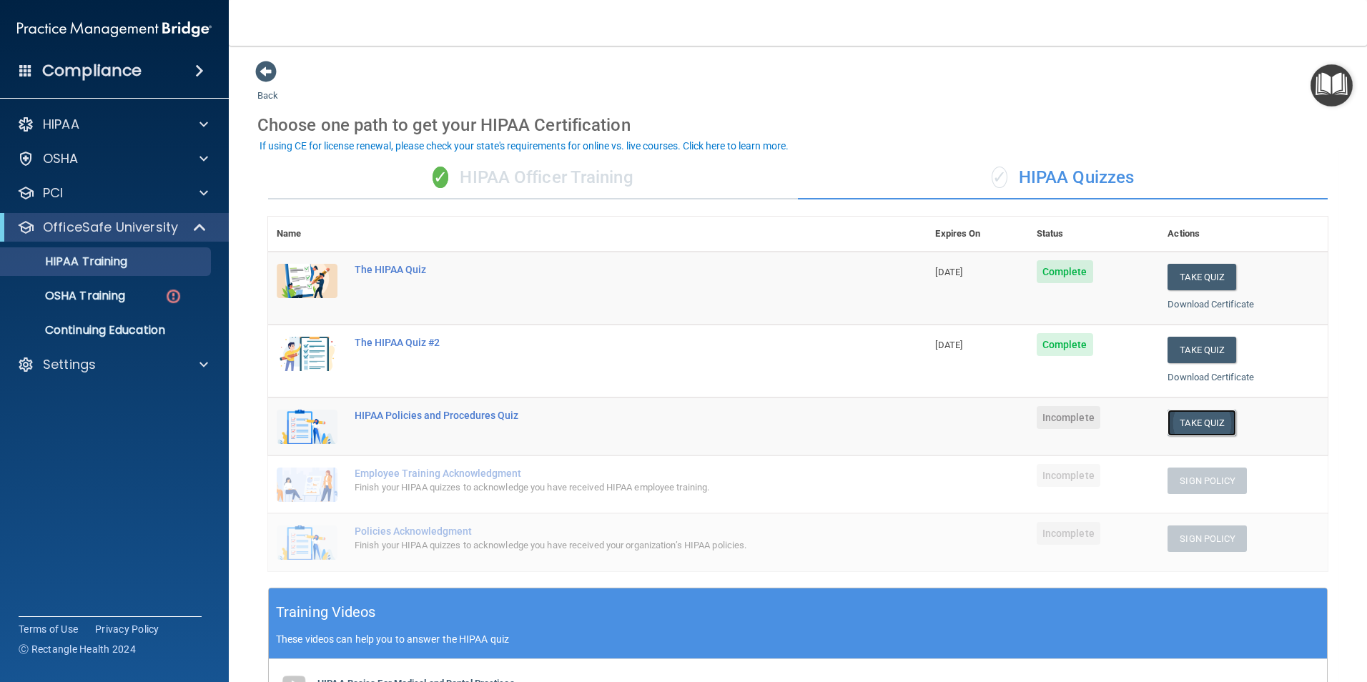
click at [1193, 415] on button "Take Quiz" at bounding box center [1202, 423] width 69 height 26
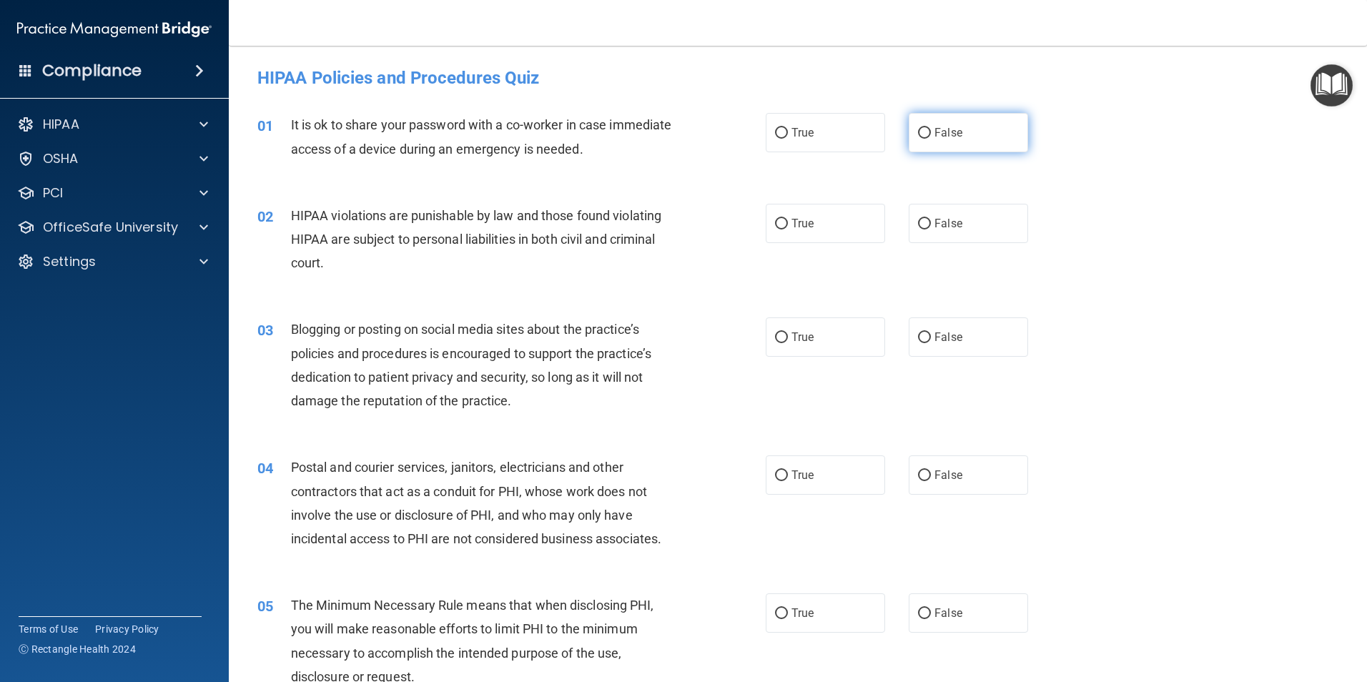
click at [918, 130] on input "False" at bounding box center [924, 133] width 13 height 11
radio input "true"
click at [775, 220] on input "True" at bounding box center [781, 224] width 13 height 11
radio input "true"
click at [920, 333] on input "False" at bounding box center [924, 337] width 13 height 11
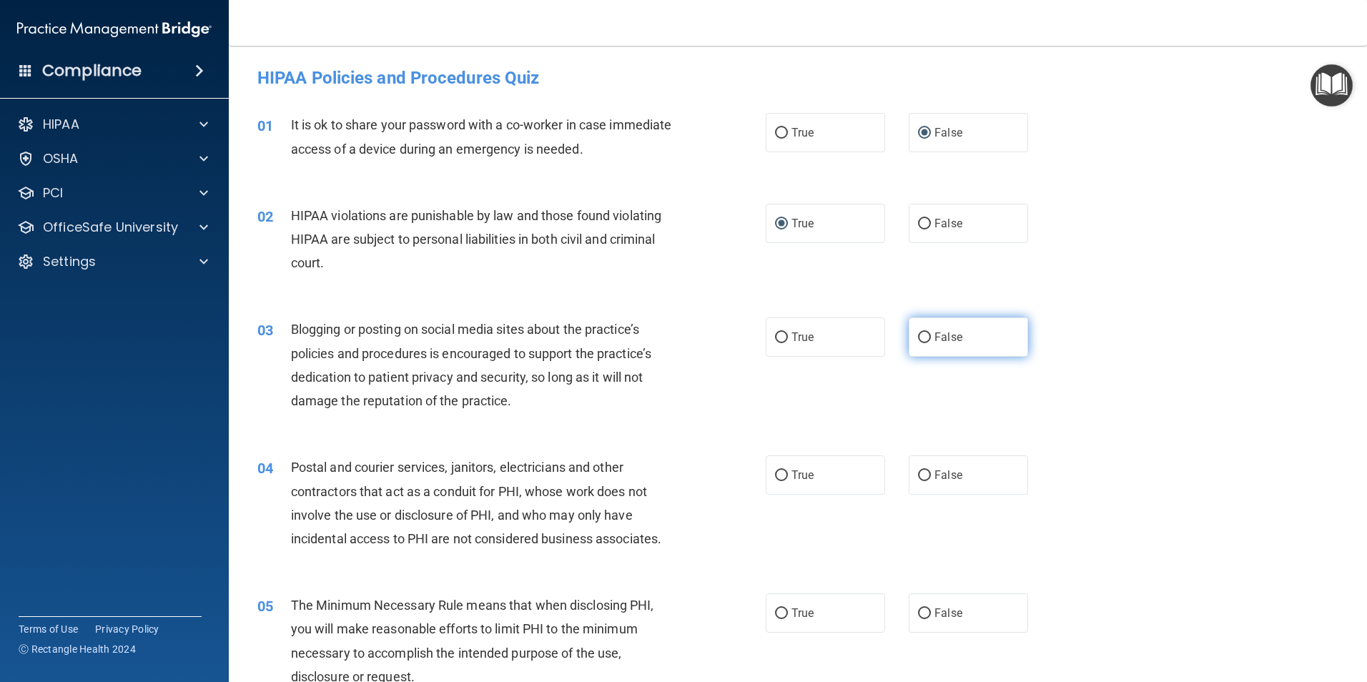
radio input "true"
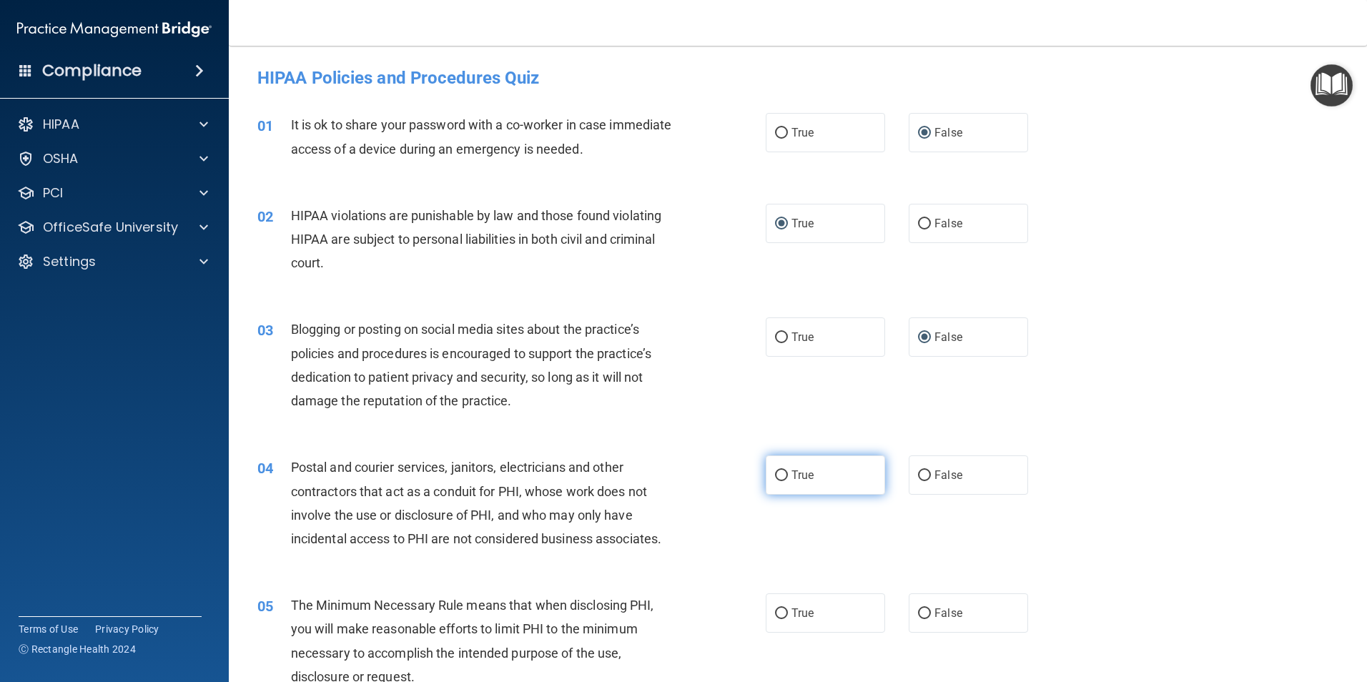
click at [776, 470] on input "True" at bounding box center [781, 475] width 13 height 11
radio input "true"
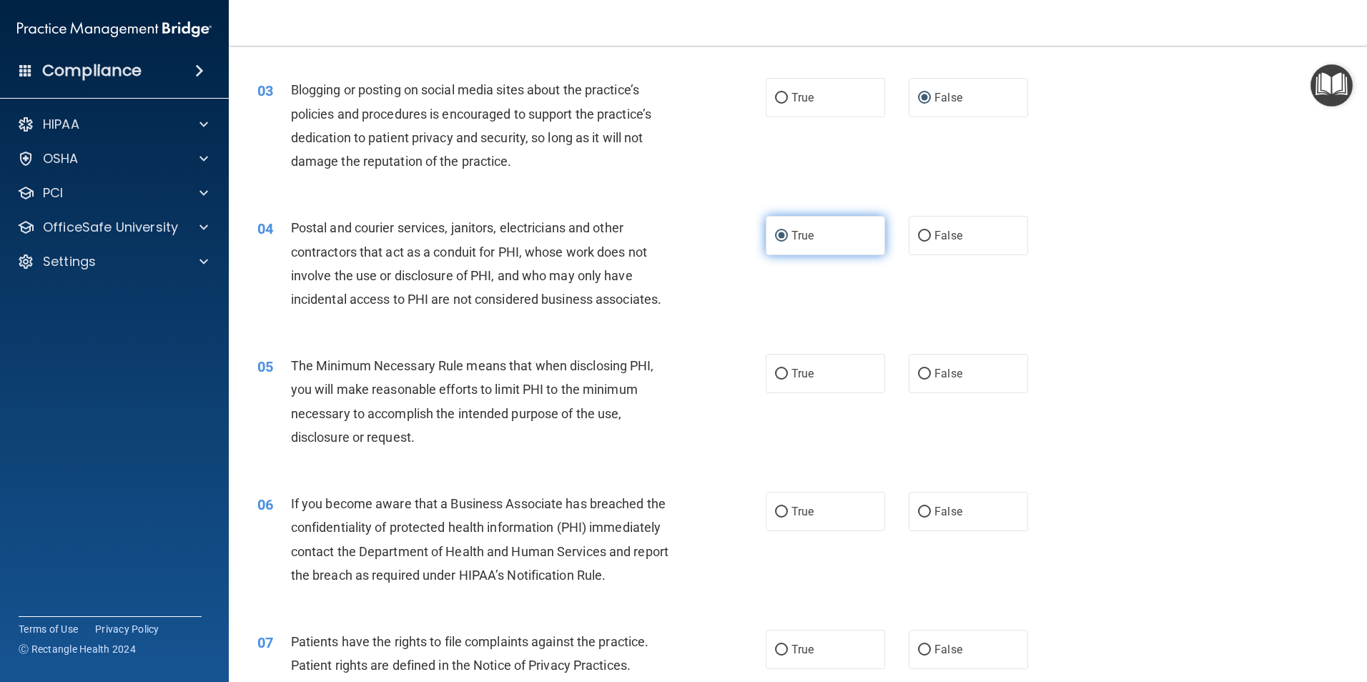
scroll to position [286, 0]
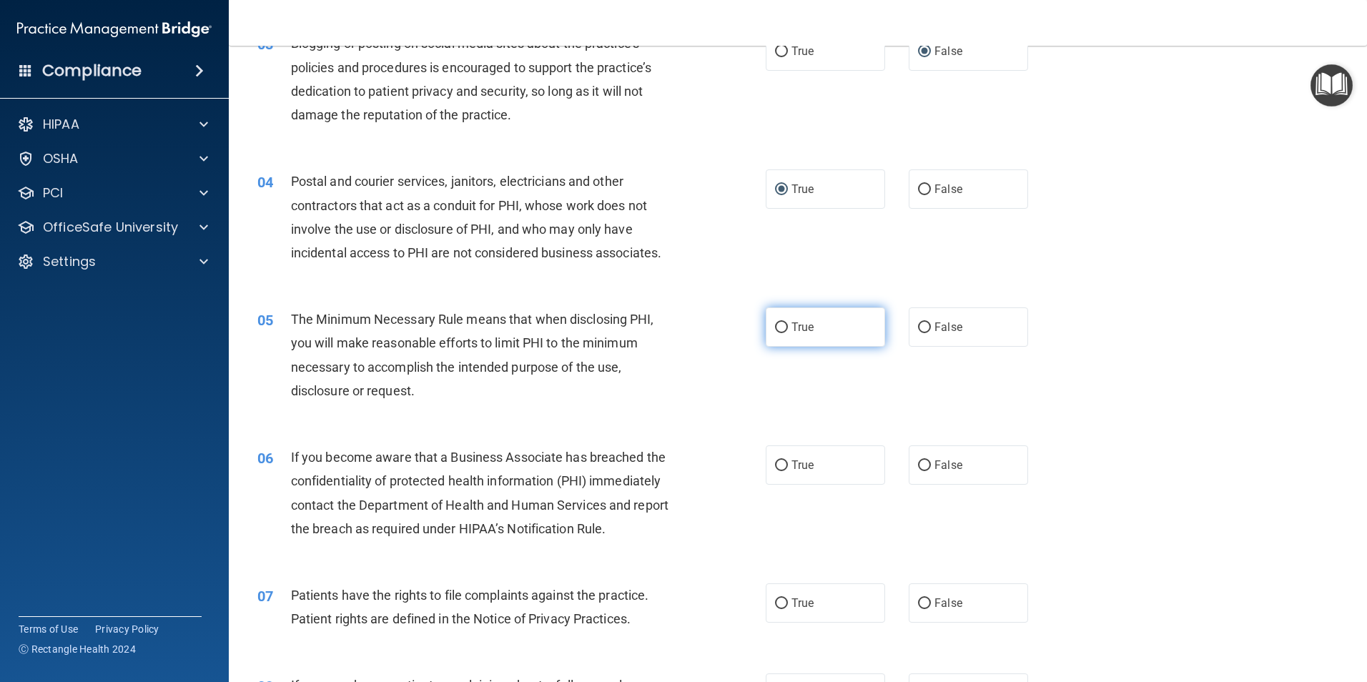
click at [777, 331] on input "True" at bounding box center [781, 327] width 13 height 11
radio input "true"
click at [918, 463] on input "False" at bounding box center [924, 465] width 13 height 11
radio input "true"
click at [919, 605] on input "False" at bounding box center [924, 603] width 13 height 11
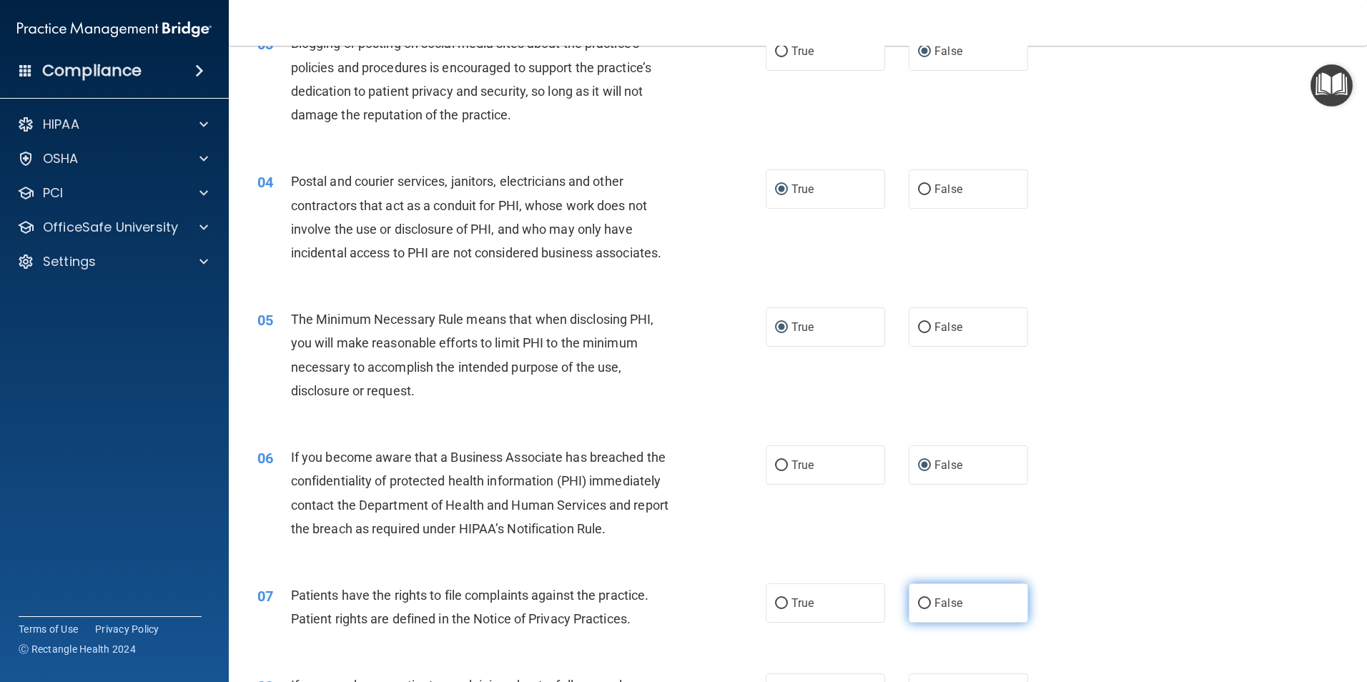
radio input "true"
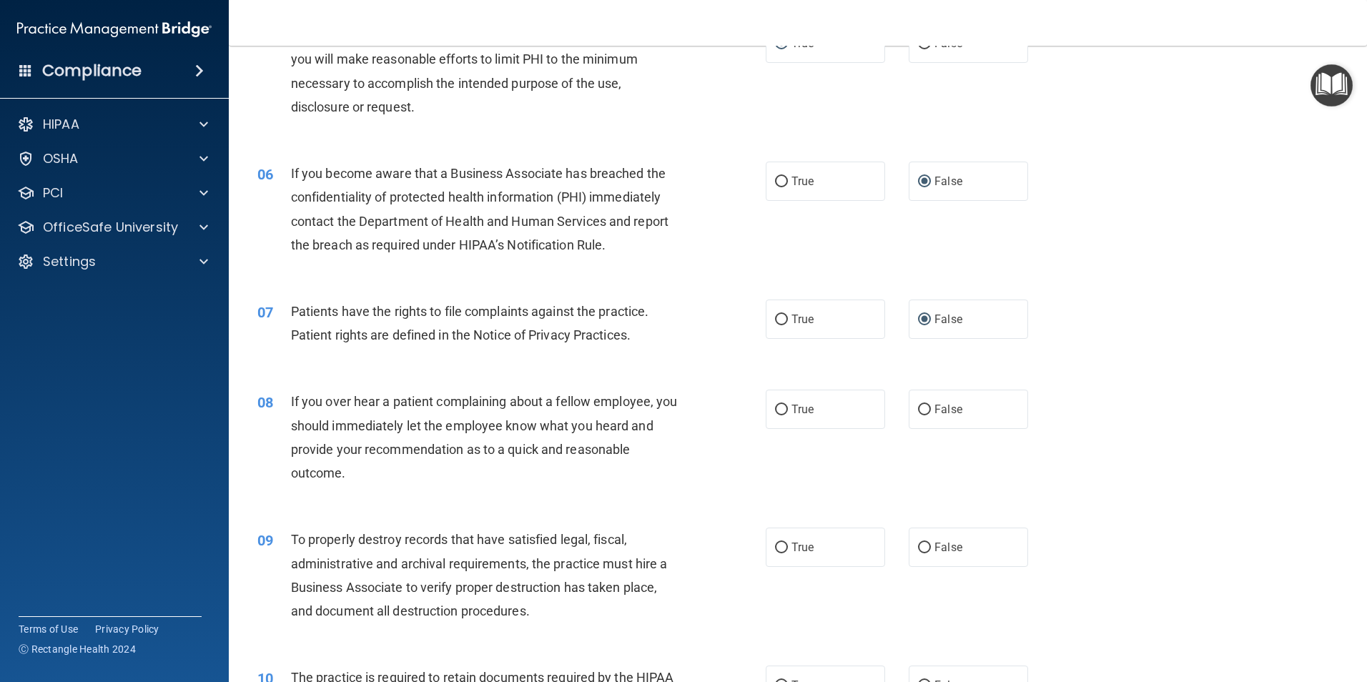
scroll to position [572, 0]
click at [920, 407] on input "False" at bounding box center [924, 408] width 13 height 11
radio input "true"
click at [918, 547] on input "False" at bounding box center [924, 546] width 13 height 11
radio input "true"
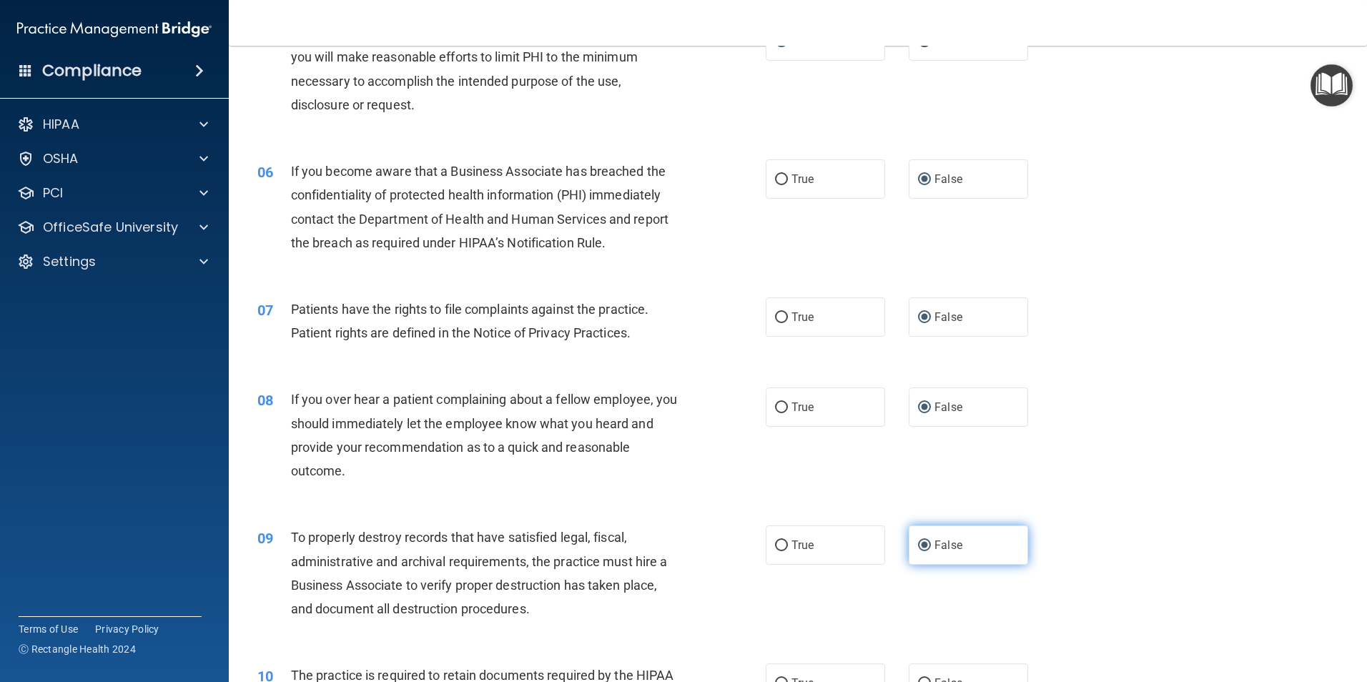
scroll to position [858, 0]
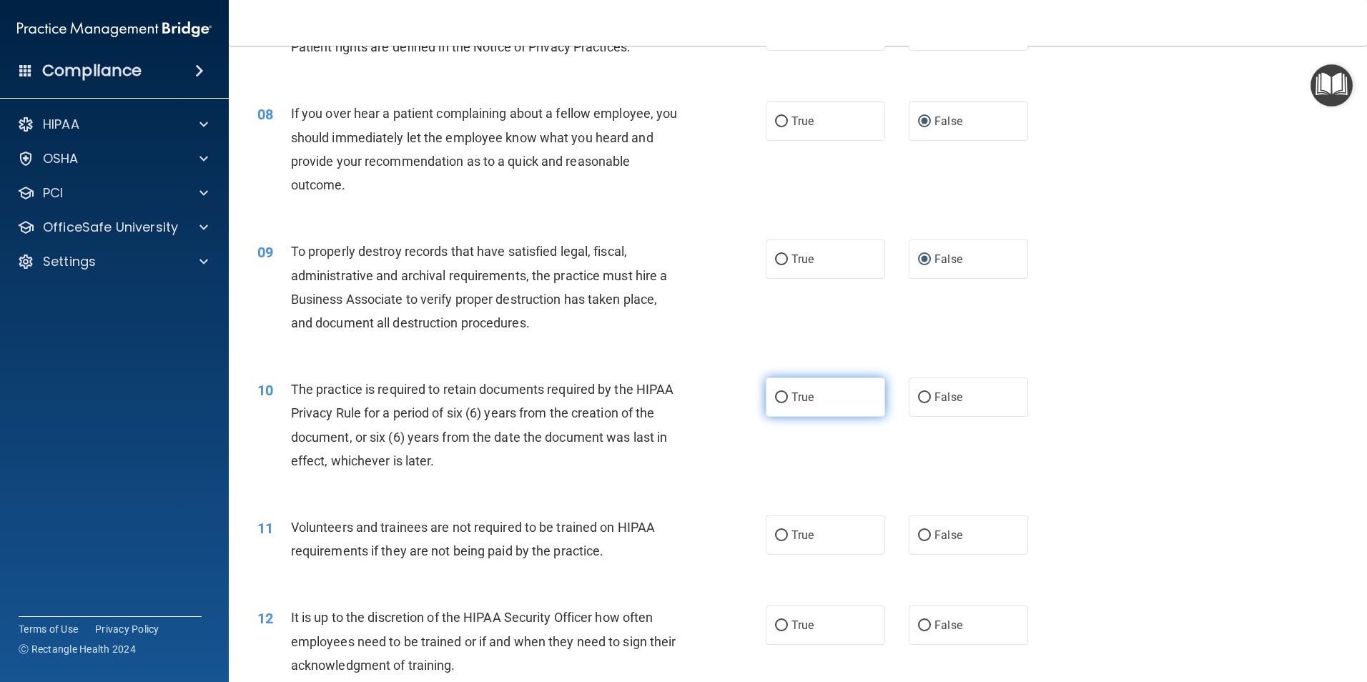
click at [777, 398] on input "True" at bounding box center [781, 398] width 13 height 11
radio input "true"
click at [775, 533] on input "True" at bounding box center [781, 536] width 13 height 11
radio input "true"
click at [776, 621] on input "True" at bounding box center [781, 626] width 13 height 11
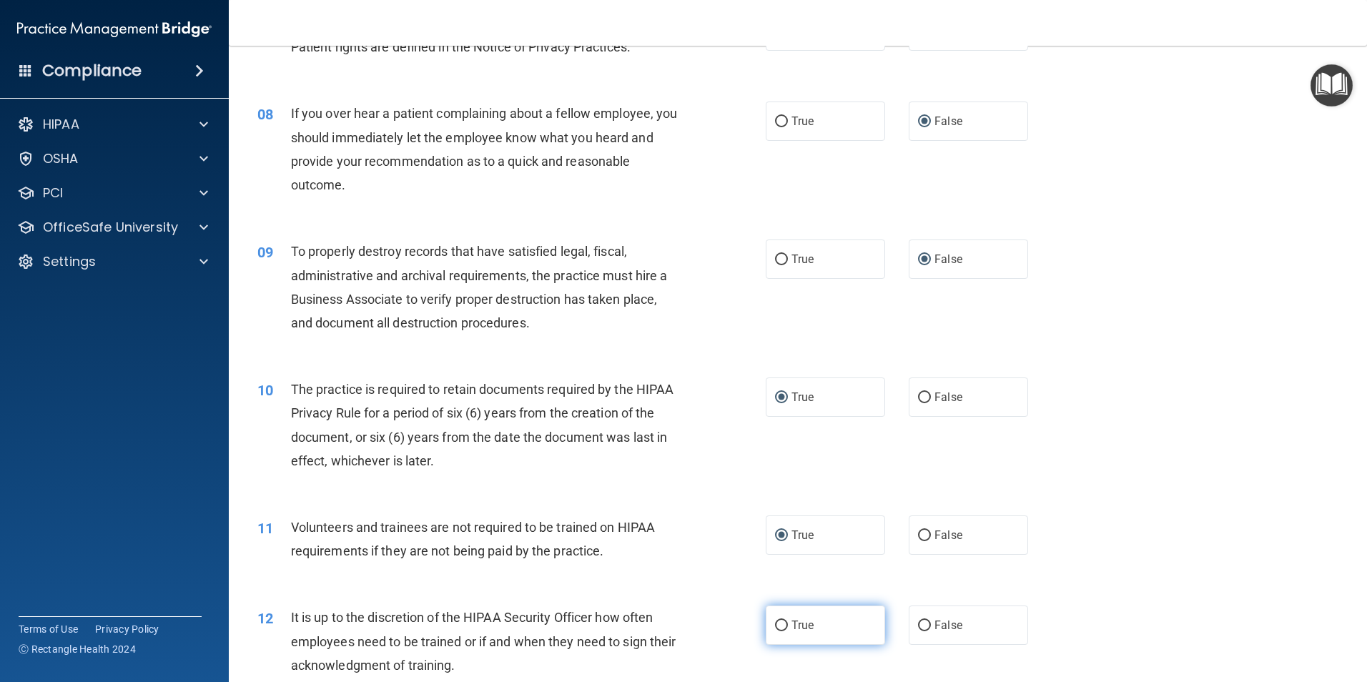
radio input "true"
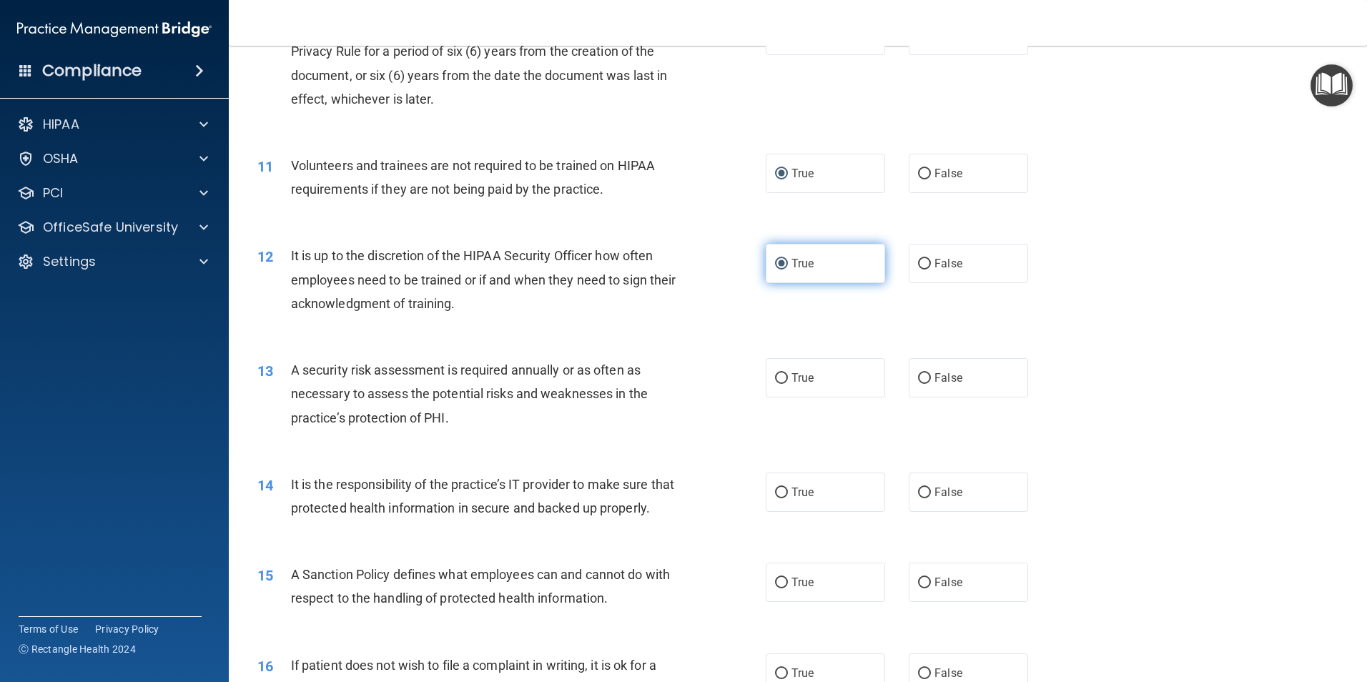
scroll to position [1359, 0]
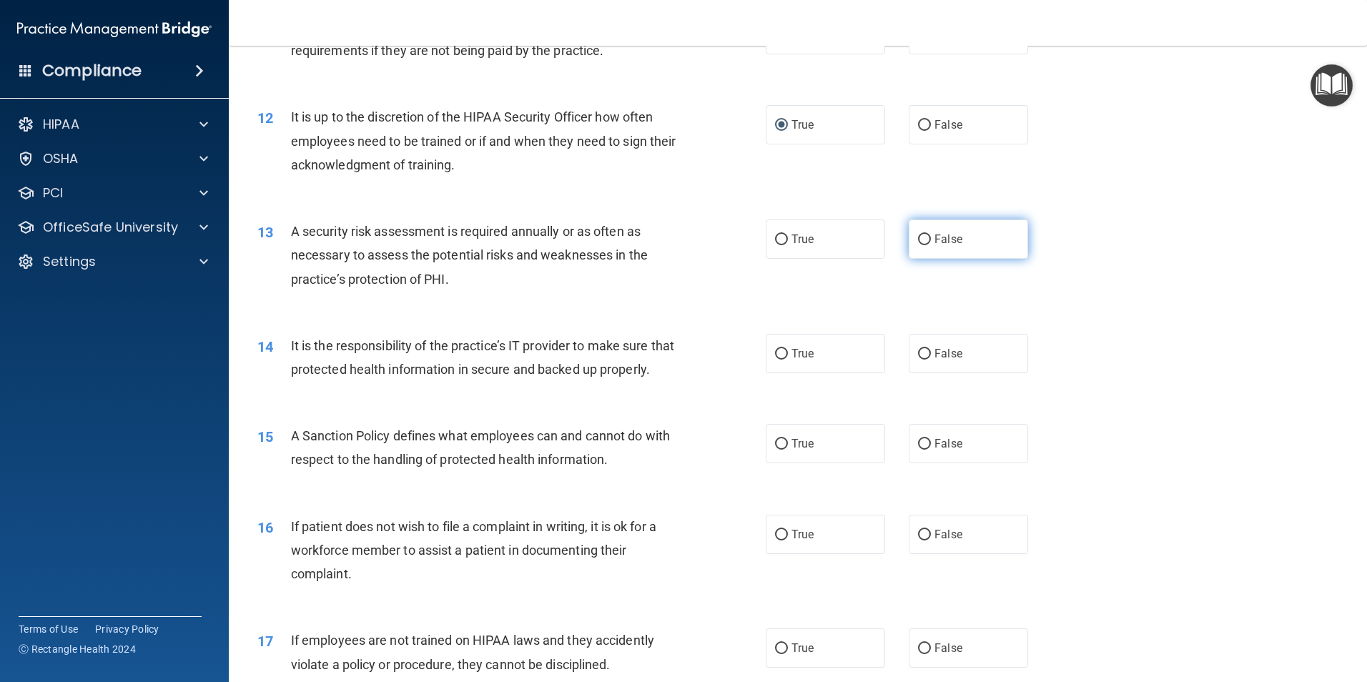
click at [918, 240] on input "False" at bounding box center [924, 240] width 13 height 11
radio input "true"
click at [922, 350] on input "False" at bounding box center [924, 354] width 13 height 11
radio input "true"
click at [777, 450] on input "True" at bounding box center [781, 444] width 13 height 11
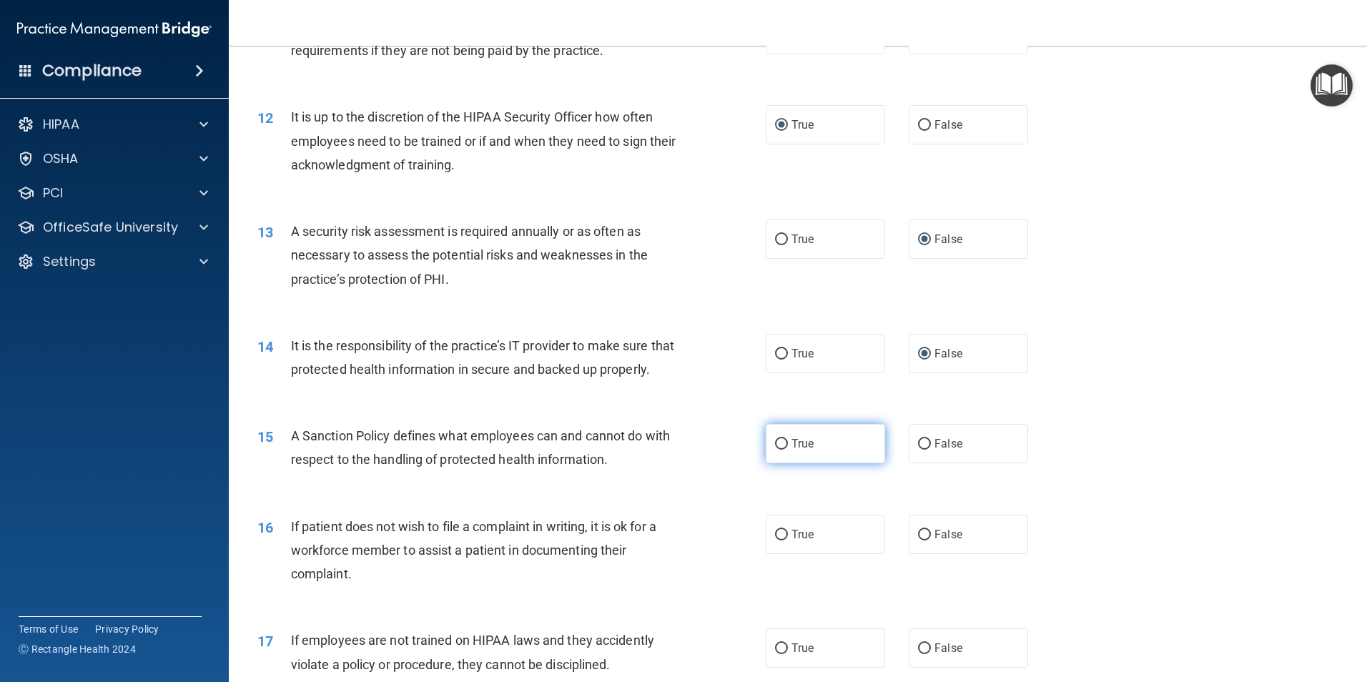
radio input "true"
click at [775, 541] on input "True" at bounding box center [781, 535] width 13 height 11
radio input "true"
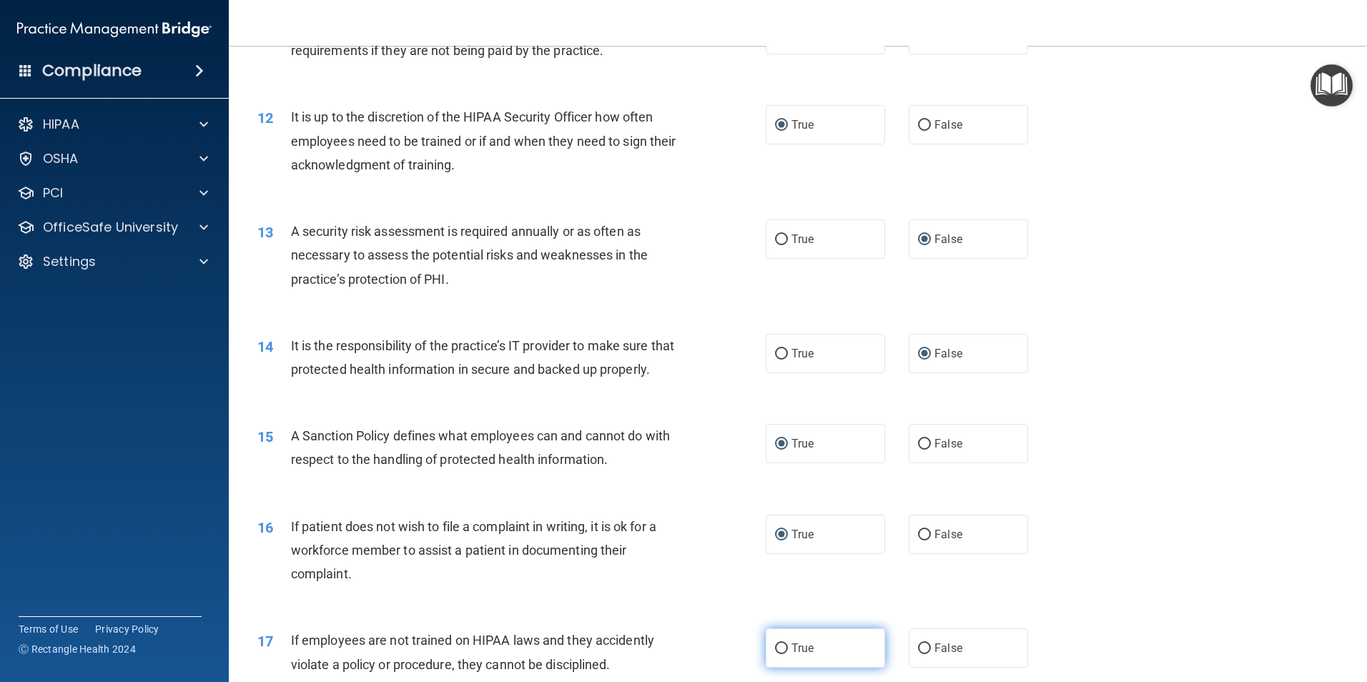
click at [777, 654] on input "True" at bounding box center [781, 649] width 13 height 11
radio input "true"
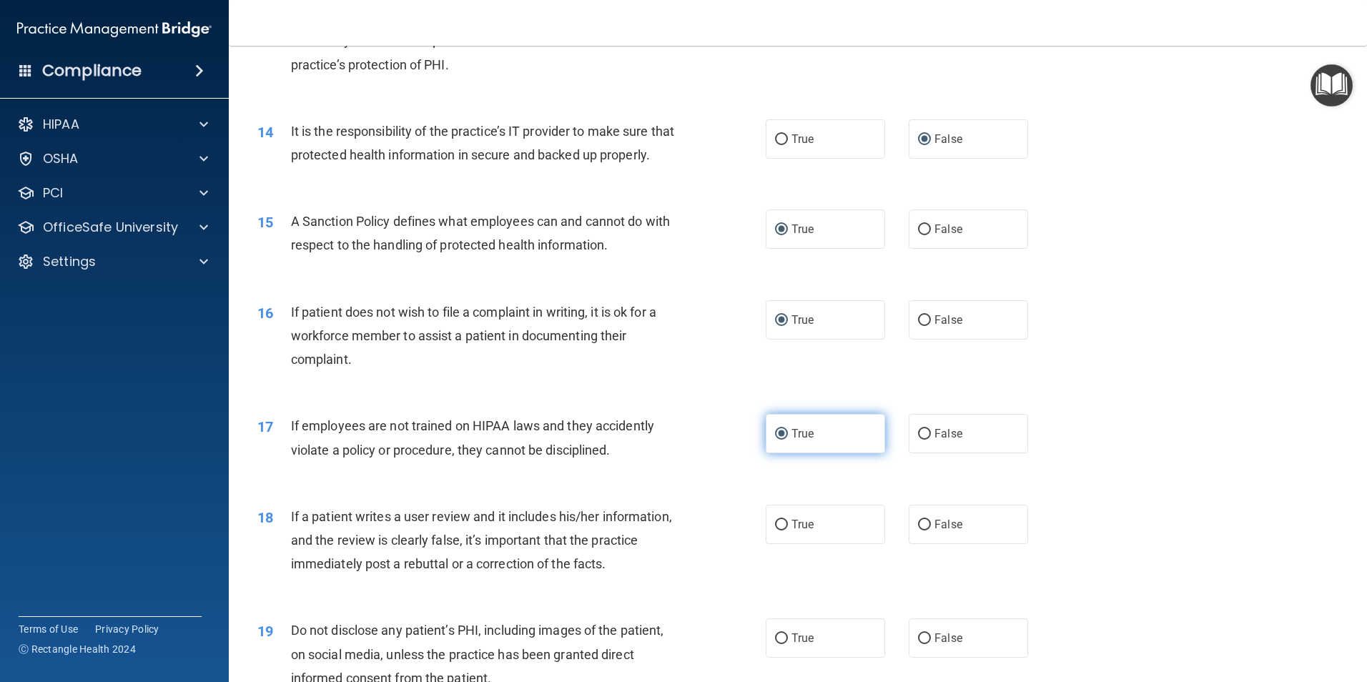
scroll to position [1859, 0]
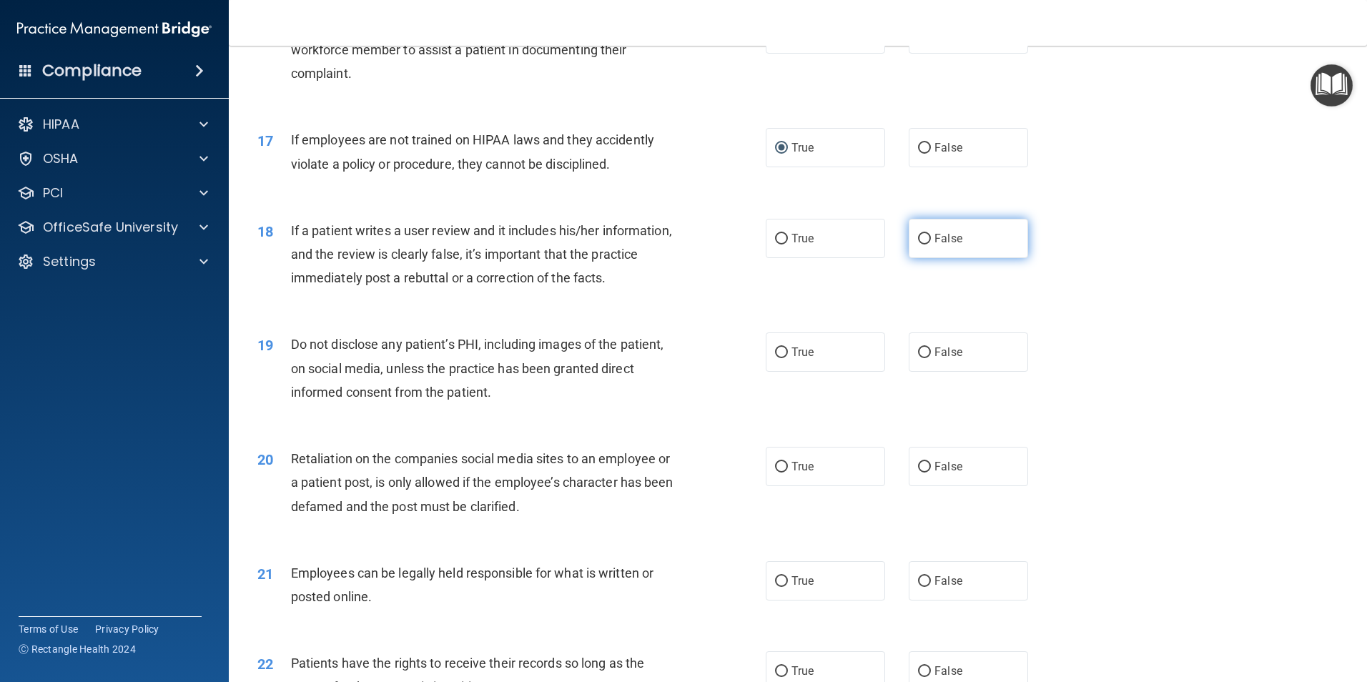
click at [918, 245] on input "False" at bounding box center [924, 239] width 13 height 11
radio input "true"
click at [918, 358] on input "False" at bounding box center [924, 353] width 13 height 11
radio input "true"
click at [918, 473] on input "False" at bounding box center [924, 467] width 13 height 11
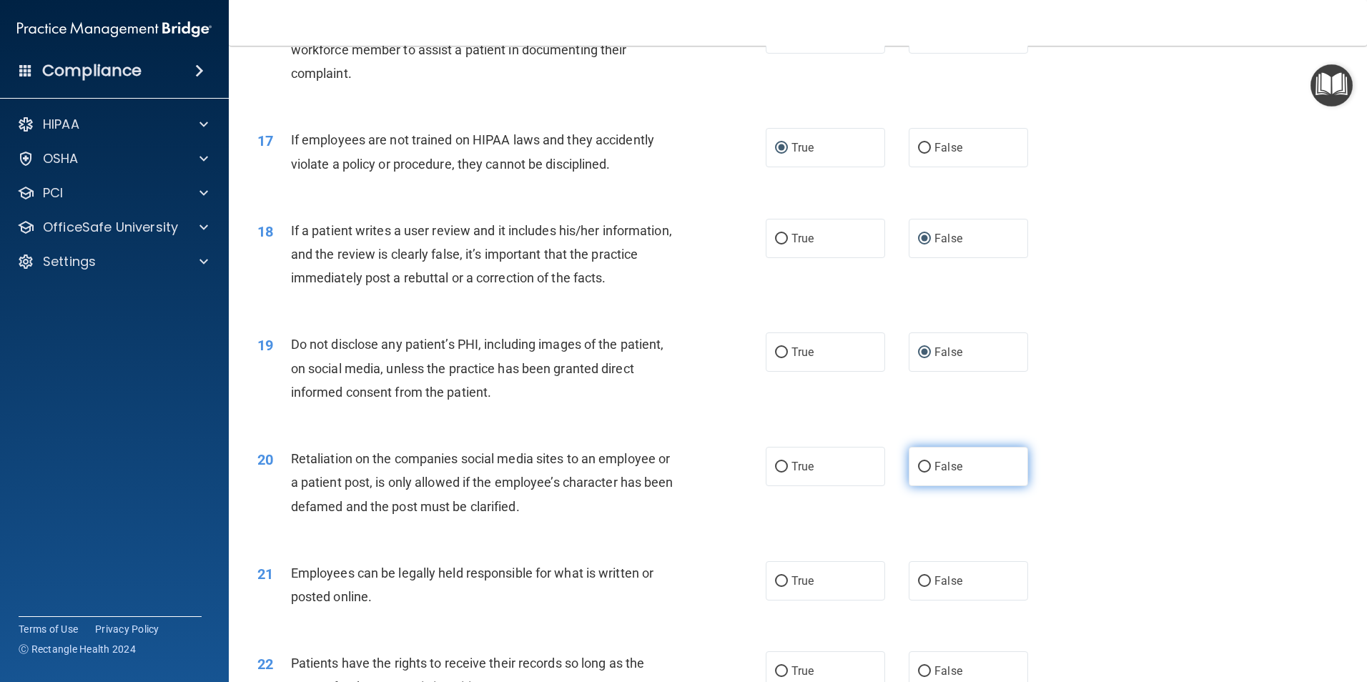
radio input "true"
click at [775, 587] on input "True" at bounding box center [781, 581] width 13 height 11
radio input "true"
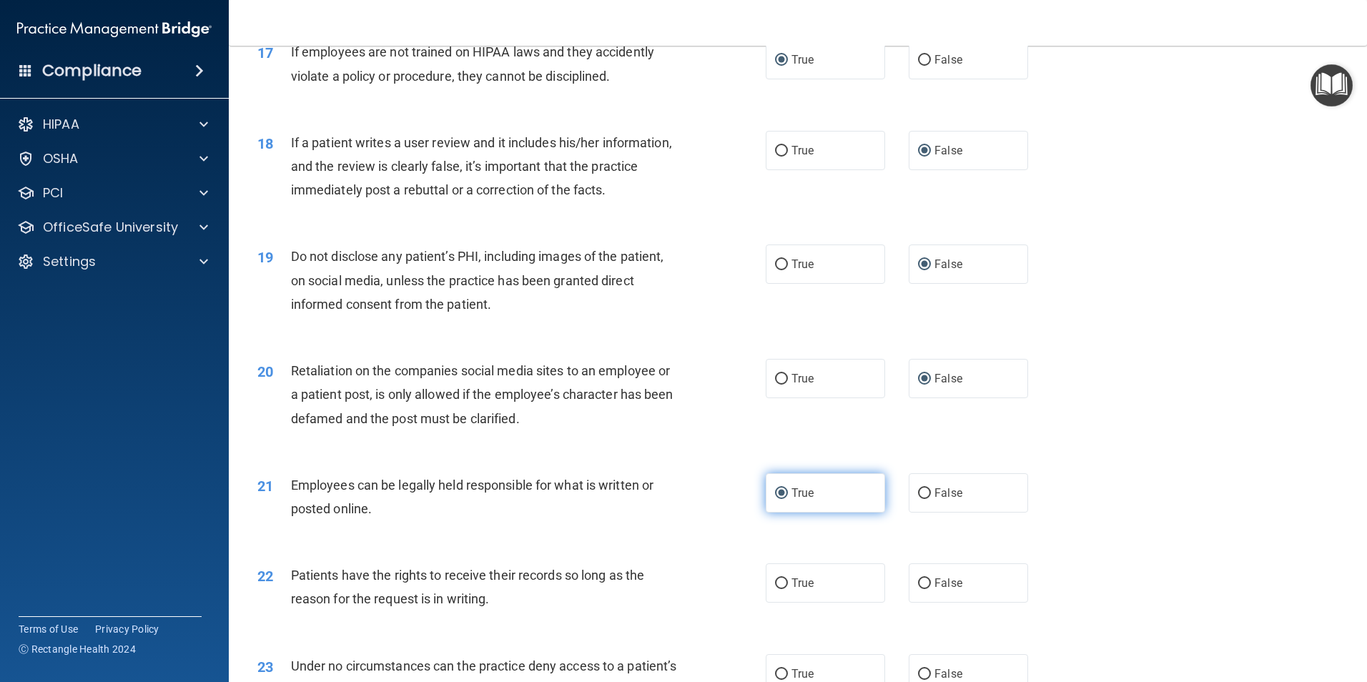
scroll to position [2145, 0]
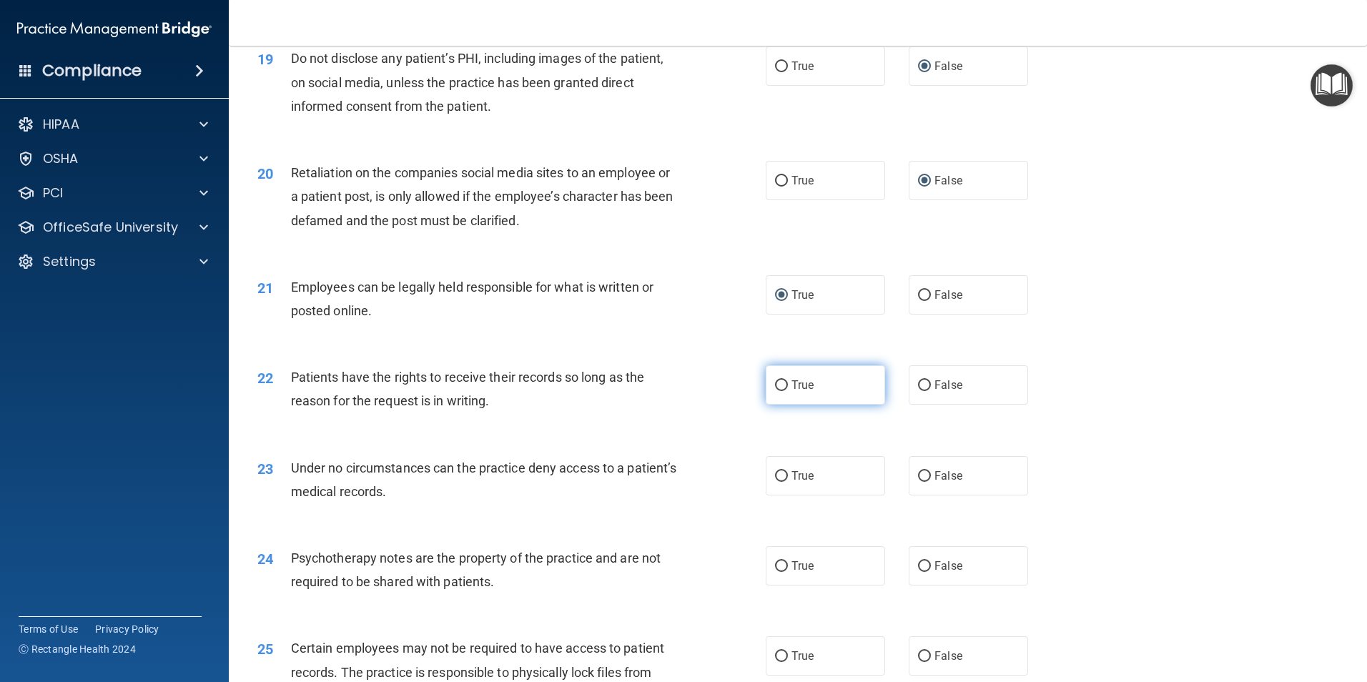
click at [777, 391] on input "True" at bounding box center [781, 385] width 13 height 11
radio input "true"
click at [920, 482] on input "False" at bounding box center [924, 476] width 13 height 11
radio input "true"
click at [918, 572] on input "False" at bounding box center [924, 566] width 13 height 11
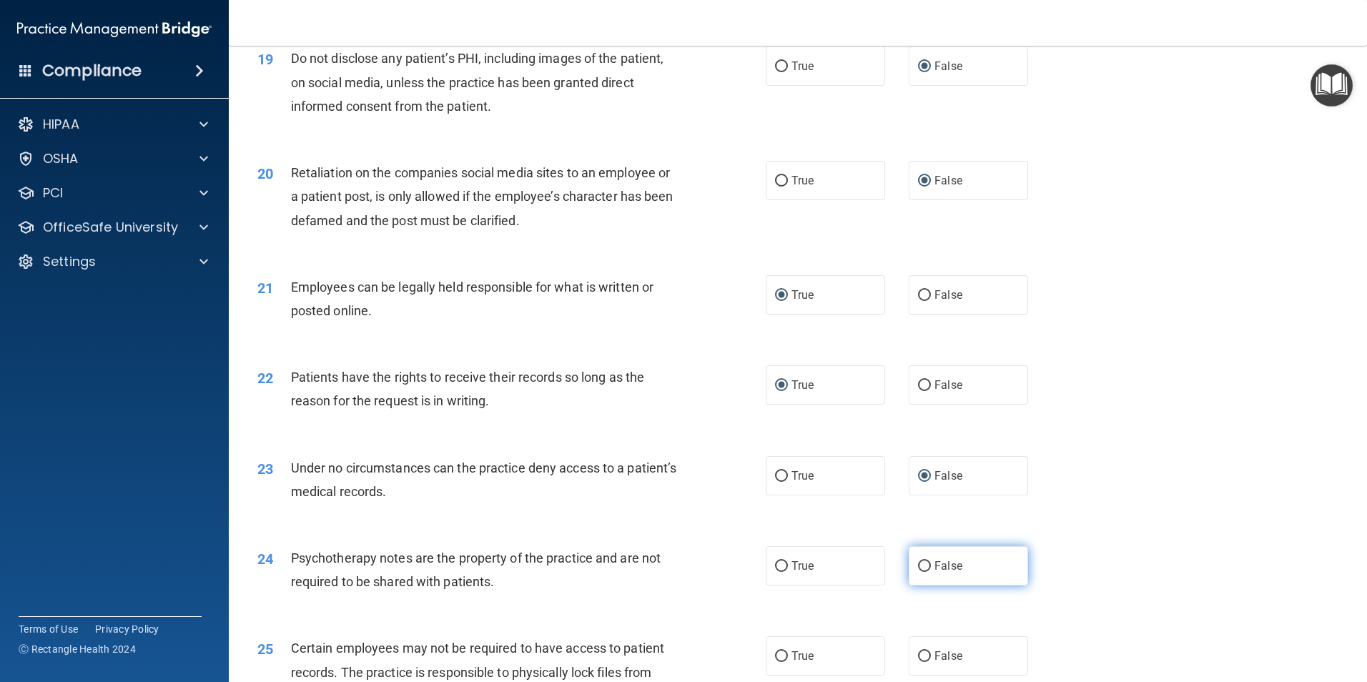
radio input "true"
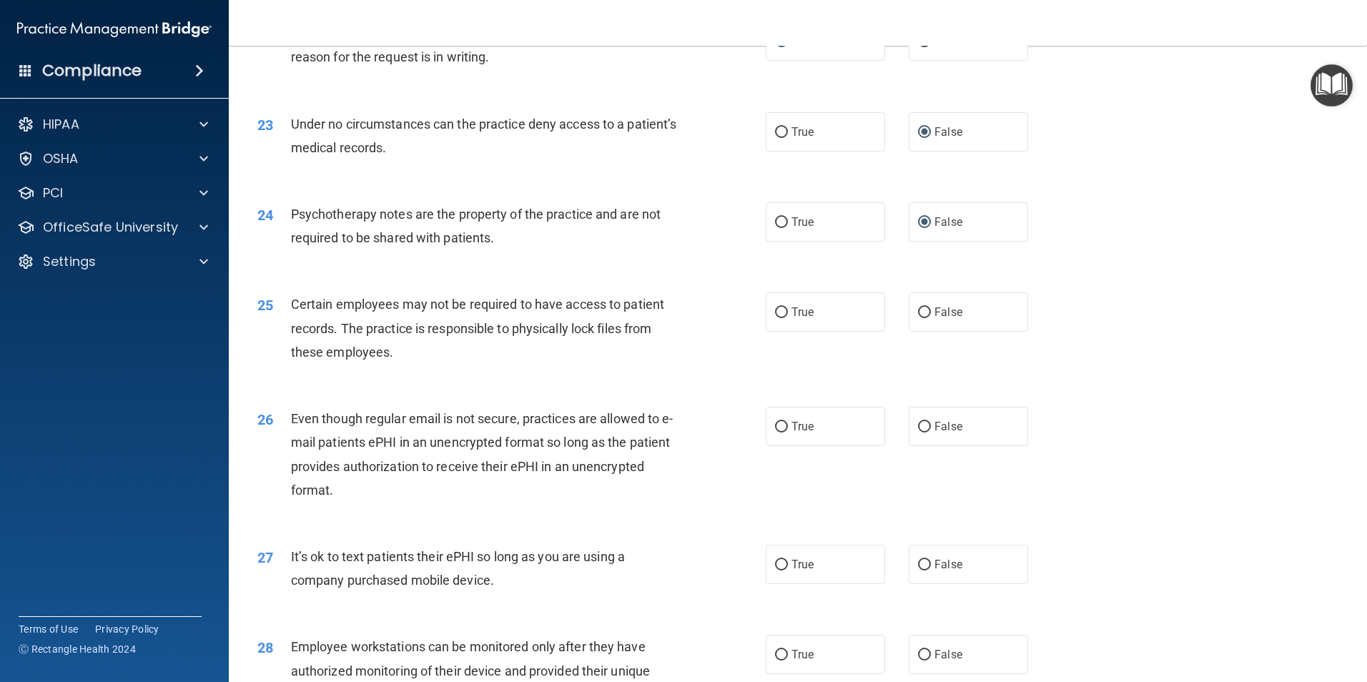
scroll to position [2646, 0]
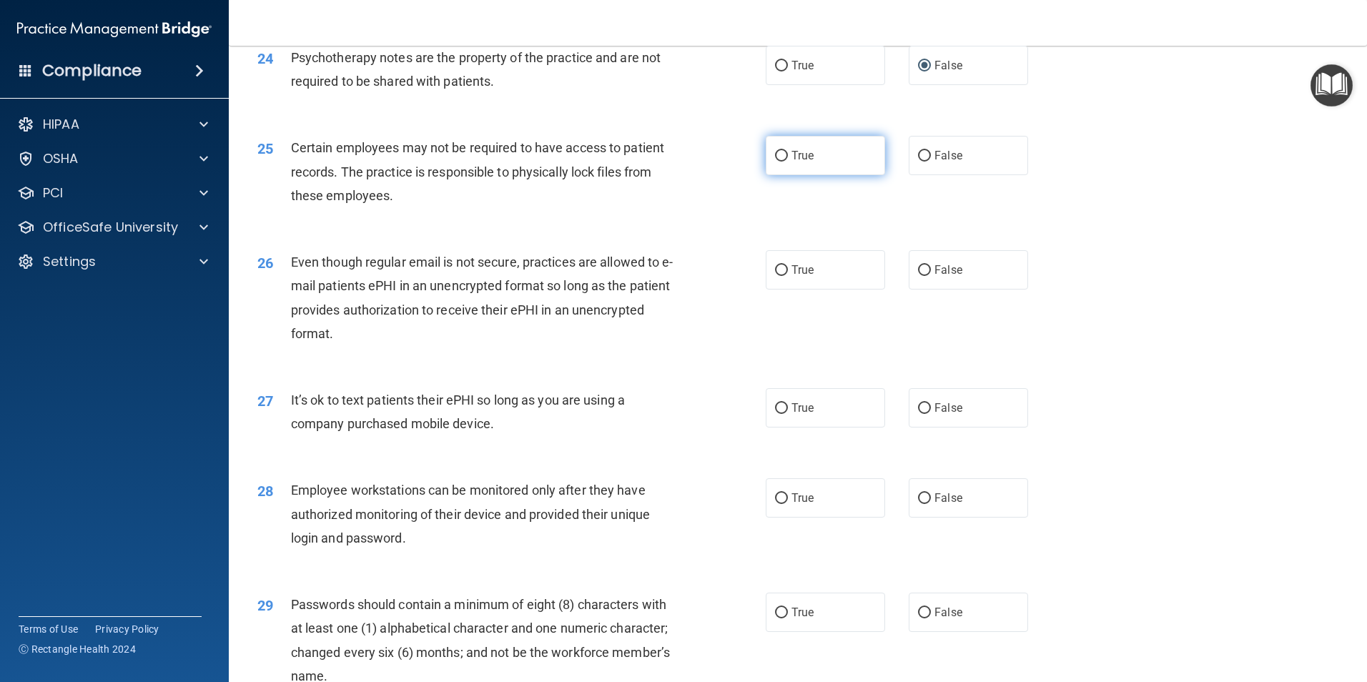
click at [775, 162] on input "True" at bounding box center [781, 156] width 13 height 11
radio input "true"
click at [918, 276] on input "False" at bounding box center [924, 270] width 13 height 11
radio input "true"
click at [918, 414] on input "False" at bounding box center [924, 408] width 13 height 11
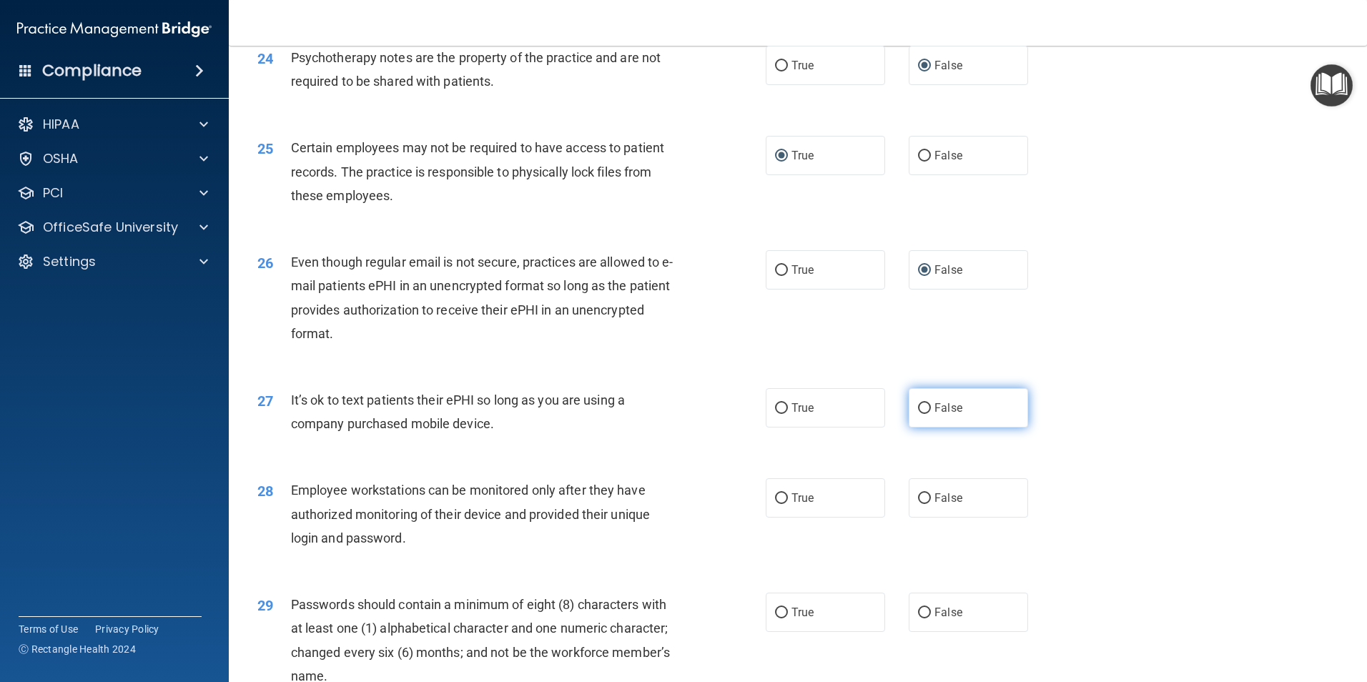
radio input "true"
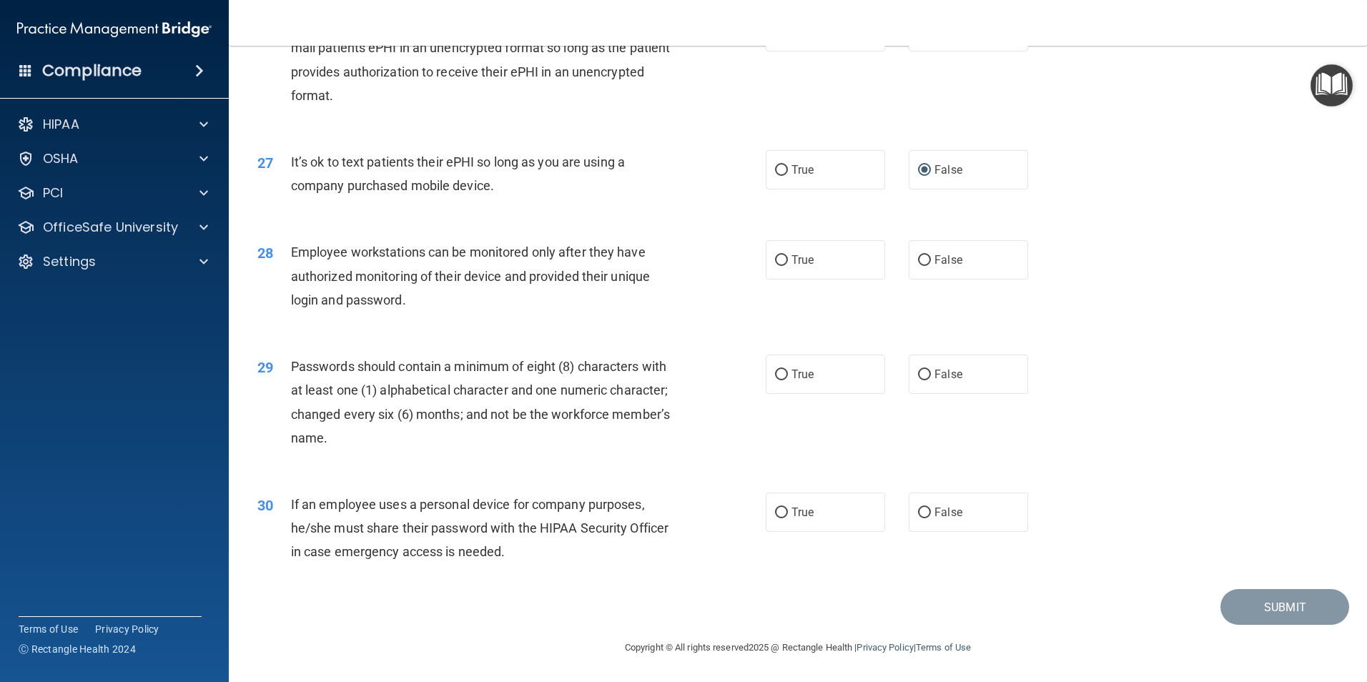
scroll to position [2907, 0]
click at [780, 262] on input "True" at bounding box center [781, 260] width 13 height 11
radio input "true"
click at [782, 371] on input "True" at bounding box center [781, 375] width 13 height 11
radio input "true"
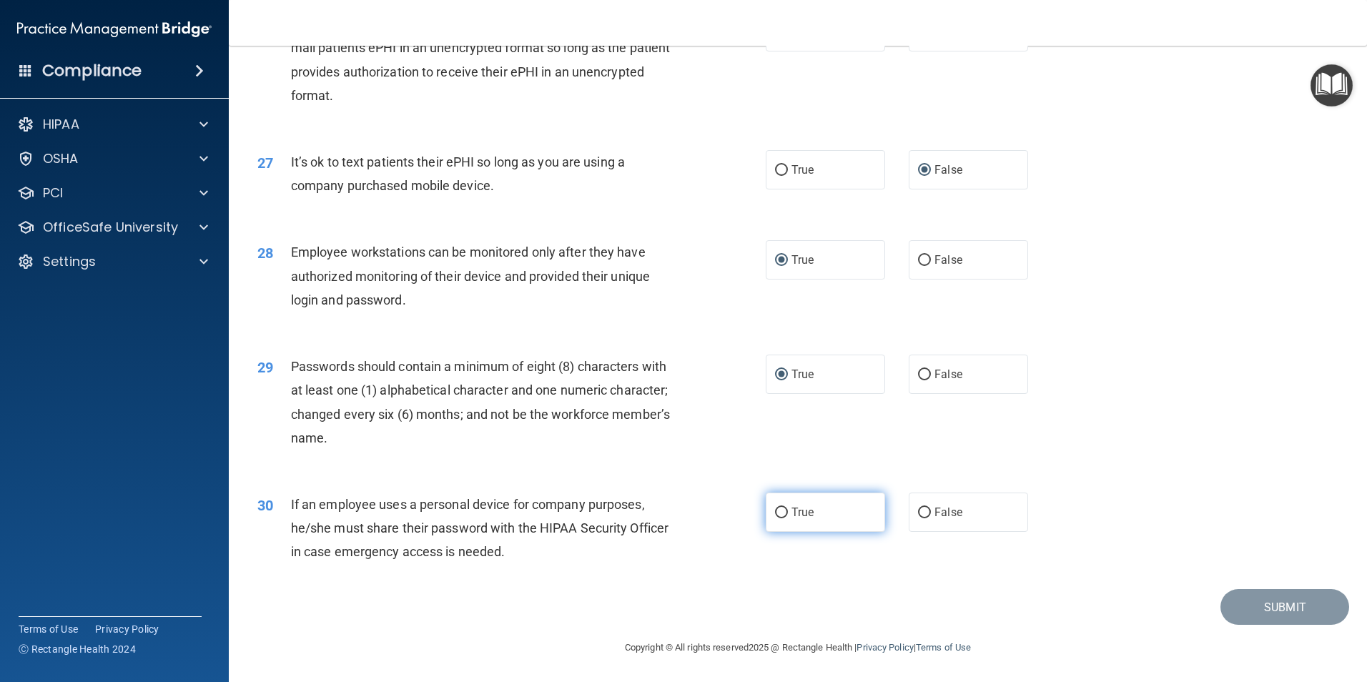
click at [775, 514] on input "True" at bounding box center [781, 513] width 13 height 11
radio input "true"
click at [1286, 608] on button "Submit" at bounding box center [1285, 607] width 129 height 36
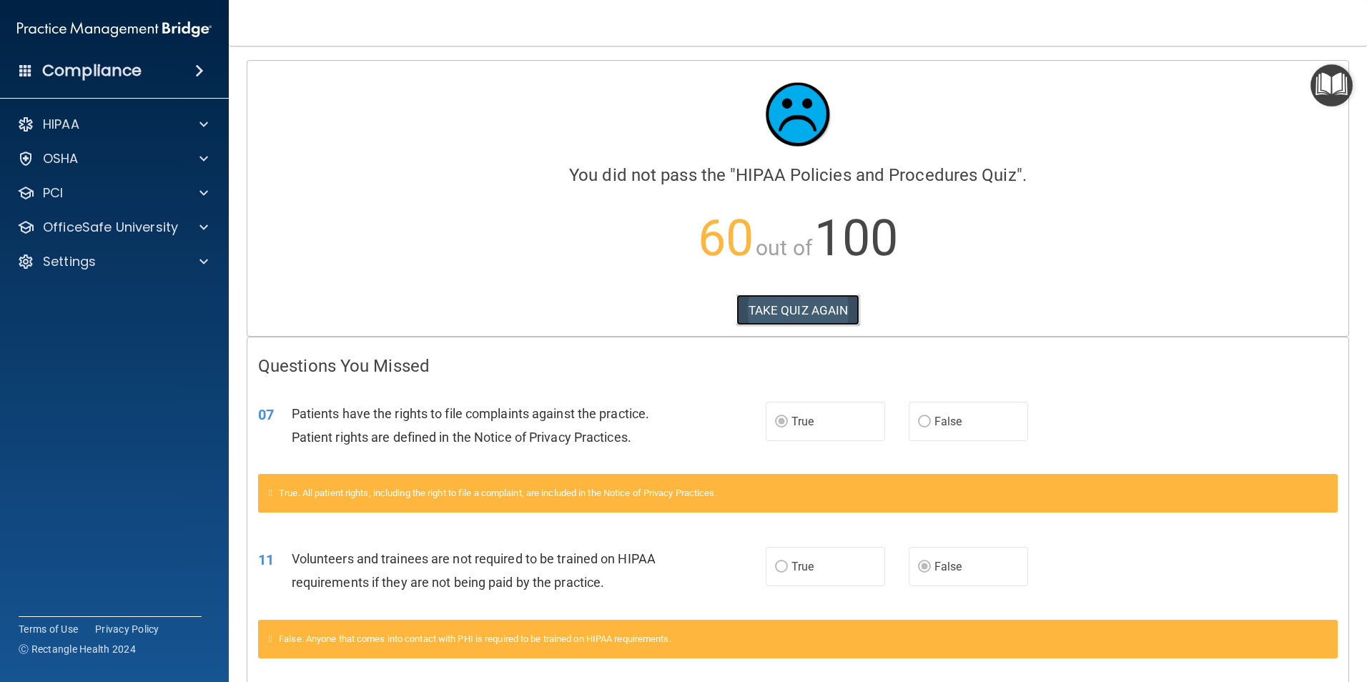
click at [761, 307] on button "TAKE QUIZ AGAIN" at bounding box center [798, 310] width 124 height 31
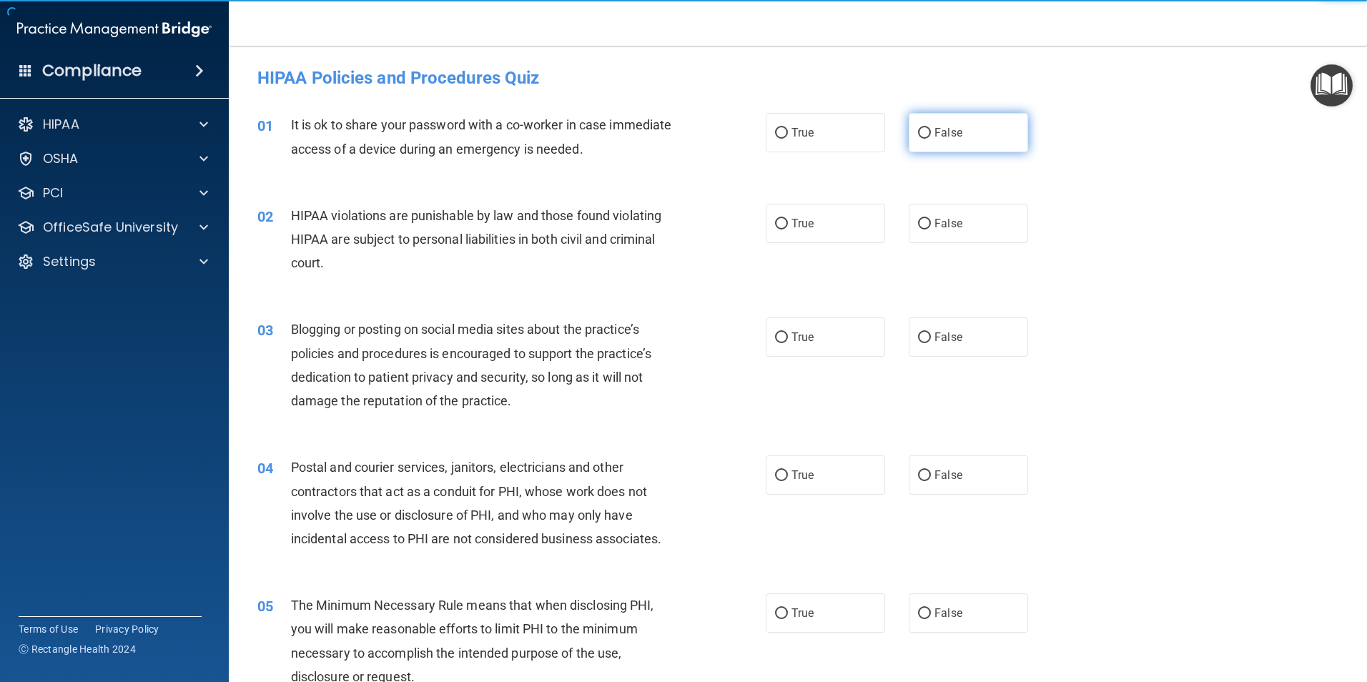
click at [919, 133] on input "False" at bounding box center [924, 133] width 13 height 11
radio input "true"
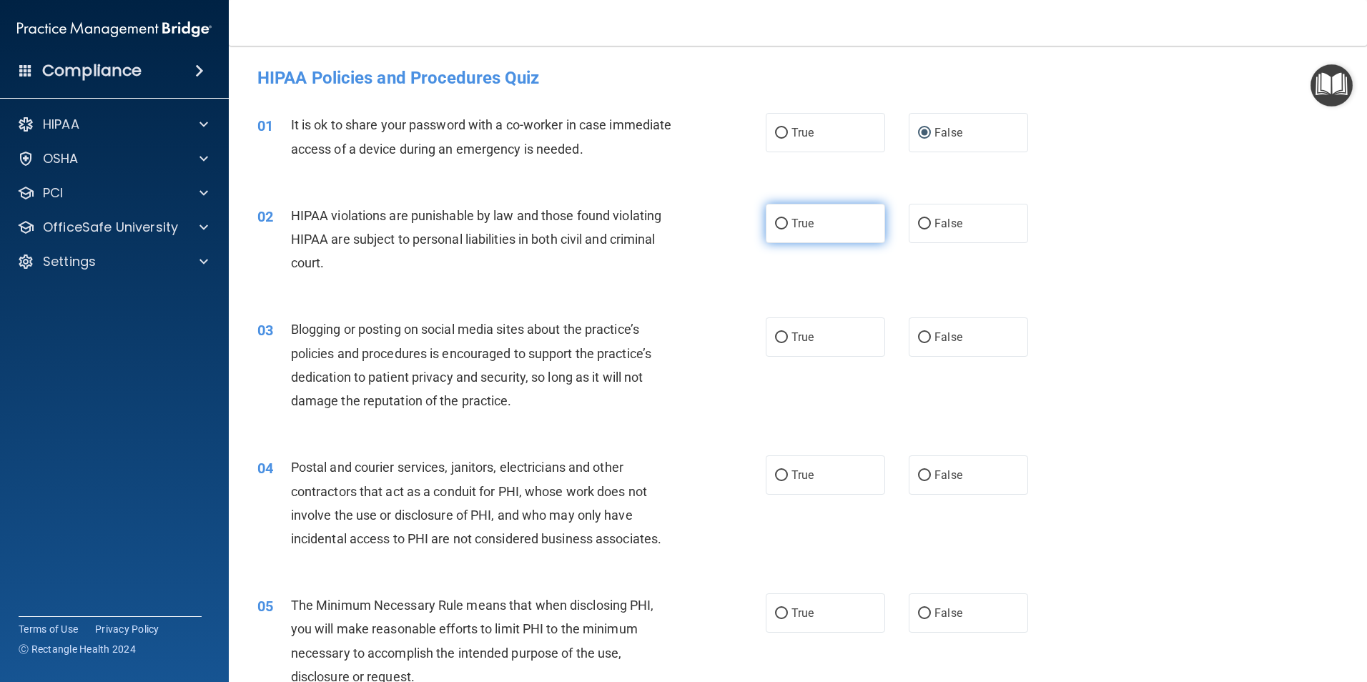
click at [777, 222] on input "True" at bounding box center [781, 224] width 13 height 11
radio input "true"
click at [918, 335] on input "False" at bounding box center [924, 337] width 13 height 11
radio input "true"
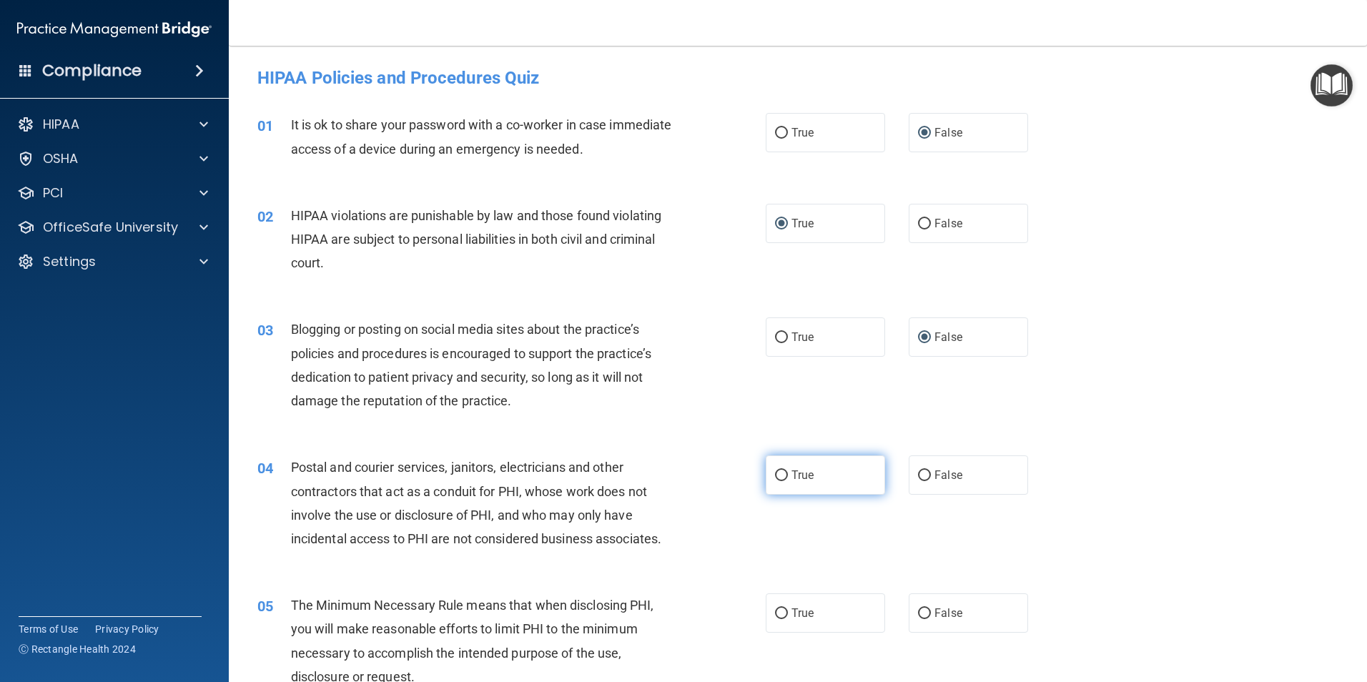
click at [775, 474] on input "True" at bounding box center [781, 475] width 13 height 11
radio input "true"
click at [776, 611] on input "True" at bounding box center [781, 613] width 13 height 11
radio input "true"
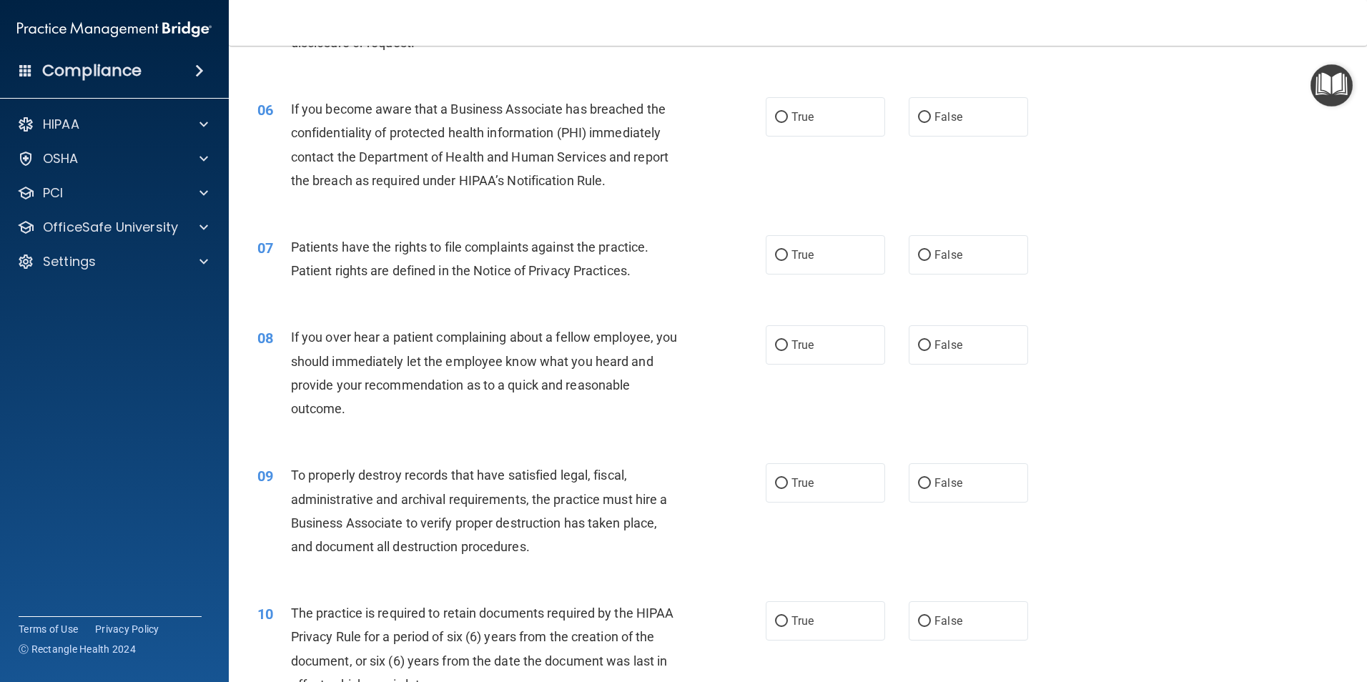
scroll to position [644, 0]
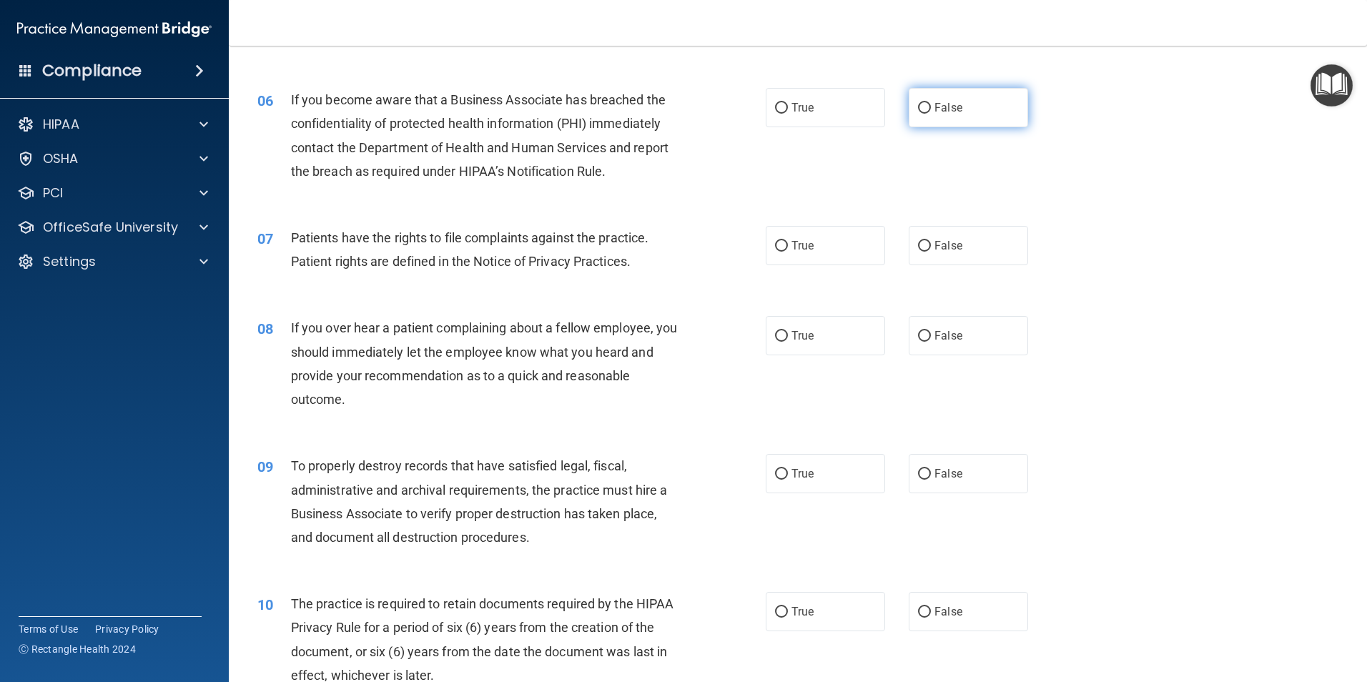
click at [918, 108] on input "False" at bounding box center [924, 108] width 13 height 11
radio input "true"
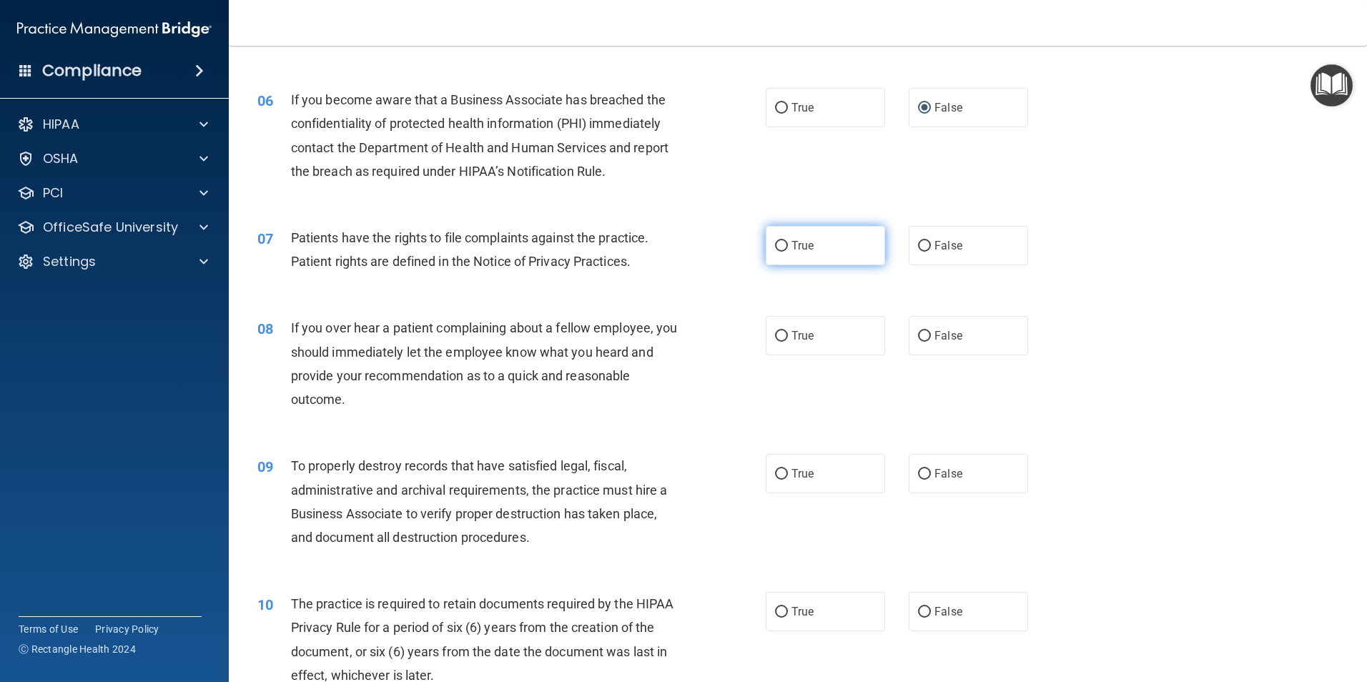
click at [775, 245] on input "True" at bounding box center [781, 246] width 13 height 11
radio input "true"
click at [922, 331] on input "False" at bounding box center [924, 336] width 13 height 11
radio input "true"
click at [918, 473] on input "False" at bounding box center [924, 474] width 13 height 11
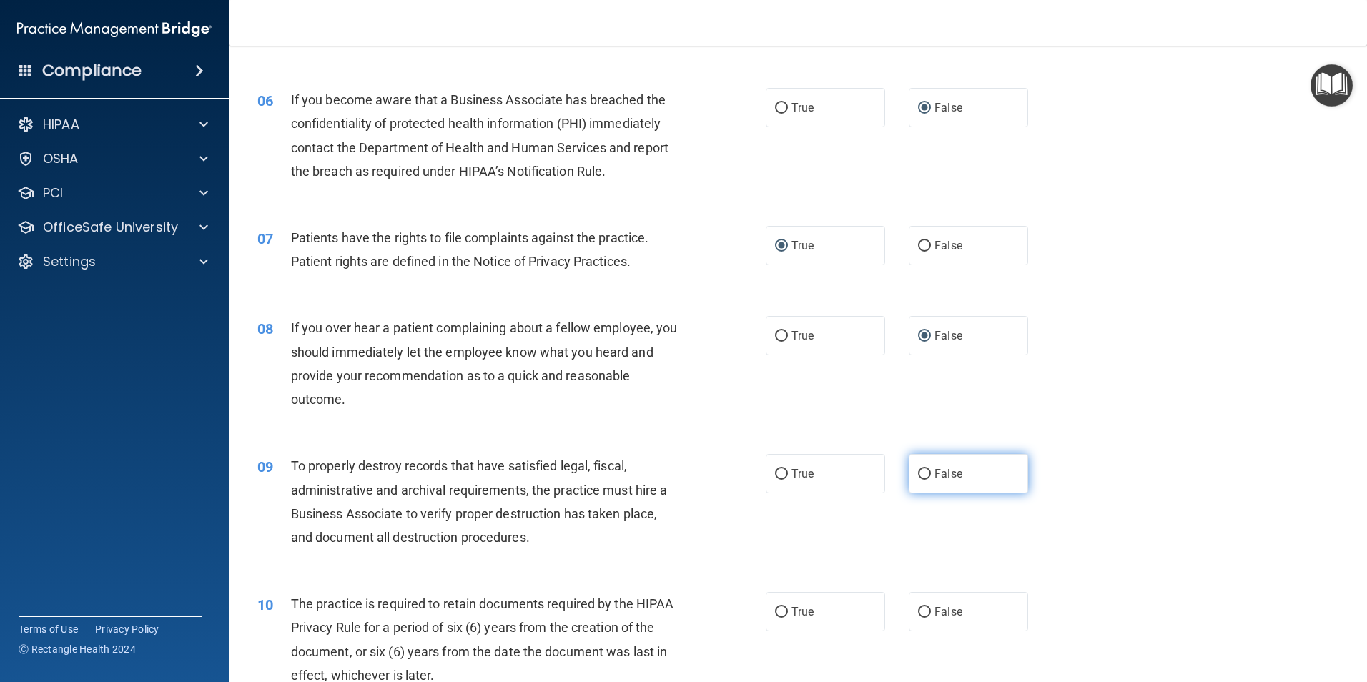
radio input "true"
click at [775, 609] on input "True" at bounding box center [781, 612] width 13 height 11
radio input "true"
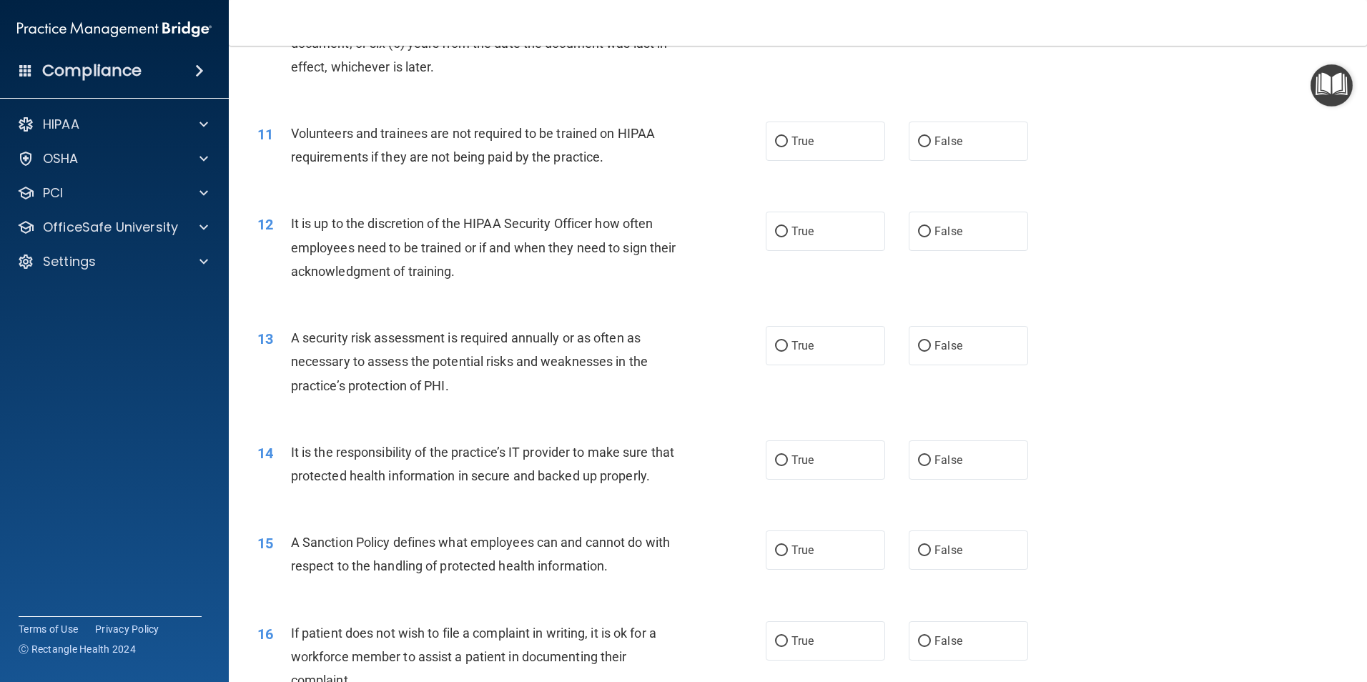
scroll to position [1287, 0]
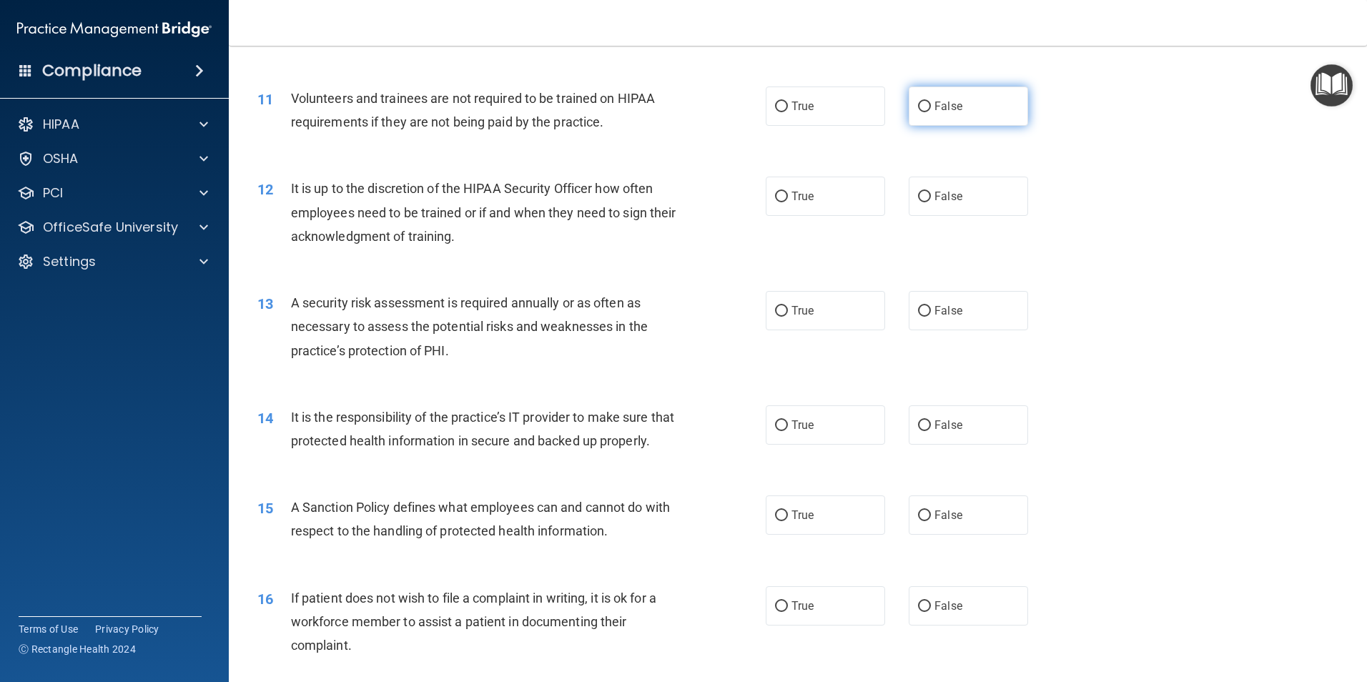
click at [921, 107] on input "False" at bounding box center [924, 107] width 13 height 11
radio input "true"
click at [918, 194] on input "False" at bounding box center [924, 197] width 13 height 11
radio input "true"
click at [775, 312] on input "True" at bounding box center [781, 311] width 13 height 11
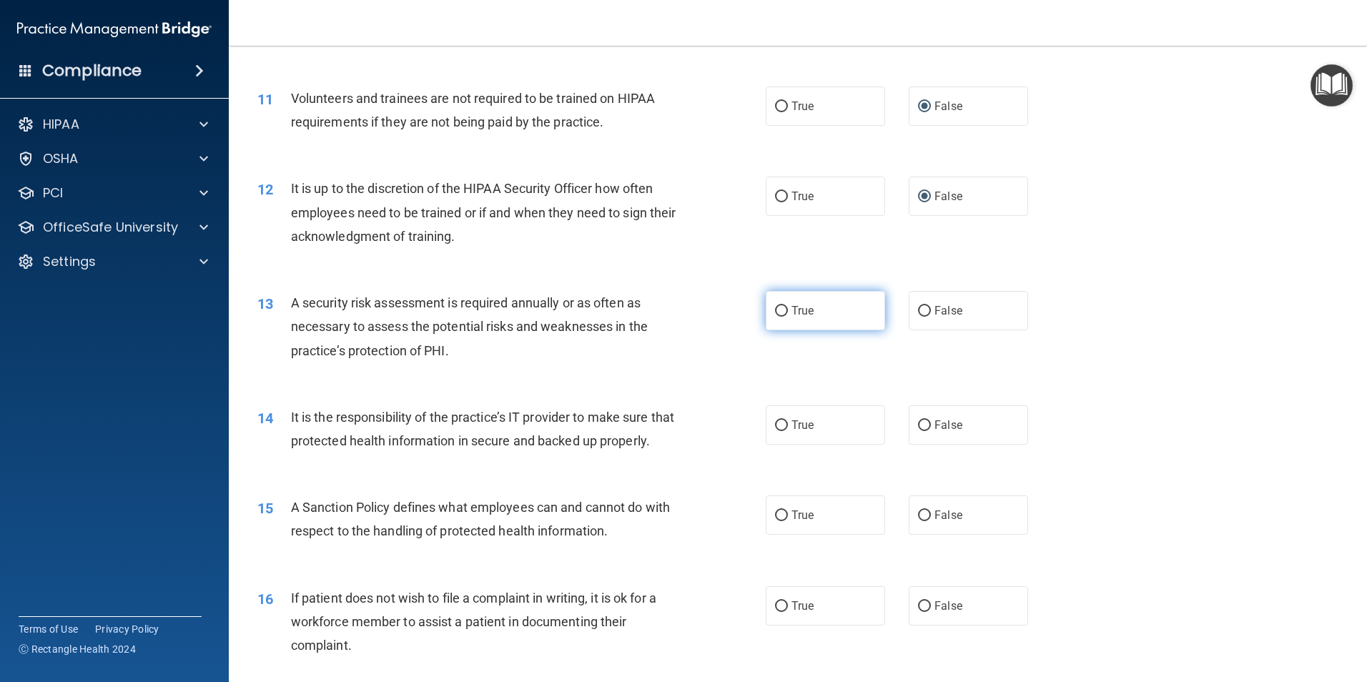
radio input "true"
click at [923, 419] on label "False" at bounding box center [968, 424] width 119 height 39
click at [923, 420] on input "False" at bounding box center [924, 425] width 13 height 11
radio input "true"
click at [918, 521] on input "False" at bounding box center [924, 516] width 13 height 11
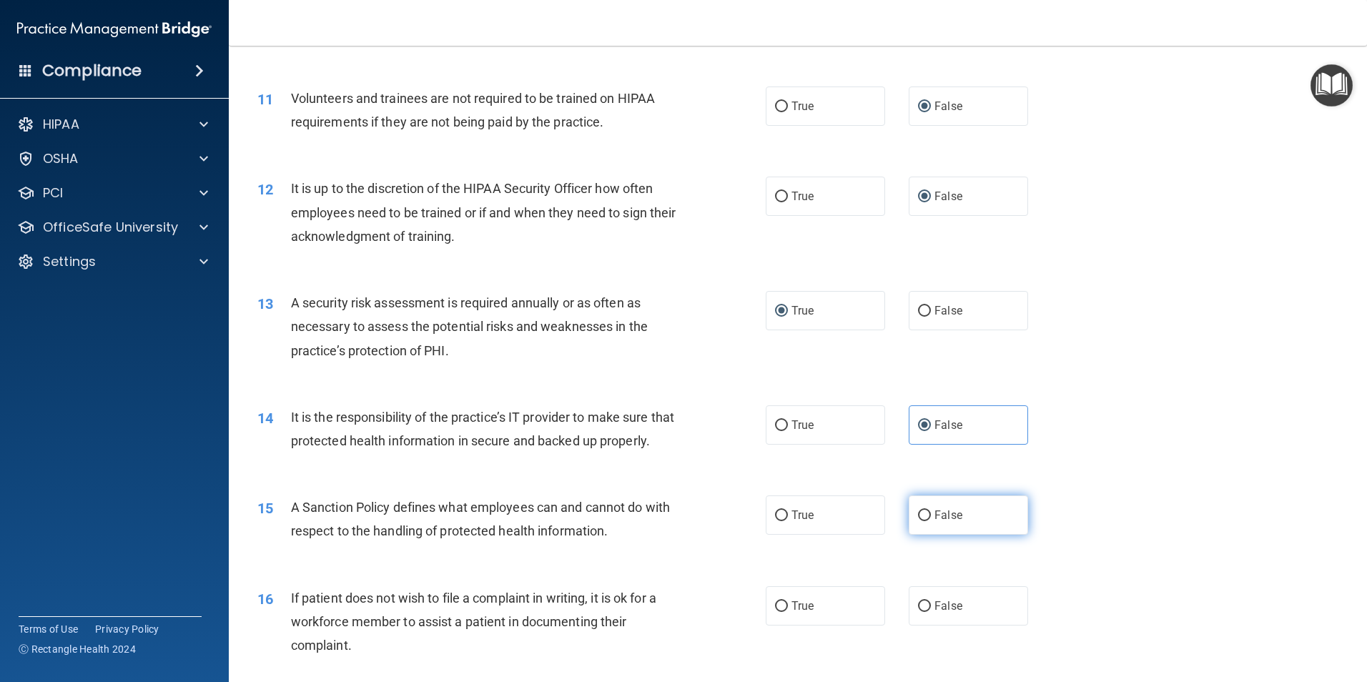
radio input "true"
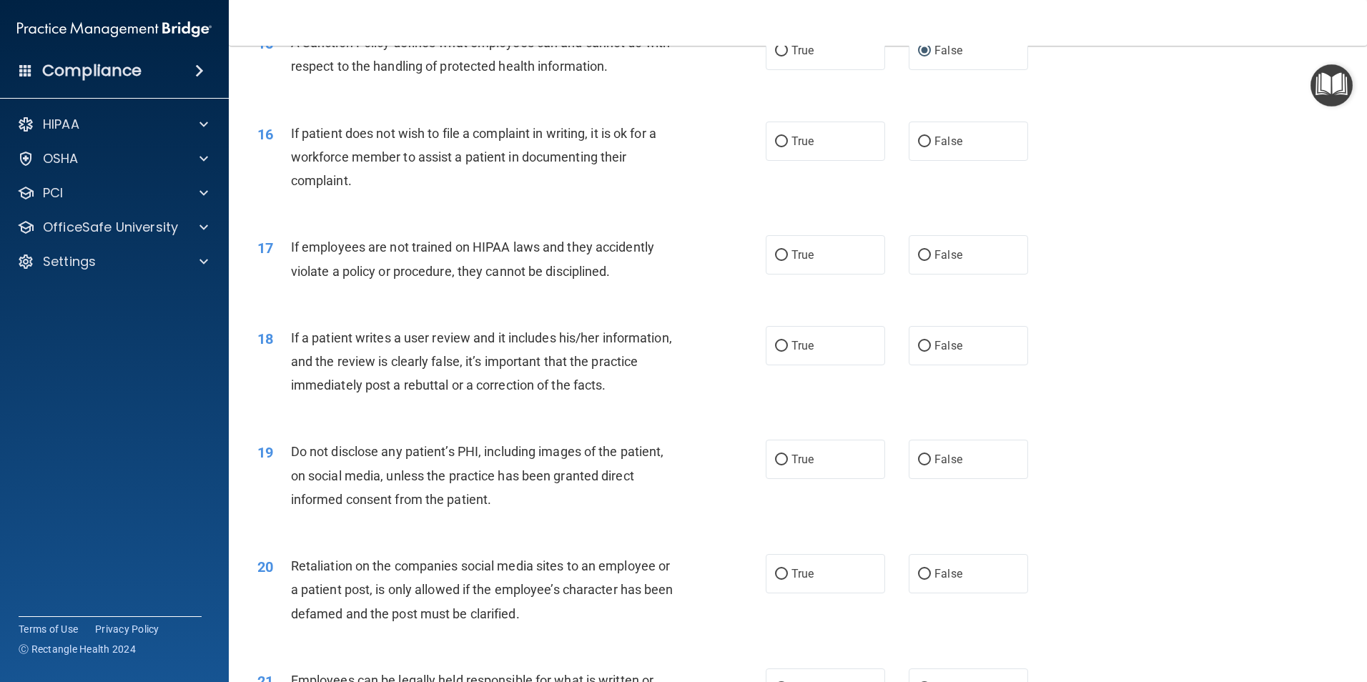
scroll to position [1788, 0]
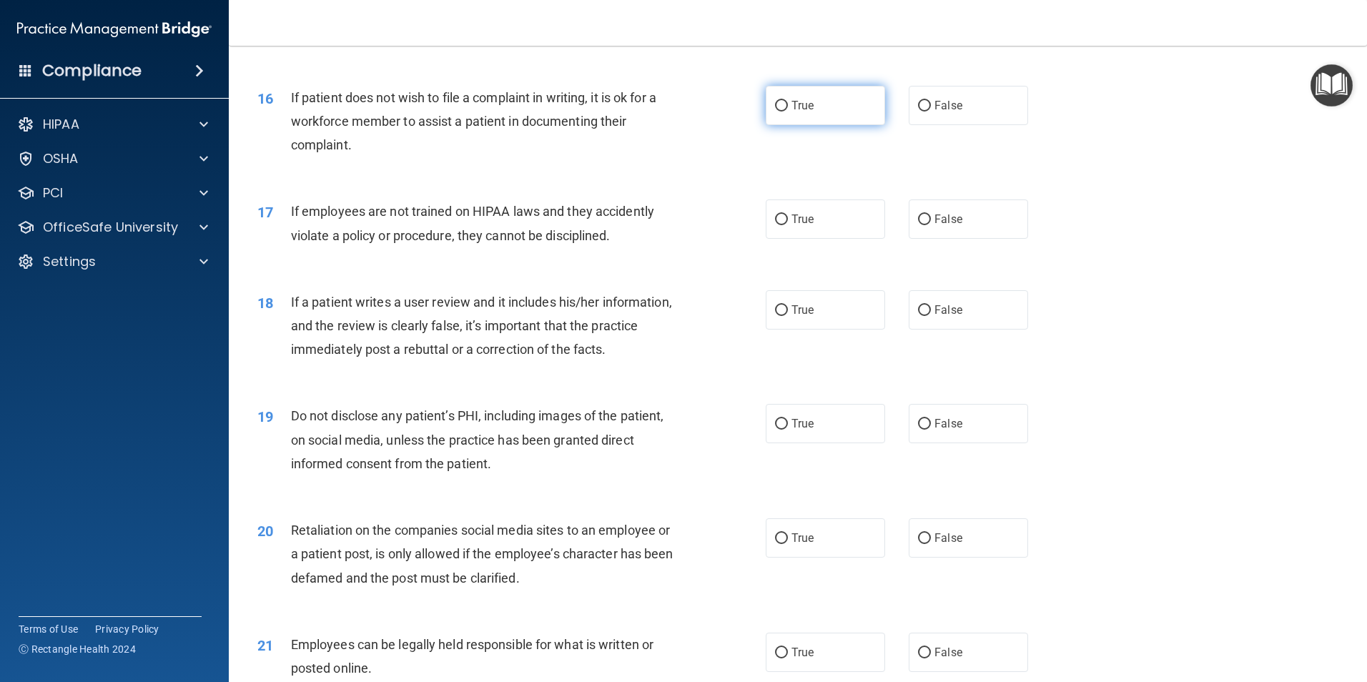
click at [775, 112] on input "True" at bounding box center [781, 106] width 13 height 11
radio input "true"
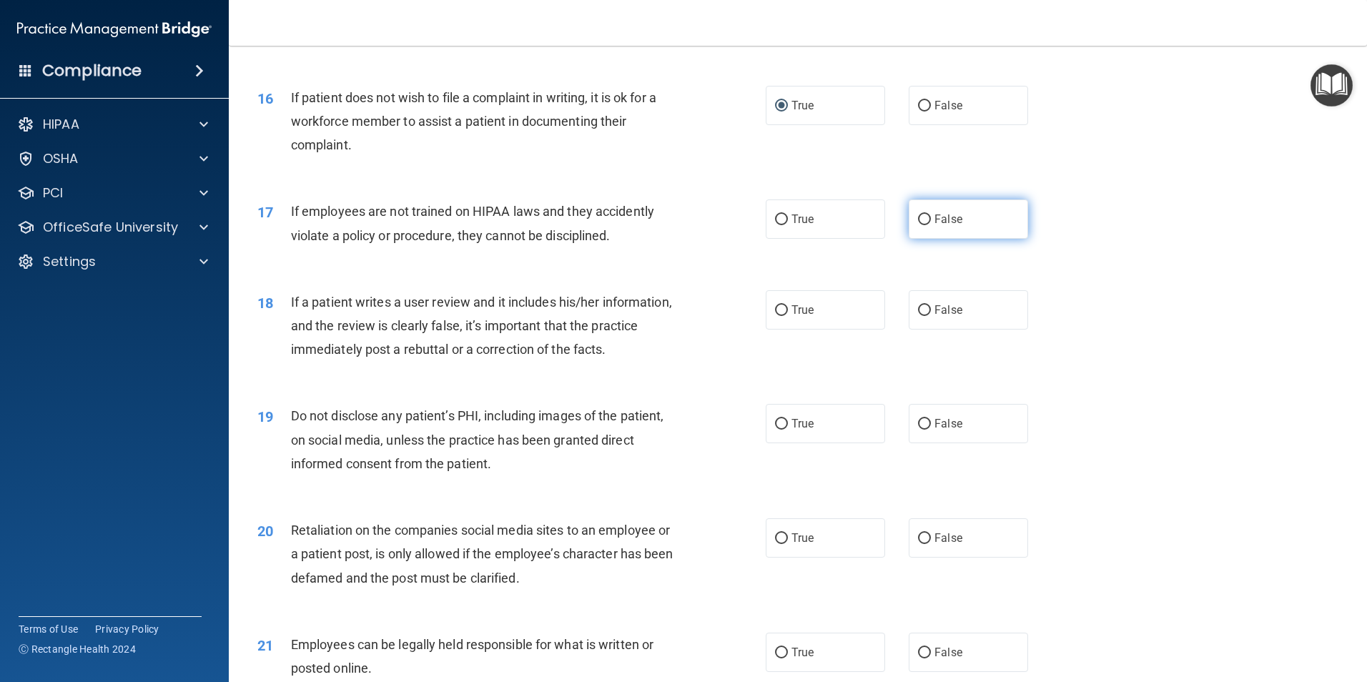
click at [920, 225] on input "False" at bounding box center [924, 220] width 13 height 11
radio input "true"
click at [918, 316] on input "False" at bounding box center [924, 310] width 13 height 11
radio input "true"
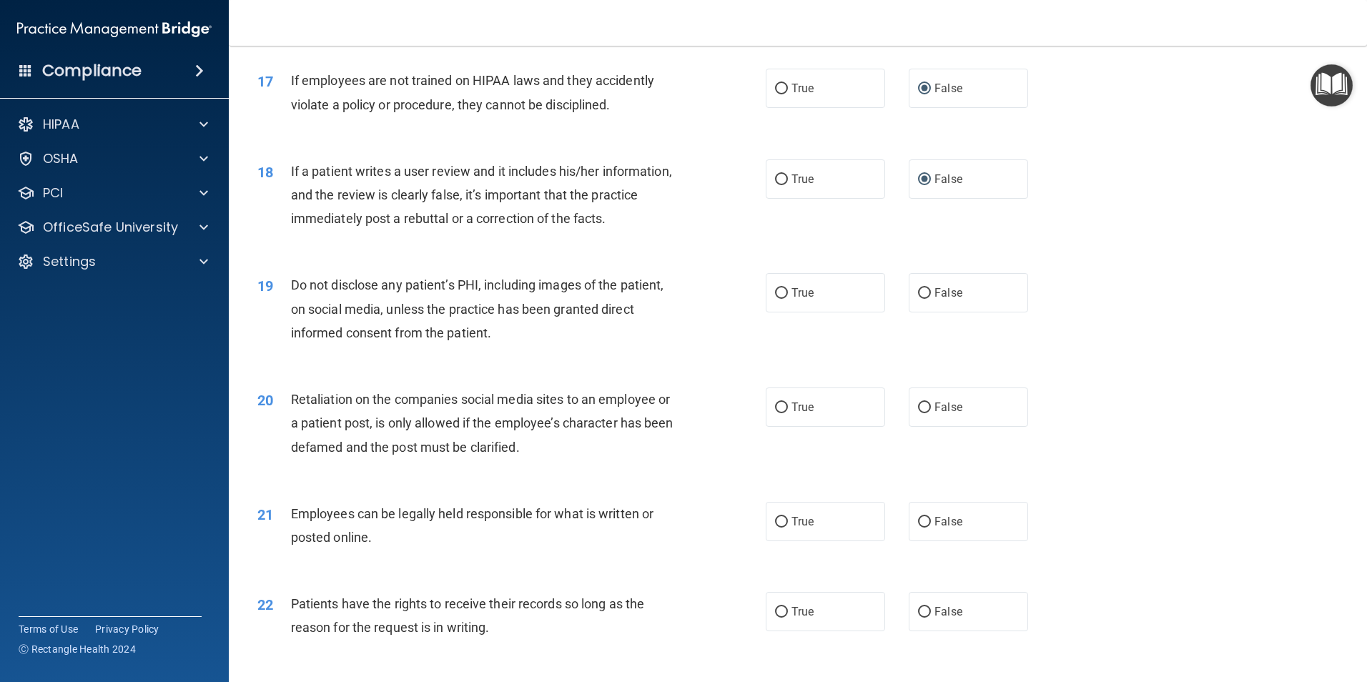
scroll to position [1931, 0]
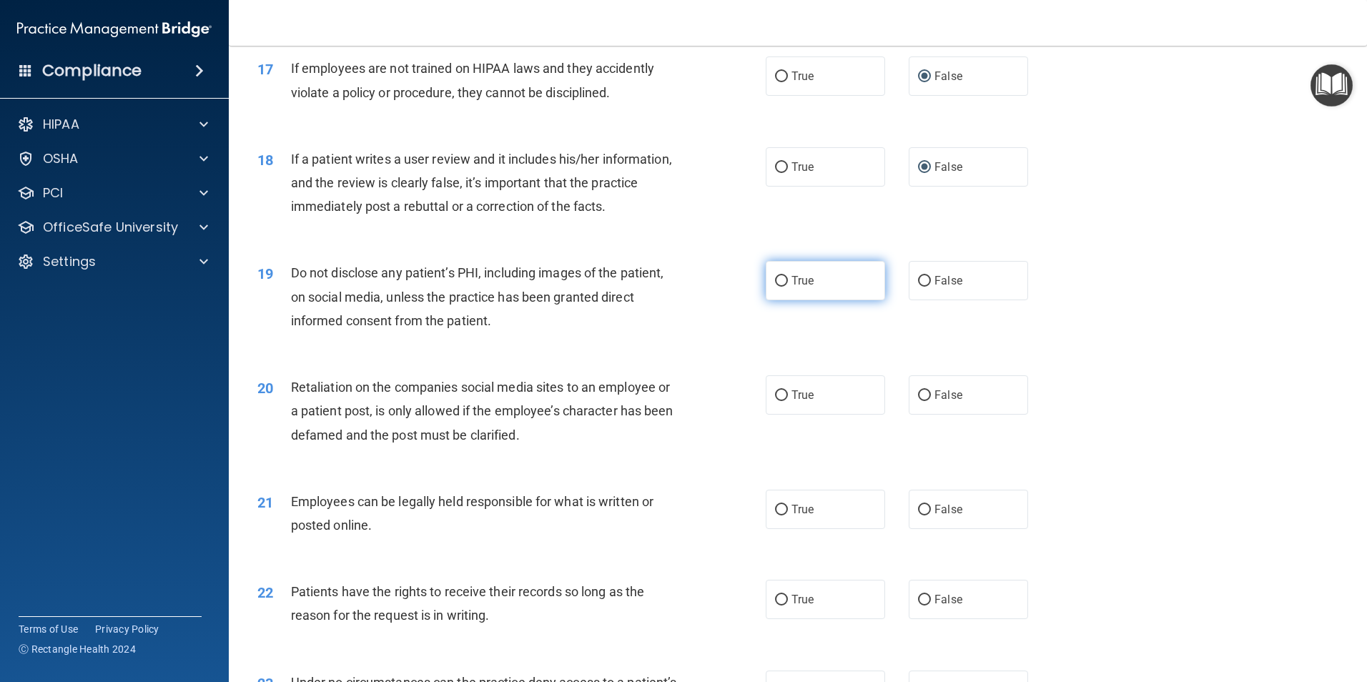
click at [784, 300] on label "True" at bounding box center [825, 280] width 119 height 39
click at [784, 287] on input "True" at bounding box center [781, 281] width 13 height 11
radio input "true"
drag, startPoint x: 922, startPoint y: 415, endPoint x: 906, endPoint y: 431, distance: 22.2
click at [922, 401] on input "False" at bounding box center [924, 395] width 13 height 11
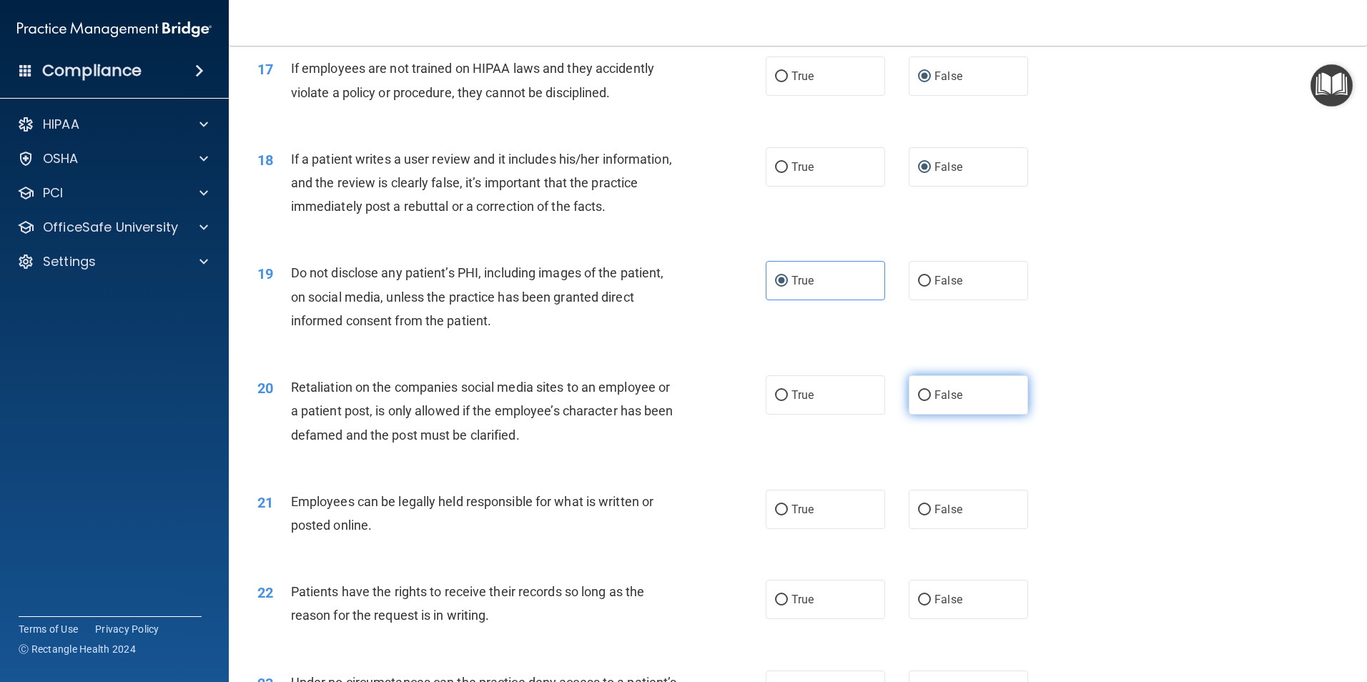
radio input "true"
click at [775, 516] on input "True" at bounding box center [781, 510] width 13 height 11
radio input "true"
click at [918, 606] on input "False" at bounding box center [924, 600] width 13 height 11
radio input "true"
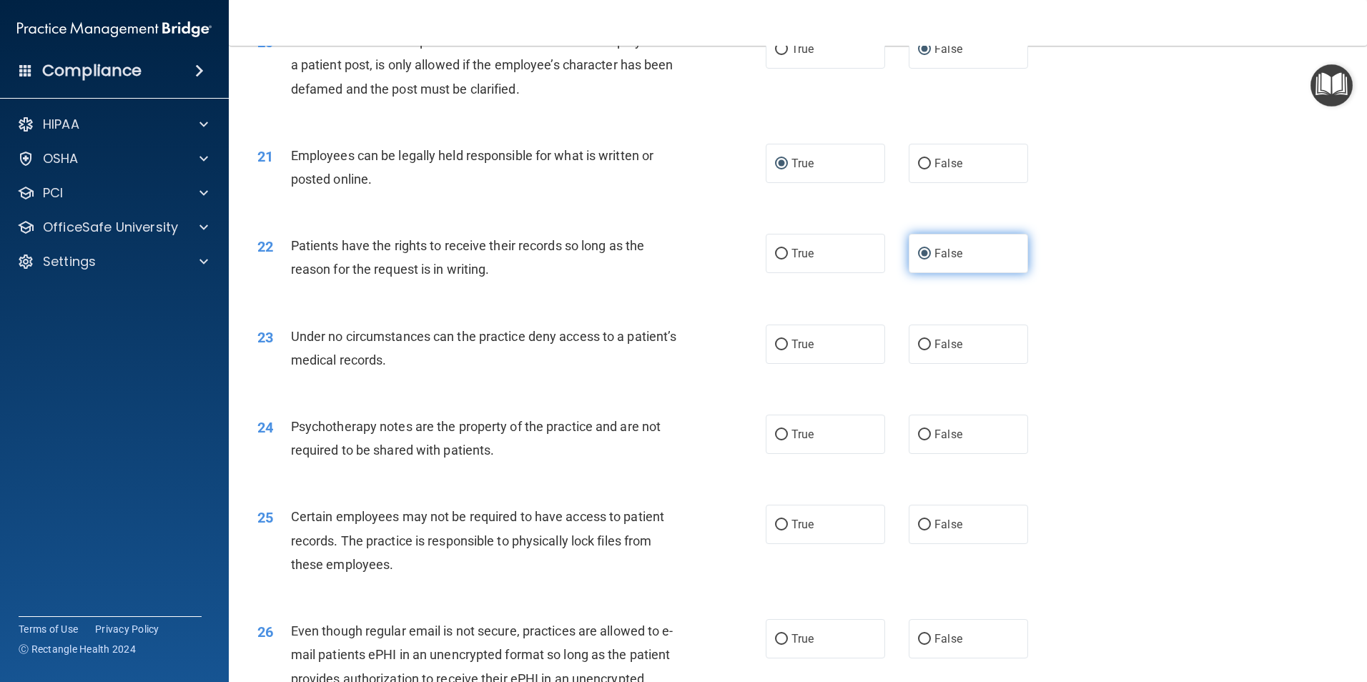
scroll to position [2288, 0]
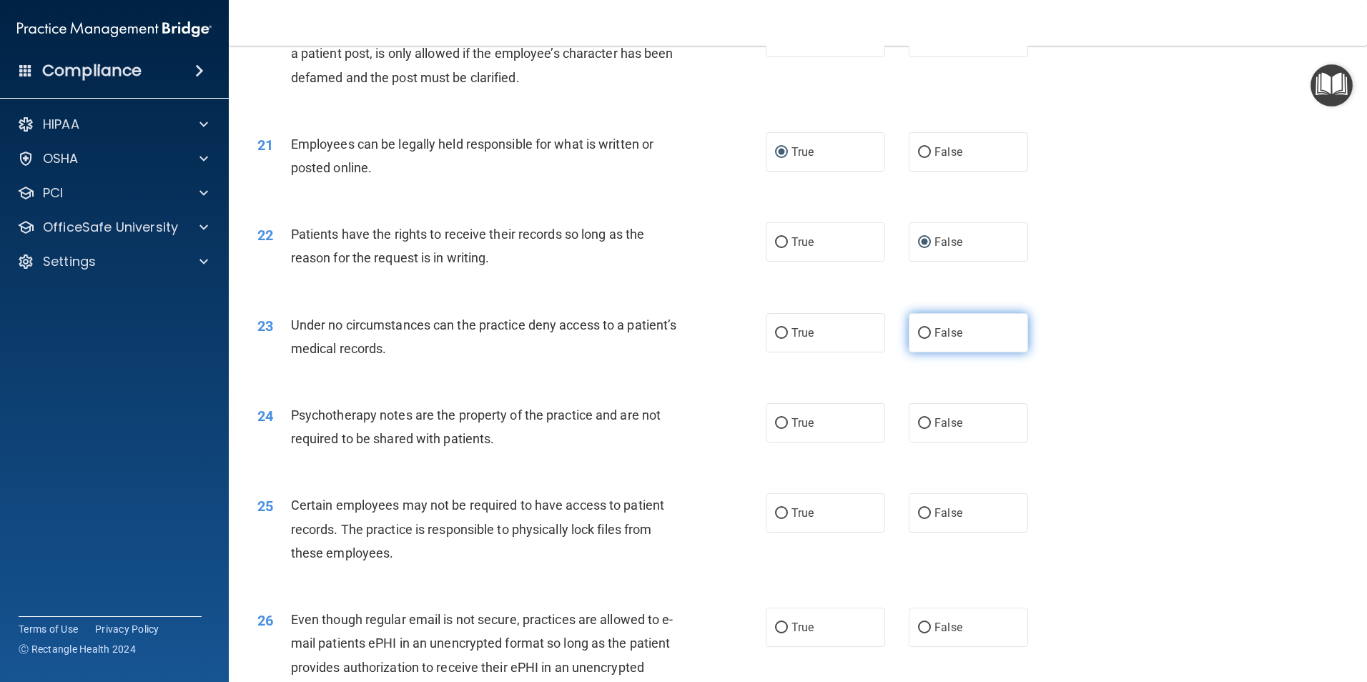
click at [918, 339] on input "False" at bounding box center [924, 333] width 13 height 11
radio input "true"
click at [775, 429] on input "True" at bounding box center [781, 423] width 13 height 11
radio input "true"
click at [775, 519] on input "True" at bounding box center [781, 513] width 13 height 11
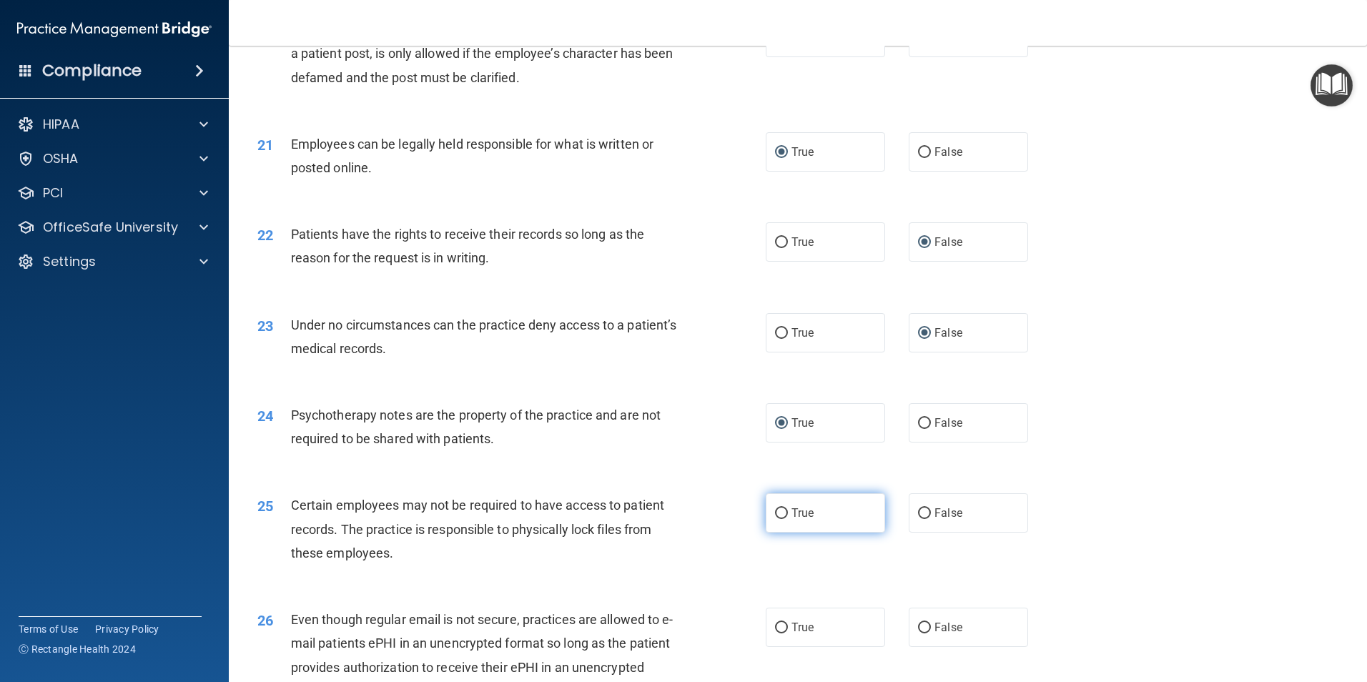
radio input "true"
click at [776, 634] on input "True" at bounding box center [781, 628] width 13 height 11
radio input "true"
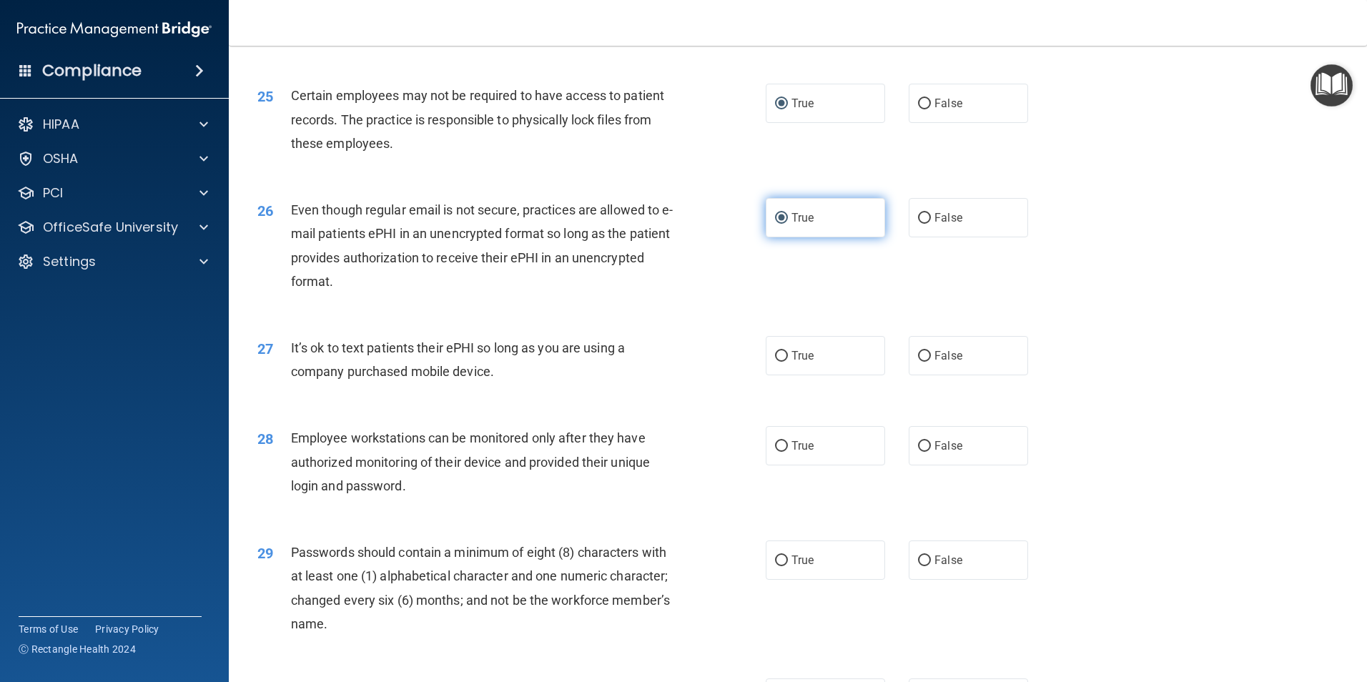
scroll to position [2717, 0]
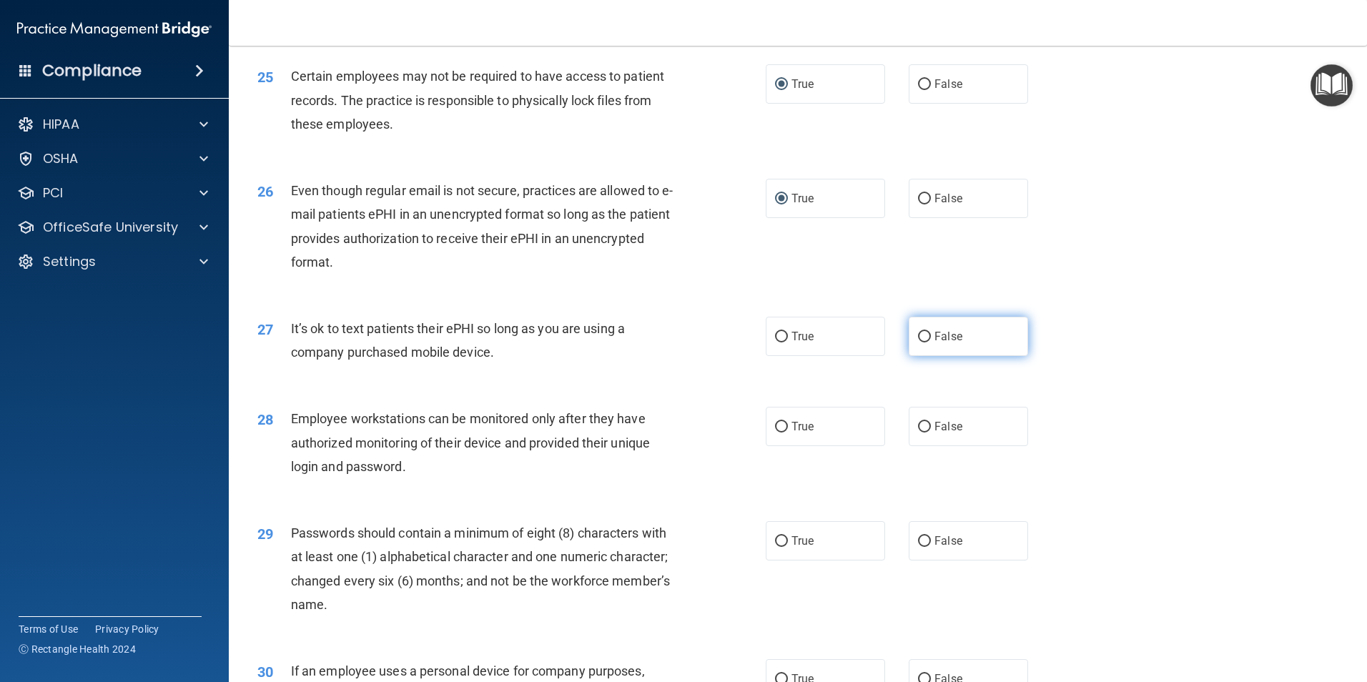
click at [921, 343] on input "False" at bounding box center [924, 337] width 13 height 11
radio input "true"
click at [921, 433] on input "False" at bounding box center [924, 427] width 13 height 11
radio input "true"
click at [776, 547] on input "True" at bounding box center [781, 541] width 13 height 11
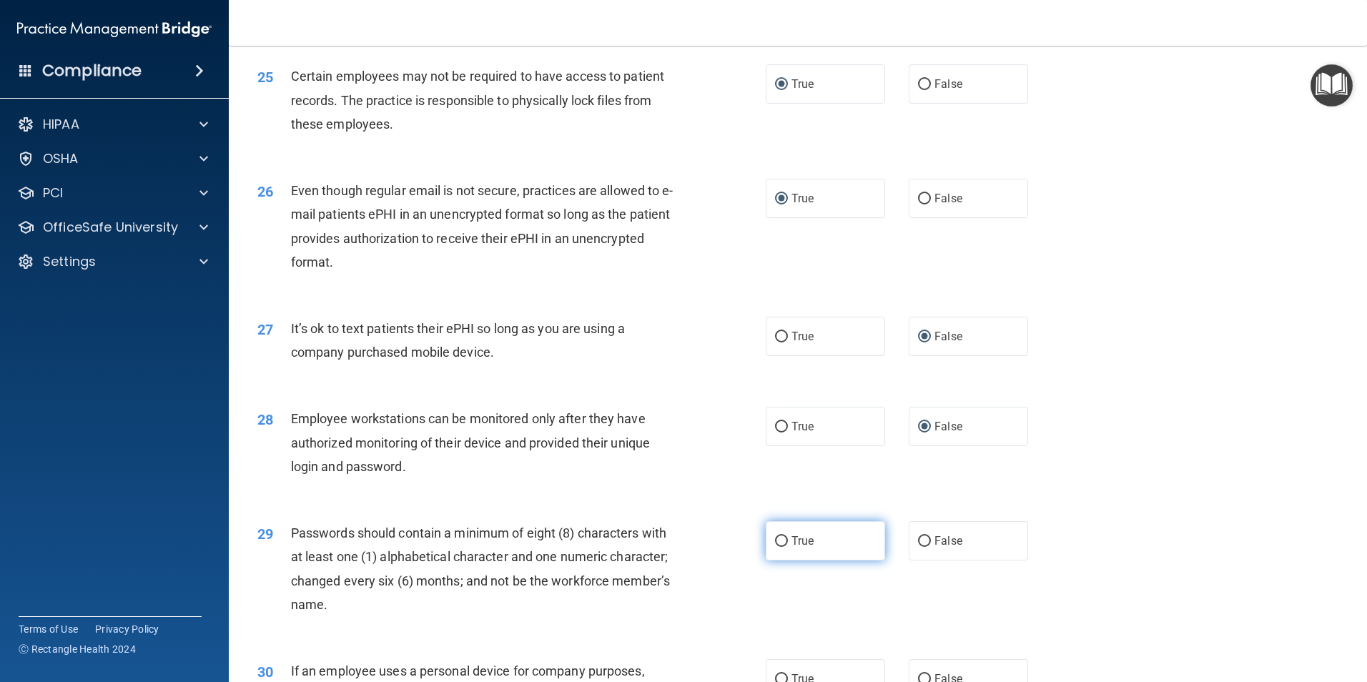
radio input "true"
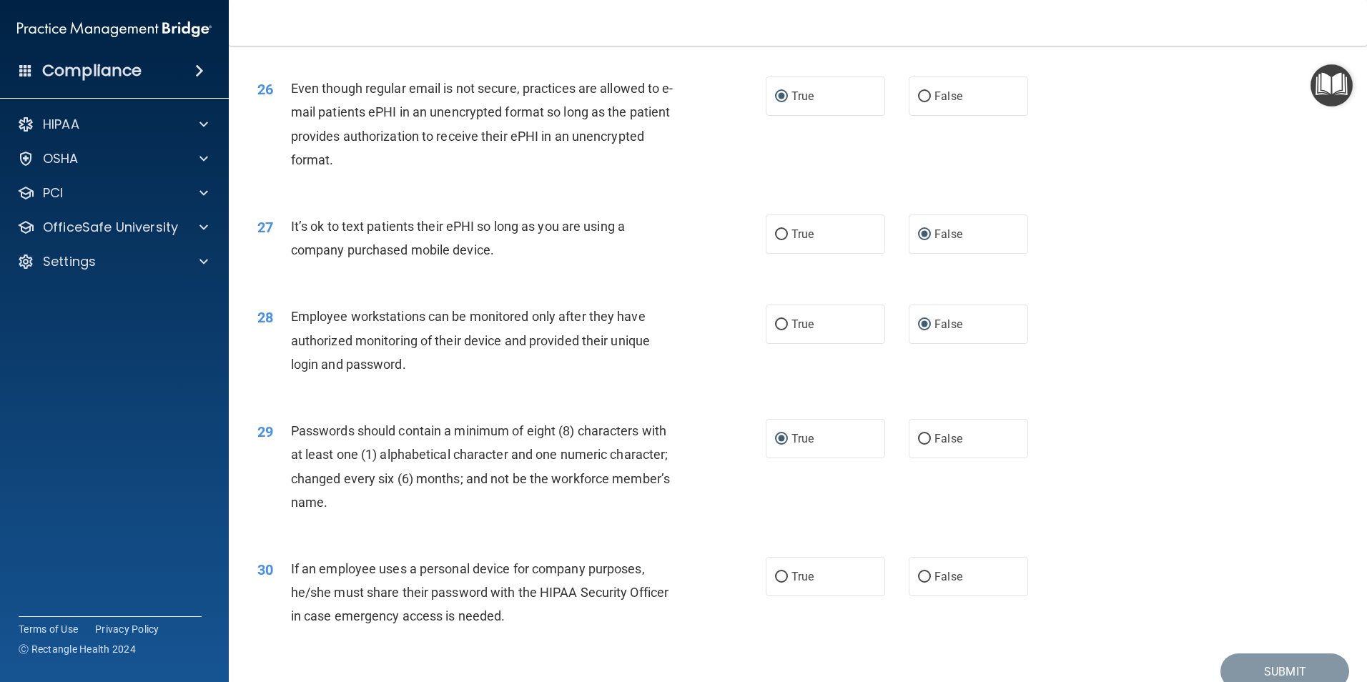
scroll to position [2907, 0]
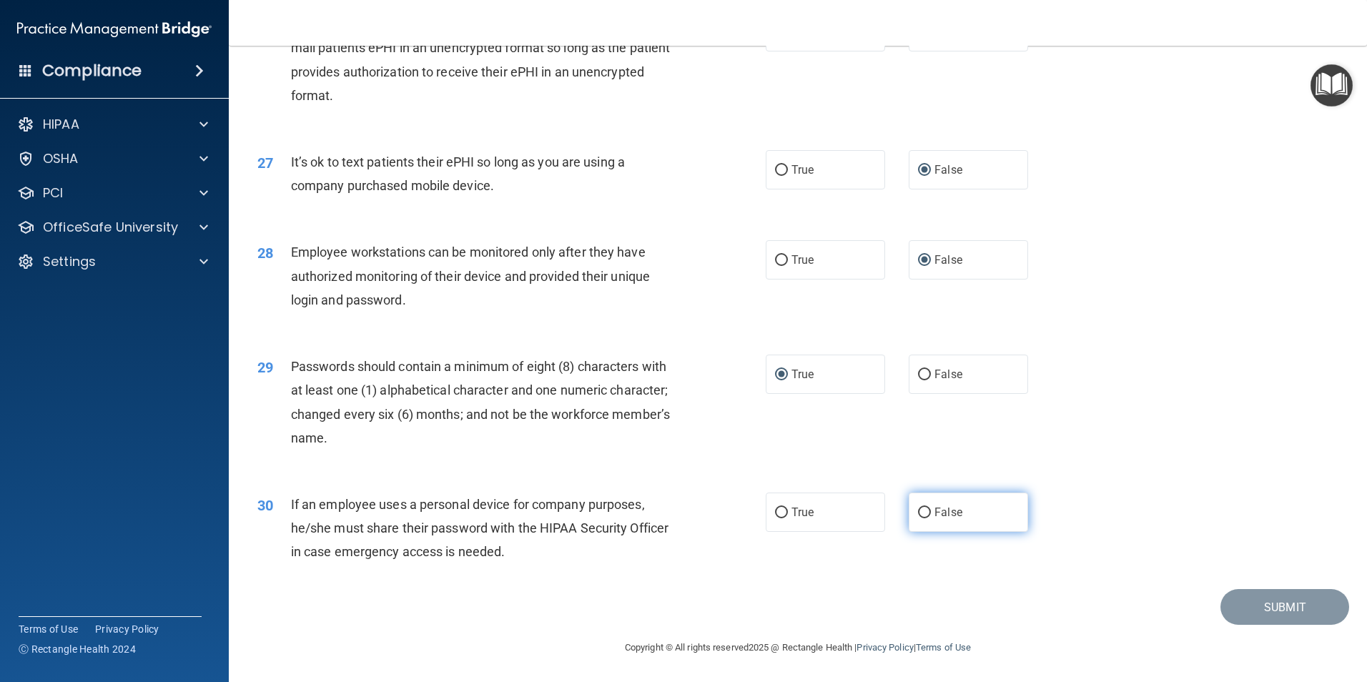
click at [918, 508] on input "False" at bounding box center [924, 513] width 13 height 11
radio input "true"
click at [1258, 599] on button "Submit" at bounding box center [1285, 607] width 129 height 36
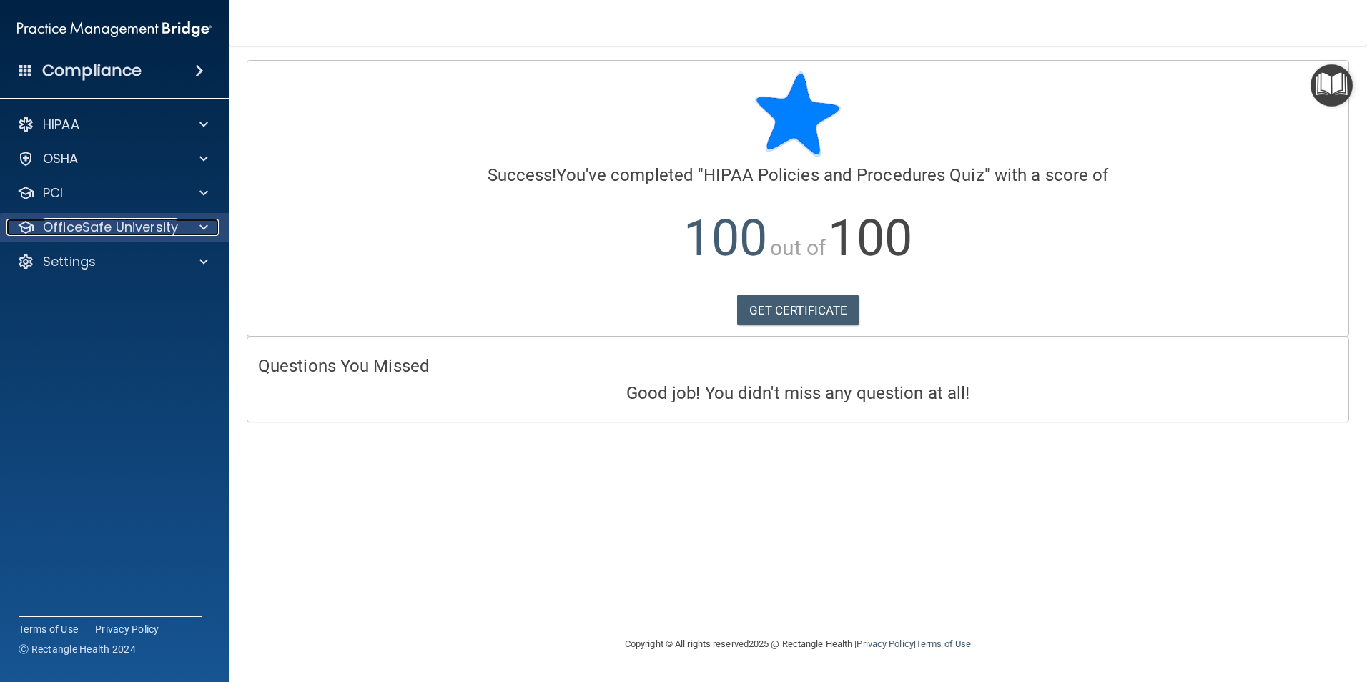
click at [102, 219] on p "OfficeSafe University" at bounding box center [110, 227] width 135 height 17
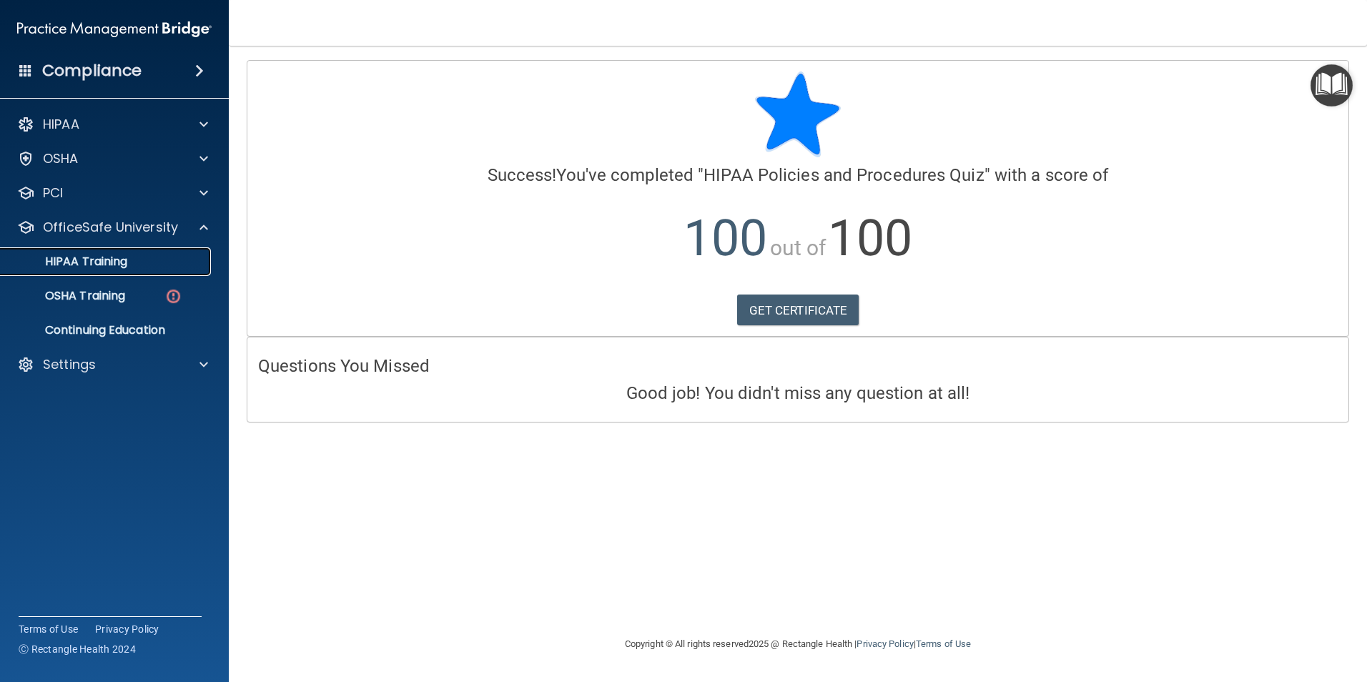
click at [89, 262] on p "HIPAA Training" at bounding box center [68, 262] width 118 height 14
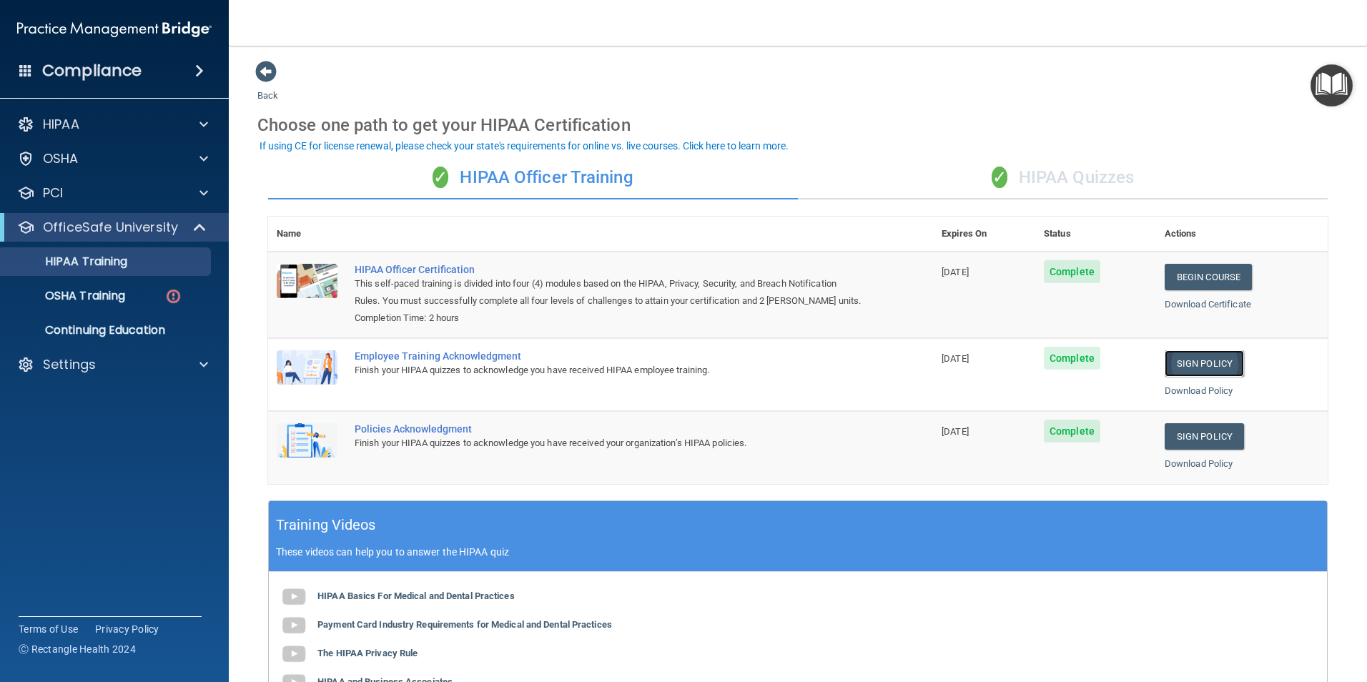
click at [1180, 367] on link "Sign Policy" at bounding box center [1204, 363] width 79 height 26
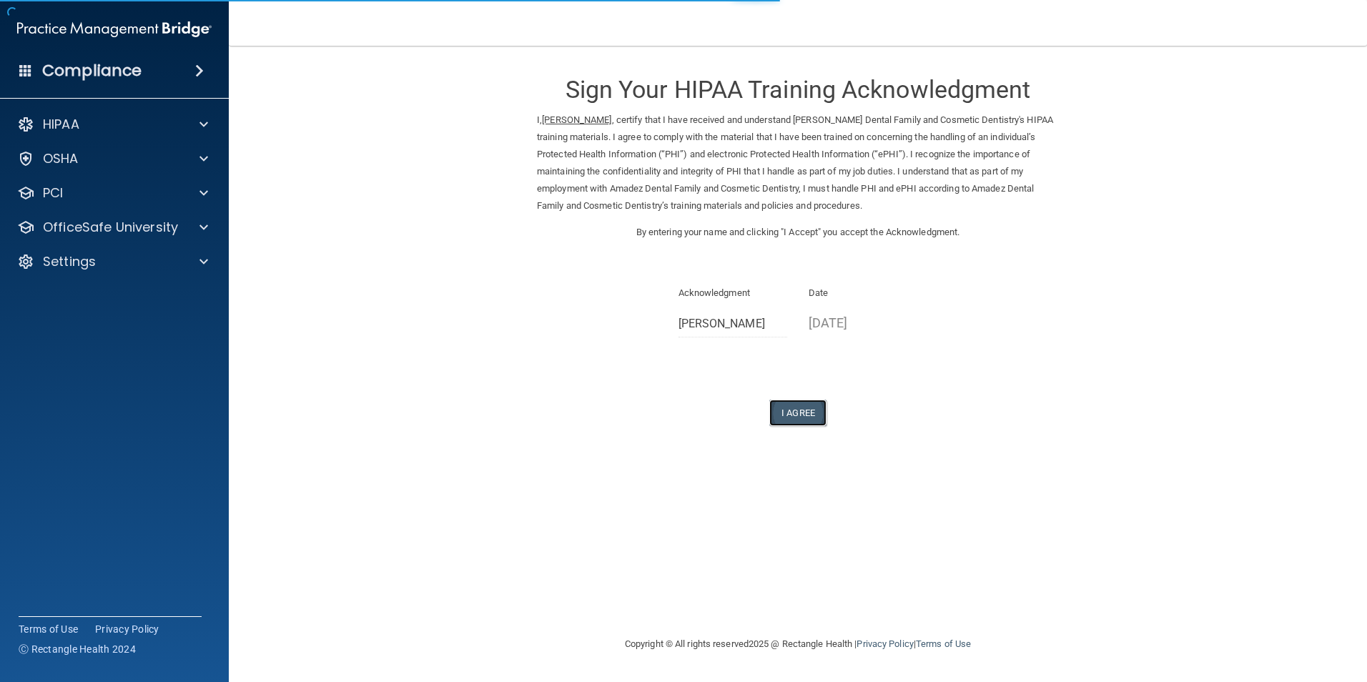
click at [779, 413] on button "I Agree" at bounding box center [797, 413] width 57 height 26
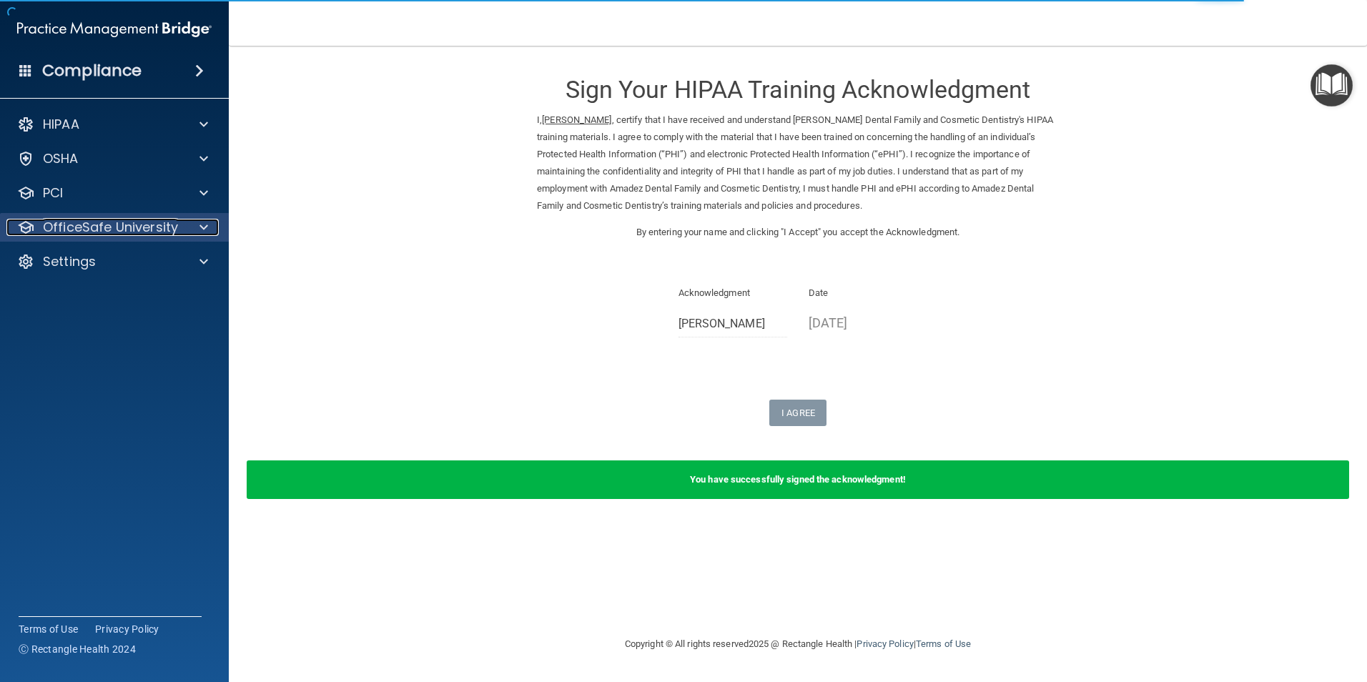
click at [137, 225] on p "OfficeSafe University" at bounding box center [110, 227] width 135 height 17
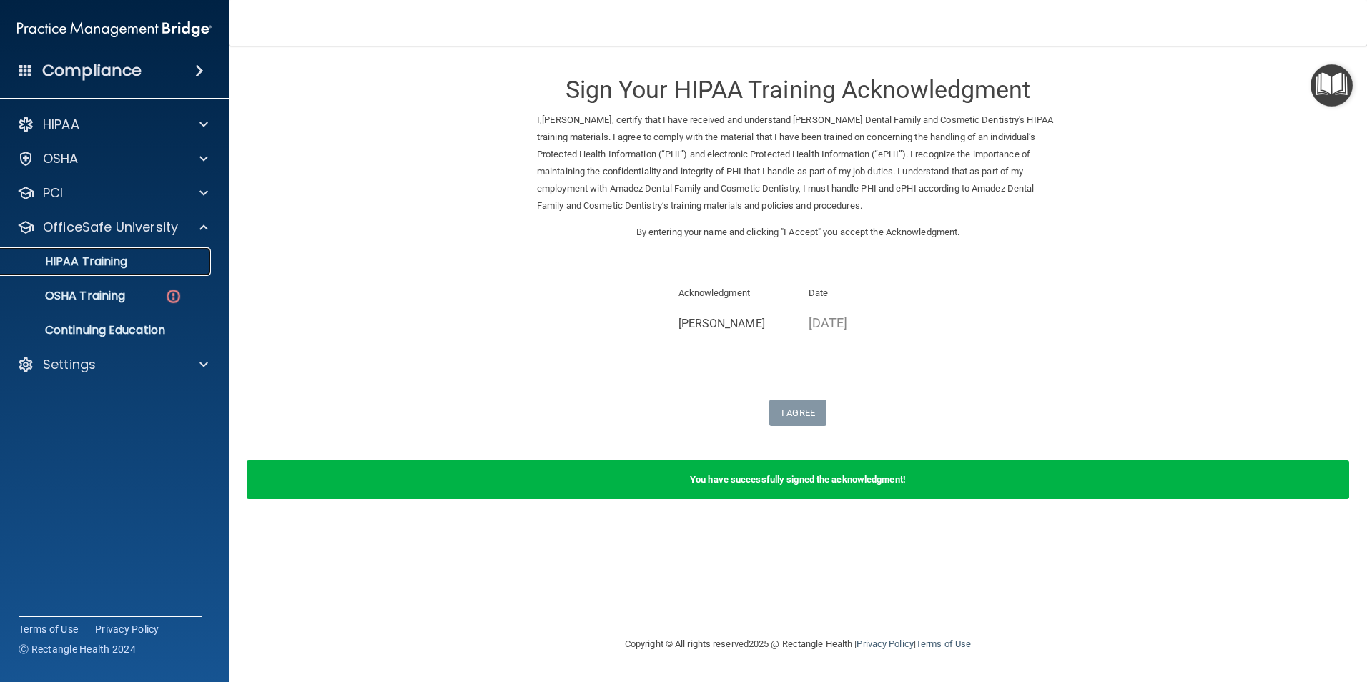
click at [117, 262] on p "HIPAA Training" at bounding box center [68, 262] width 118 height 14
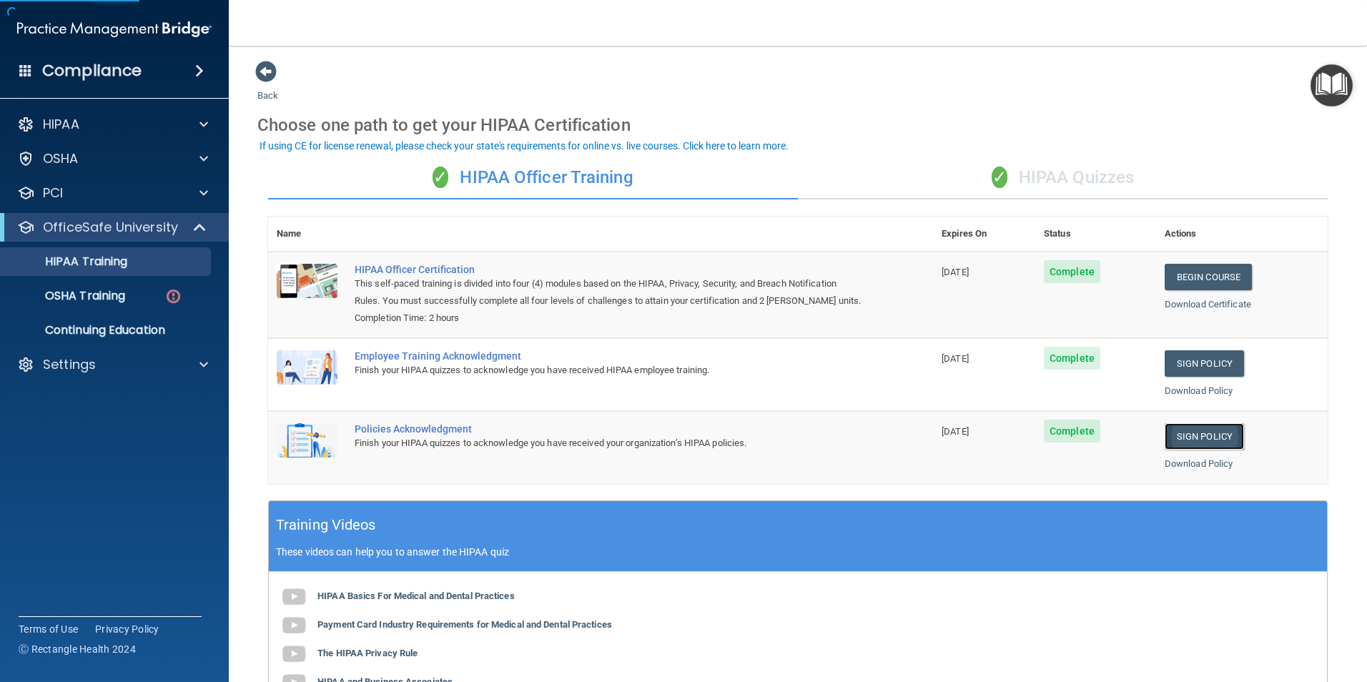
click at [1186, 436] on link "Sign Policy" at bounding box center [1204, 436] width 79 height 26
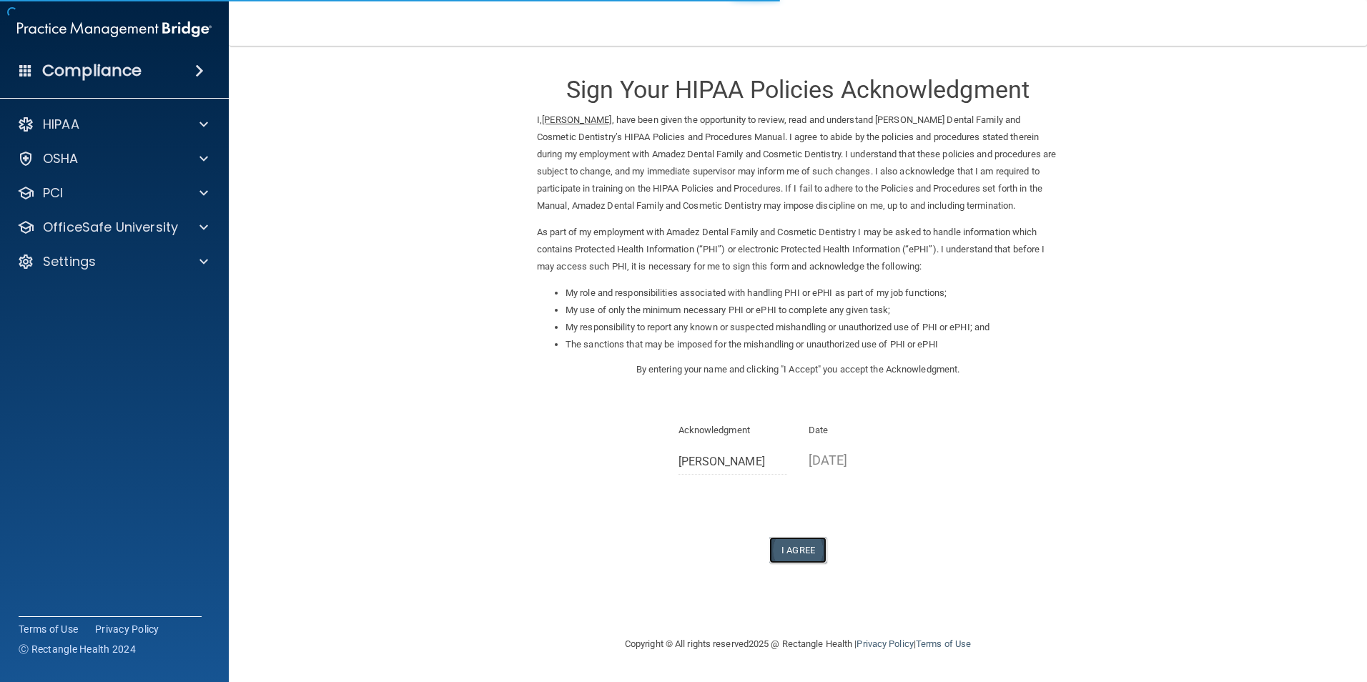
click at [798, 547] on button "I Agree" at bounding box center [797, 550] width 57 height 26
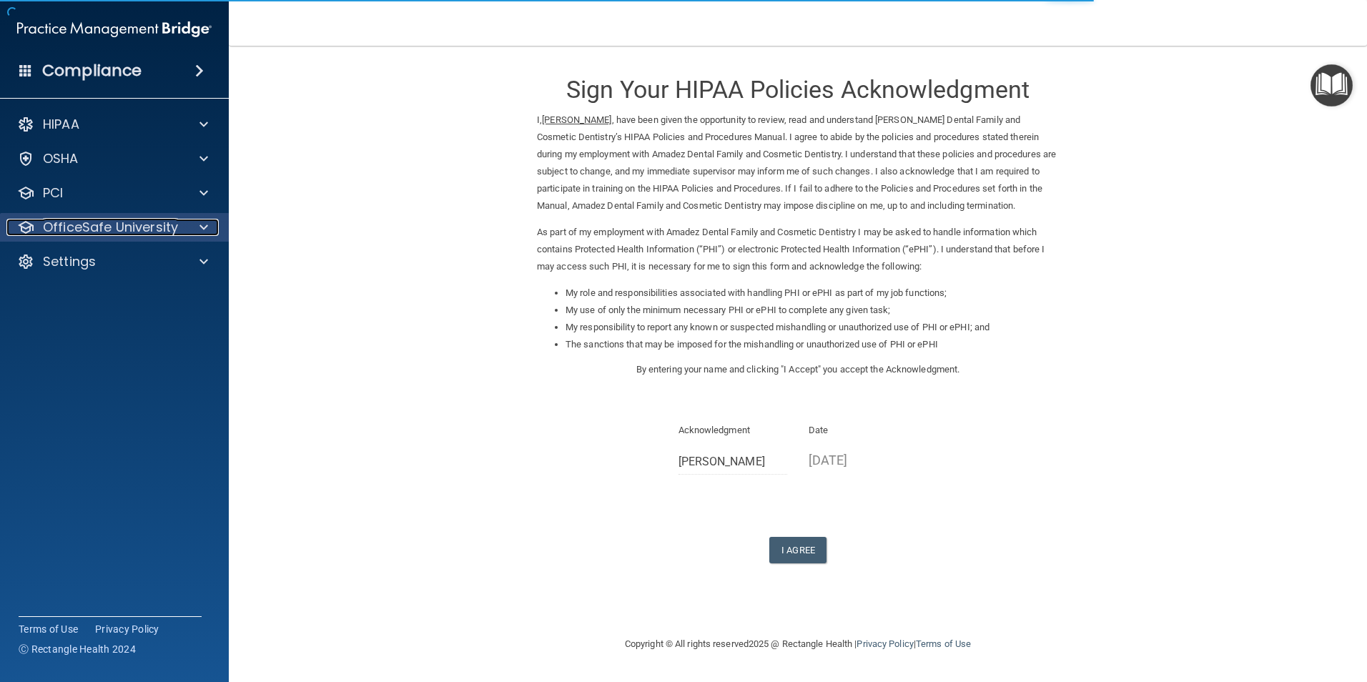
click at [155, 227] on p "OfficeSafe University" at bounding box center [110, 227] width 135 height 17
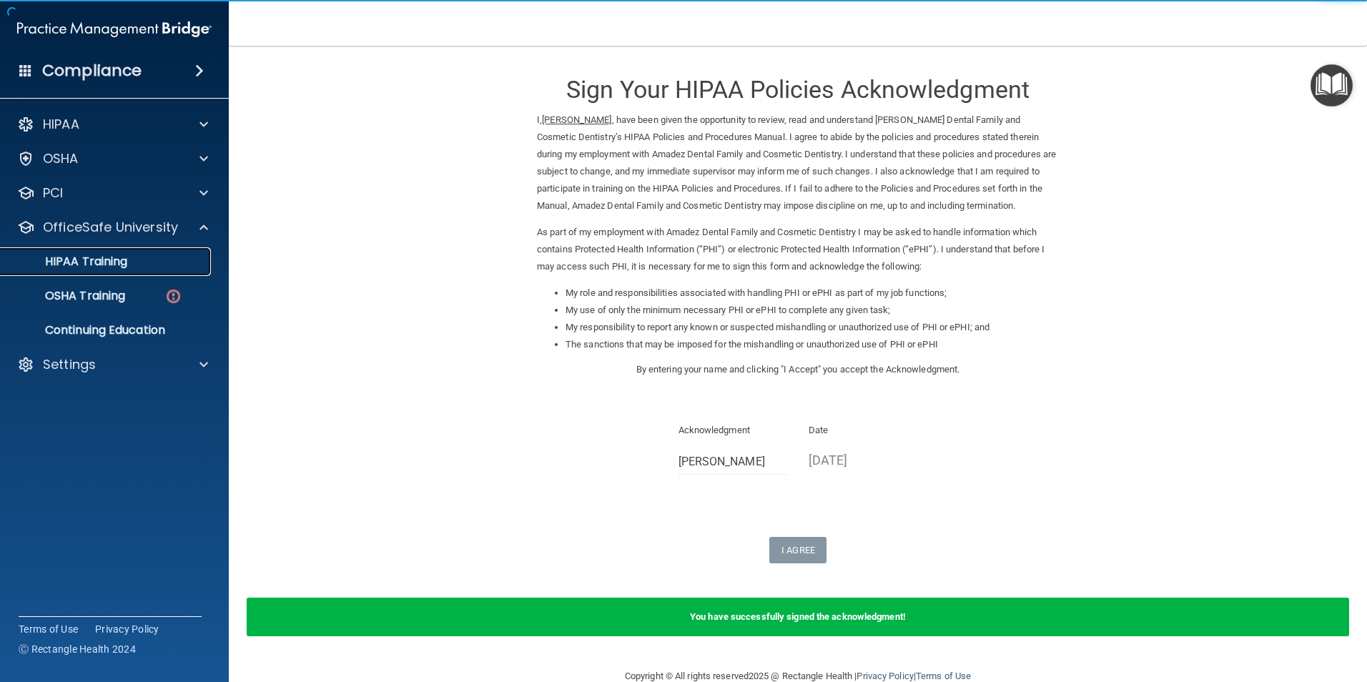
click at [117, 262] on p "HIPAA Training" at bounding box center [68, 262] width 118 height 14
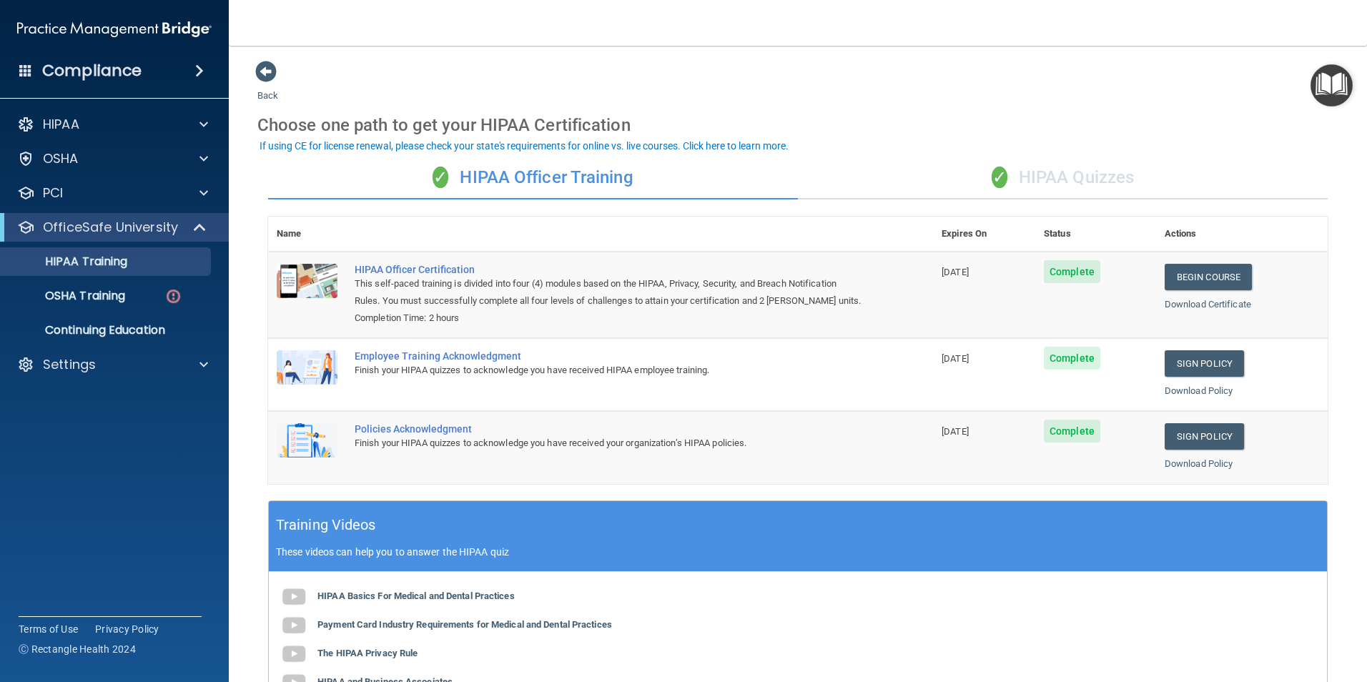
click at [581, 177] on div "✓ HIPAA Officer Training" at bounding box center [533, 178] width 530 height 43
click at [105, 296] on p "OSHA Training" at bounding box center [67, 296] width 116 height 14
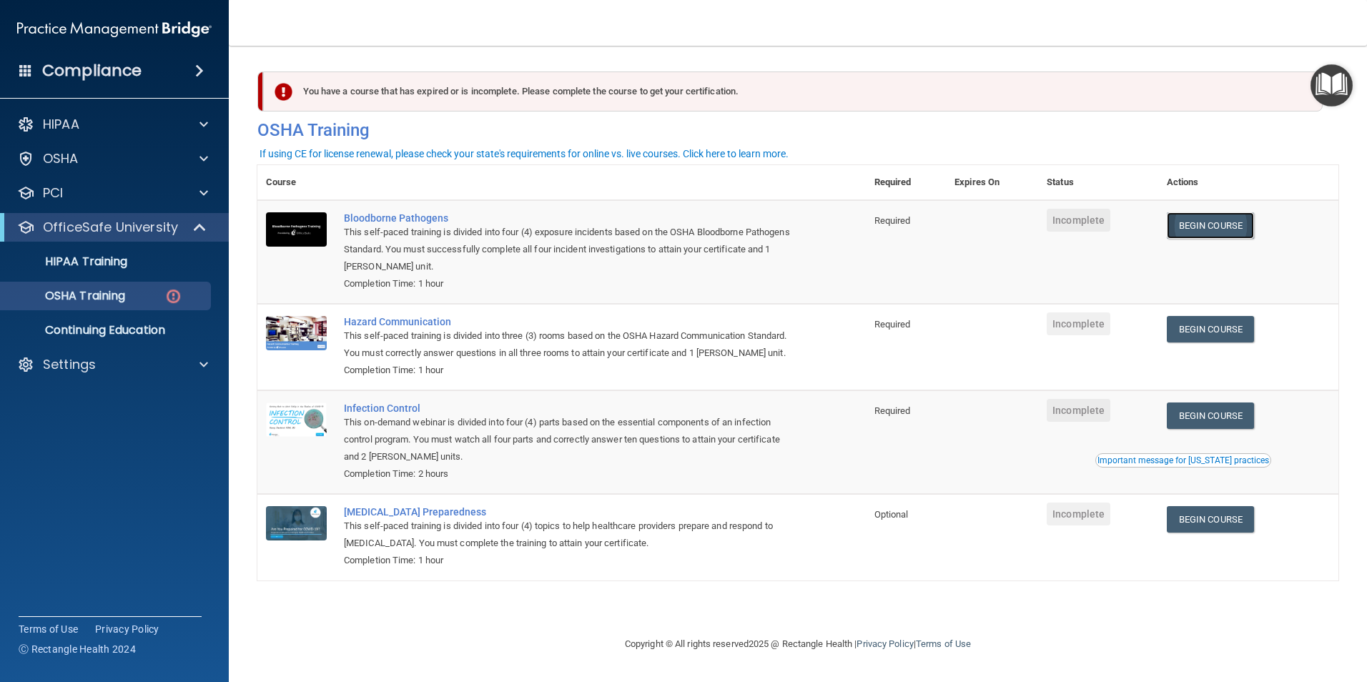
click at [1223, 228] on link "Begin Course" at bounding box center [1210, 225] width 87 height 26
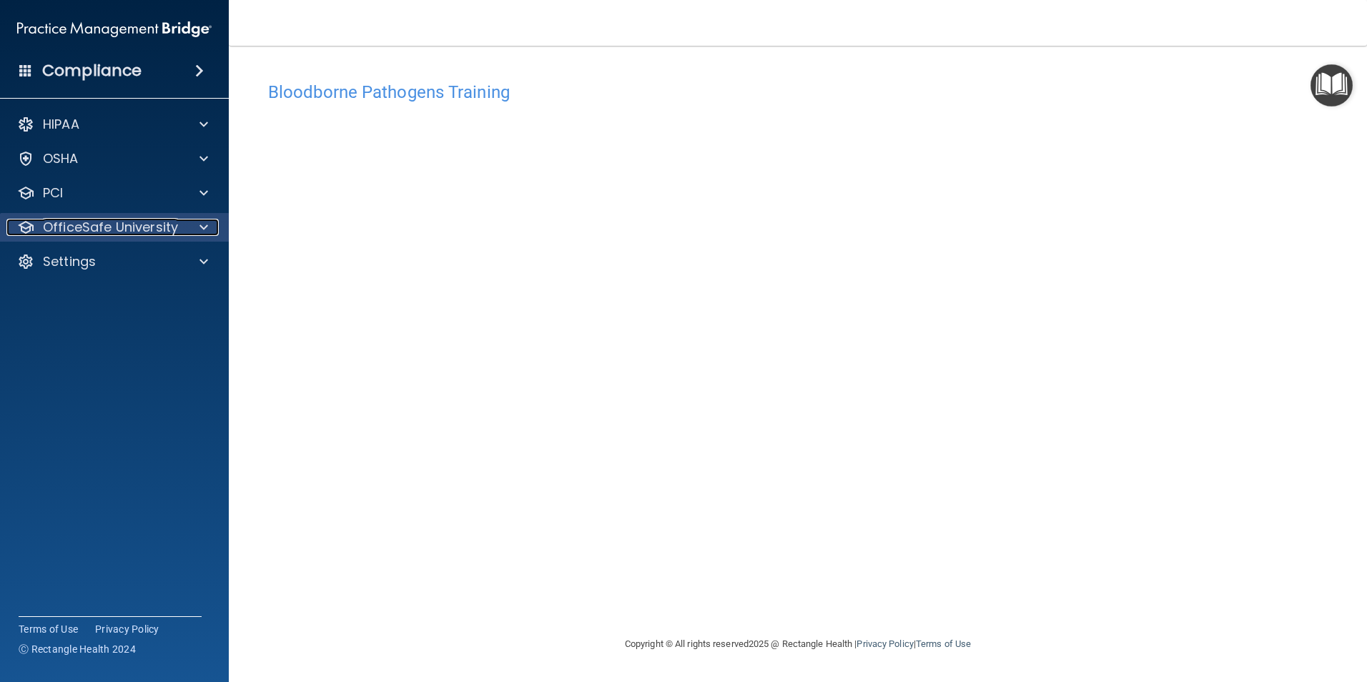
click at [187, 229] on div at bounding box center [202, 227] width 36 height 17
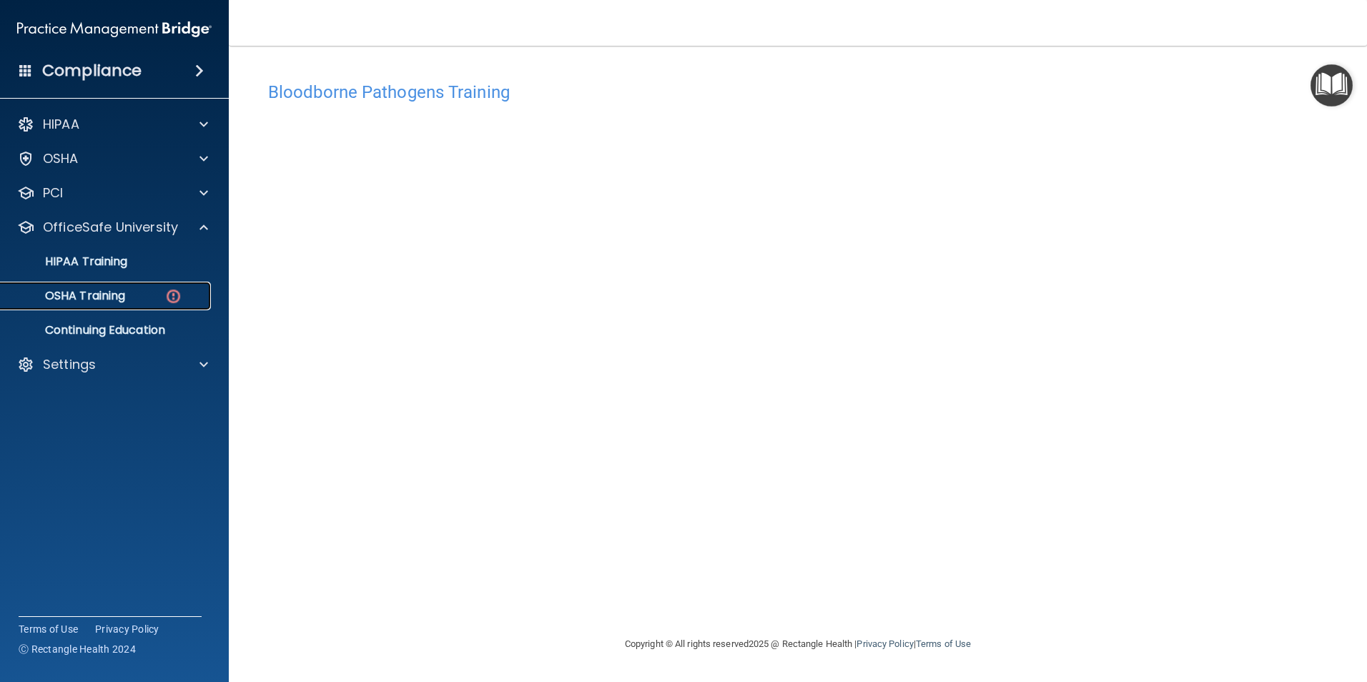
click at [129, 298] on div "OSHA Training" at bounding box center [106, 296] width 195 height 14
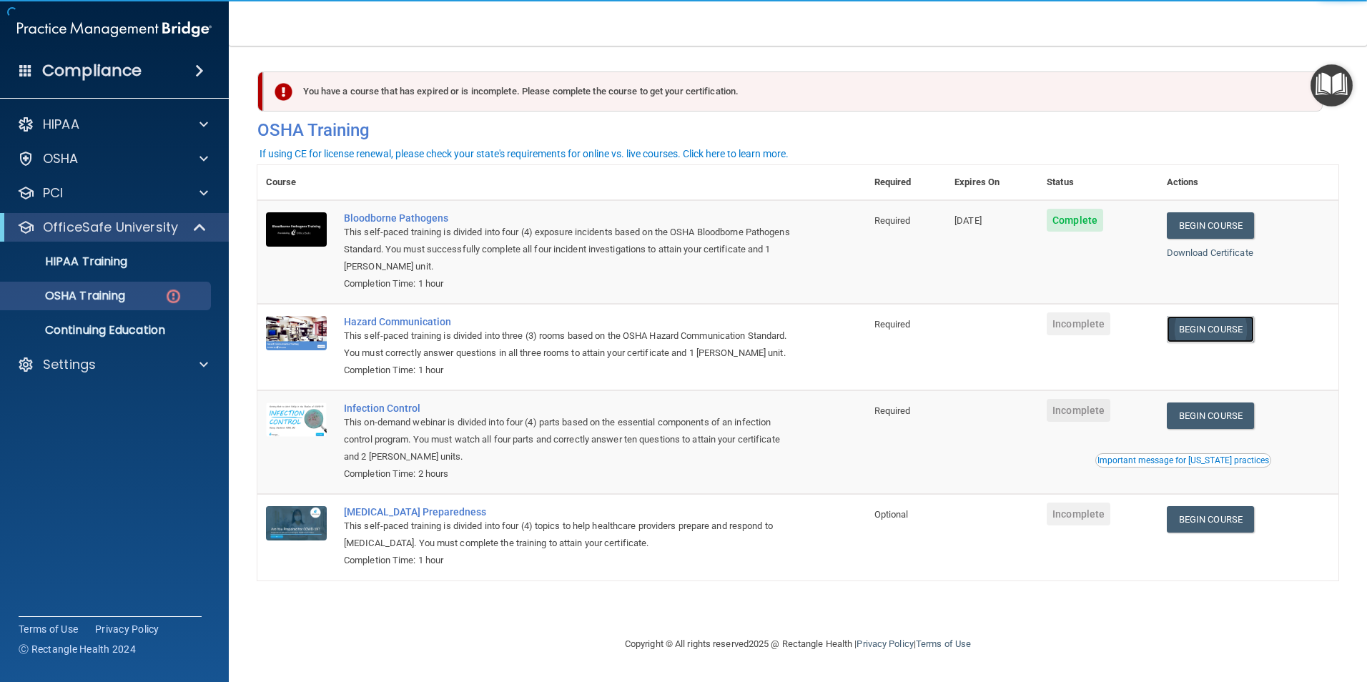
click at [1198, 333] on link "Begin Course" at bounding box center [1210, 329] width 87 height 26
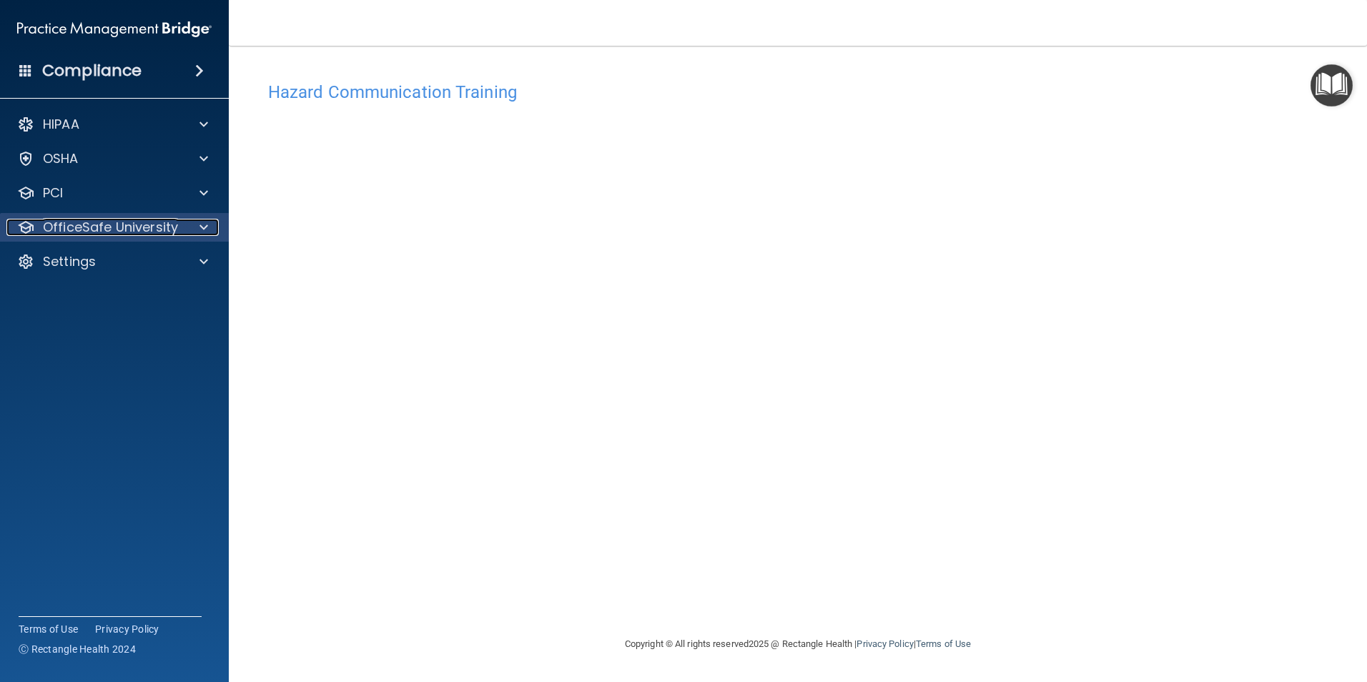
click at [169, 230] on p "OfficeSafe University" at bounding box center [110, 227] width 135 height 17
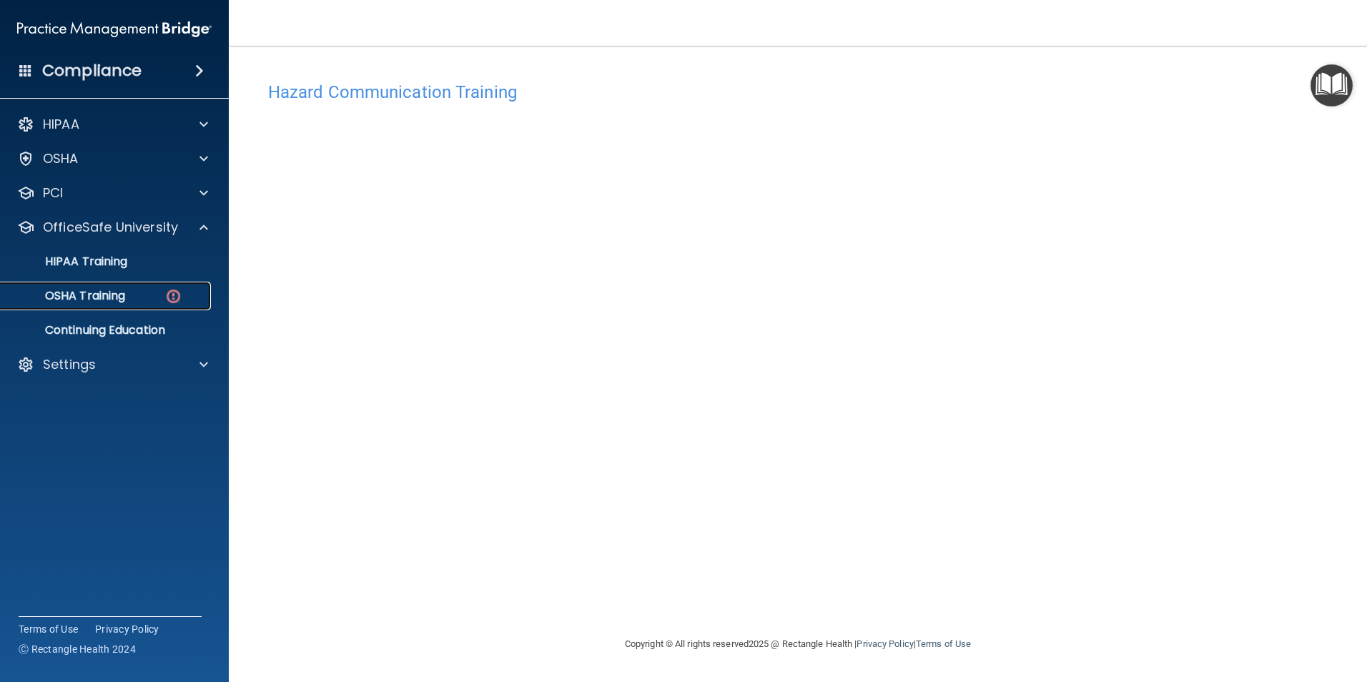
click at [132, 290] on div "OSHA Training" at bounding box center [106, 296] width 195 height 14
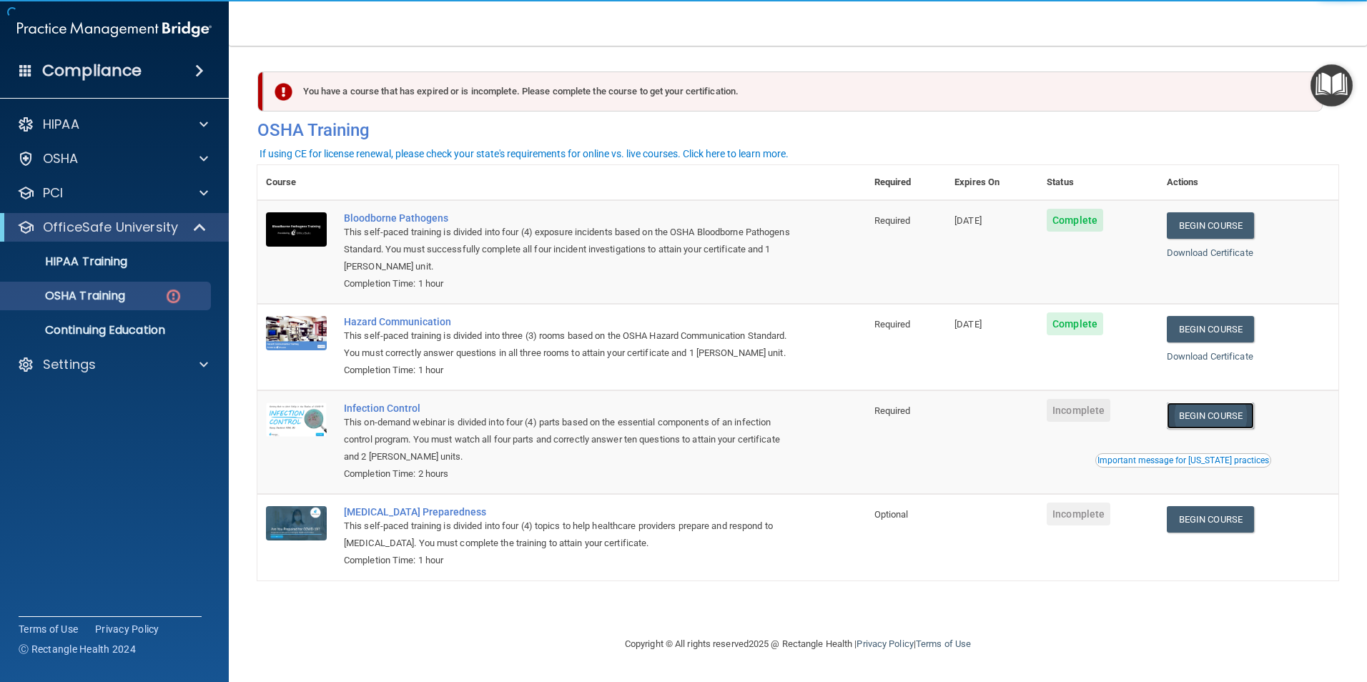
click at [1221, 429] on link "Begin Course" at bounding box center [1210, 416] width 87 height 26
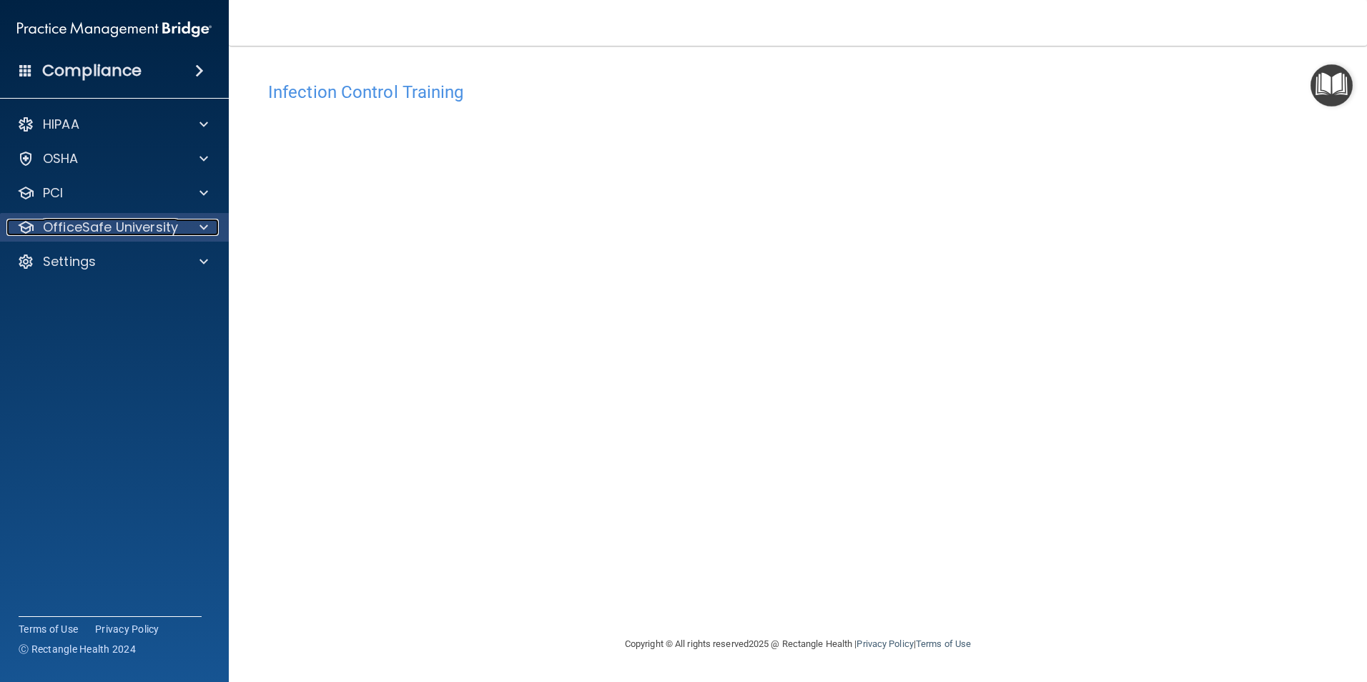
click at [138, 229] on p "OfficeSafe University" at bounding box center [110, 227] width 135 height 17
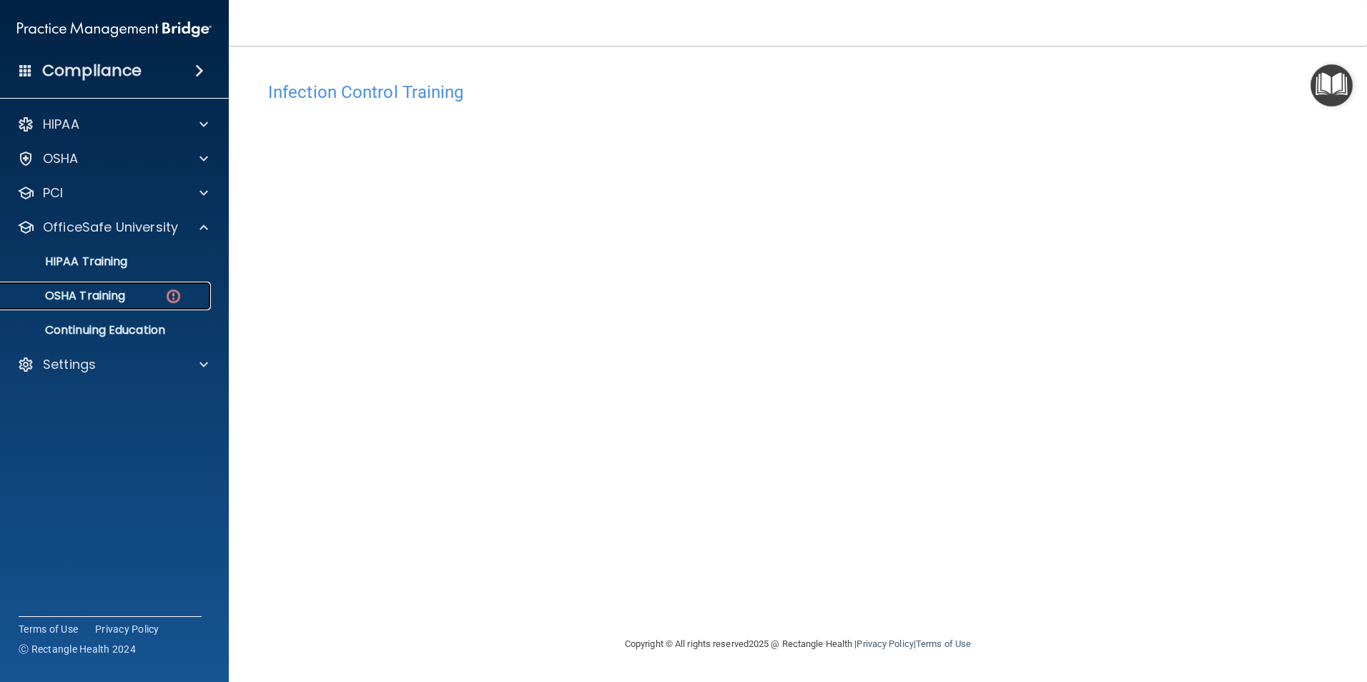
click at [115, 296] on p "OSHA Training" at bounding box center [67, 296] width 116 height 14
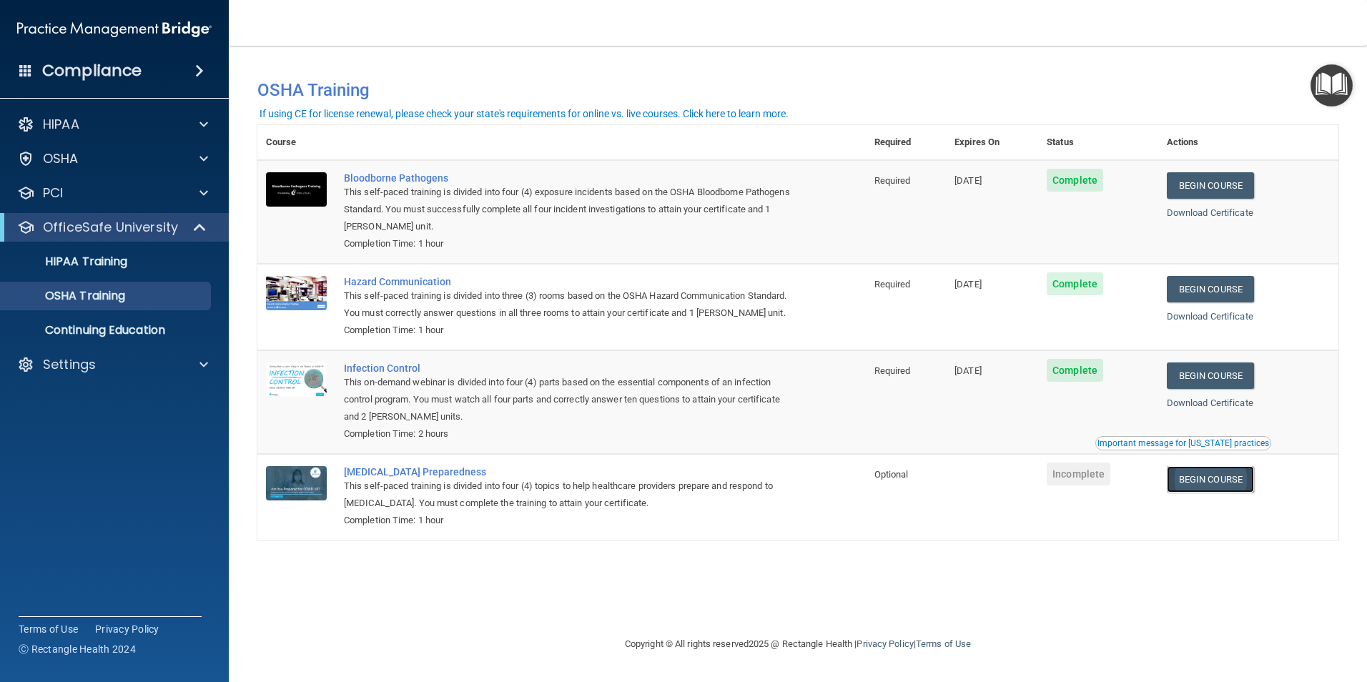
click at [1208, 493] on link "Begin Course" at bounding box center [1210, 479] width 87 height 26
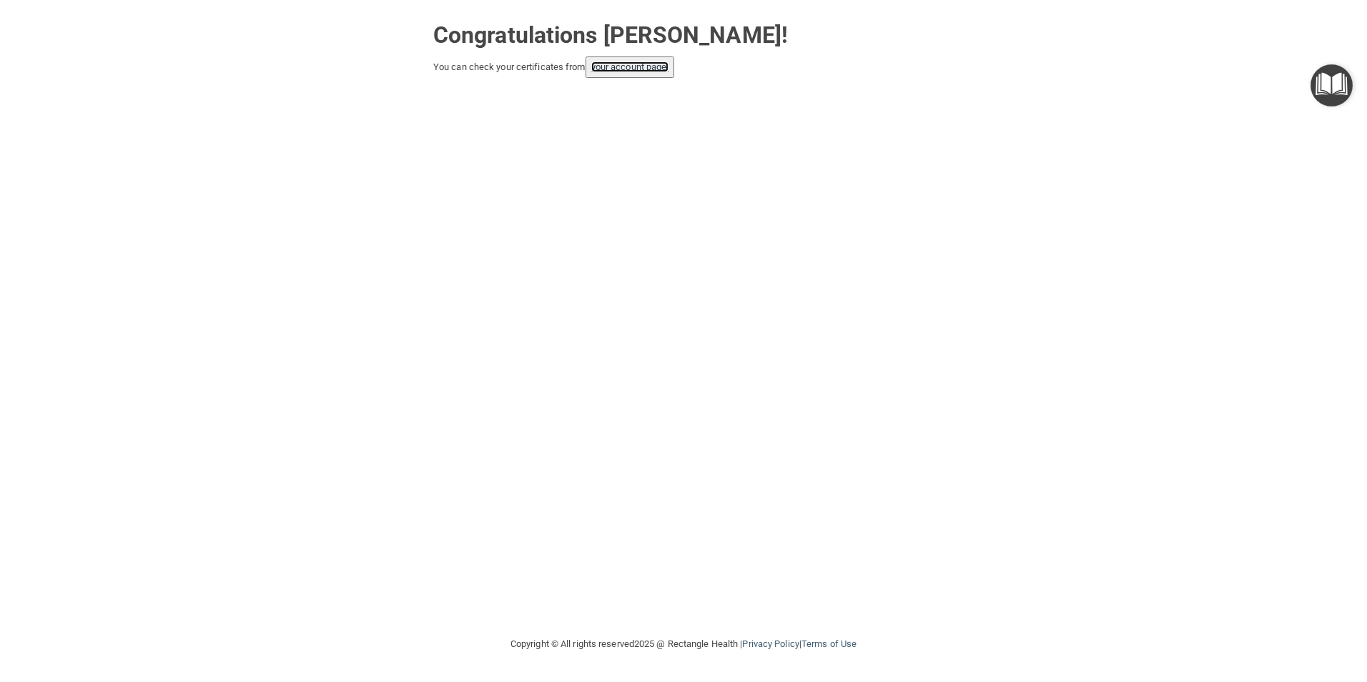
click at [624, 68] on link "your account page!" at bounding box center [630, 66] width 78 height 11
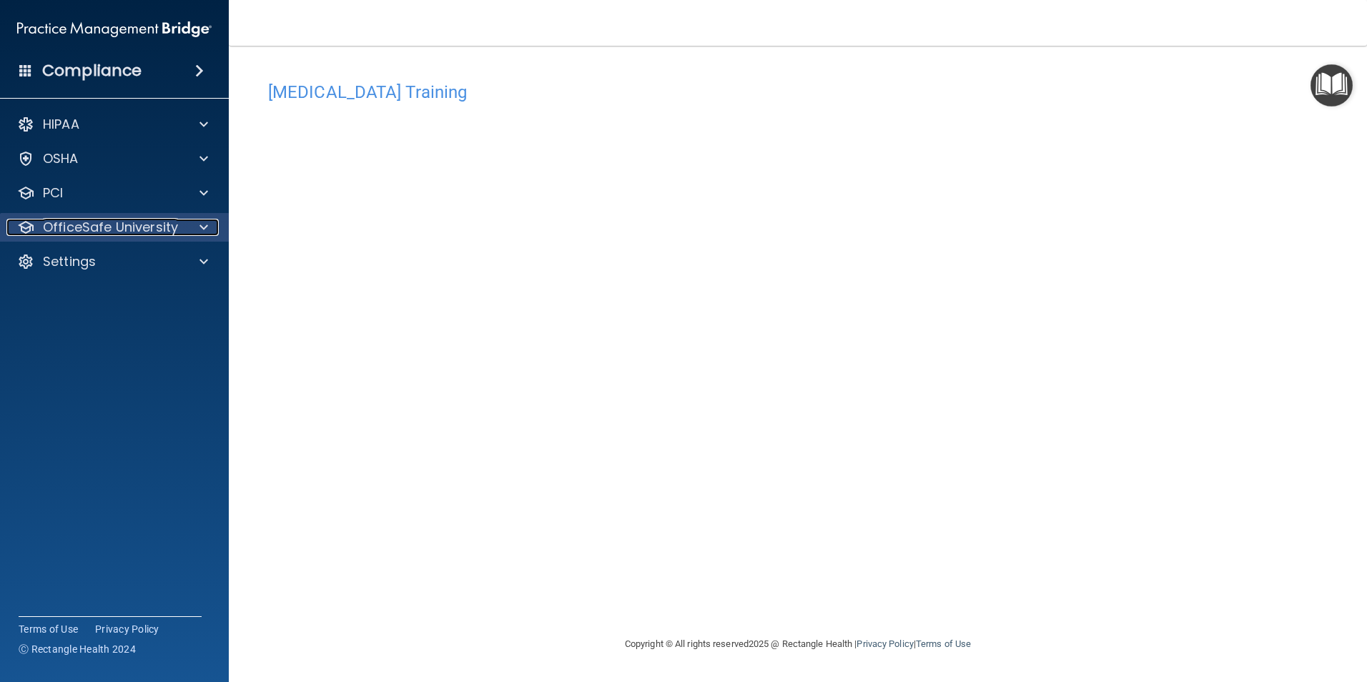
click at [179, 219] on div "OfficeSafe University" at bounding box center [94, 227] width 177 height 17
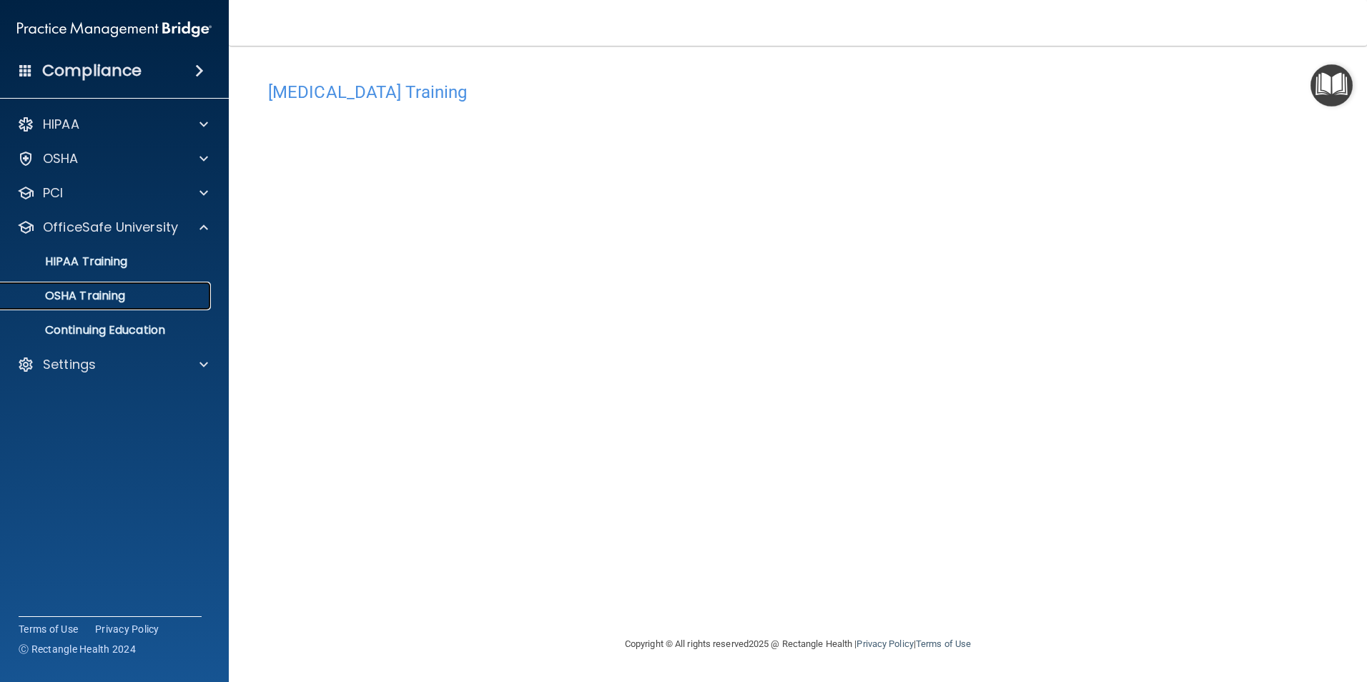
click at [151, 292] on div "OSHA Training" at bounding box center [106, 296] width 195 height 14
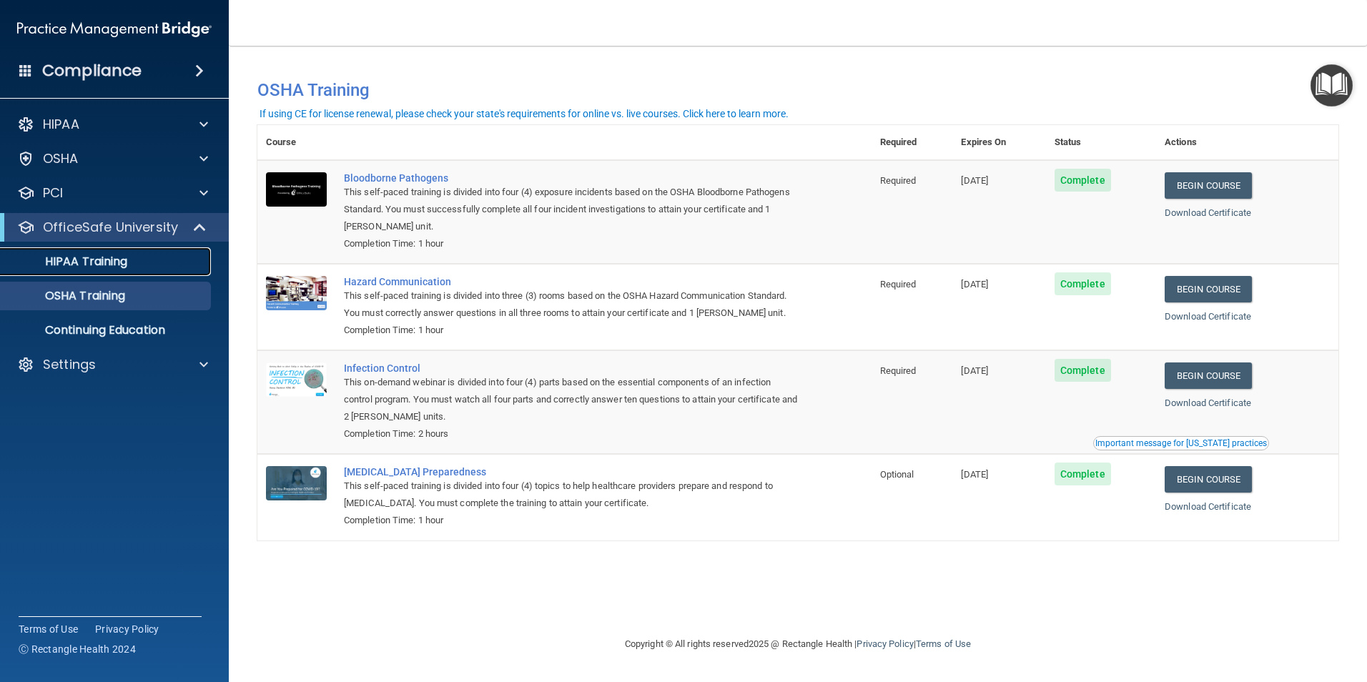
click at [107, 259] on p "HIPAA Training" at bounding box center [68, 262] width 118 height 14
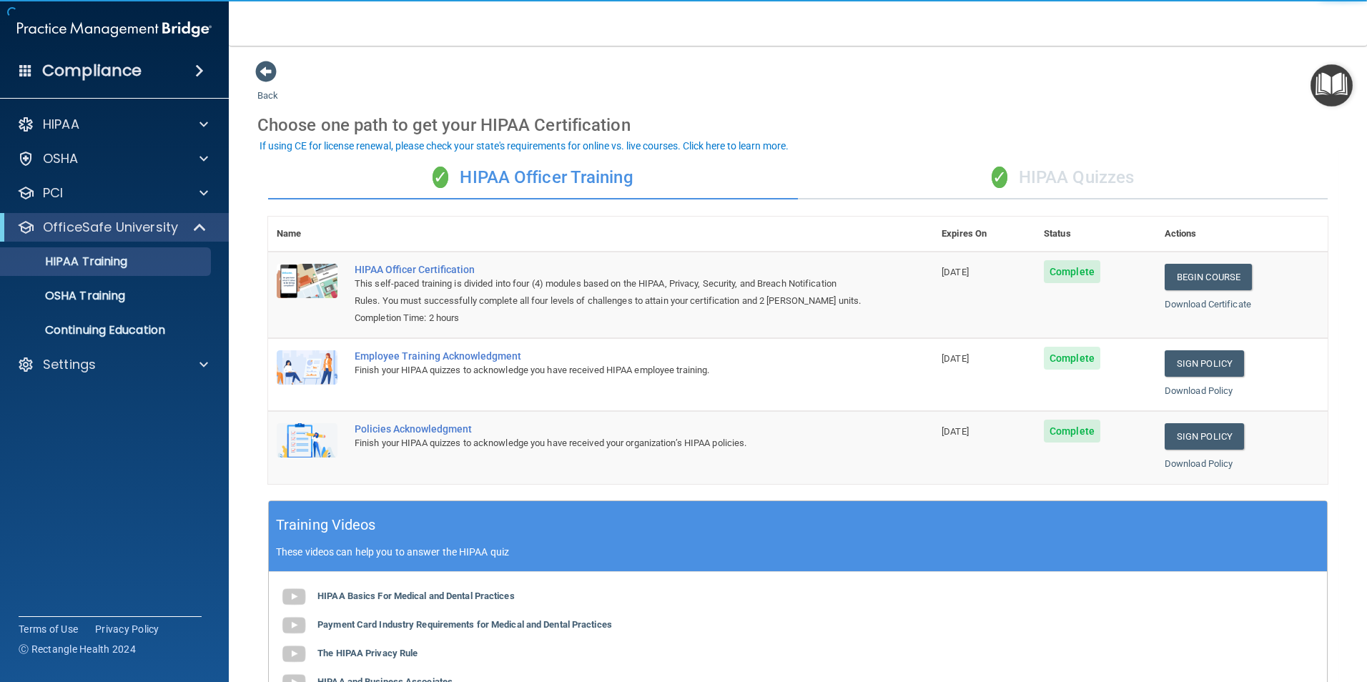
click at [468, 173] on div "✓ HIPAA Officer Training" at bounding box center [533, 178] width 530 height 43
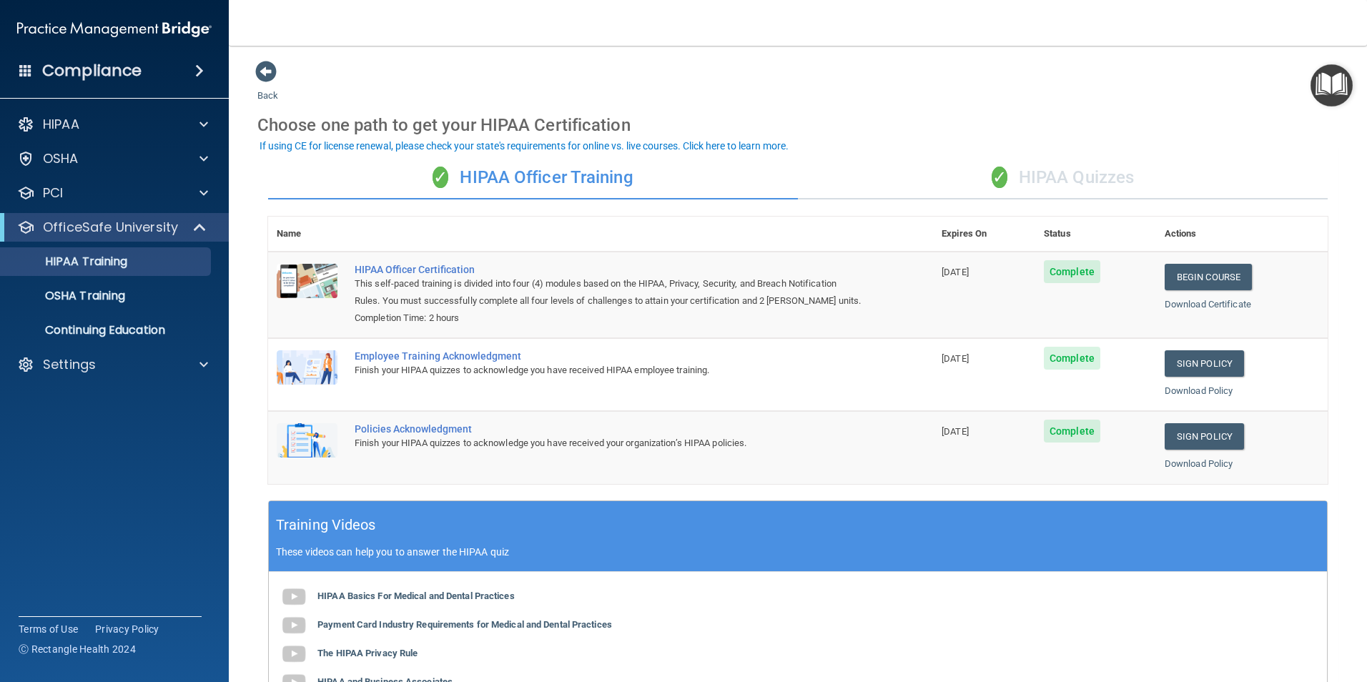
click at [997, 172] on span "✓" at bounding box center [1000, 177] width 16 height 21
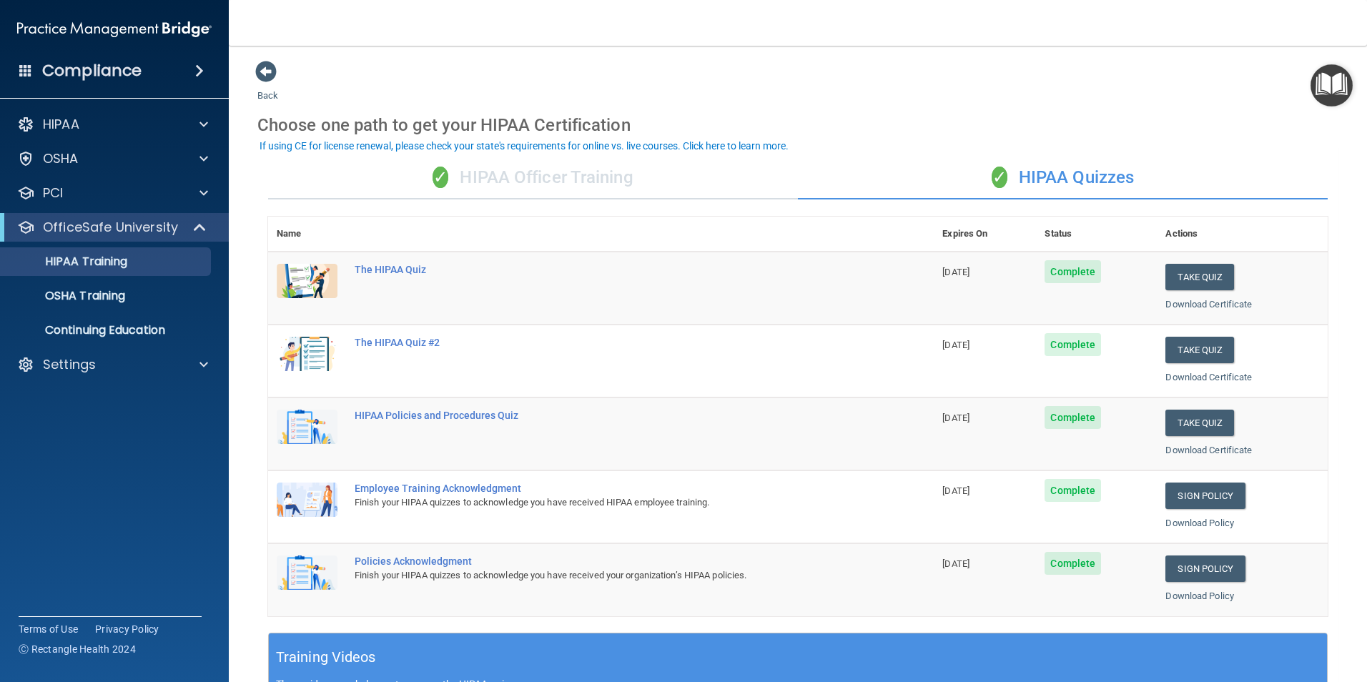
click at [566, 169] on div "✓ HIPAA Officer Training" at bounding box center [533, 178] width 530 height 43
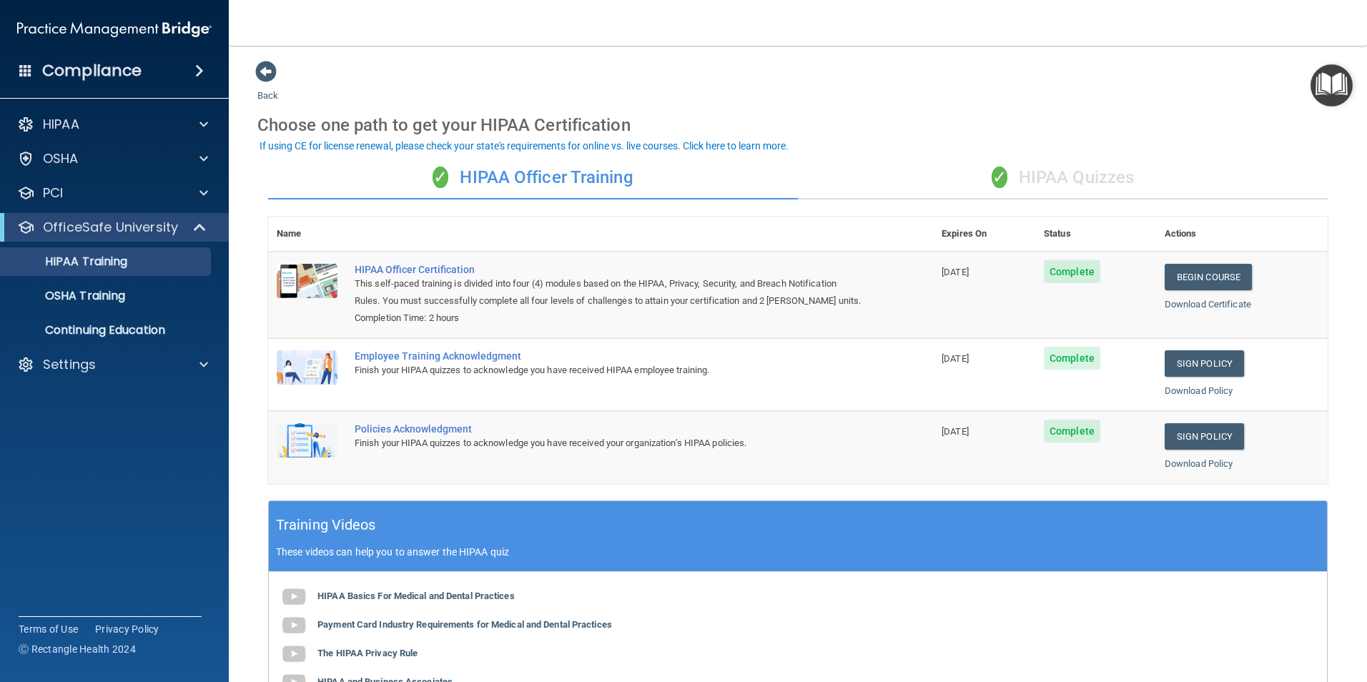
click at [1078, 177] on div "✓ HIPAA Quizzes" at bounding box center [1063, 178] width 530 height 43
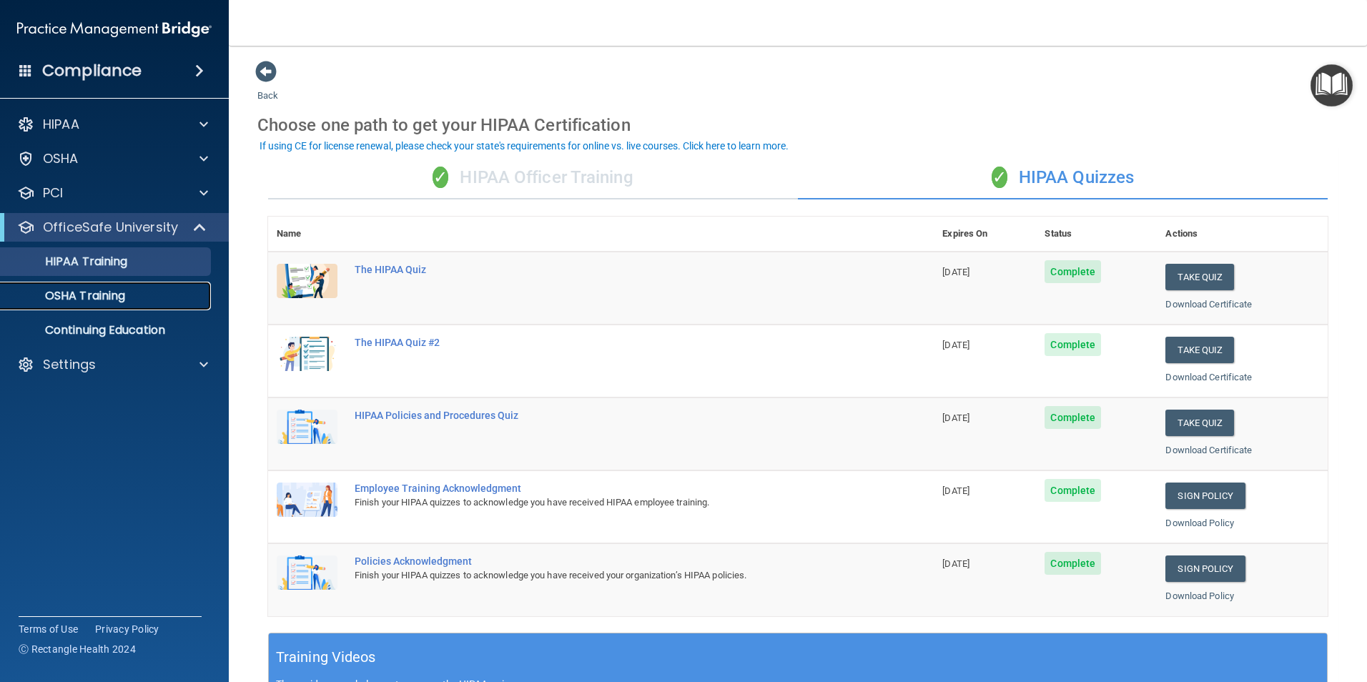
click at [111, 292] on p "OSHA Training" at bounding box center [67, 296] width 116 height 14
